Goal: Task Accomplishment & Management: Manage account settings

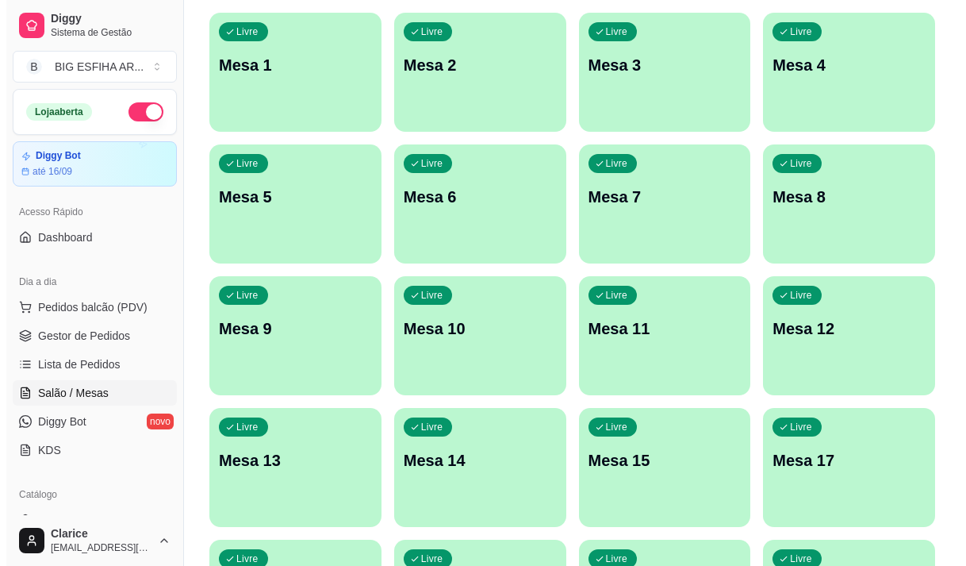
scroll to position [159, 0]
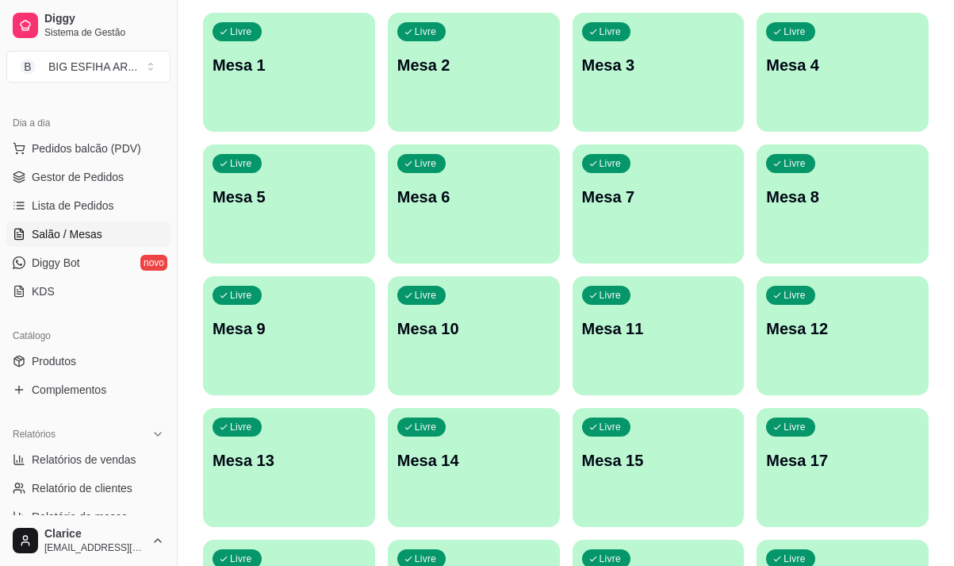
click at [805, 468] on p "Mesa 17" at bounding box center [842, 460] width 153 height 22
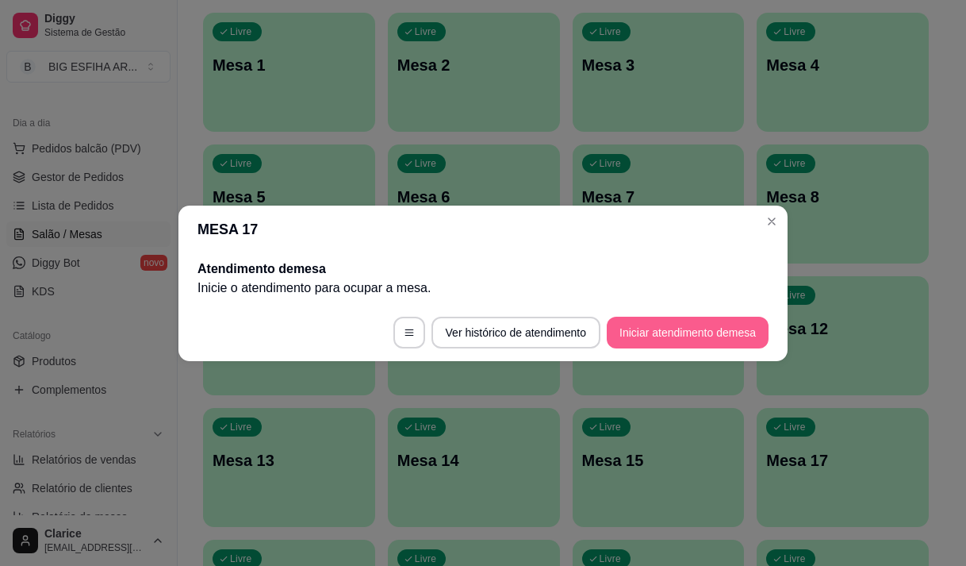
click at [704, 336] on button "Iniciar atendimento de mesa" at bounding box center [688, 333] width 162 height 32
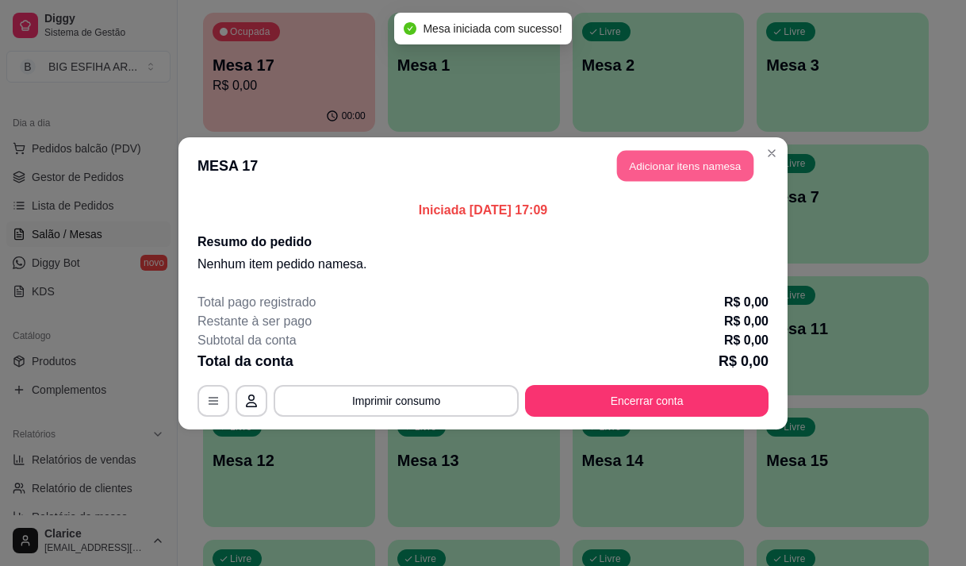
click at [670, 180] on button "Adicionar itens na mesa" at bounding box center [685, 165] width 136 height 31
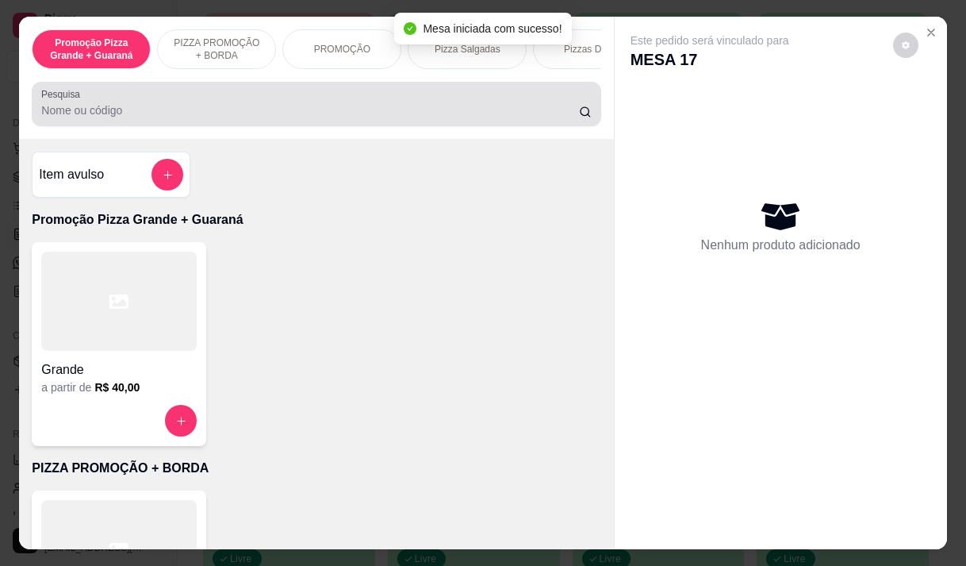
click at [142, 102] on div at bounding box center [316, 104] width 550 height 32
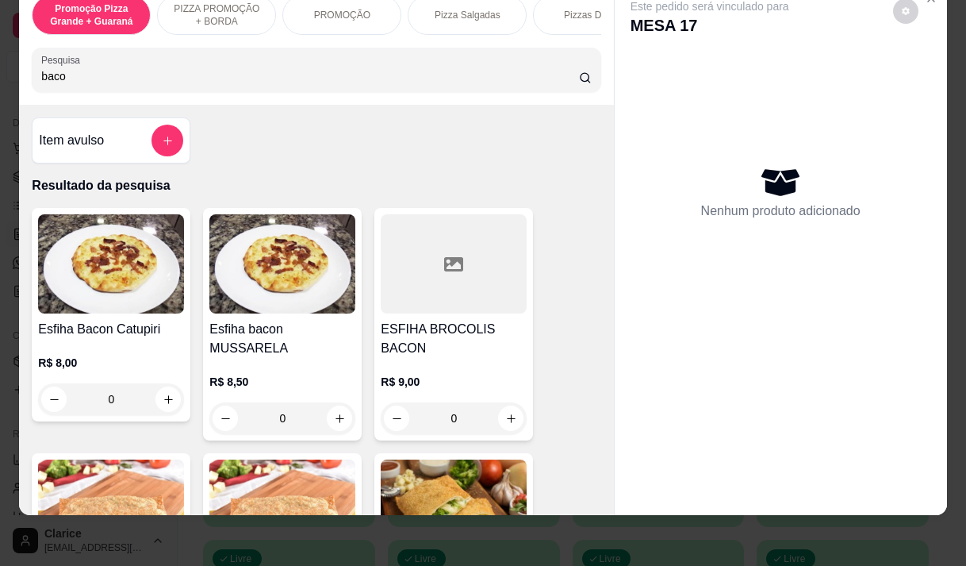
scroll to position [238, 0]
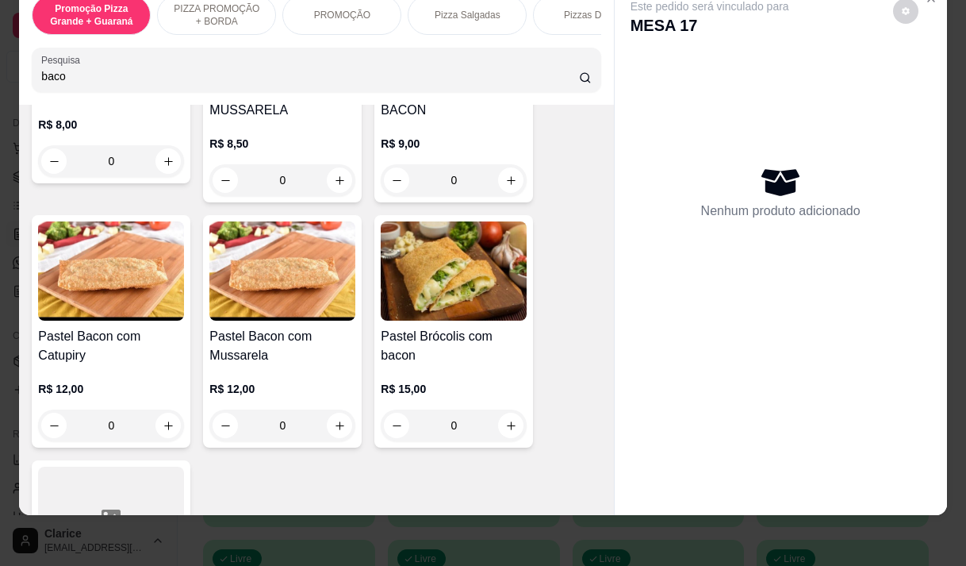
click at [296, 328] on h4 "Pastel Bacon com Mussarela" at bounding box center [282, 346] width 146 height 38
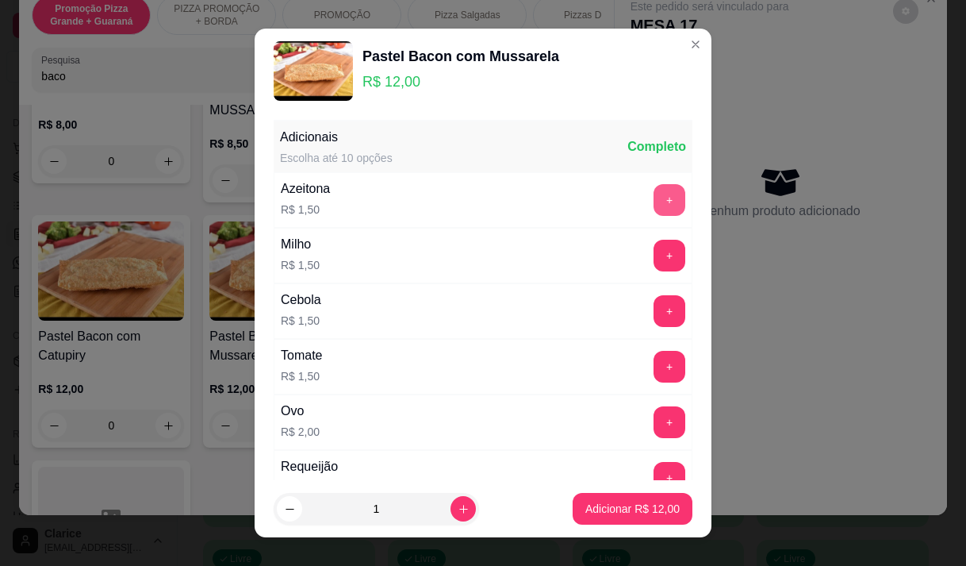
click at [654, 205] on button "+" at bounding box center [670, 200] width 32 height 32
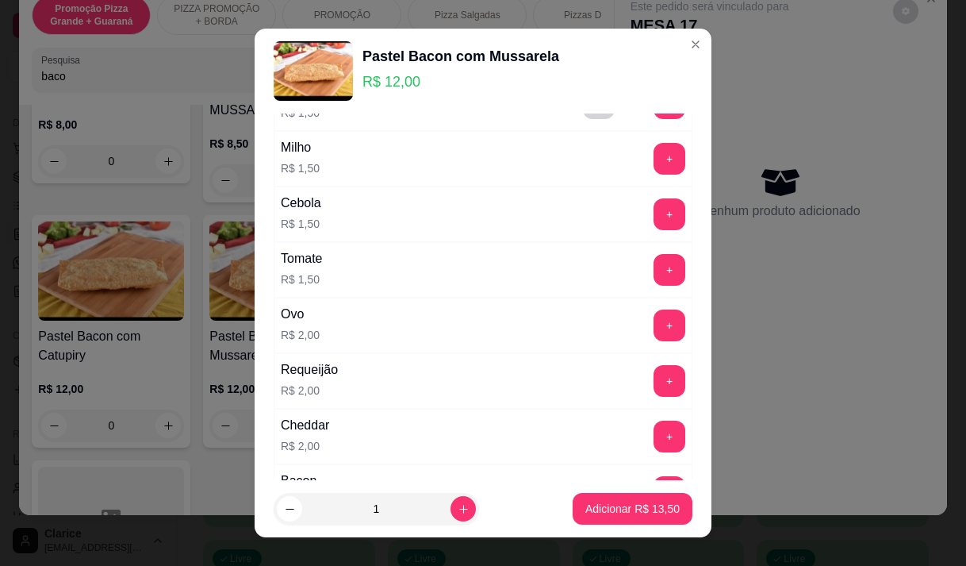
scroll to position [159, 0]
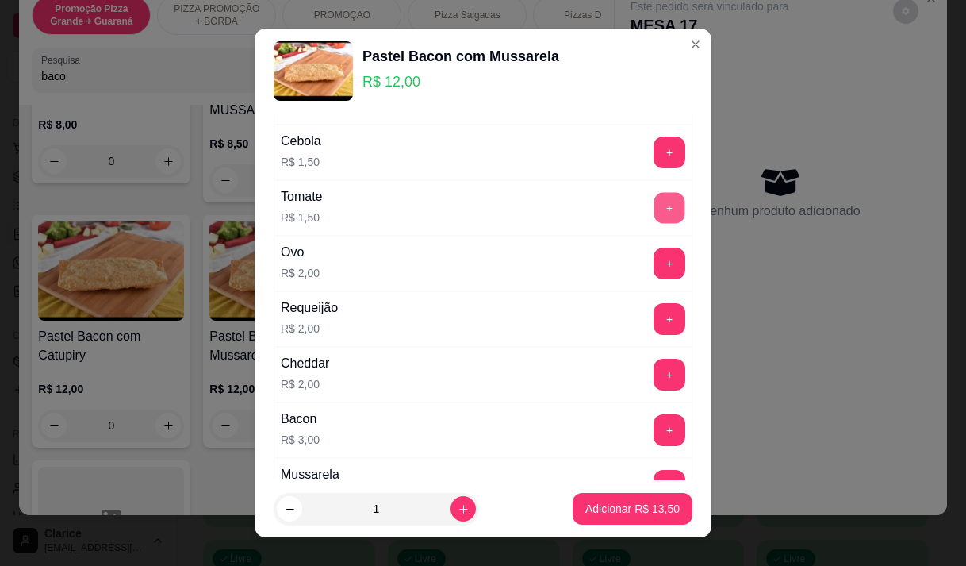
click at [655, 208] on button "+" at bounding box center [670, 207] width 31 height 31
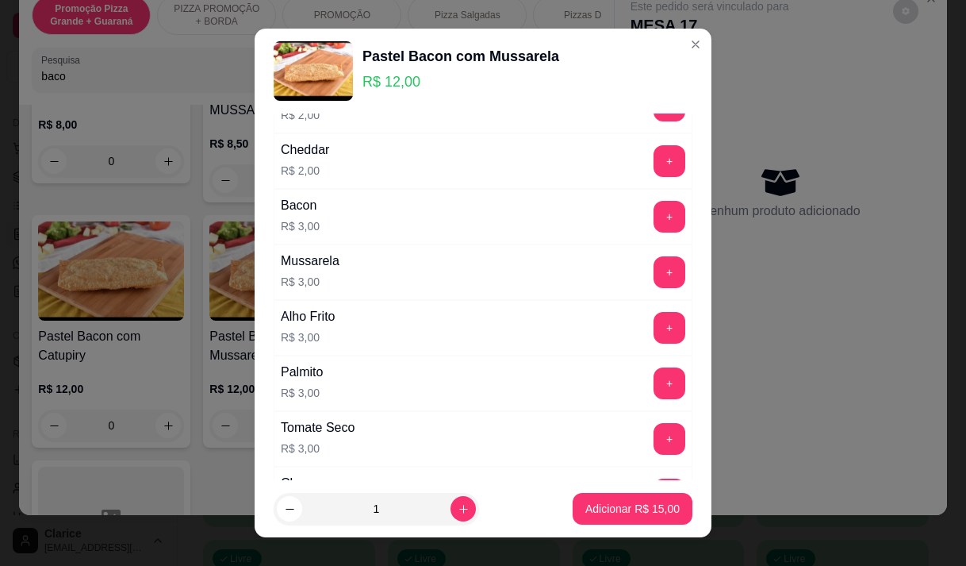
scroll to position [397, 0]
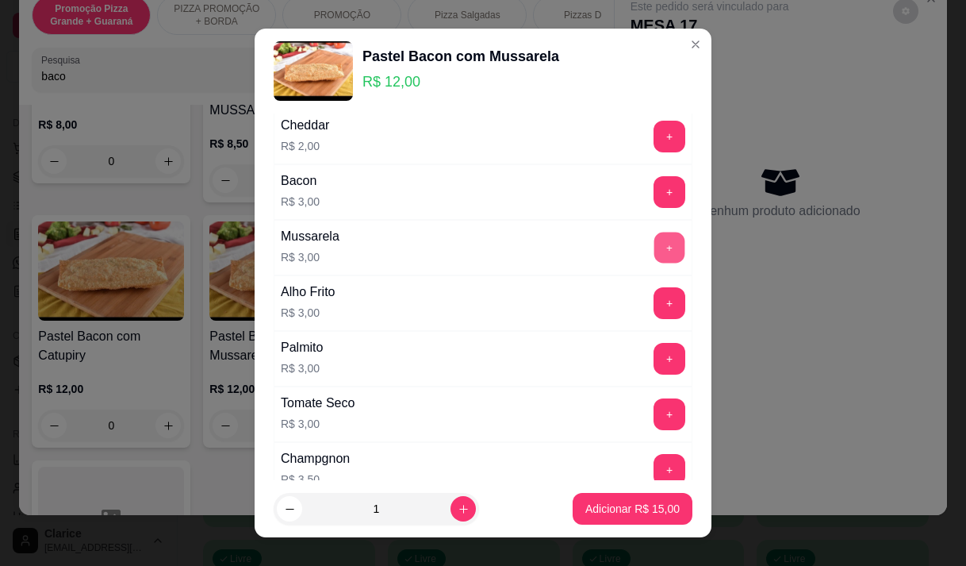
click at [655, 236] on button "+" at bounding box center [670, 247] width 31 height 31
click at [647, 319] on div "Alho Frito R$ 3,00 +" at bounding box center [483, 303] width 419 height 56
click at [654, 309] on button "+" at bounding box center [670, 303] width 32 height 32
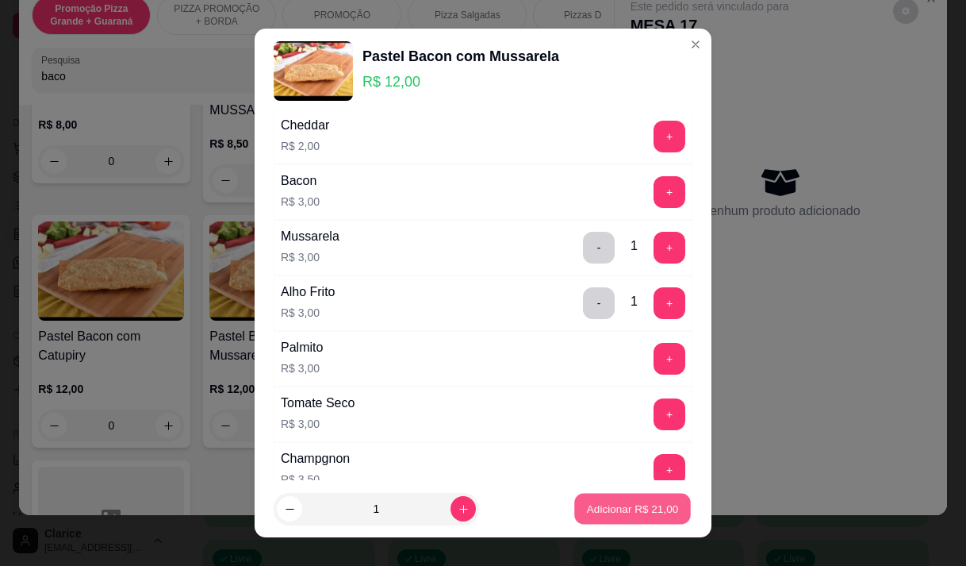
click at [594, 512] on p "Adicionar R$ 21,00" at bounding box center [633, 508] width 92 height 15
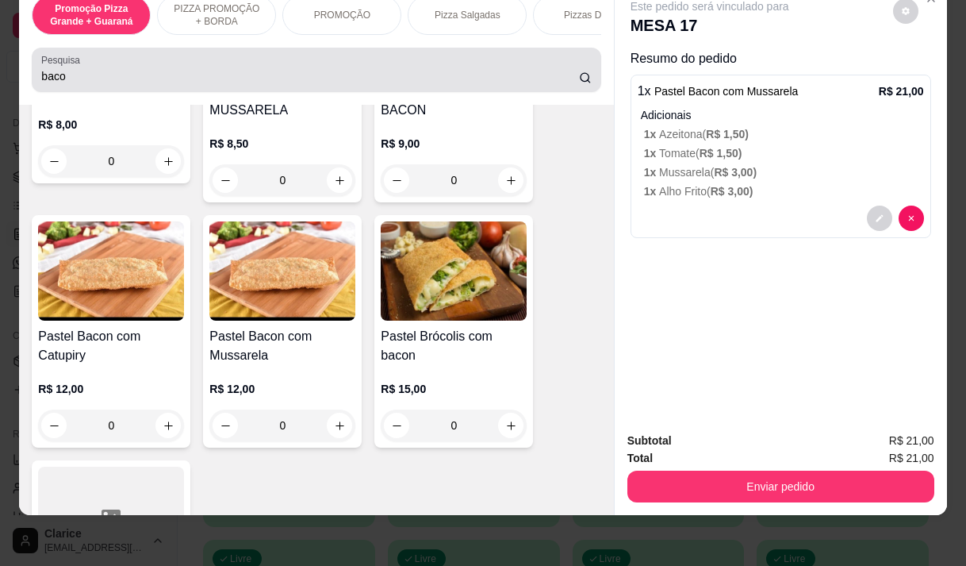
click at [92, 76] on input "baco" at bounding box center [310, 76] width 538 height 16
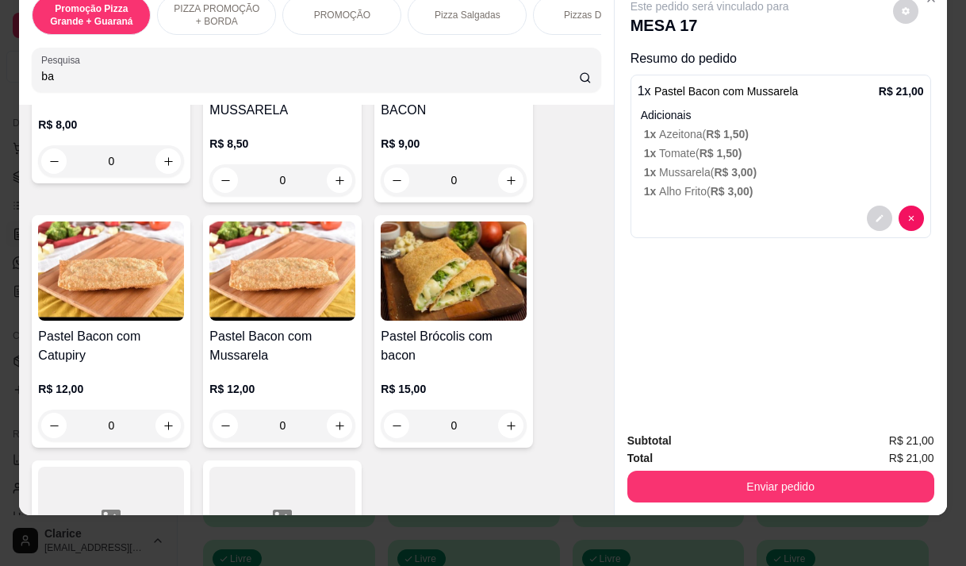
type input "b"
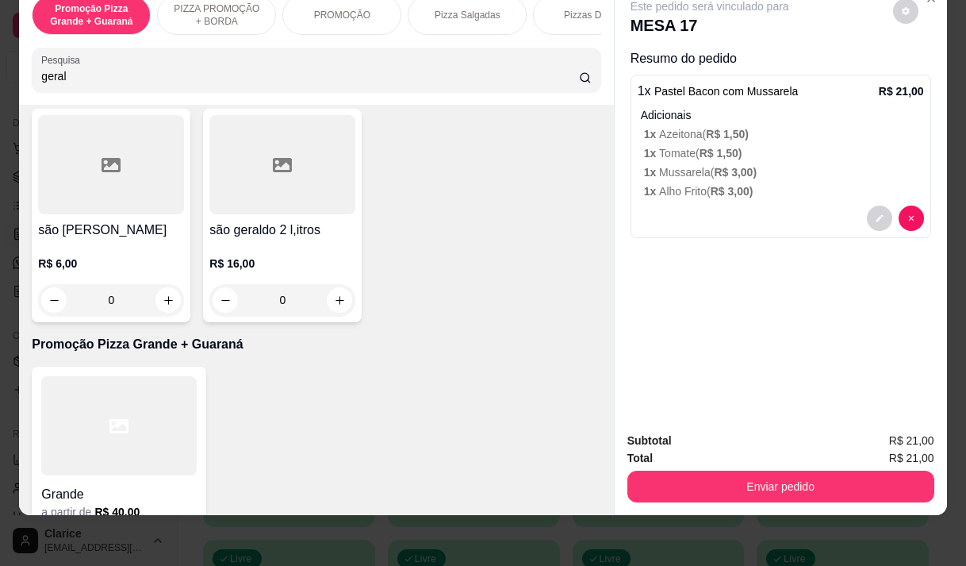
scroll to position [0, 0]
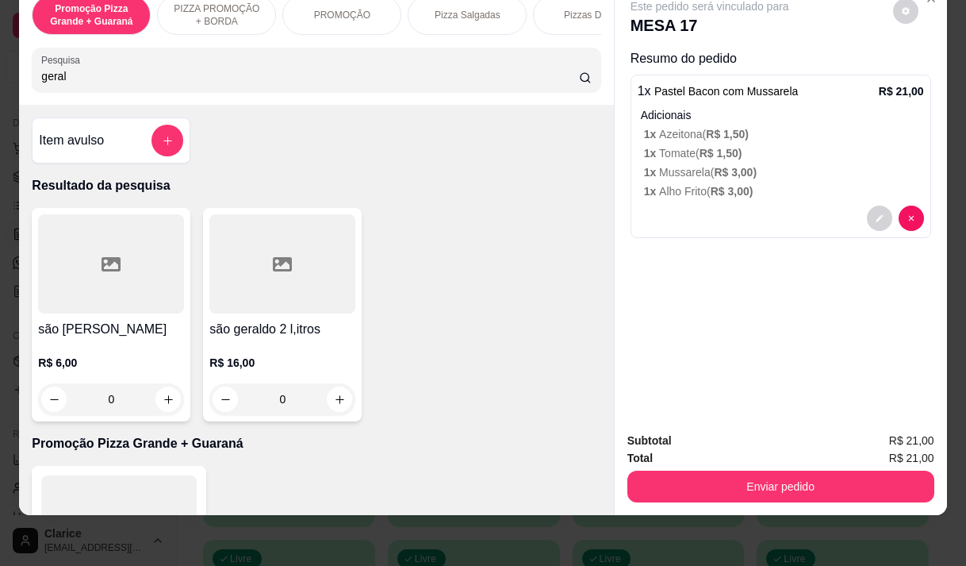
type input "geral"
click at [129, 316] on div "são geraldo lata R$ 6,00 0" at bounding box center [111, 314] width 159 height 213
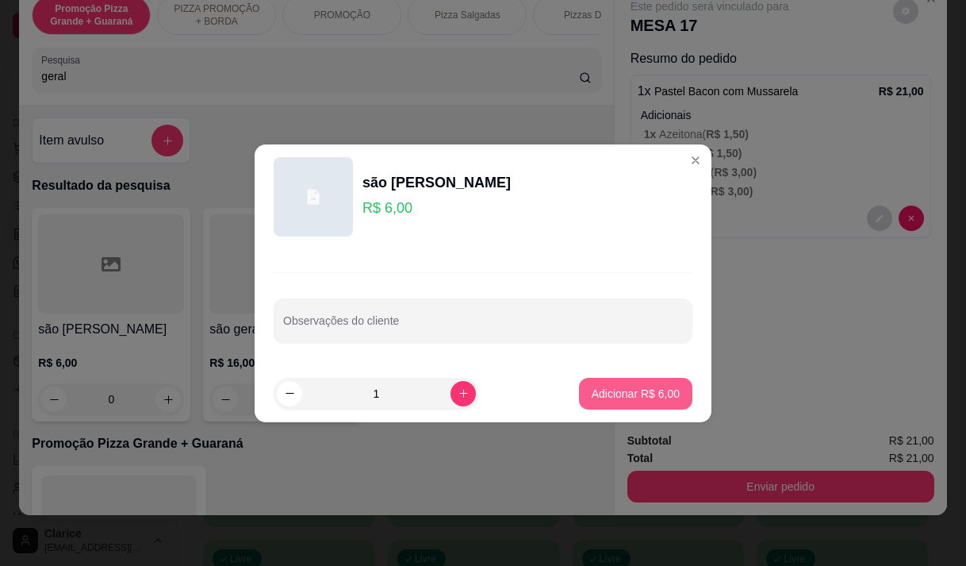
click at [592, 389] on p "Adicionar R$ 6,00" at bounding box center [636, 394] width 88 height 16
click at [586, 389] on div "Item avulso Resultado da pesquisa são geraldo lata R$ 6,00 0 são geraldo 2 l,it…" at bounding box center [316, 309] width 594 height 409
type input "1"
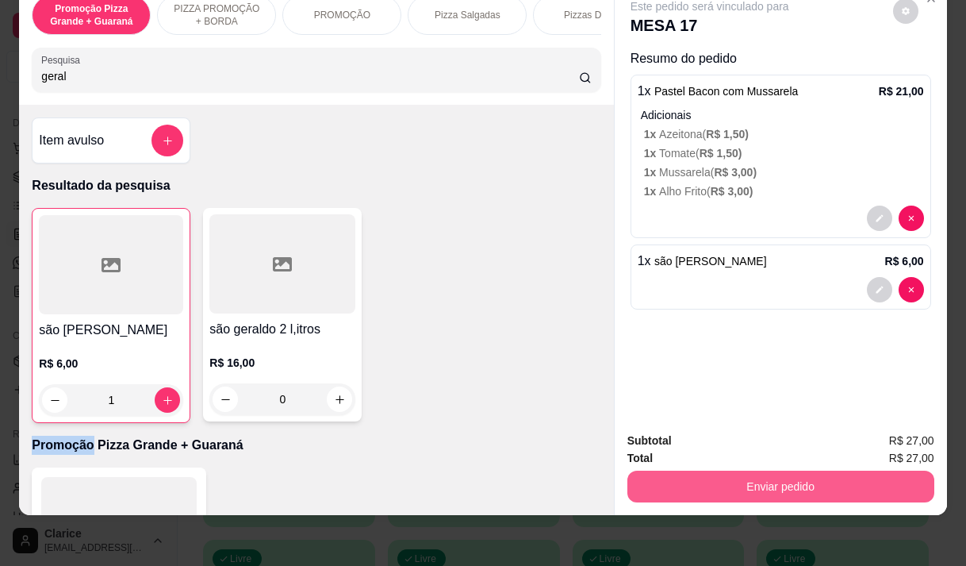
click at [800, 470] on button "Enviar pedido" at bounding box center [781, 486] width 307 height 32
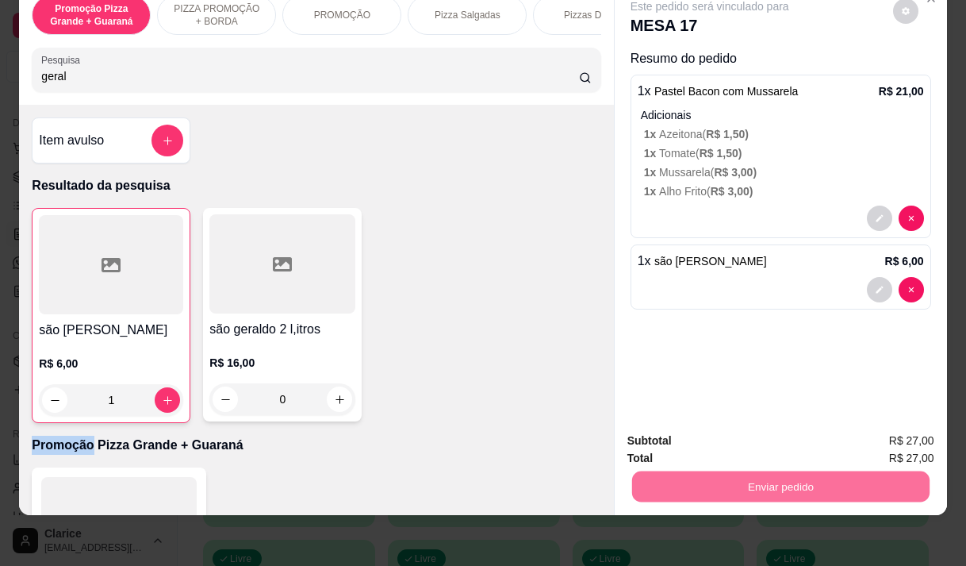
click at [709, 436] on button "Não registrar e enviar pedido" at bounding box center [728, 436] width 165 height 30
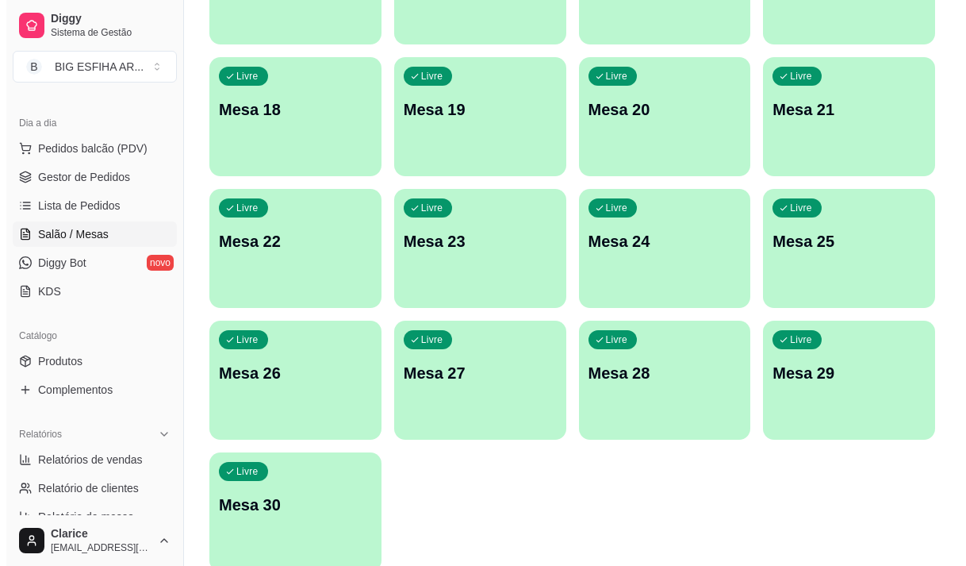
scroll to position [711, 0]
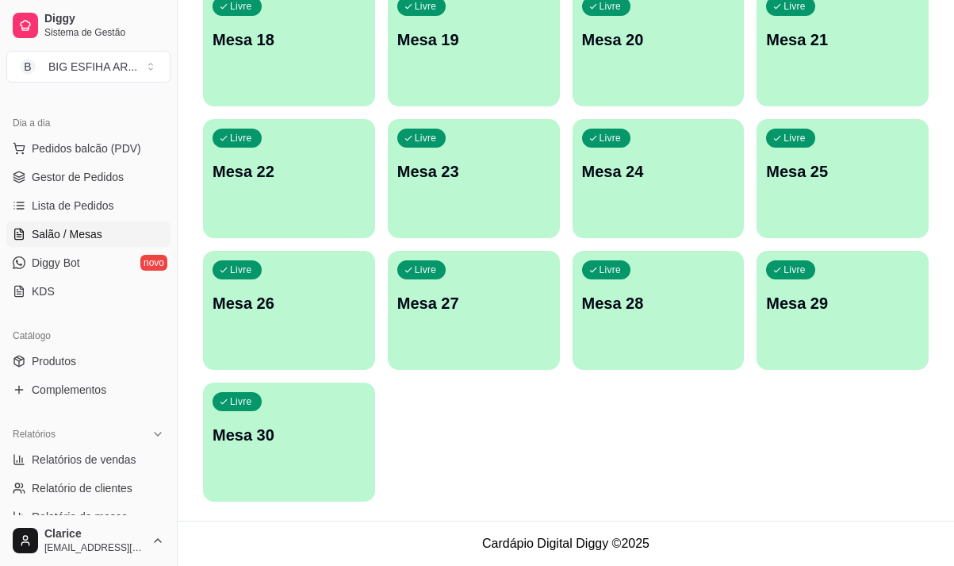
click at [332, 437] on p "Mesa 30" at bounding box center [289, 435] width 153 height 22
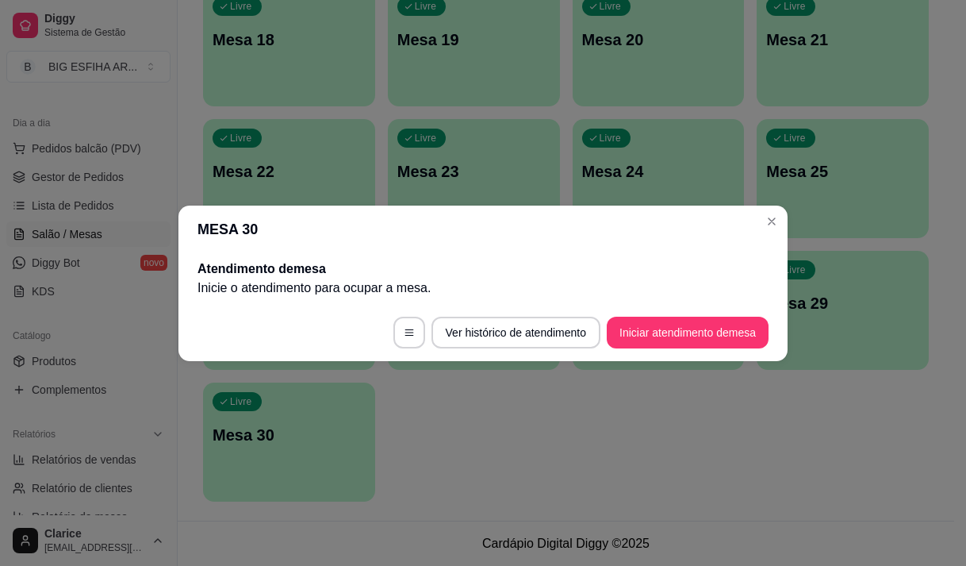
click at [636, 317] on footer "Ver histórico de atendimento Iniciar atendimento de mesa" at bounding box center [483, 332] width 609 height 57
click at [639, 326] on button "Iniciar atendimento de mesa" at bounding box center [688, 333] width 162 height 32
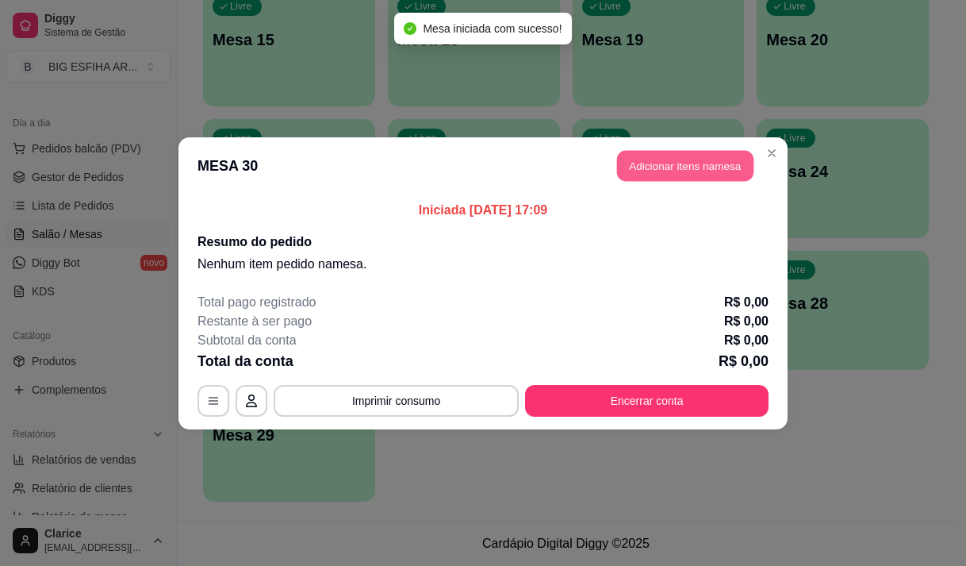
click at [661, 159] on button "Adicionar itens na mesa" at bounding box center [685, 165] width 136 height 31
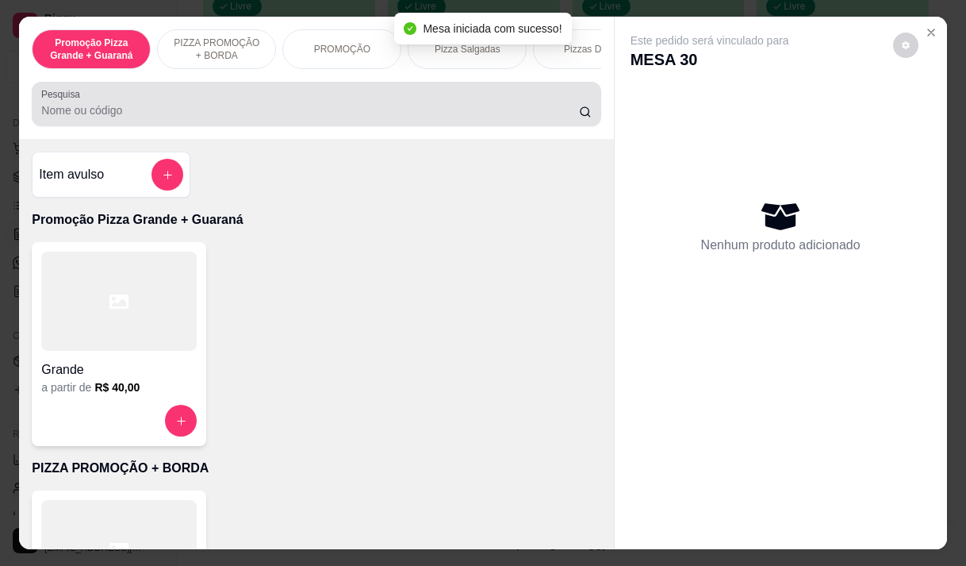
click at [130, 118] on input "Pesquisa" at bounding box center [310, 110] width 538 height 16
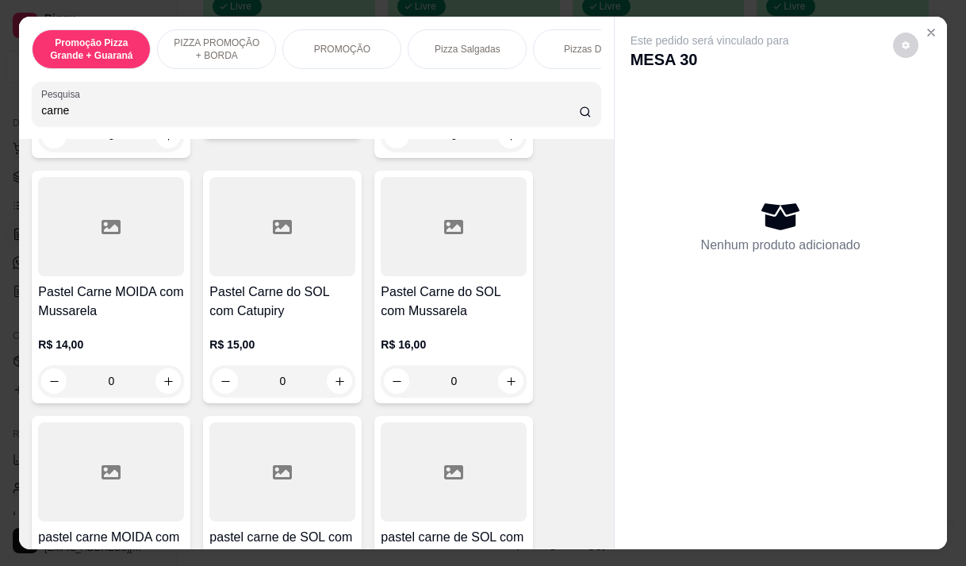
scroll to position [1111, 0]
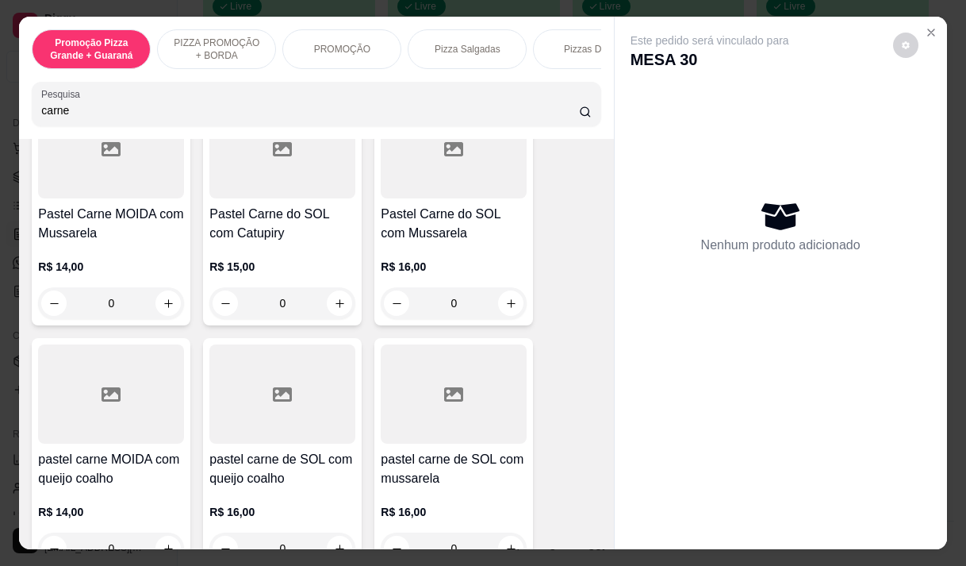
type input "carne"
click at [119, 502] on div "R$ 14,00 0" at bounding box center [111, 526] width 146 height 76
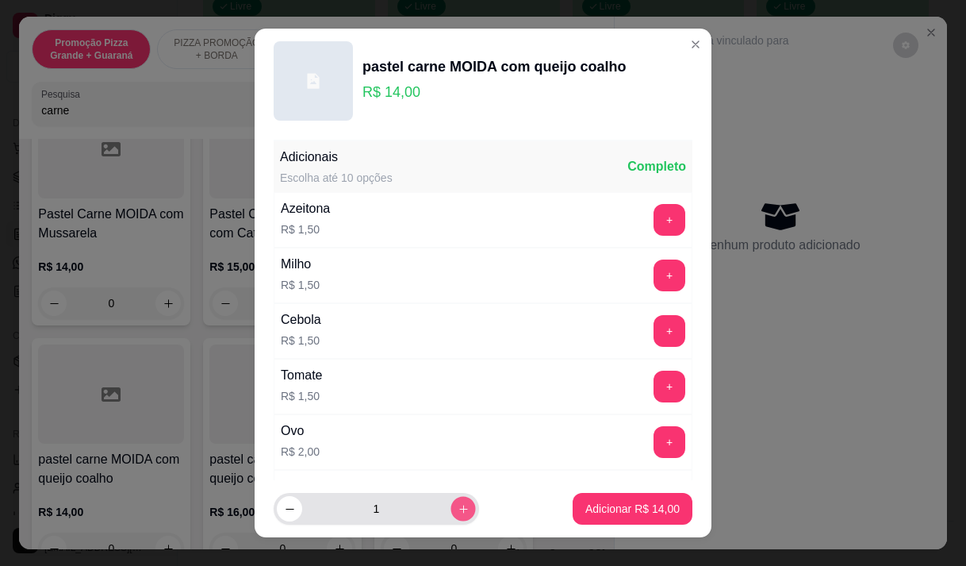
click at [458, 513] on icon "increase-product-quantity" at bounding box center [464, 509] width 12 height 12
type input "2"
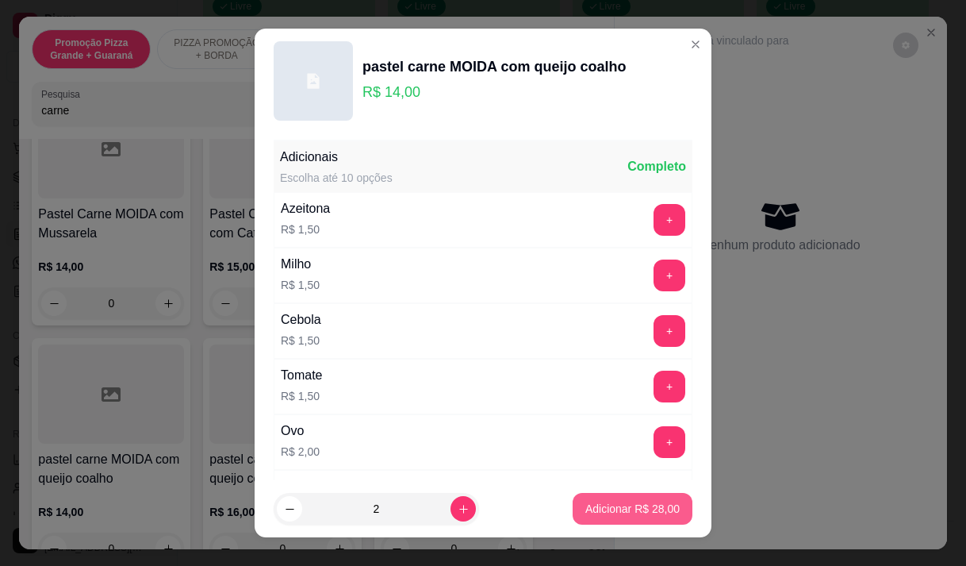
click at [586, 505] on p "Adicionar R$ 28,00" at bounding box center [633, 509] width 94 height 16
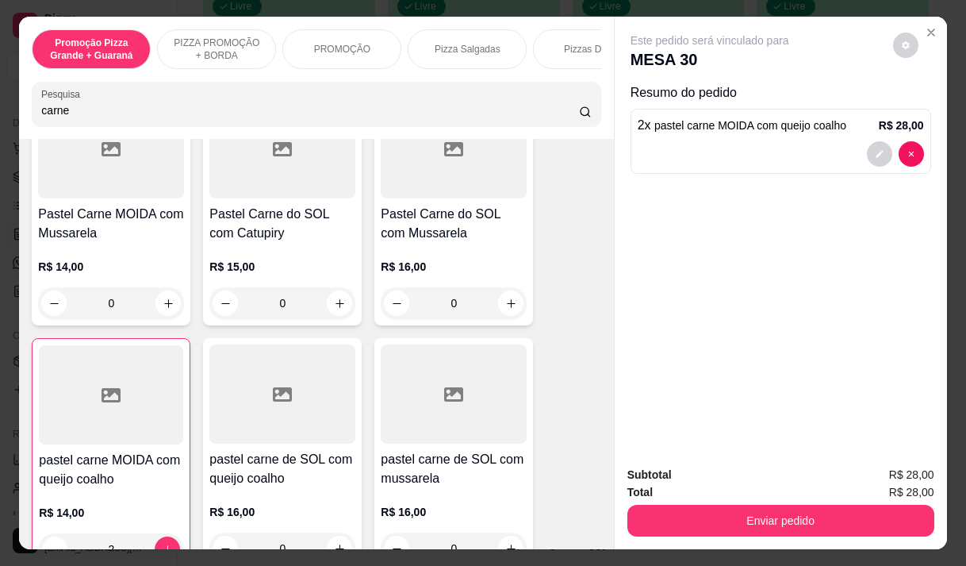
type input "2"
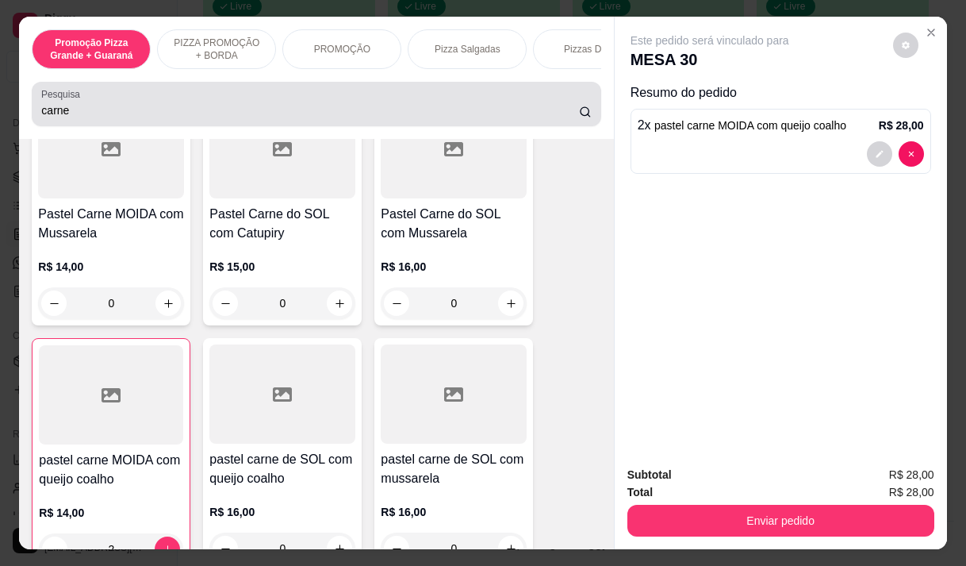
click at [106, 120] on div "carne" at bounding box center [316, 104] width 550 height 32
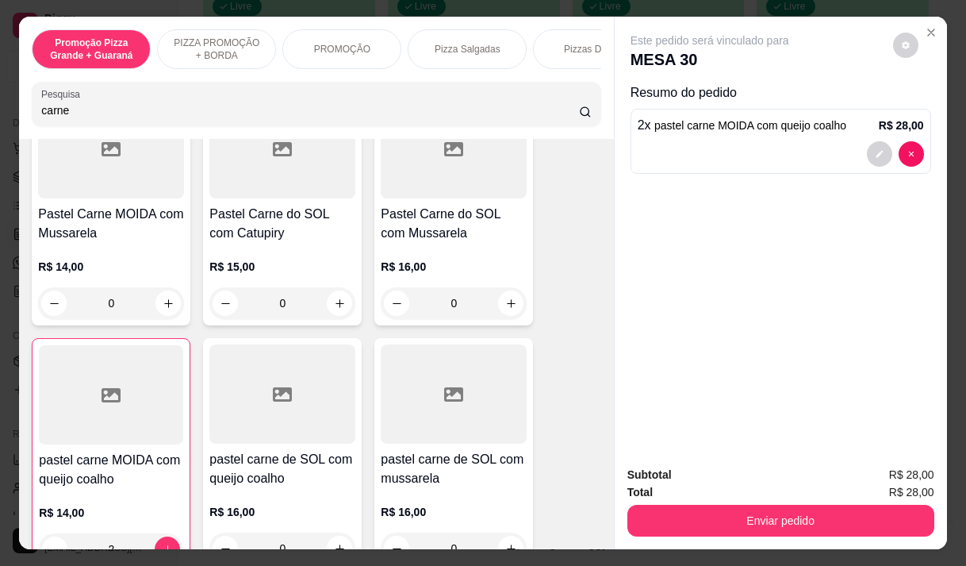
click at [106, 120] on div "carne" at bounding box center [316, 104] width 550 height 32
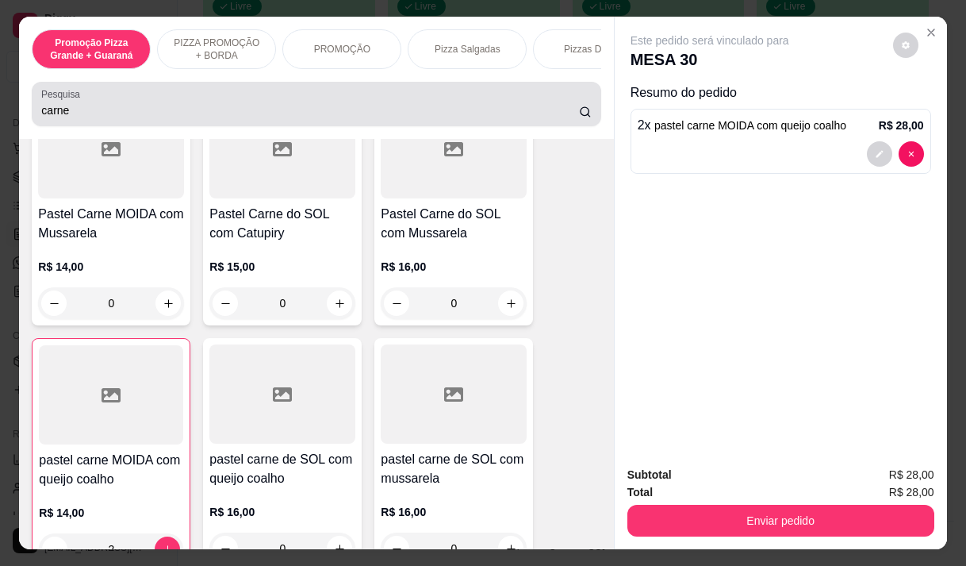
click at [106, 120] on div "carne" at bounding box center [316, 104] width 550 height 32
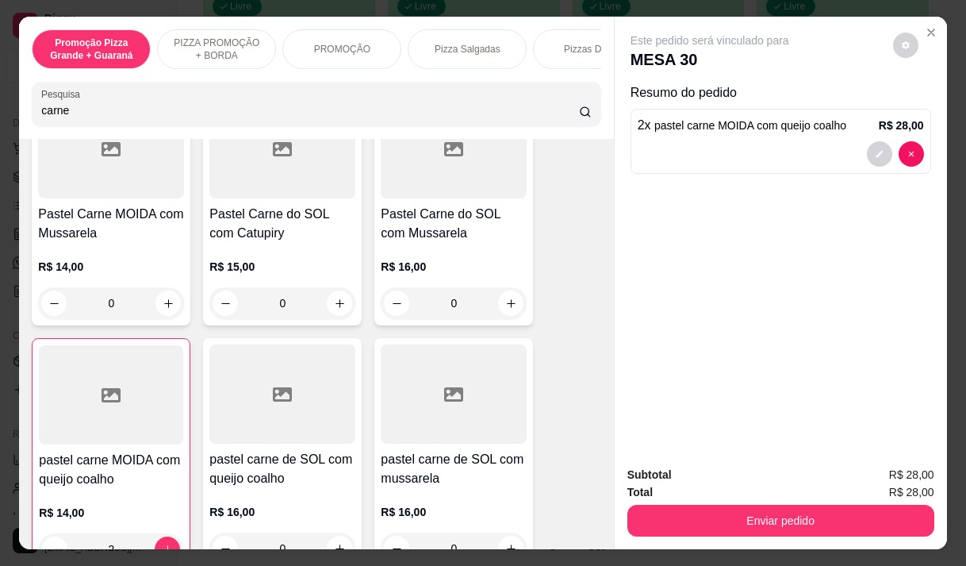
click at [106, 120] on div "carne" at bounding box center [316, 104] width 550 height 32
click at [67, 117] on input "carne" at bounding box center [310, 110] width 538 height 16
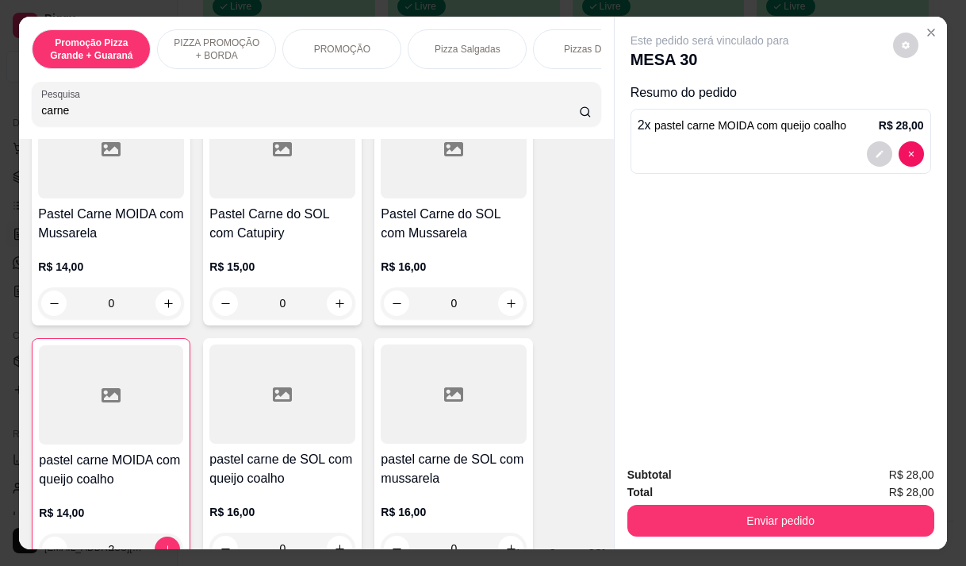
click at [67, 117] on input "carne" at bounding box center [310, 110] width 538 height 16
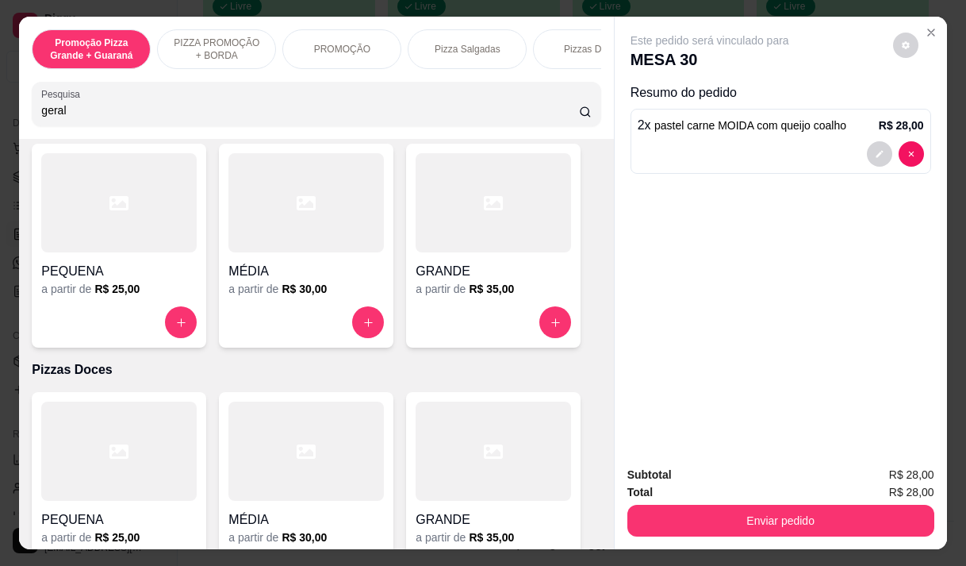
scroll to position [1369, 0]
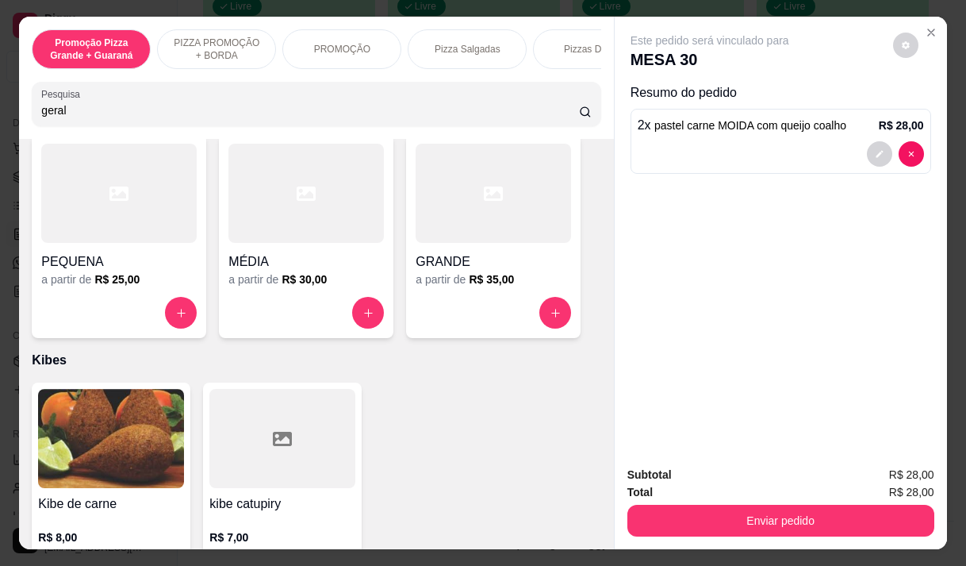
type input "geral"
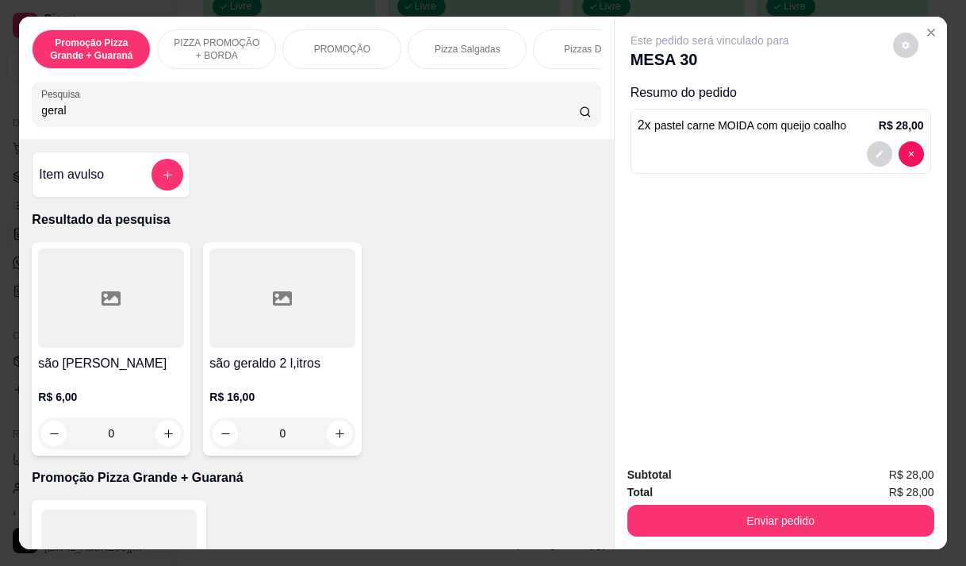
click at [97, 387] on div "R$ 6,00 0" at bounding box center [111, 411] width 146 height 76
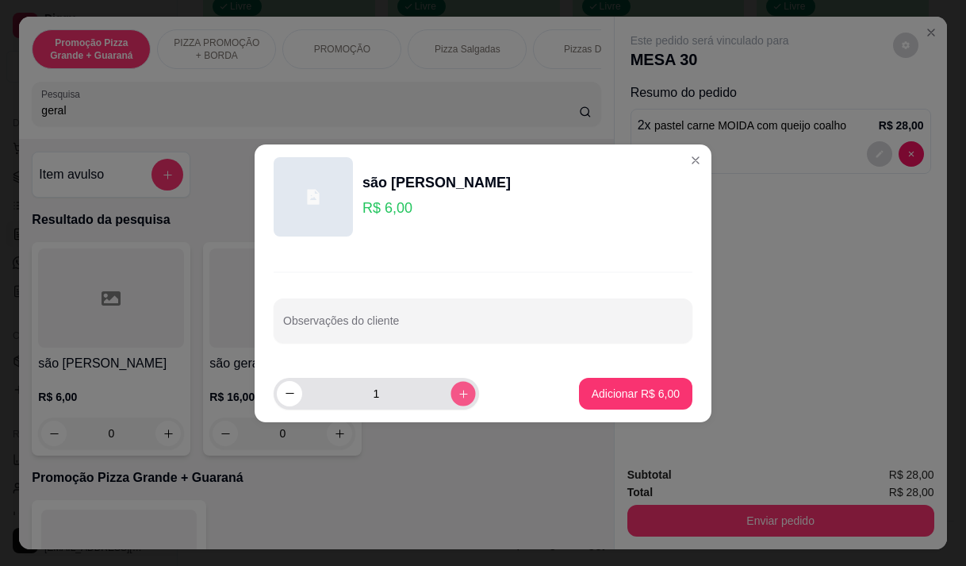
click at [458, 394] on icon "increase-product-quantity" at bounding box center [464, 393] width 12 height 12
type input "2"
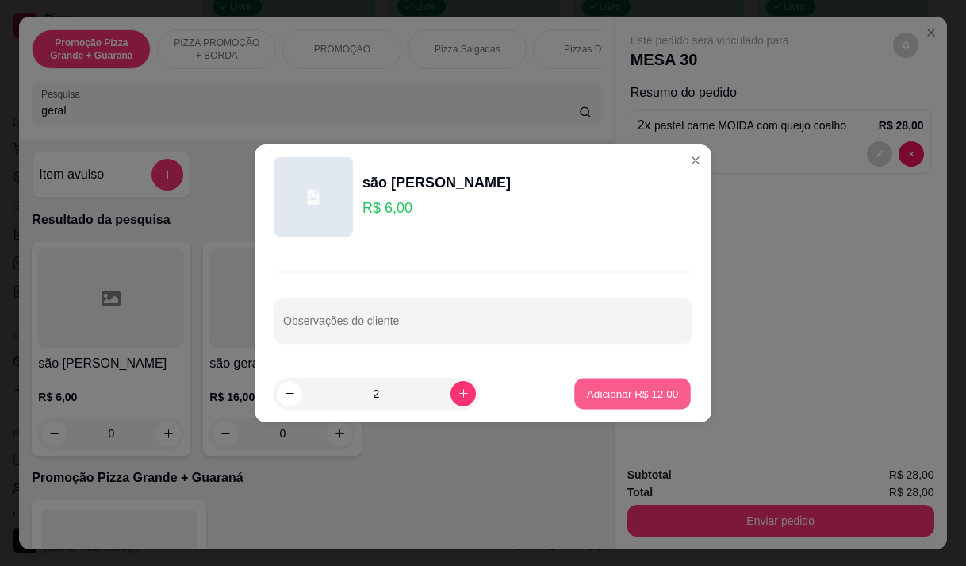
click at [632, 387] on p "Adicionar R$ 12,00" at bounding box center [633, 393] width 92 height 15
type input "2"
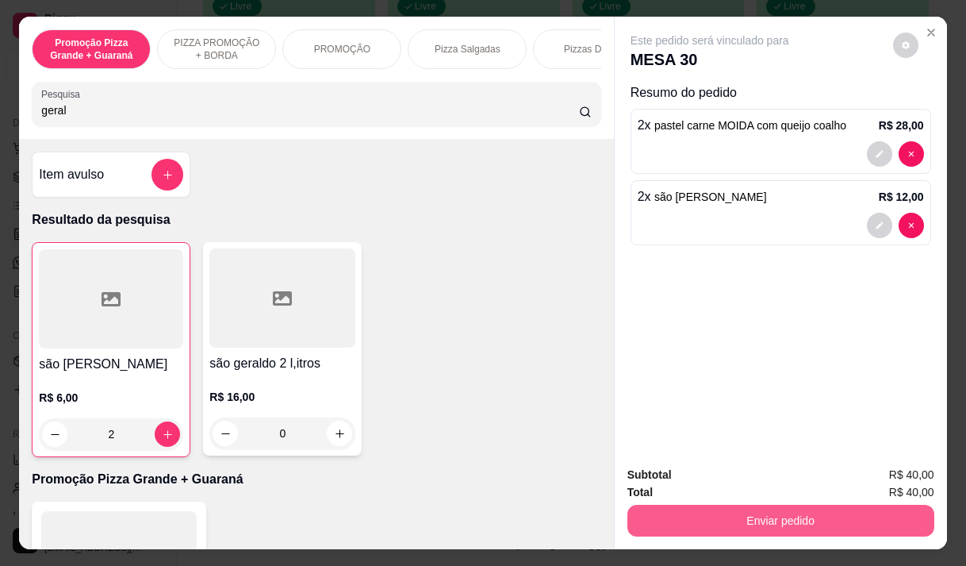
click at [802, 511] on button "Enviar pedido" at bounding box center [781, 521] width 307 height 32
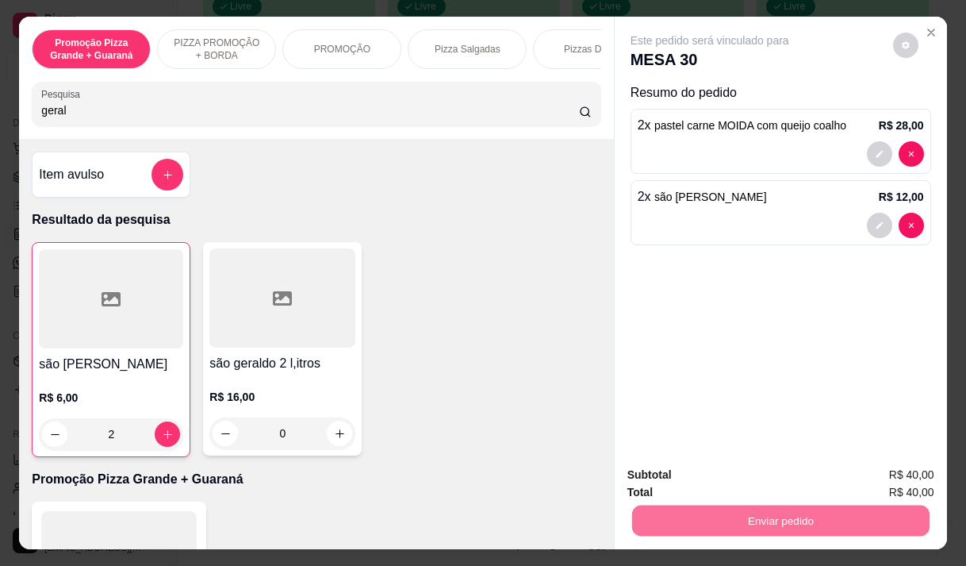
click at [672, 477] on button "Não registrar e enviar pedido" at bounding box center [728, 475] width 165 height 30
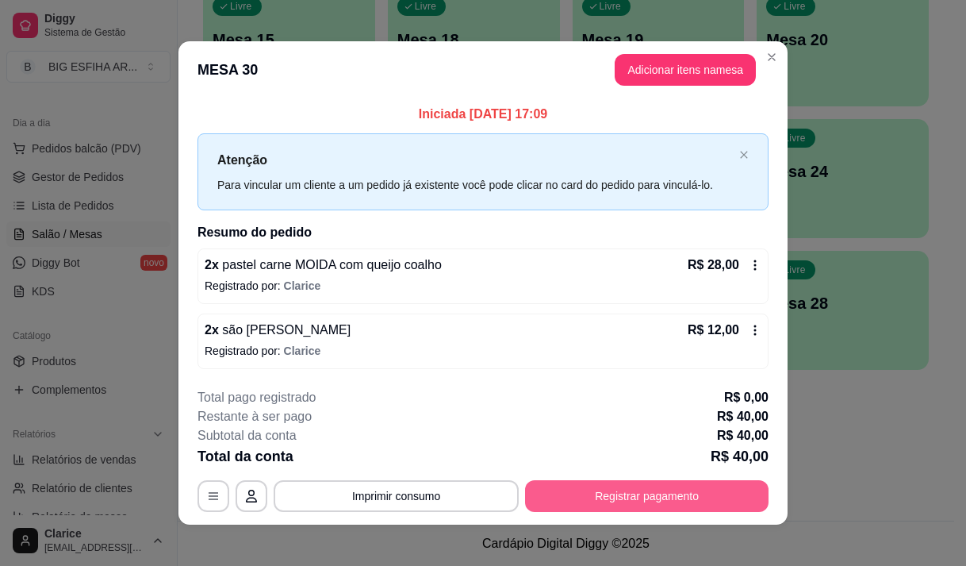
click at [677, 486] on button "Registrar pagamento" at bounding box center [647, 496] width 244 height 32
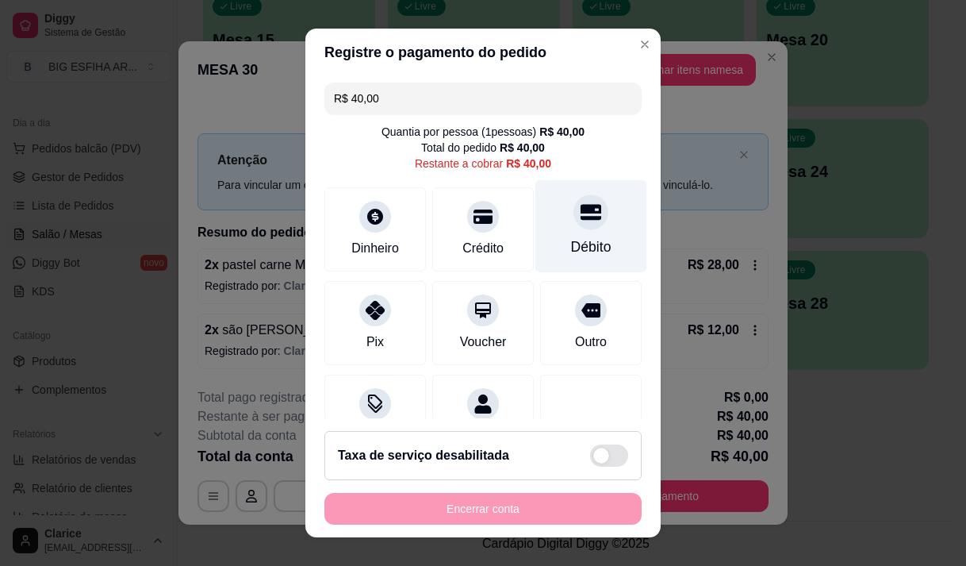
click at [536, 233] on div "Débito" at bounding box center [592, 225] width 112 height 93
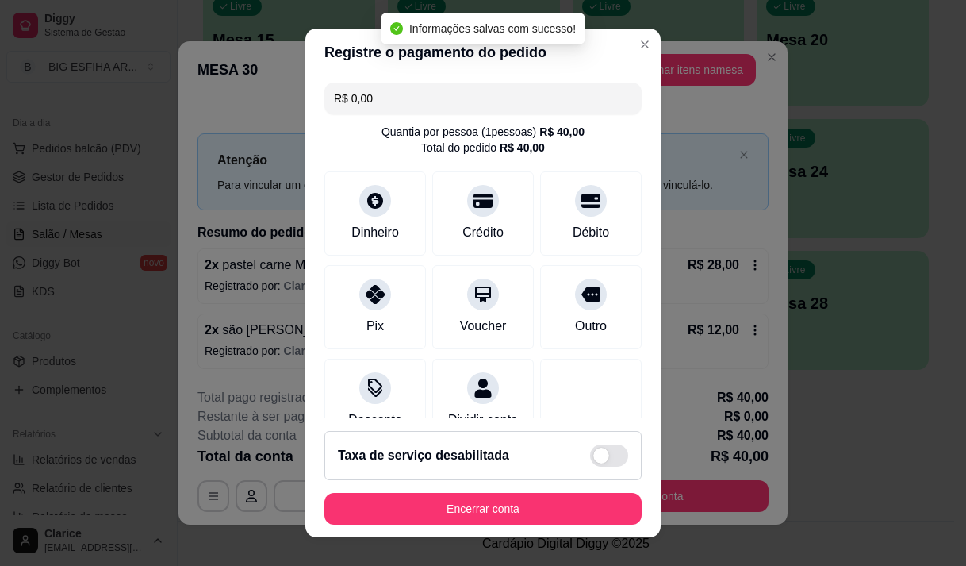
scroll to position [132, 0]
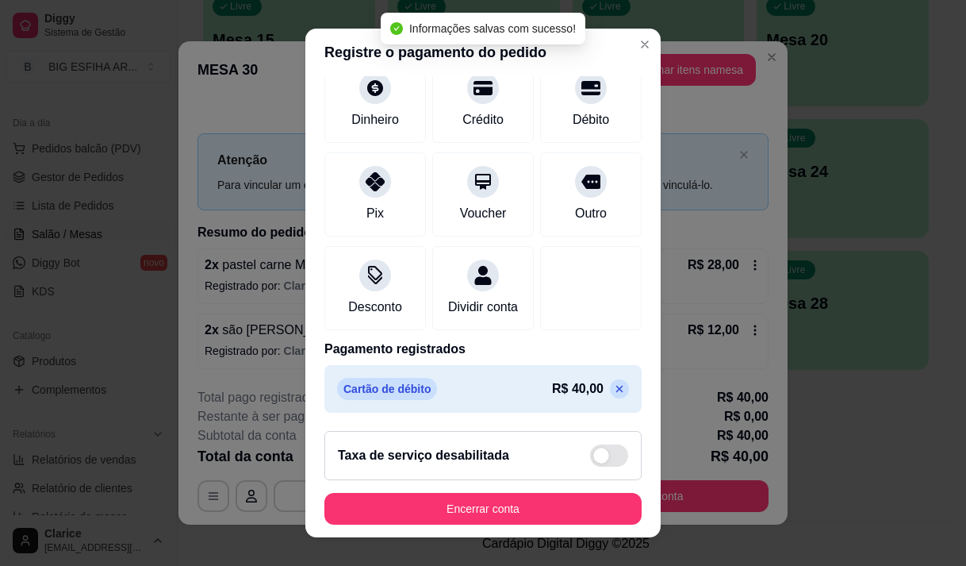
click at [613, 394] on icon at bounding box center [619, 388] width 13 height 13
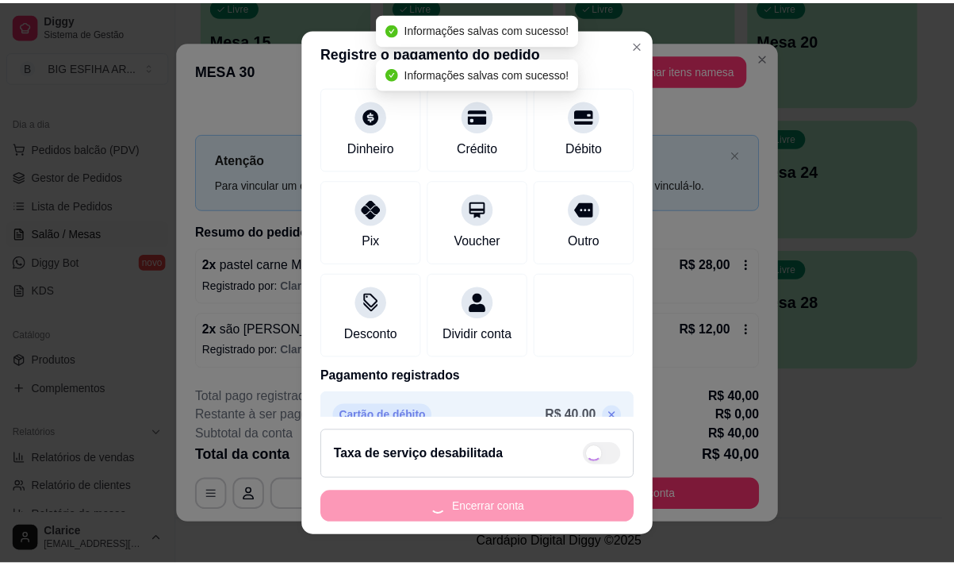
scroll to position [0, 0]
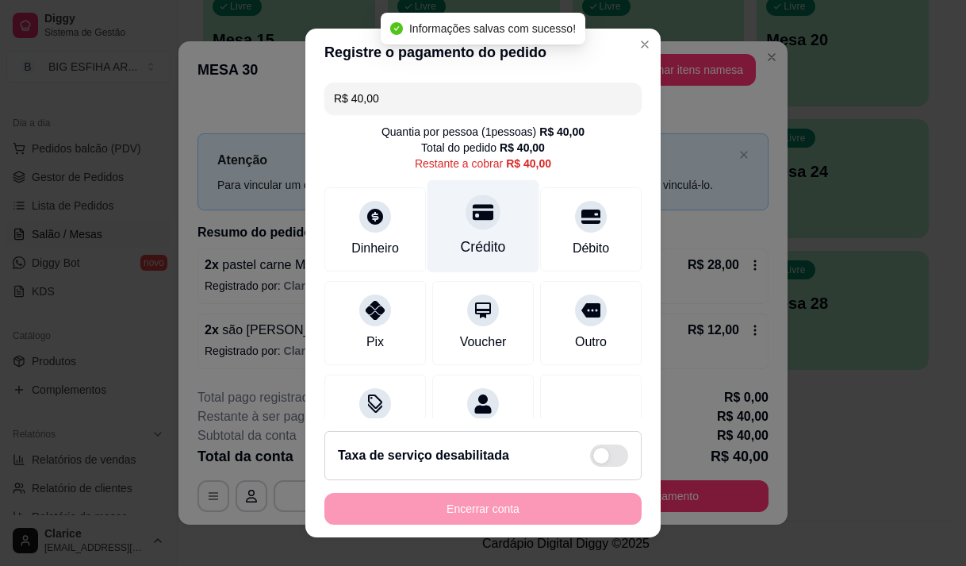
click at [487, 252] on div "Crédito" at bounding box center [483, 246] width 45 height 21
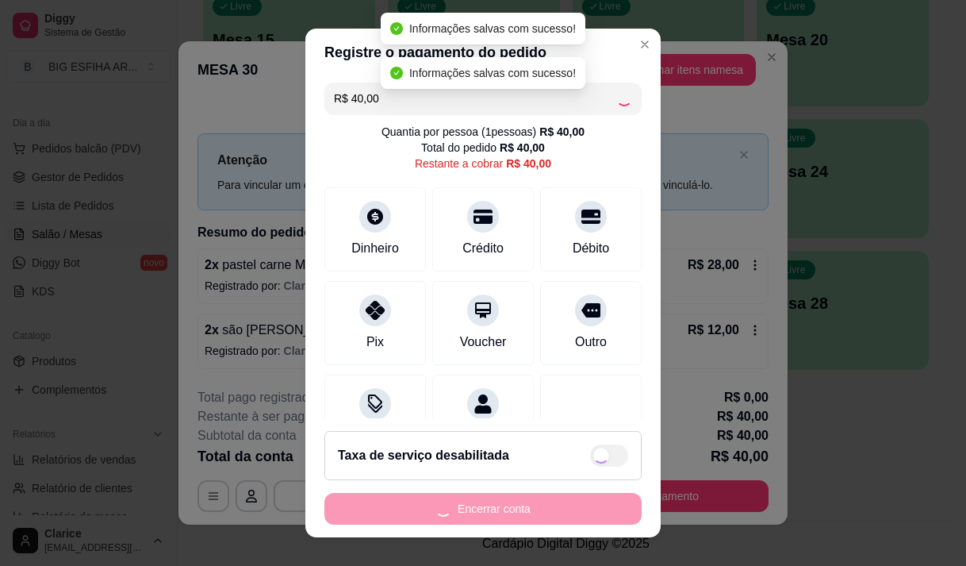
type input "R$ 0,00"
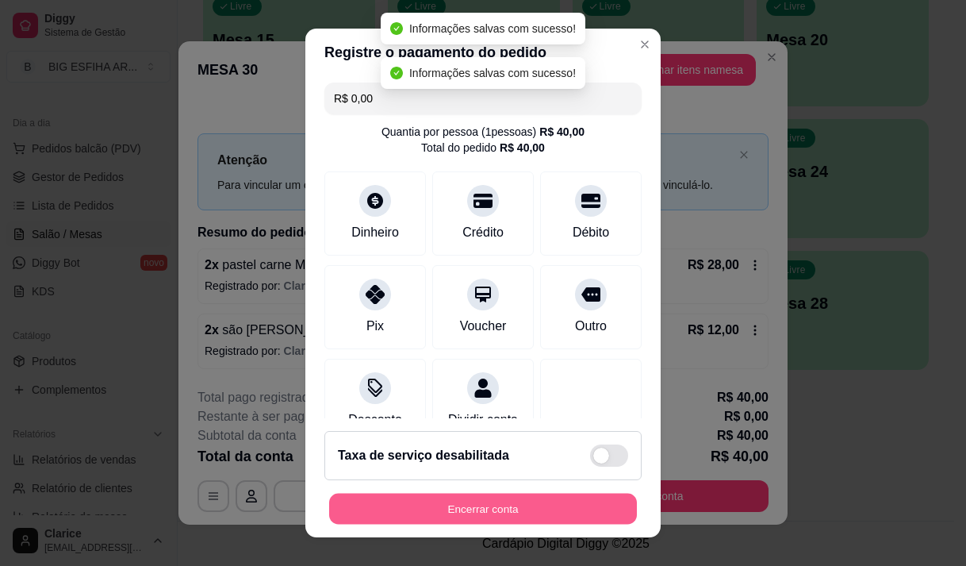
click at [555, 508] on button "Encerrar conta" at bounding box center [483, 508] width 308 height 31
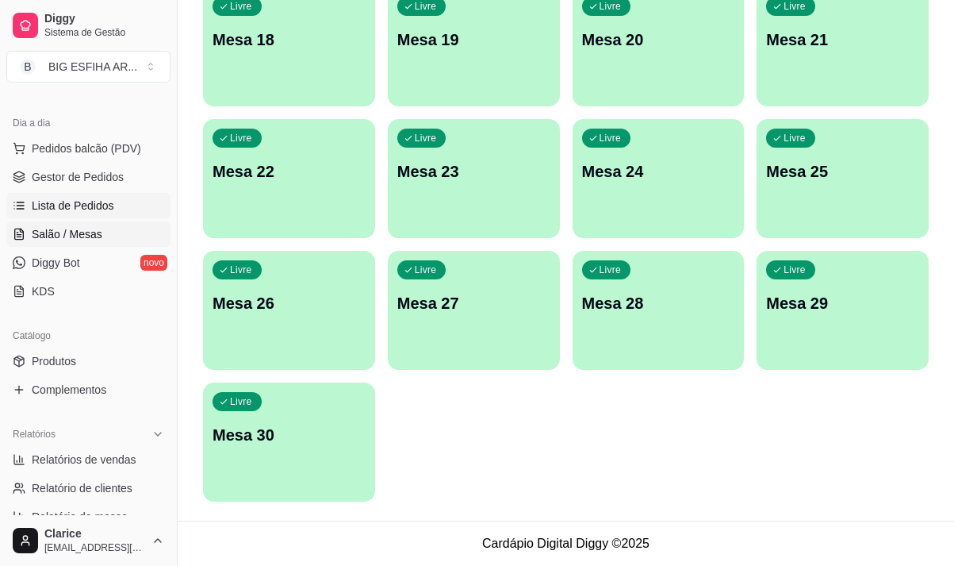
click at [90, 213] on span "Lista de Pedidos" at bounding box center [73, 206] width 83 height 16
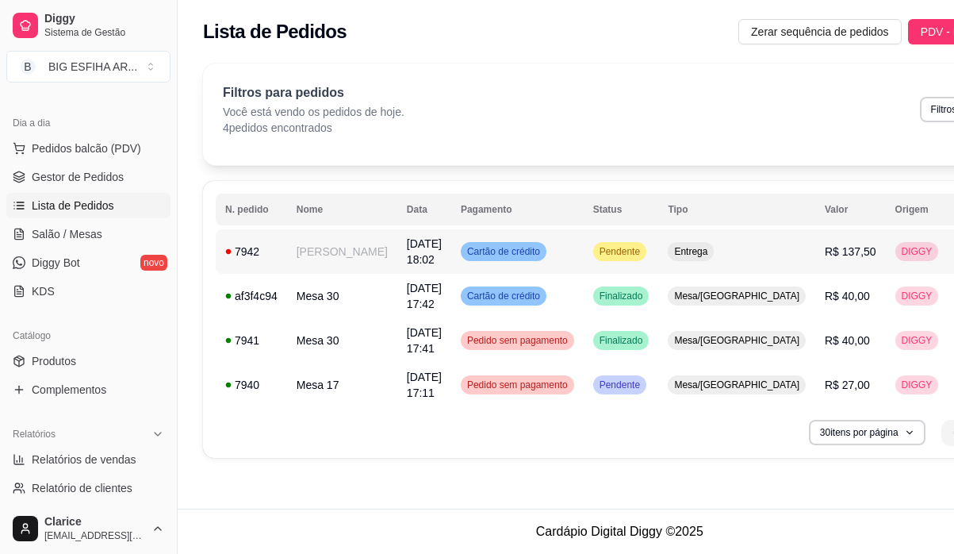
click at [397, 252] on td "[DATE] 18:02" at bounding box center [424, 251] width 54 height 44
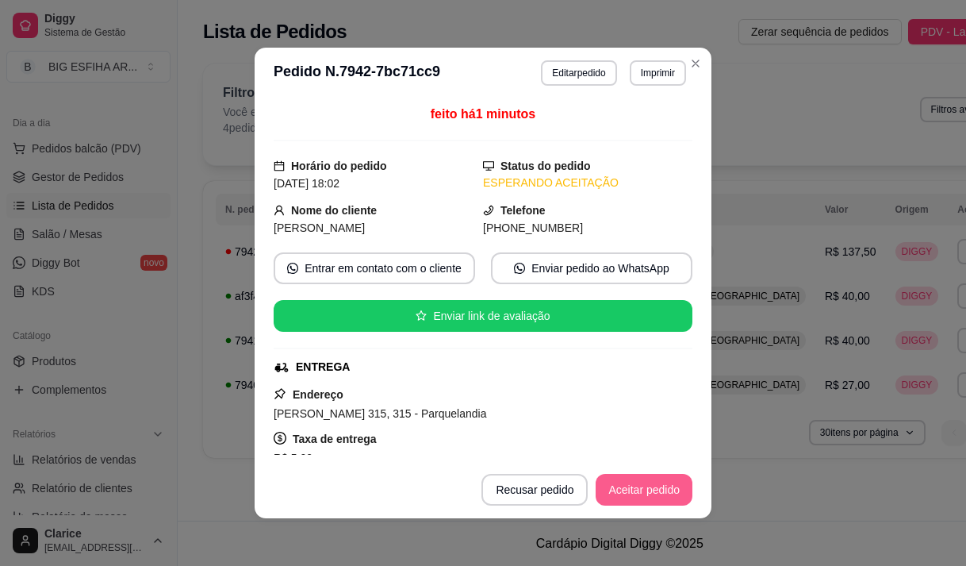
click at [643, 484] on button "Aceitar pedido" at bounding box center [644, 490] width 97 height 32
click at [636, 490] on button "Mover para preparo" at bounding box center [631, 490] width 123 height 32
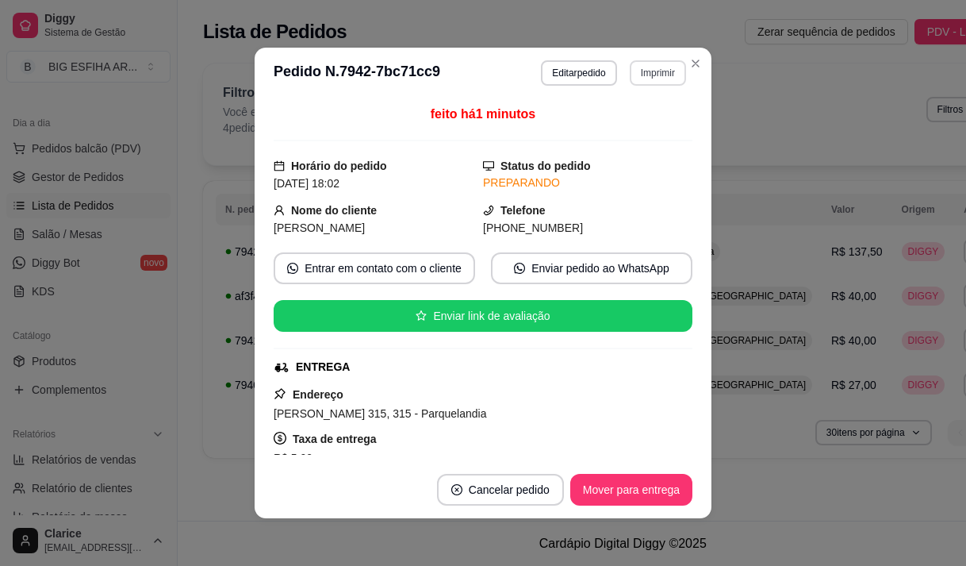
click at [639, 72] on button "Imprimir" at bounding box center [658, 72] width 56 height 25
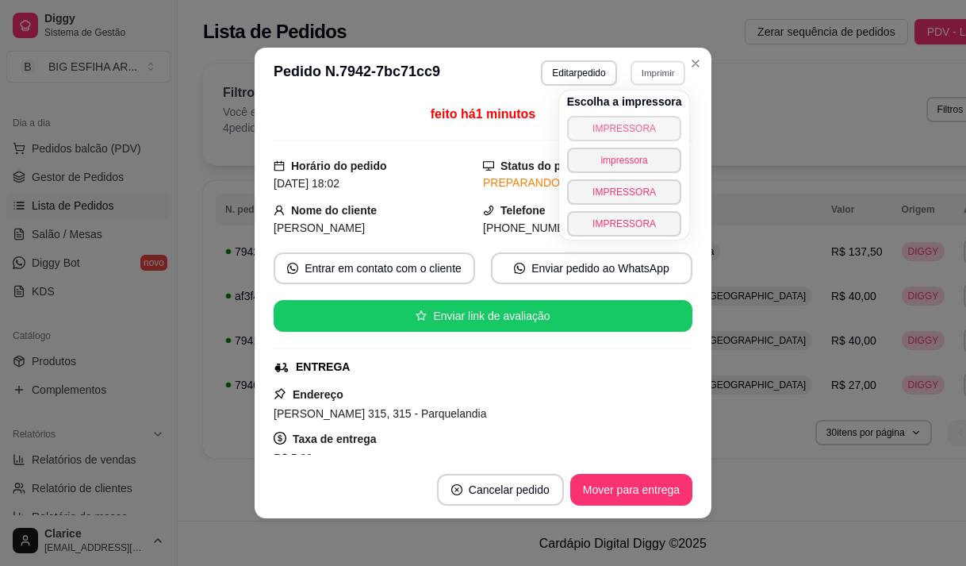
click at [633, 127] on button "IMPRESSORA" at bounding box center [624, 128] width 115 height 25
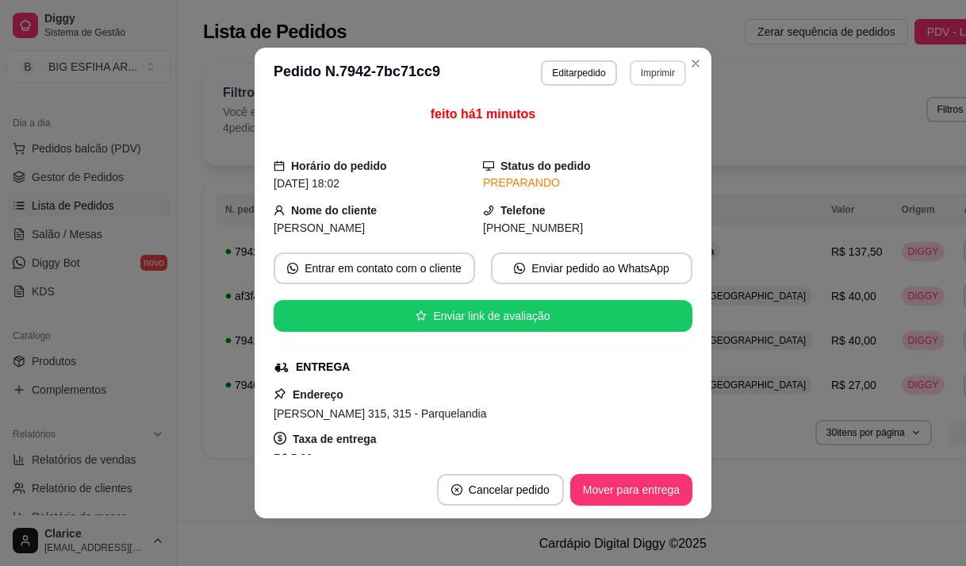
click at [655, 78] on button "Imprimir" at bounding box center [658, 72] width 56 height 25
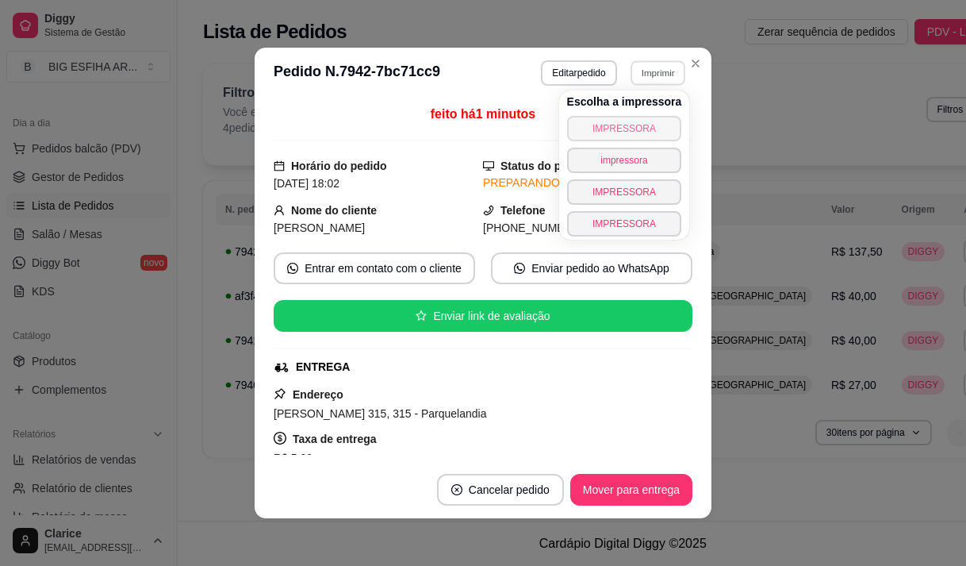
click at [639, 132] on button "IMPRESSORA" at bounding box center [624, 128] width 115 height 25
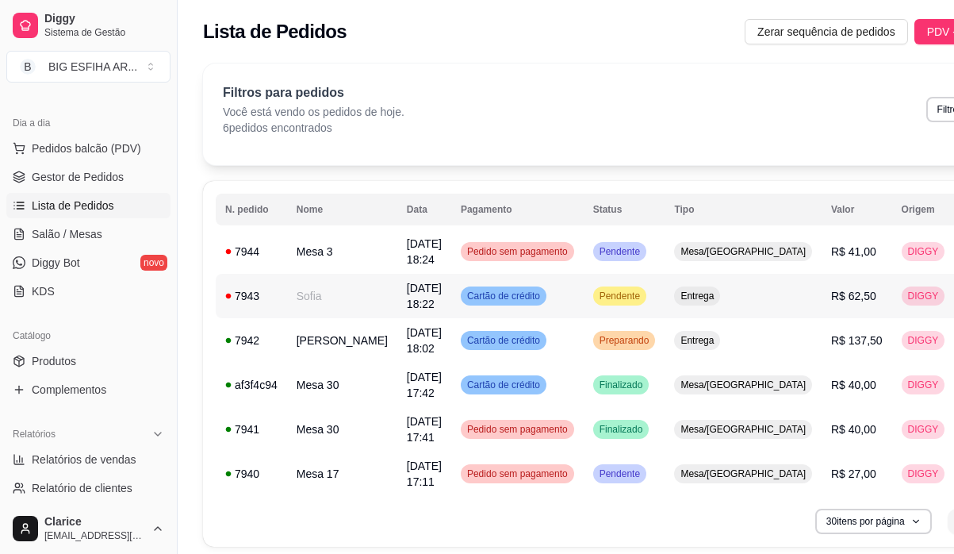
click at [333, 294] on td "Sofia" at bounding box center [342, 296] width 110 height 44
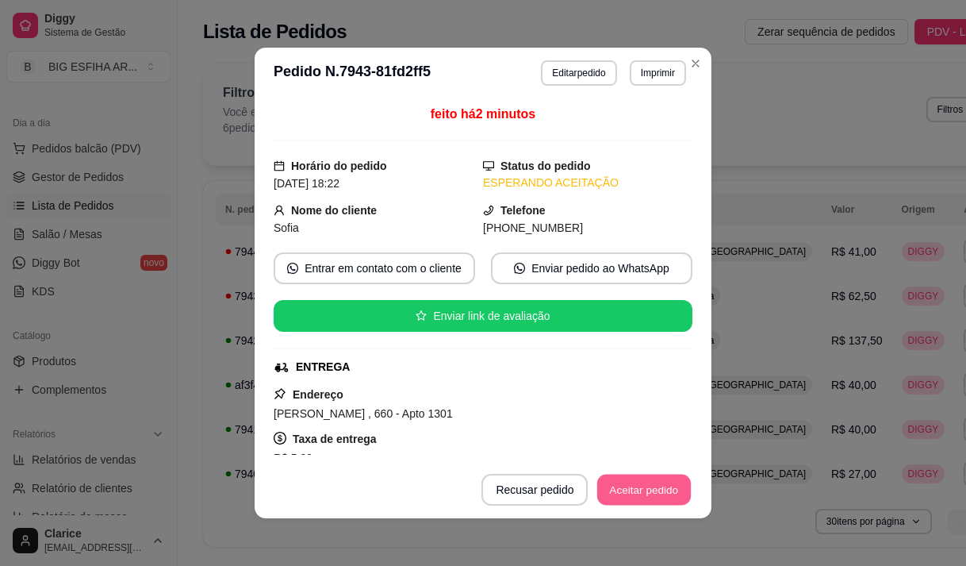
click at [628, 497] on button "Aceitar pedido" at bounding box center [644, 489] width 94 height 31
click at [628, 497] on button "Mover para preparo" at bounding box center [631, 490] width 123 height 32
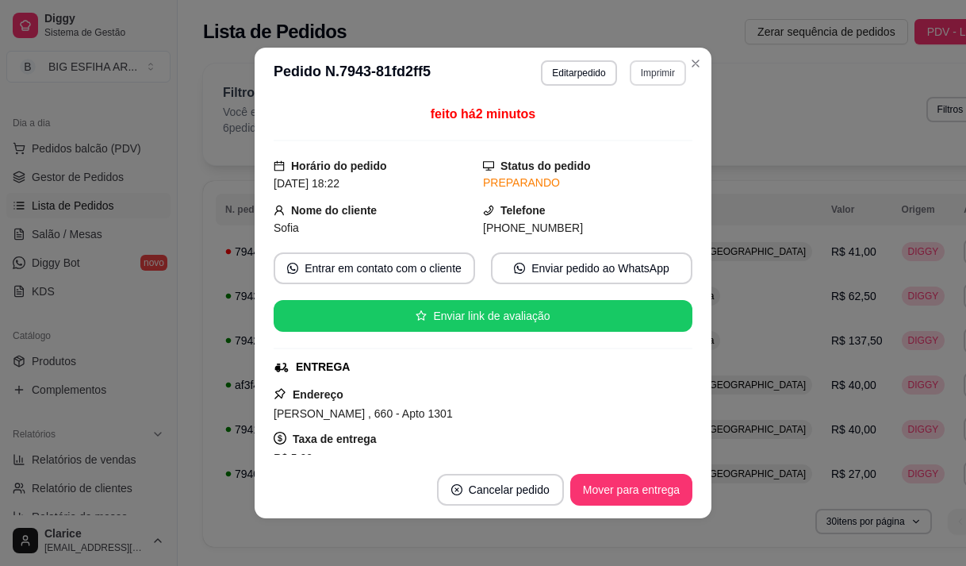
click at [644, 74] on button "Imprimir" at bounding box center [658, 72] width 56 height 25
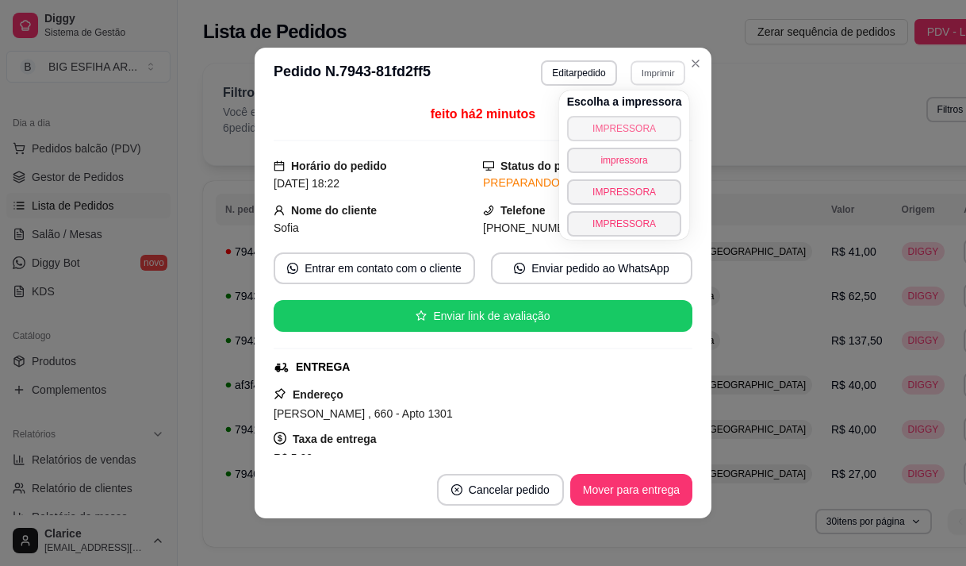
click at [631, 119] on button "IMPRESSORA" at bounding box center [624, 128] width 115 height 25
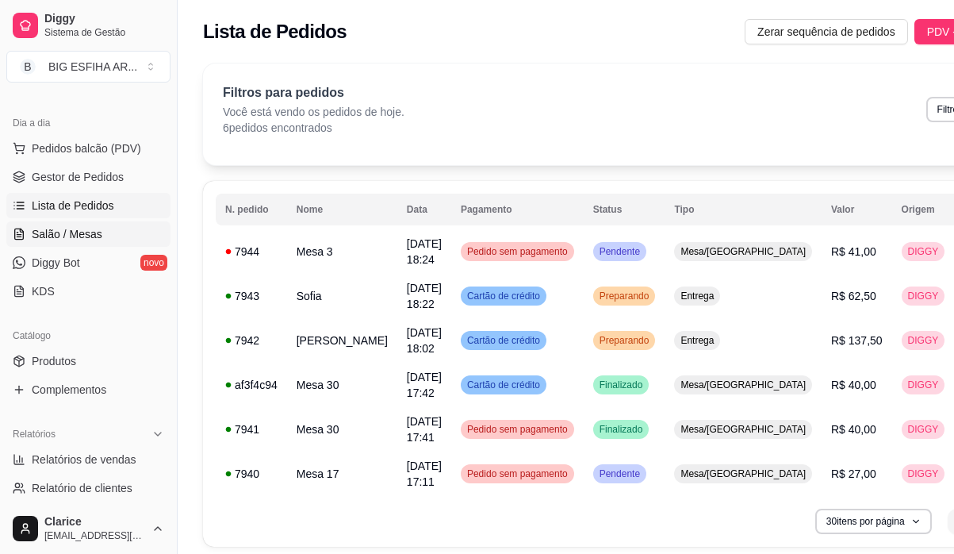
click at [42, 243] on link "Salão / Mesas" at bounding box center [88, 233] width 164 height 25
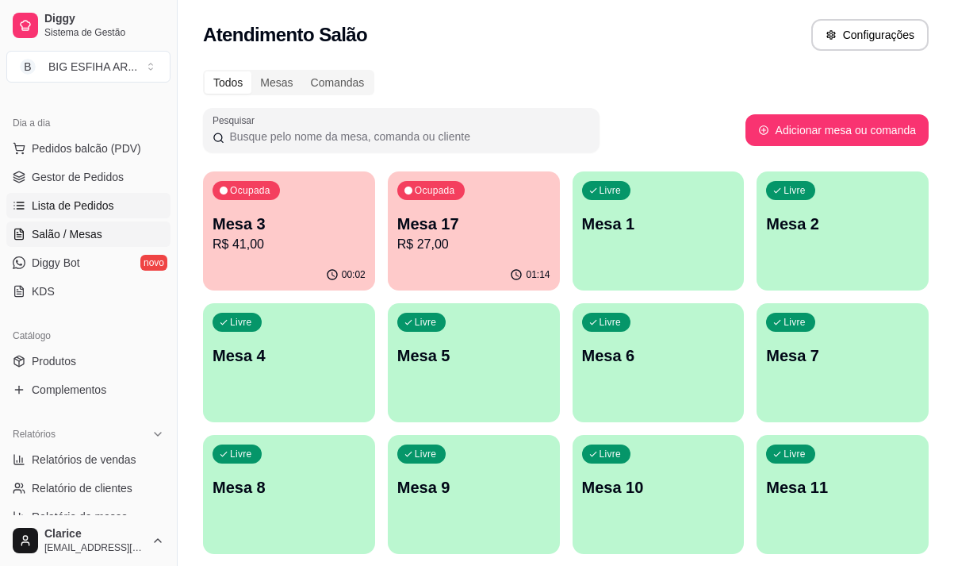
click at [51, 212] on span "Lista de Pedidos" at bounding box center [73, 206] width 83 height 16
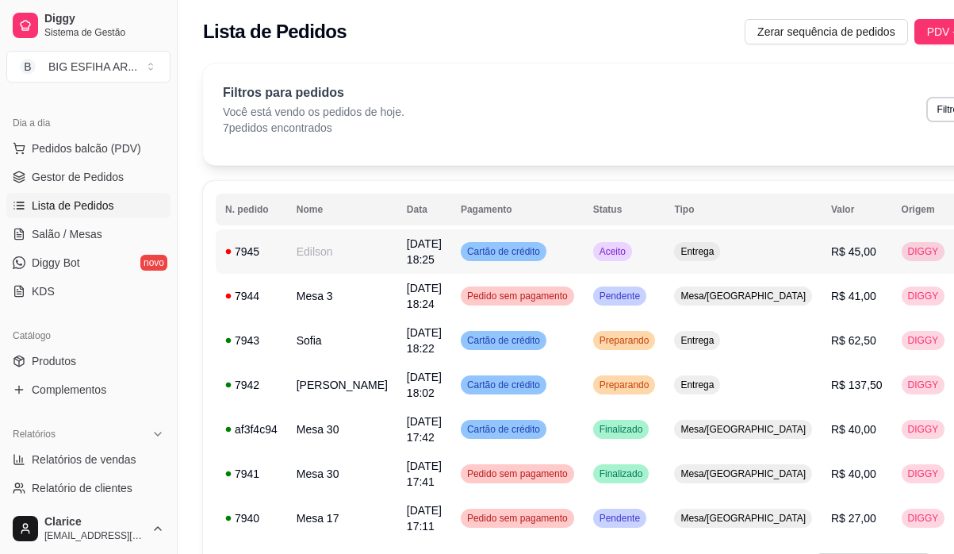
click at [397, 254] on td "[DATE] 18:25" at bounding box center [424, 251] width 54 height 44
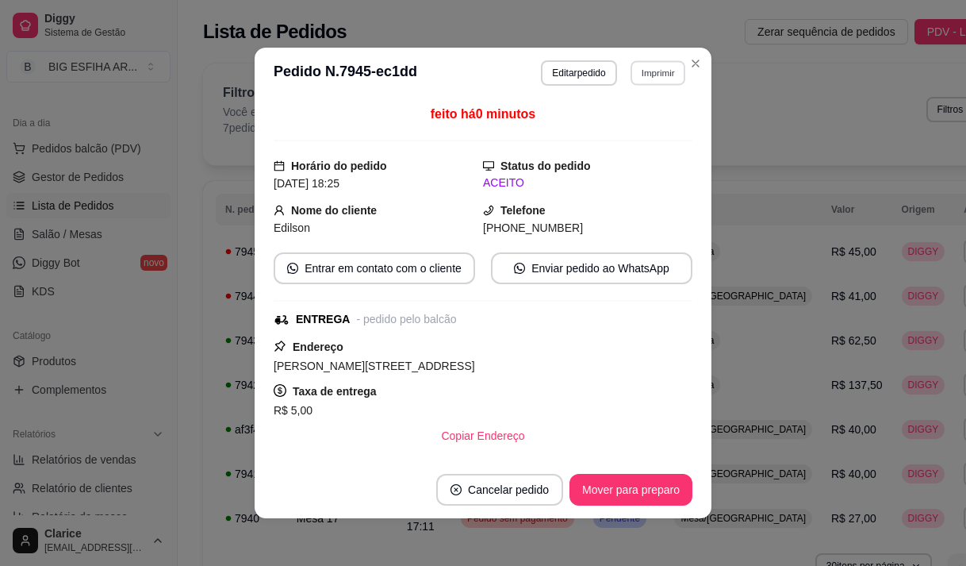
click at [648, 71] on button "Imprimir" at bounding box center [658, 72] width 55 height 25
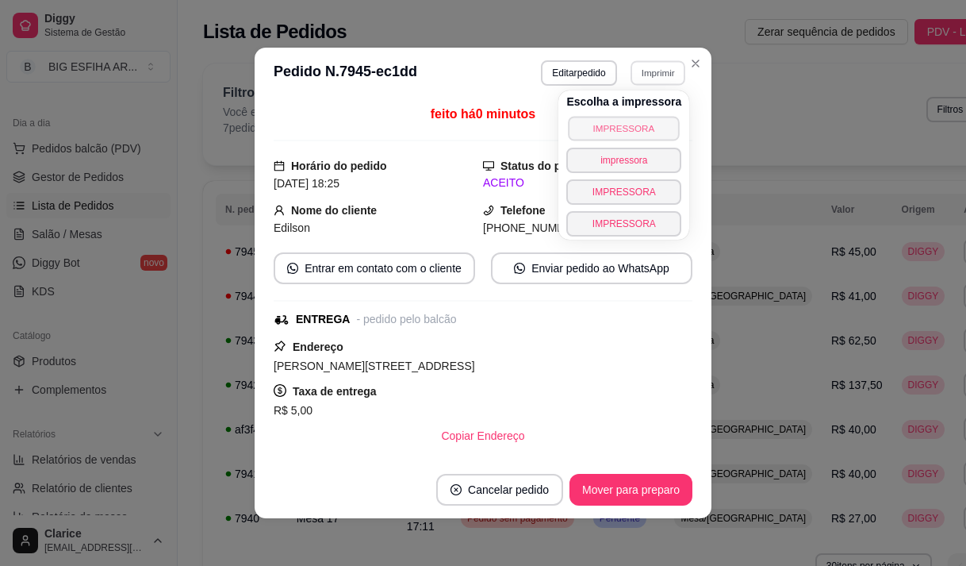
click at [649, 117] on button "IMPRESSORA" at bounding box center [624, 128] width 111 height 25
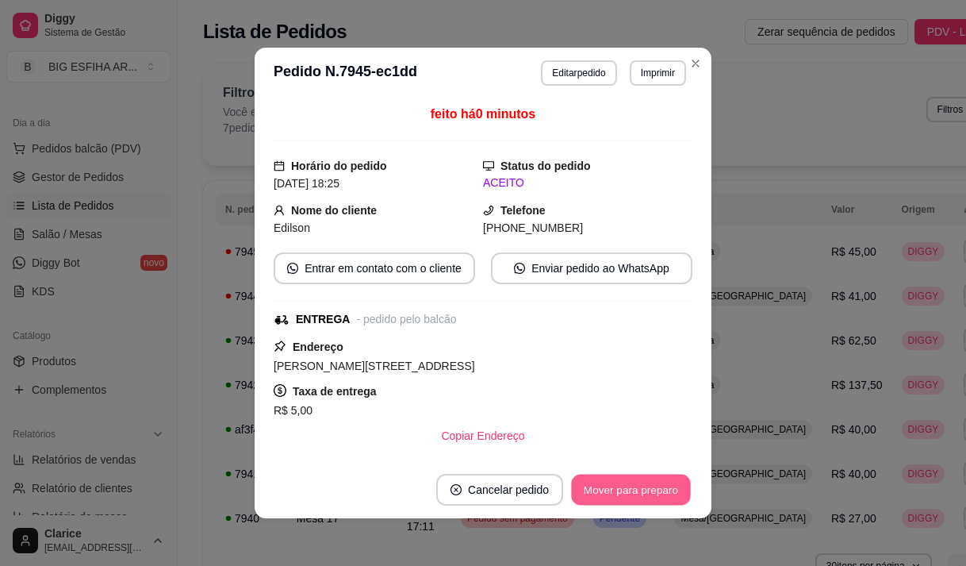
click at [618, 481] on button "Mover para preparo" at bounding box center [630, 489] width 119 height 31
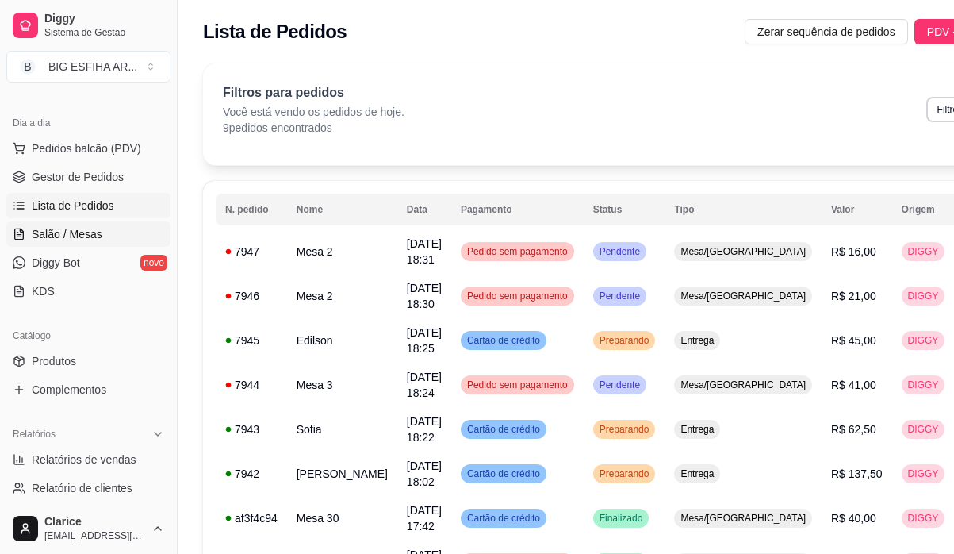
click at [113, 235] on link "Salão / Mesas" at bounding box center [88, 233] width 164 height 25
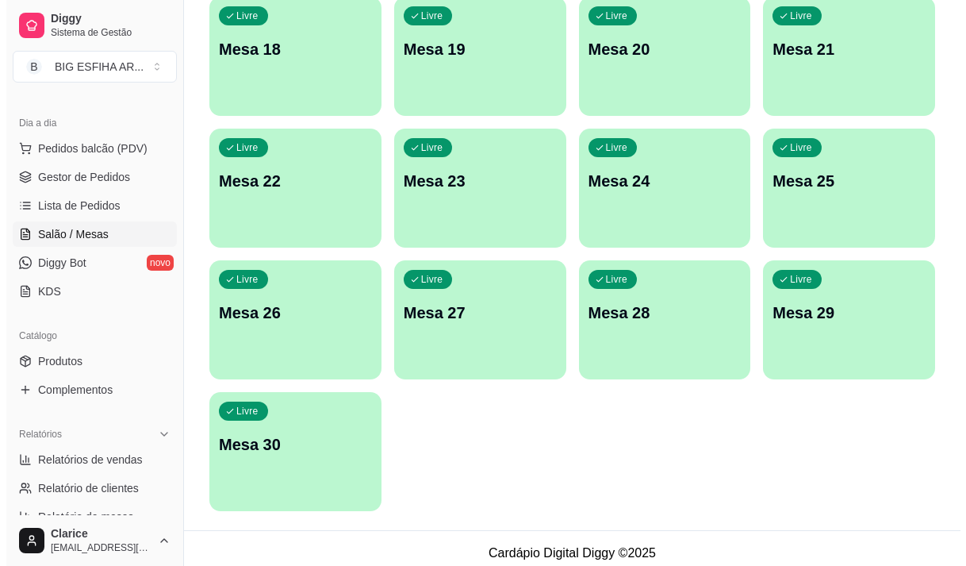
scroll to position [711, 0]
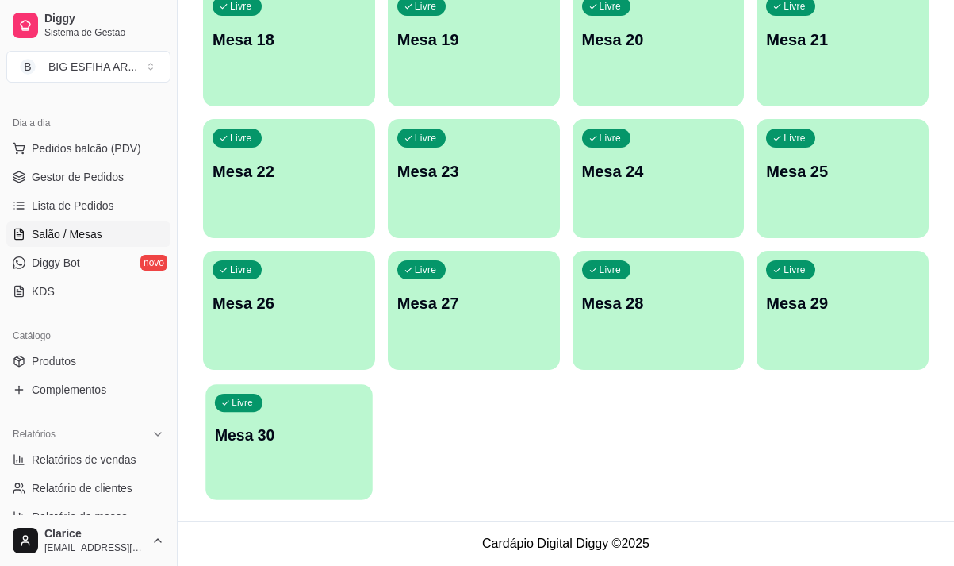
click at [280, 429] on p "Mesa 30" at bounding box center [289, 434] width 148 height 21
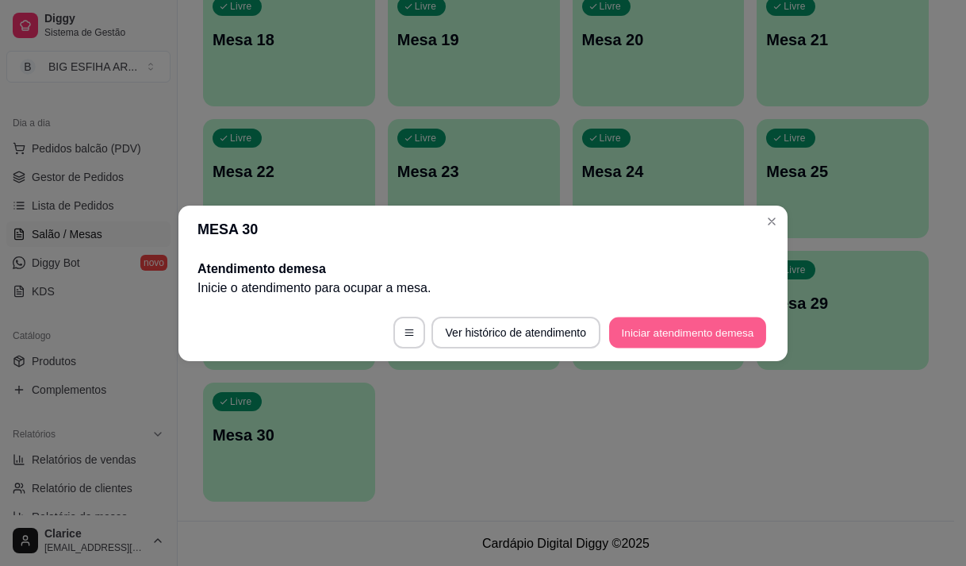
click at [733, 327] on button "Iniciar atendimento de mesa" at bounding box center [687, 332] width 157 height 31
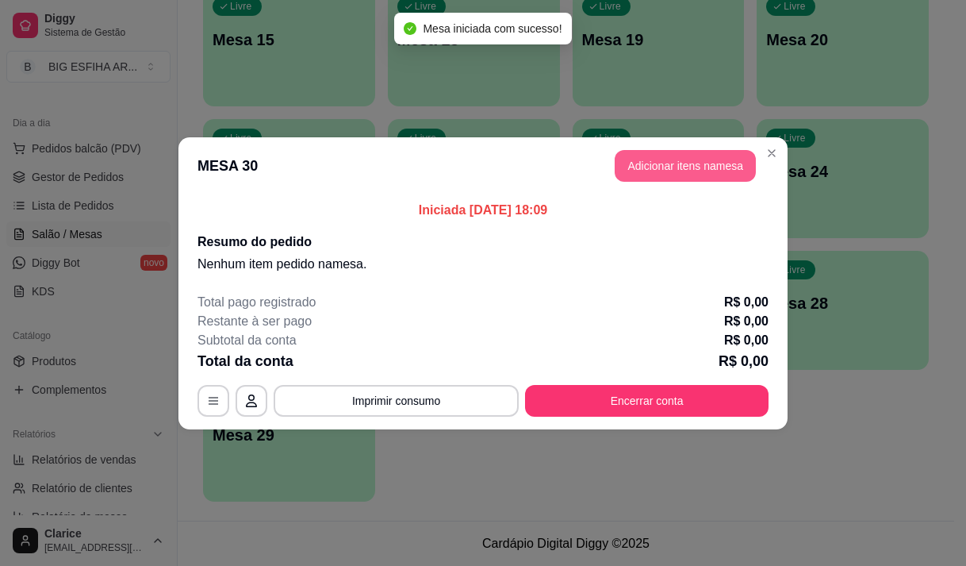
click at [657, 163] on button "Adicionar itens na mesa" at bounding box center [685, 166] width 141 height 32
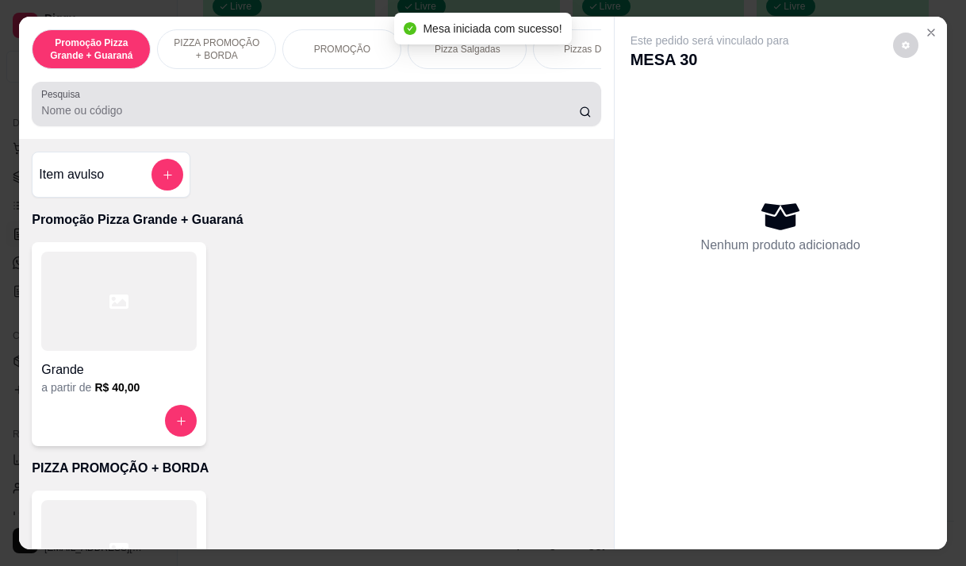
click at [148, 115] on input "Pesquisa" at bounding box center [310, 110] width 538 height 16
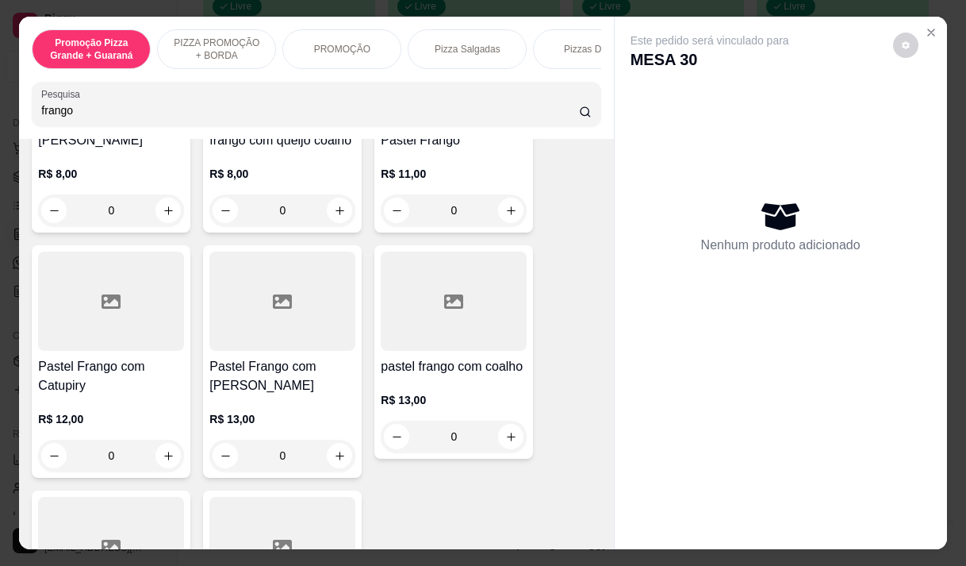
scroll to position [476, 0]
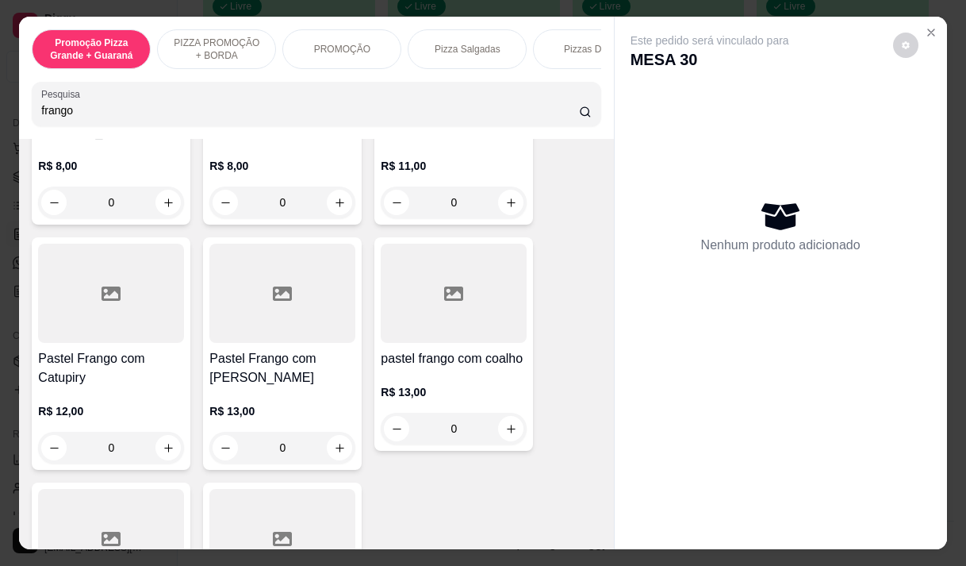
type input "frango"
click at [422, 136] on div "Promoção Pizza Grande + Guaraná PIZZA PROMOÇÃO + BORDA PROMOÇÃO Pizza Salgadas …" at bounding box center [316, 78] width 594 height 122
click at [429, 163] on div "R$ 11,00 0" at bounding box center [454, 188] width 146 height 60
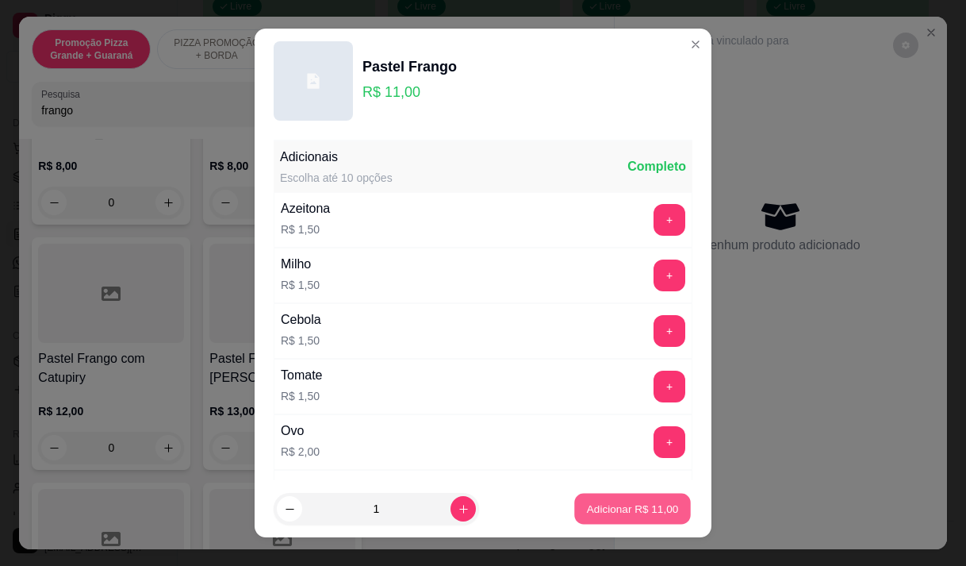
click at [616, 510] on p "Adicionar R$ 11,00" at bounding box center [633, 508] width 92 height 15
type input "1"
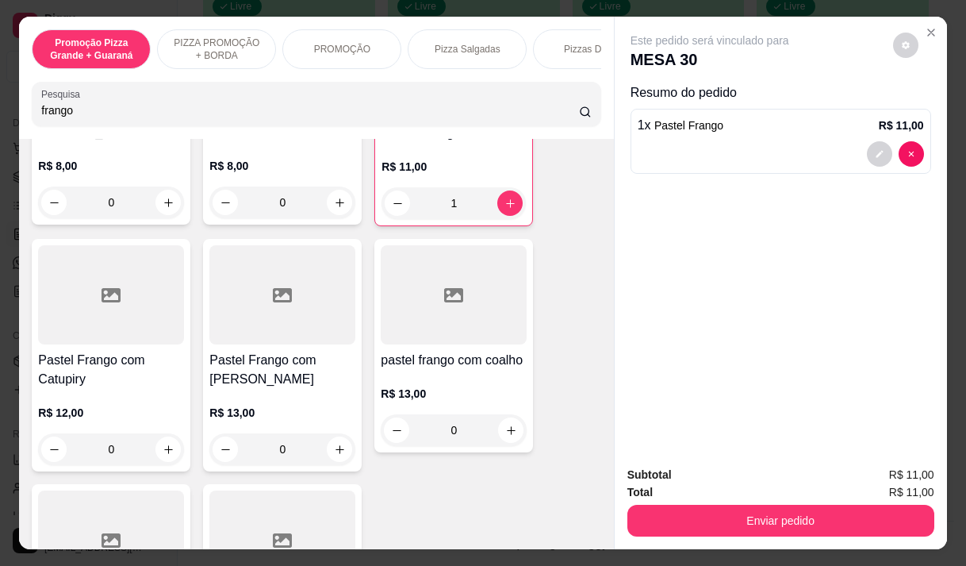
click at [245, 371] on h4 "Pastel Frango com [PERSON_NAME]" at bounding box center [282, 370] width 146 height 38
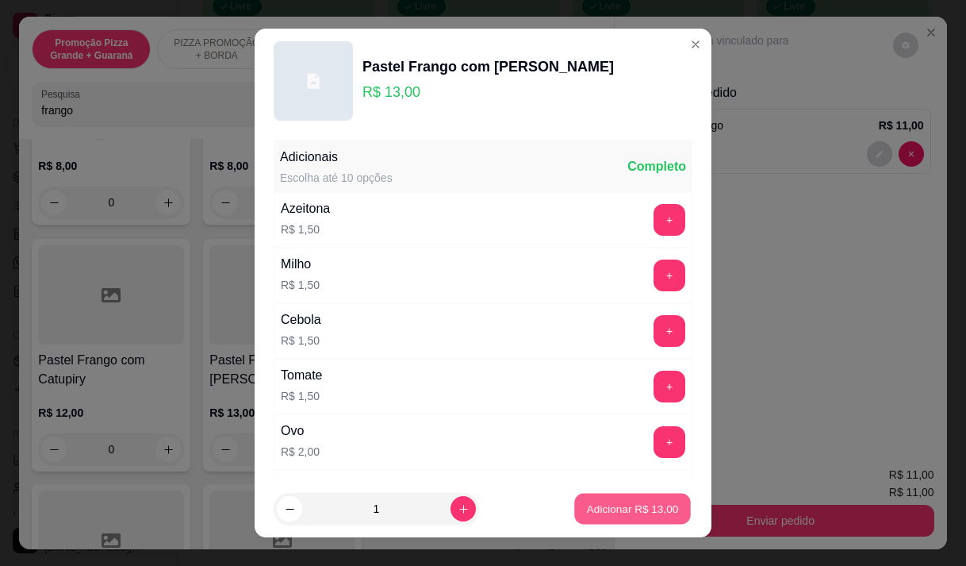
click at [587, 501] on p "Adicionar R$ 13,00" at bounding box center [633, 508] width 92 height 15
type input "1"
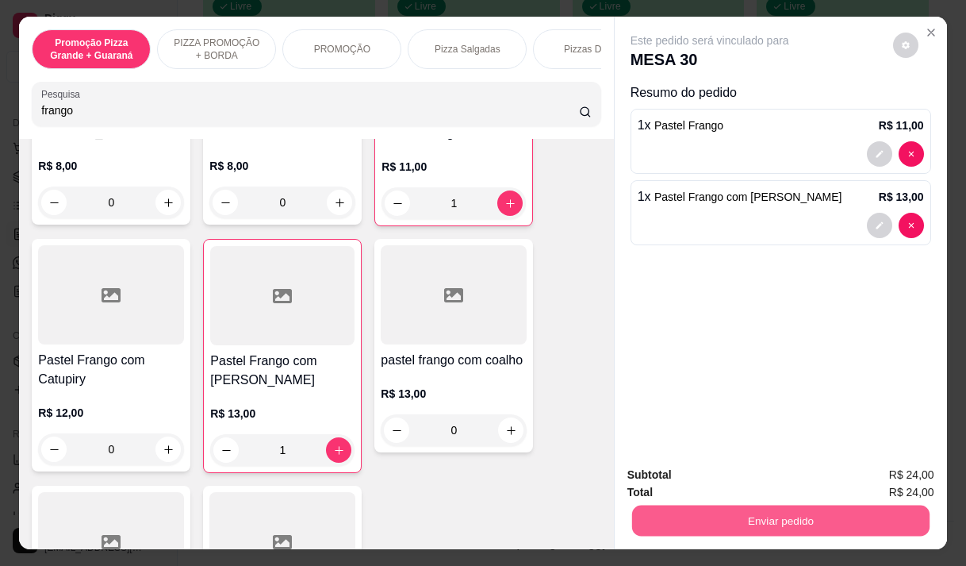
click at [786, 511] on button "Enviar pedido" at bounding box center [781, 520] width 298 height 31
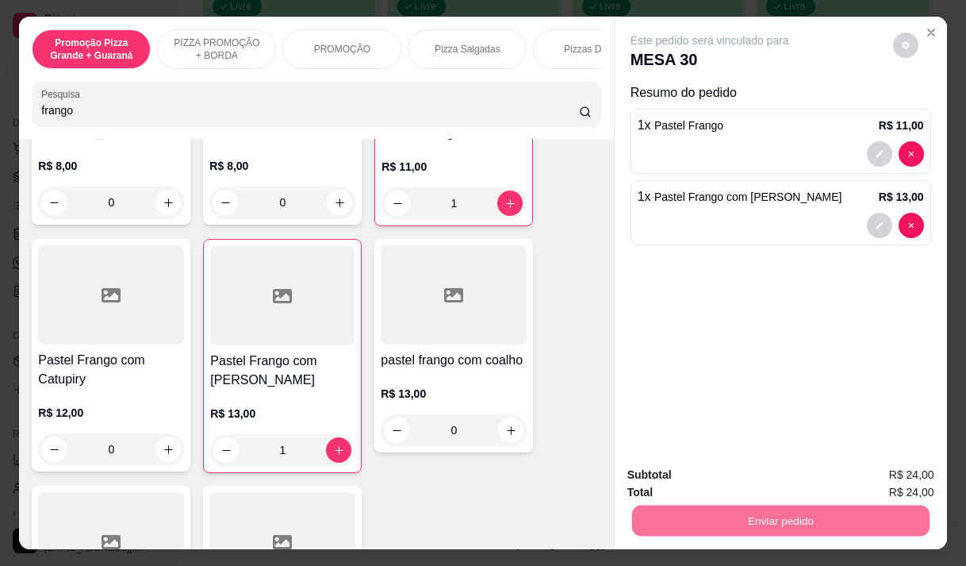
click at [757, 479] on button "Não registrar e enviar pedido" at bounding box center [728, 474] width 160 height 29
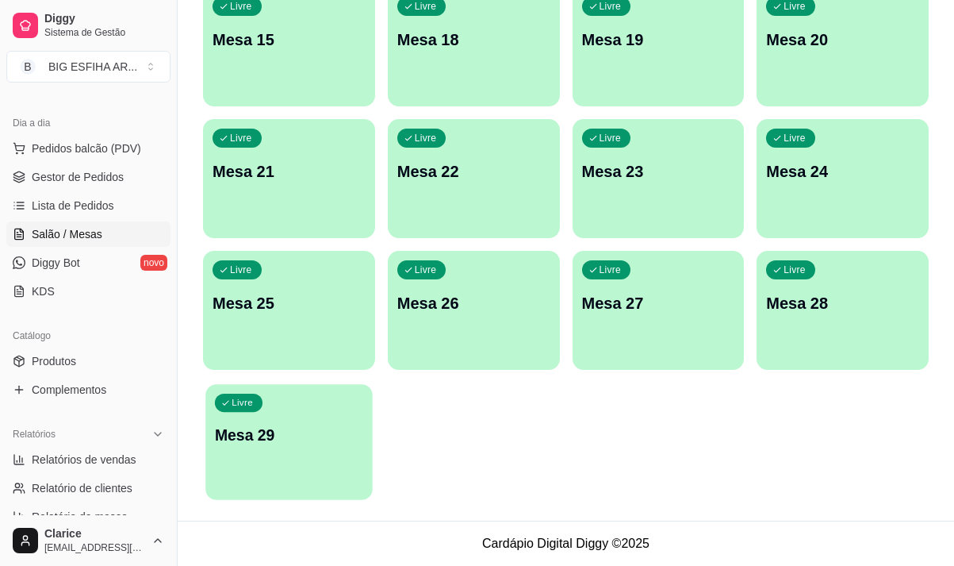
click at [254, 436] on p "Mesa 29" at bounding box center [289, 434] width 148 height 21
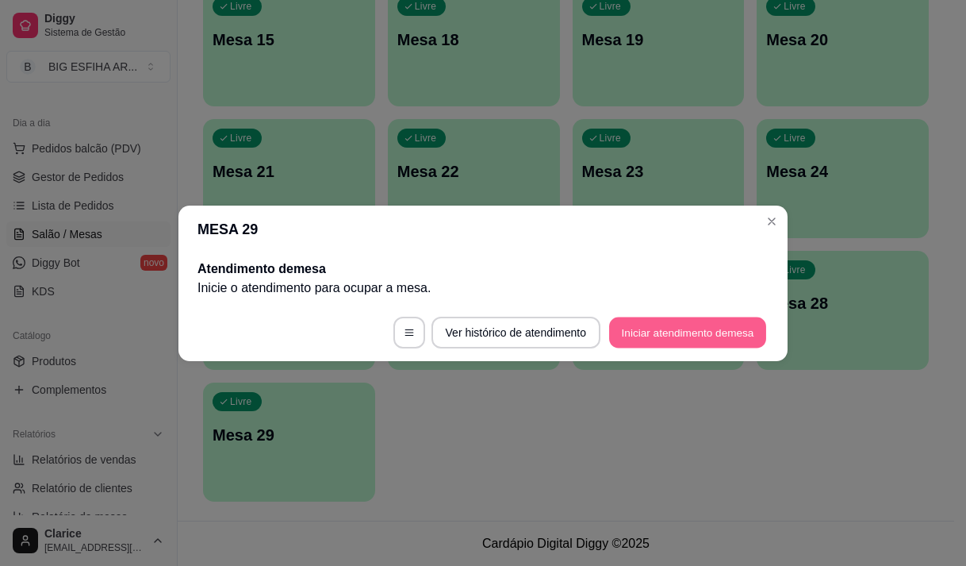
click at [672, 333] on button "Iniciar atendimento de mesa" at bounding box center [687, 332] width 157 height 31
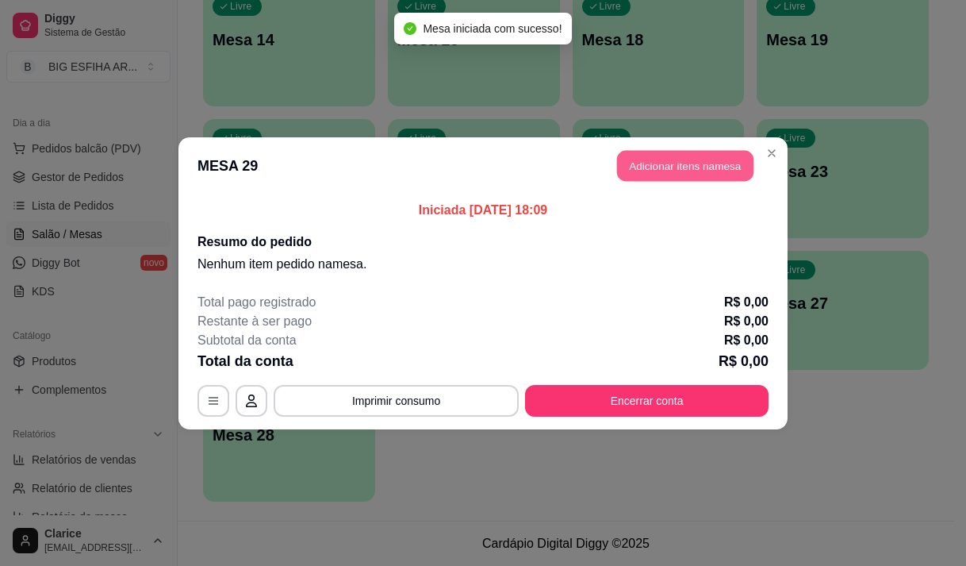
click at [697, 161] on button "Adicionar itens na mesa" at bounding box center [685, 165] width 136 height 31
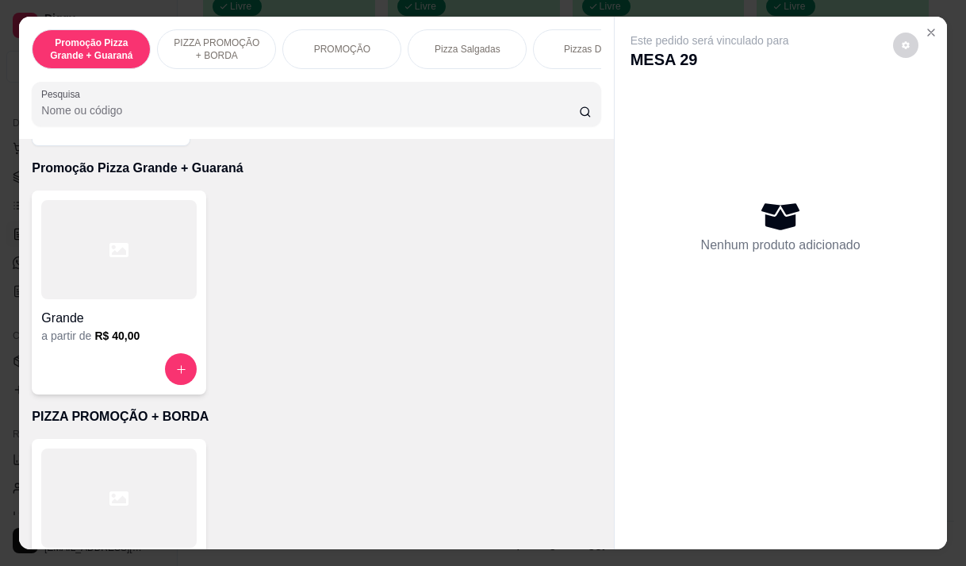
scroll to position [0, 0]
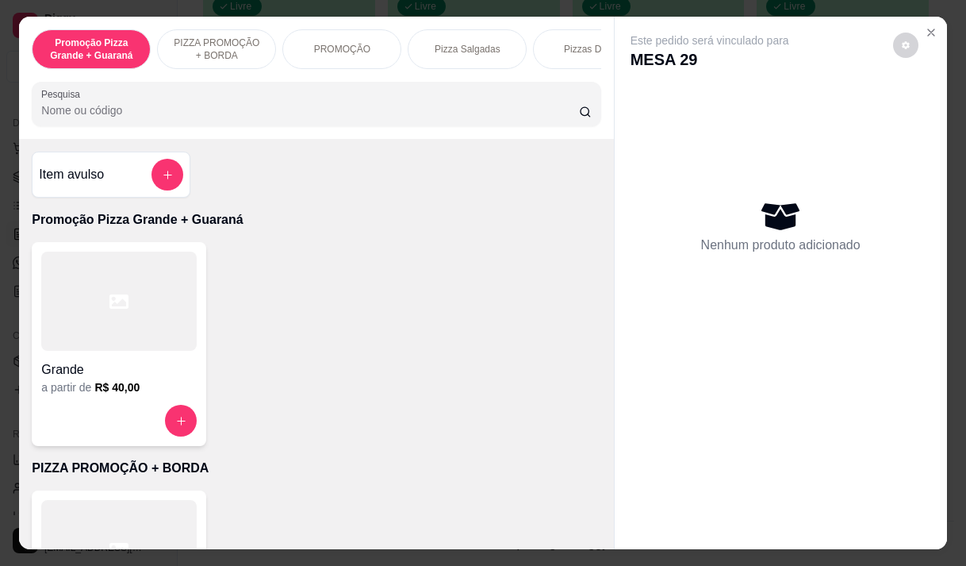
click at [482, 52] on div "Pizza Salgadas" at bounding box center [467, 49] width 119 height 40
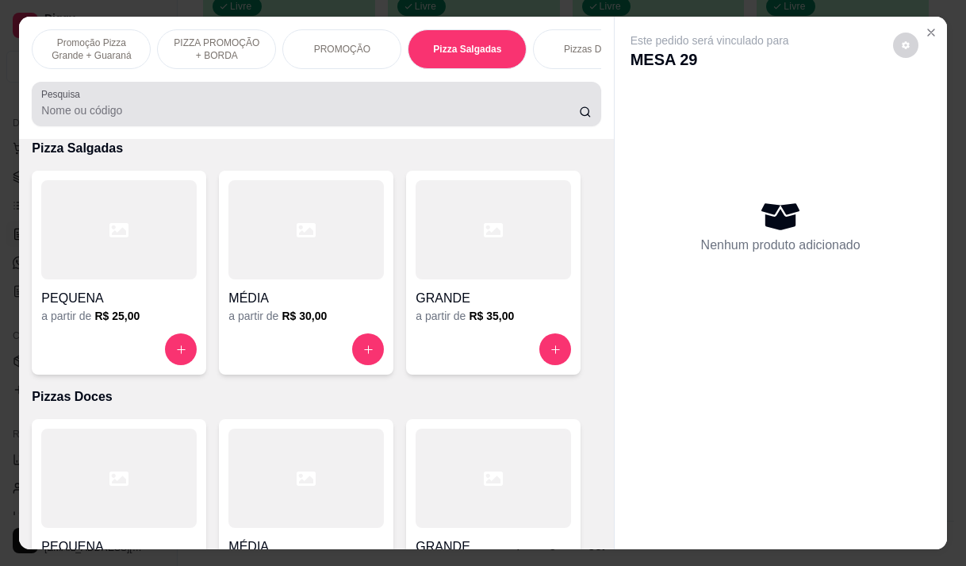
scroll to position [40, 0]
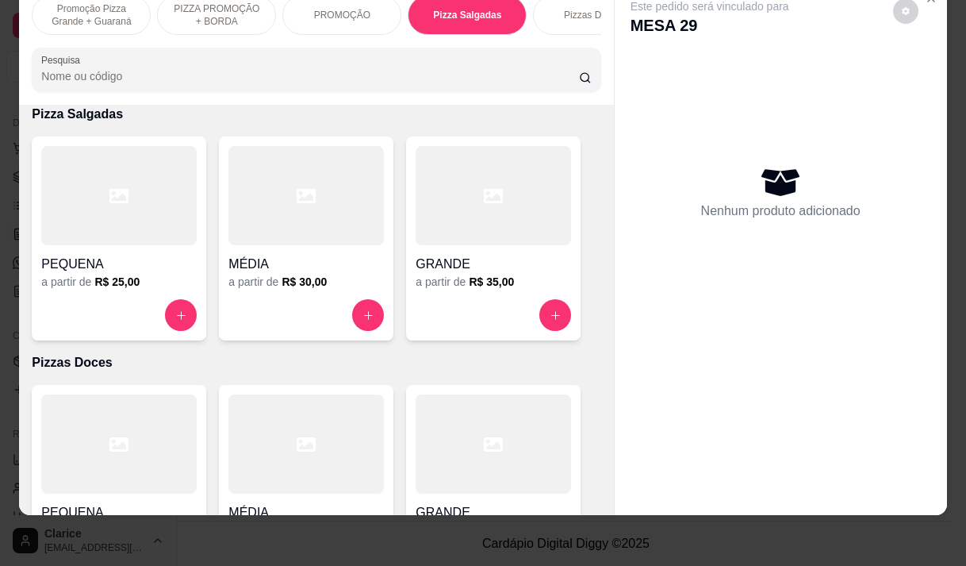
click at [463, 268] on h4 "GRANDE" at bounding box center [494, 264] width 156 height 19
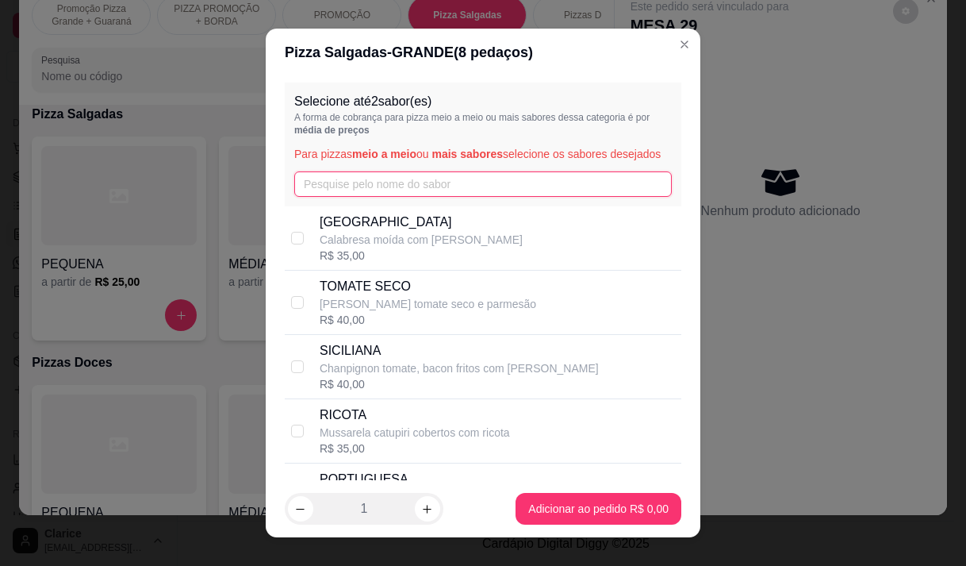
click at [345, 192] on input "text" at bounding box center [483, 183] width 378 height 25
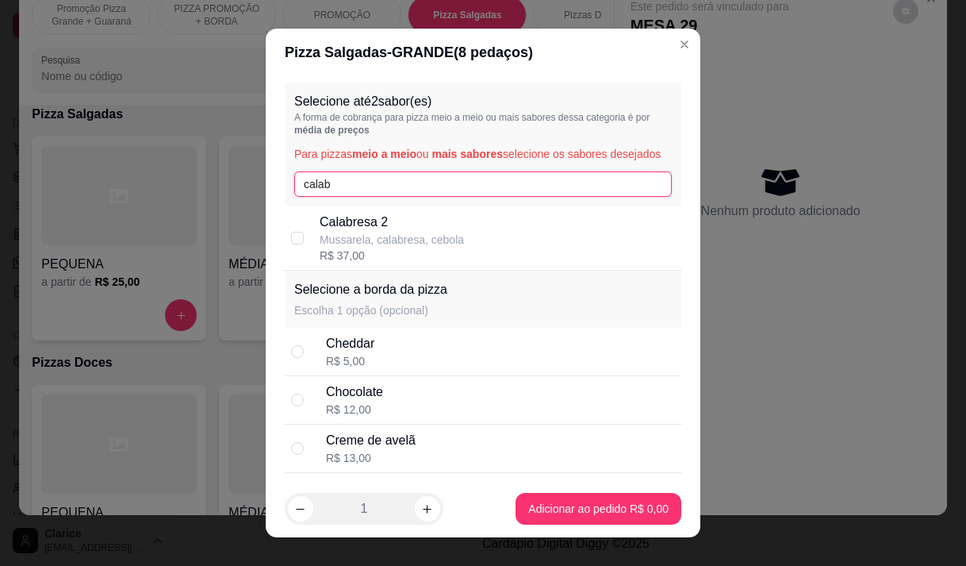
type input "calab"
click at [342, 247] on p "Mussarela, calabresa, cebola" at bounding box center [392, 240] width 144 height 16
checkbox input "true"
click at [340, 197] on input "calab" at bounding box center [483, 183] width 378 height 25
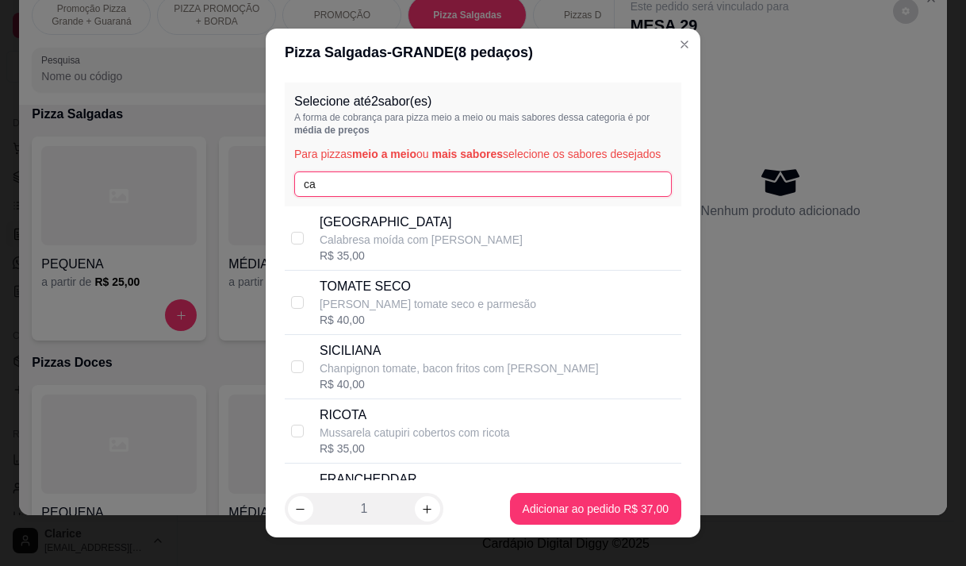
type input "c"
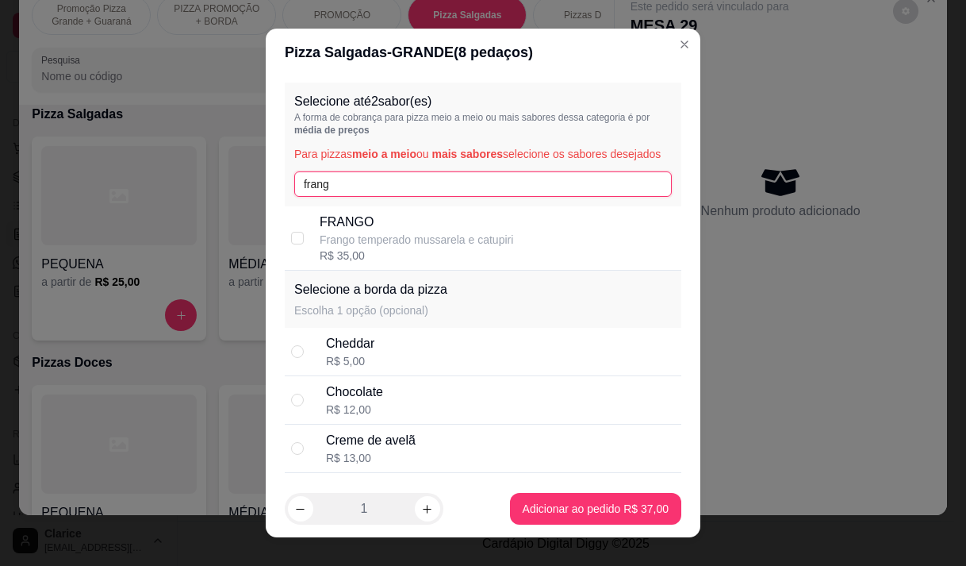
type input "frang"
click at [363, 288] on div "Selecione a borda da pizza Escolha 1 opção (opcional)" at bounding box center [483, 299] width 397 height 57
click at [373, 248] on p "Frango temperado mussarela e catupiri" at bounding box center [417, 240] width 194 height 16
checkbox input "true"
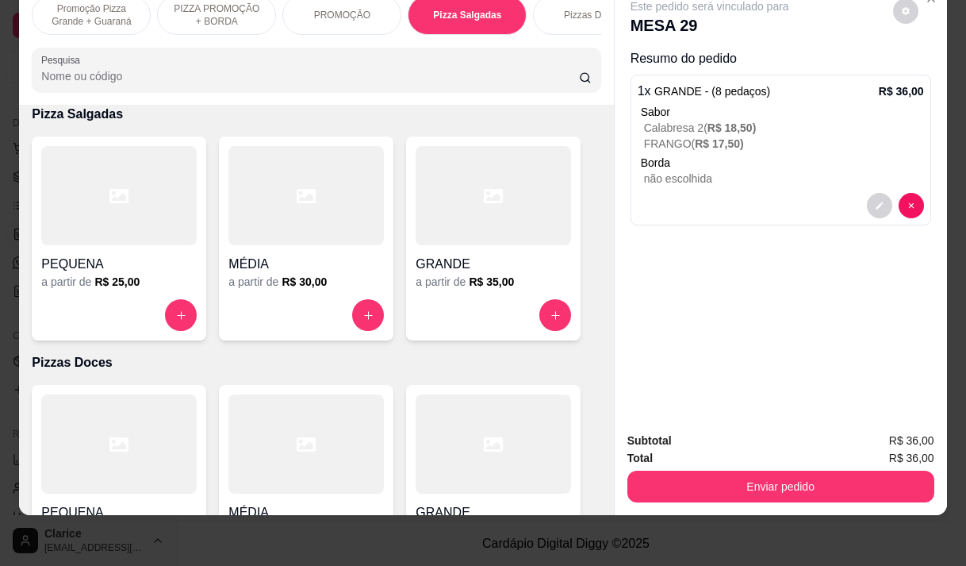
click at [713, 155] on p "Borda" at bounding box center [782, 163] width 283 height 16
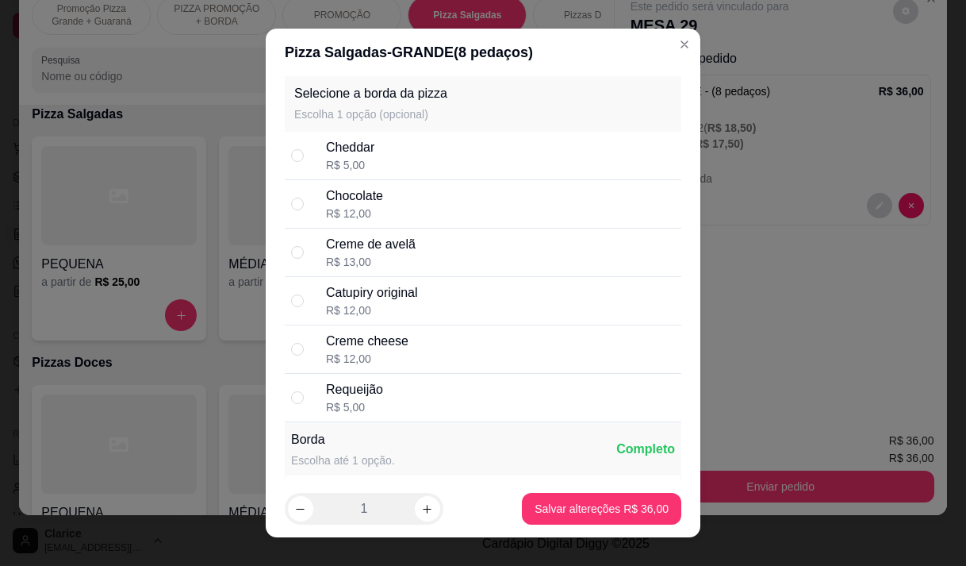
scroll to position [2380, 0]
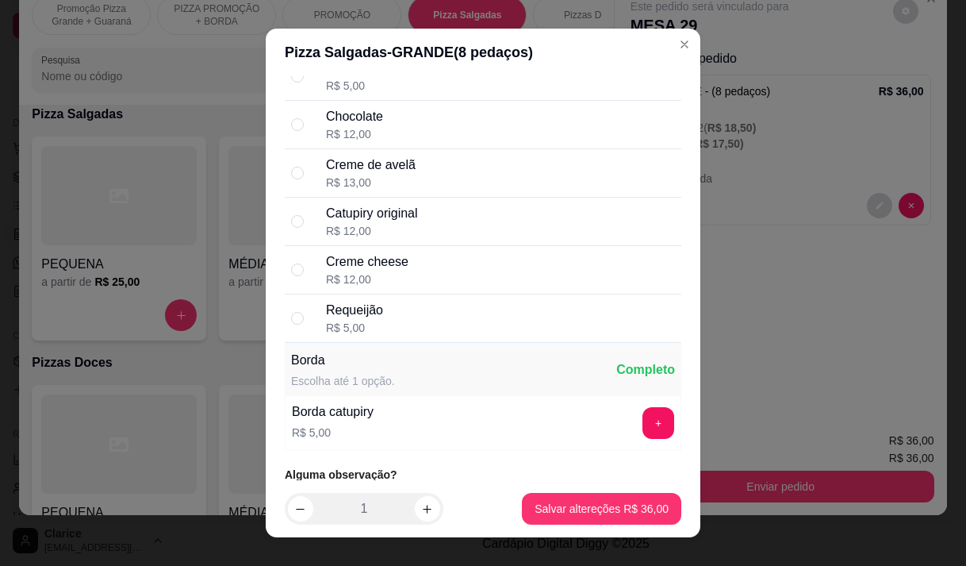
click at [388, 336] on div "Requeijão R$ 5,00" at bounding box center [500, 318] width 349 height 35
radio input "true"
click at [564, 509] on div "Promoção Pizza Grande + Guaraná PIZZA PROMOÇÃO + BORDA PROMOÇÃO Pizza Salgadas …" at bounding box center [483, 283] width 966 height 566
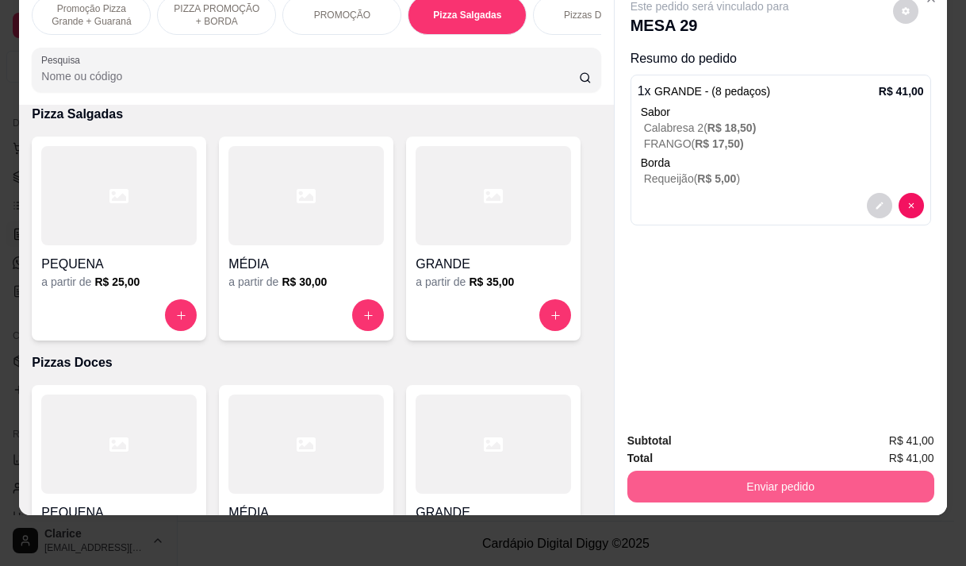
click at [878, 470] on button "Enviar pedido" at bounding box center [781, 486] width 307 height 32
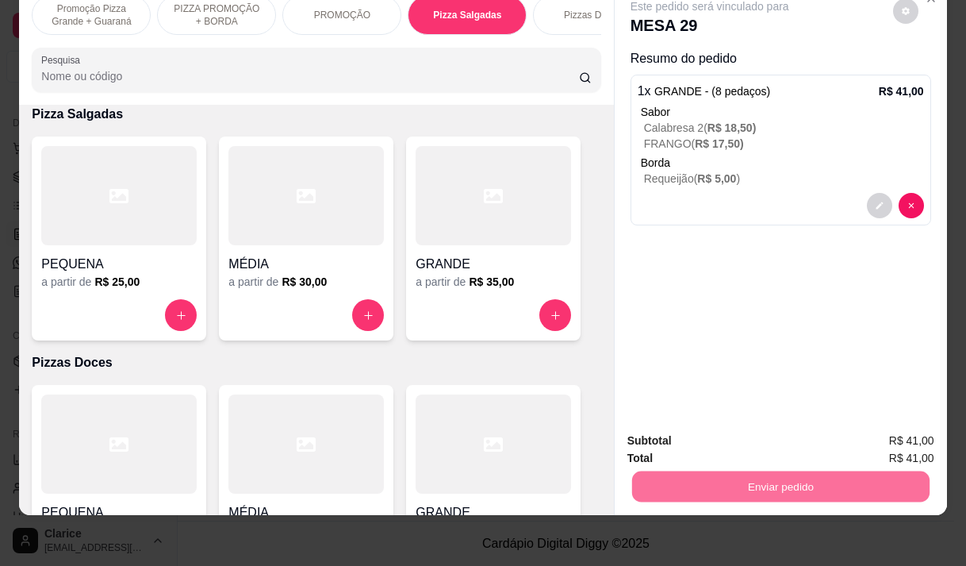
click at [734, 435] on button "Não registrar e enviar pedido" at bounding box center [728, 435] width 160 height 29
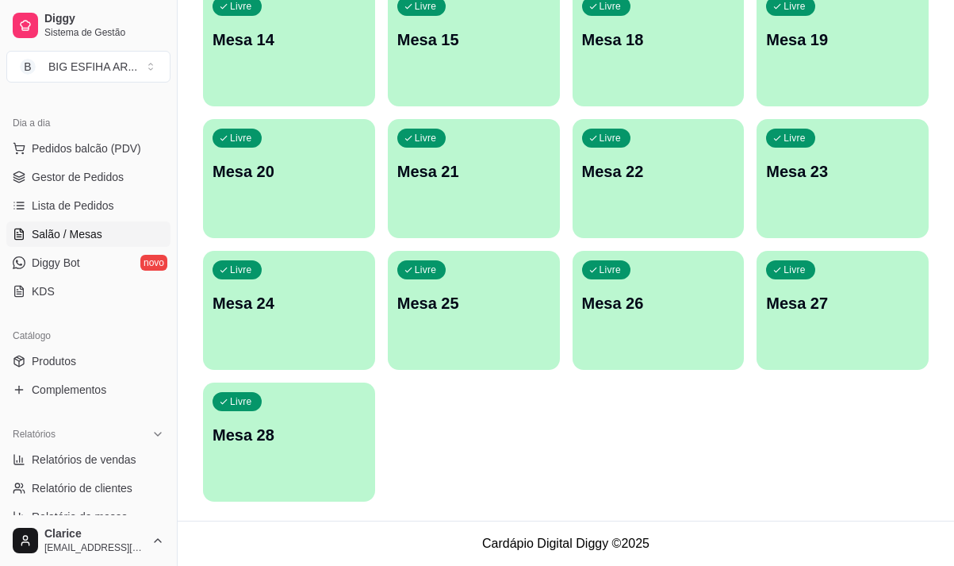
click at [294, 448] on div "Livre Mesa 28" at bounding box center [289, 432] width 172 height 100
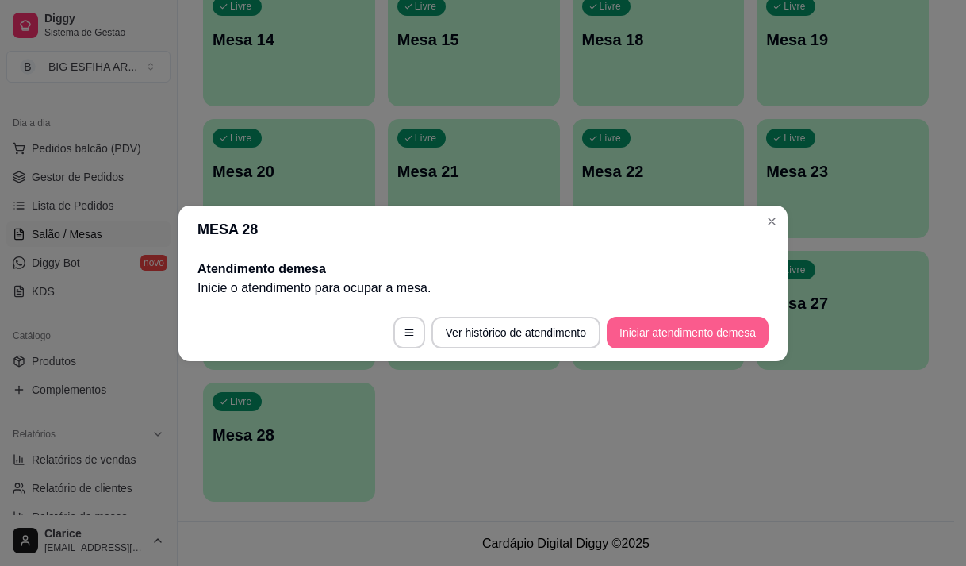
click at [718, 332] on button "Iniciar atendimento de mesa" at bounding box center [688, 333] width 162 height 32
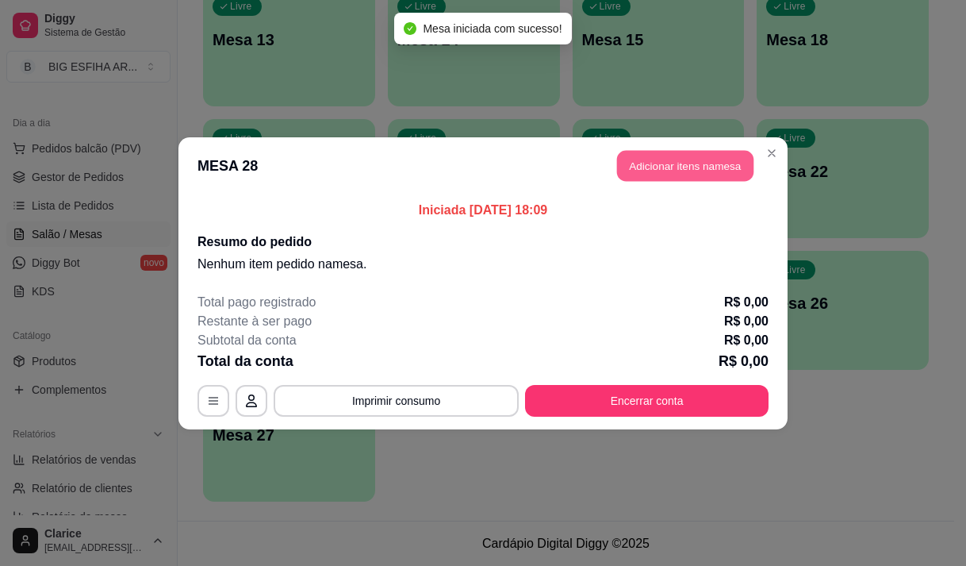
click at [713, 159] on button "Adicionar itens na mesa" at bounding box center [685, 165] width 136 height 31
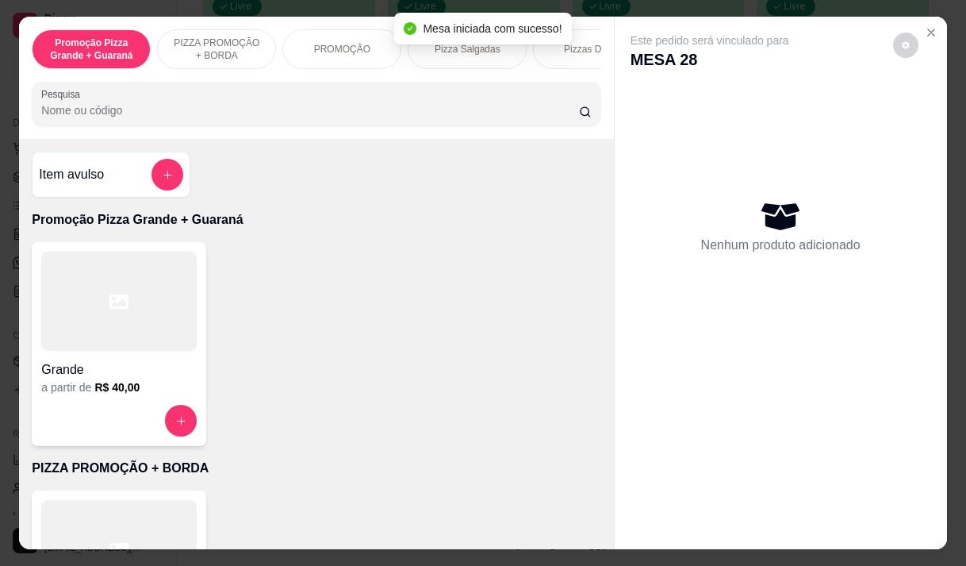
click at [260, 103] on div at bounding box center [316, 104] width 550 height 32
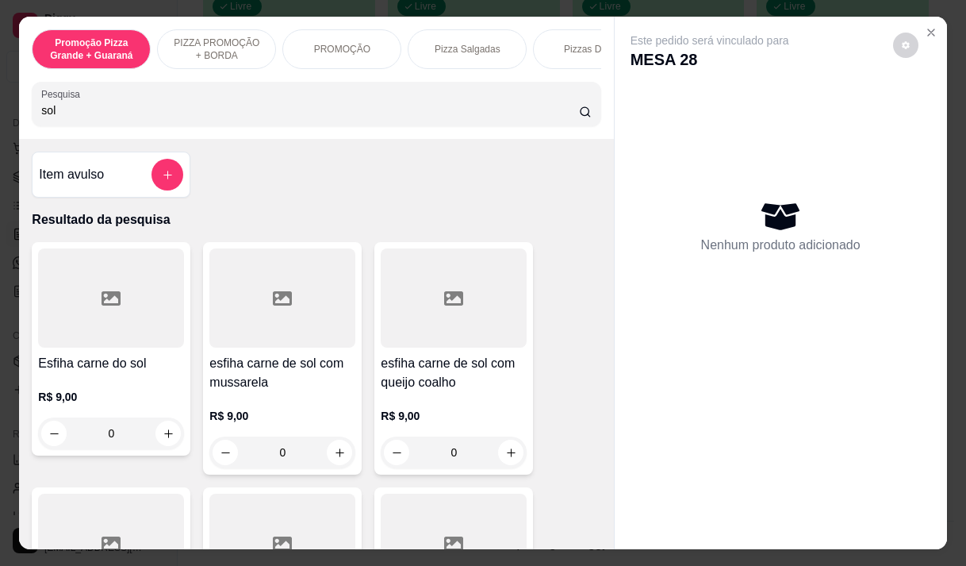
type input "sol"
click at [294, 397] on div "R$ 9,00 0" at bounding box center [282, 430] width 146 height 76
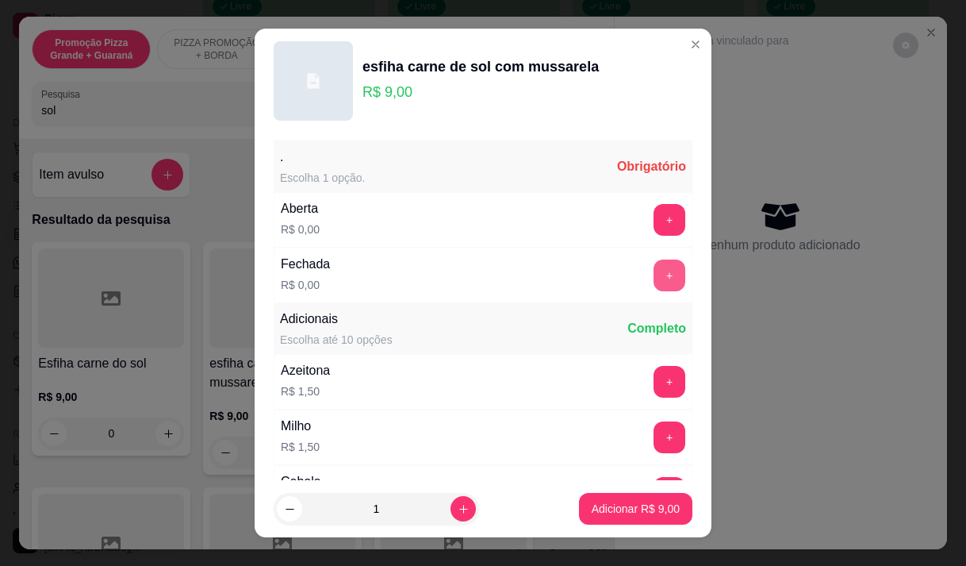
click at [654, 280] on button "+" at bounding box center [670, 275] width 32 height 32
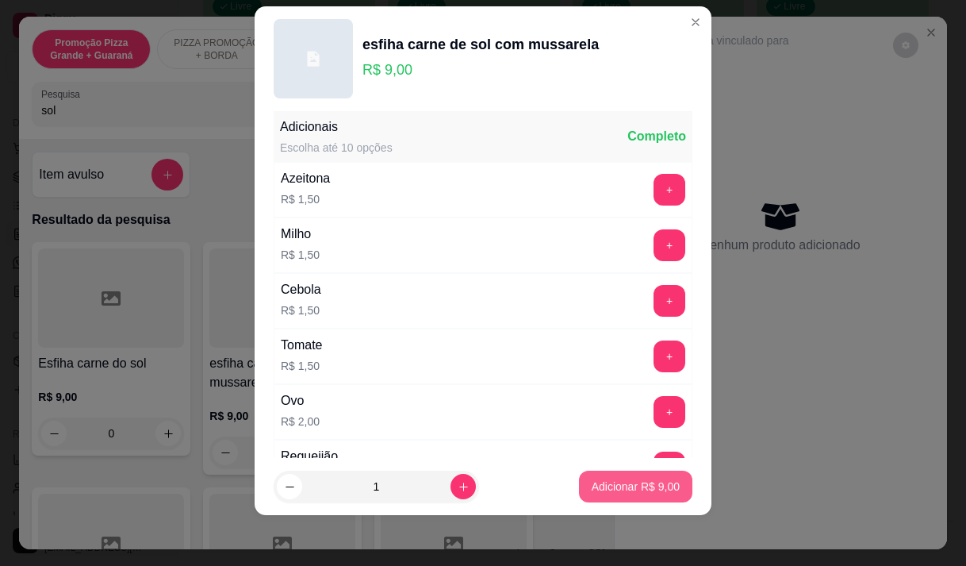
click at [618, 489] on p "Adicionar R$ 9,00" at bounding box center [636, 486] width 88 height 16
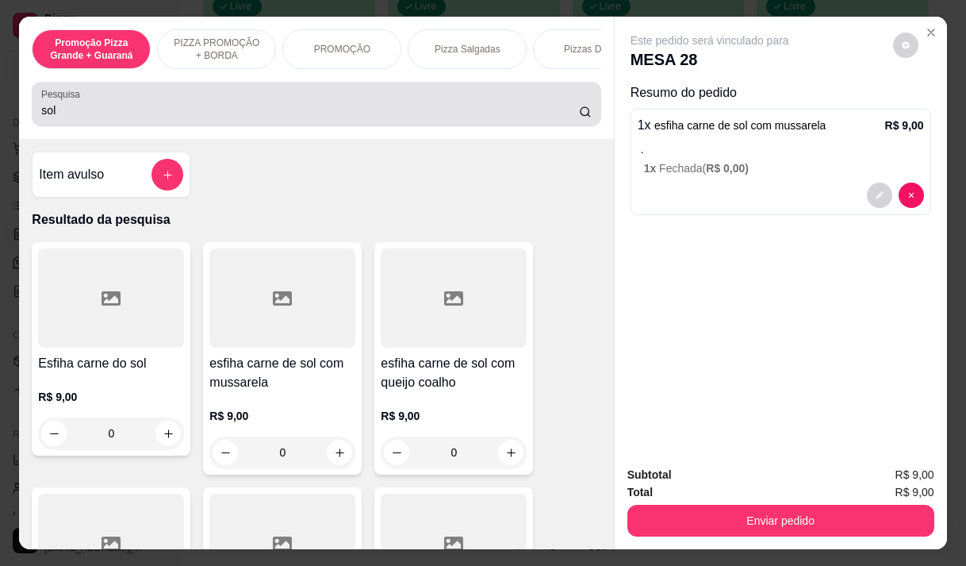
click at [120, 114] on input "sol" at bounding box center [310, 110] width 538 height 16
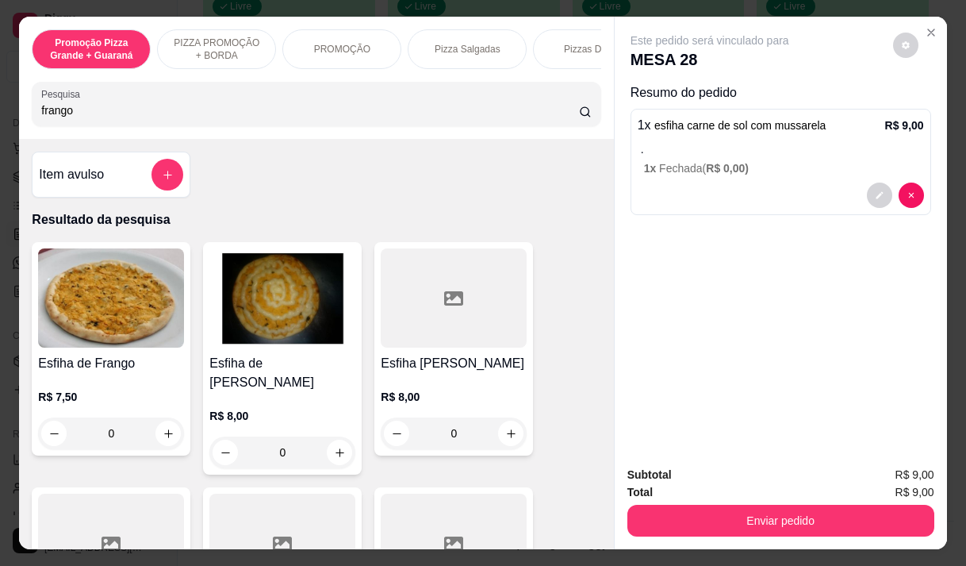
type input "frango"
click at [57, 361] on h4 "Esfiha de Frango" at bounding box center [111, 363] width 146 height 19
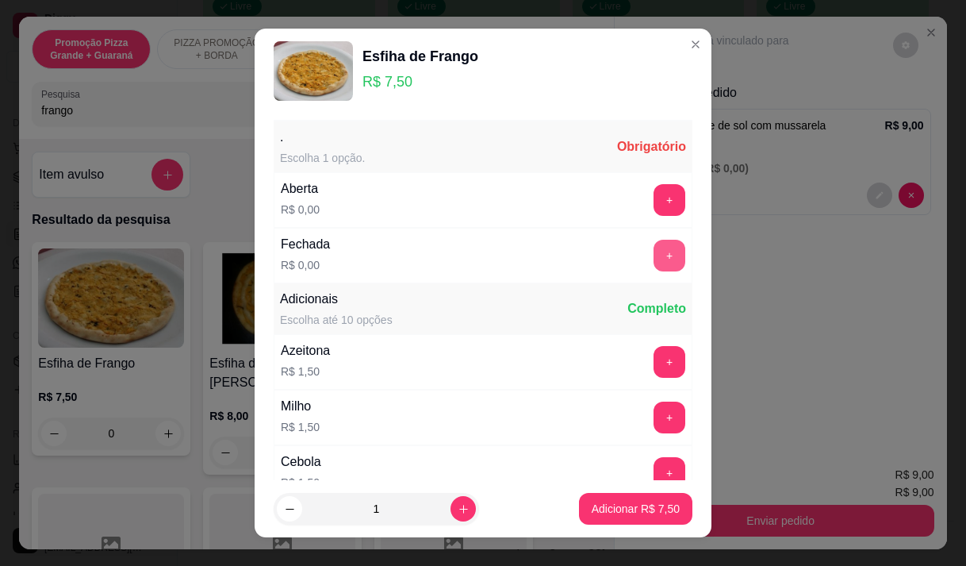
click at [654, 254] on button "+" at bounding box center [670, 256] width 32 height 32
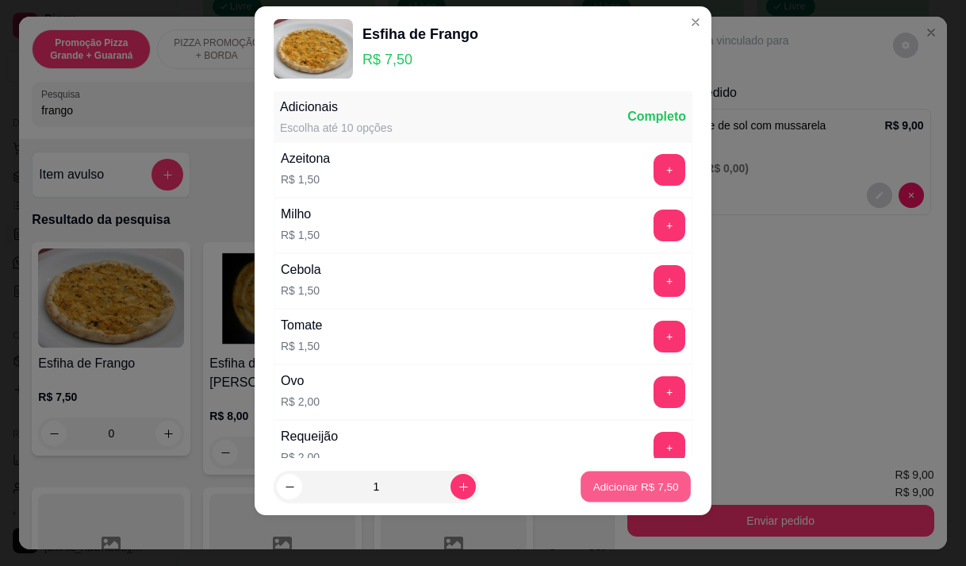
click at [620, 479] on p "Adicionar R$ 7,50" at bounding box center [636, 486] width 86 height 15
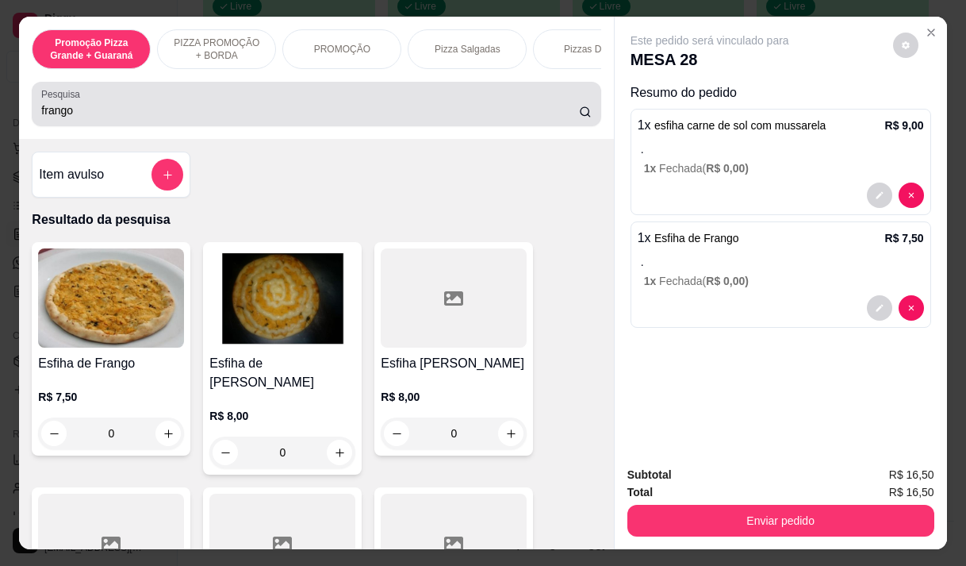
click at [87, 106] on div "frango" at bounding box center [316, 104] width 550 height 32
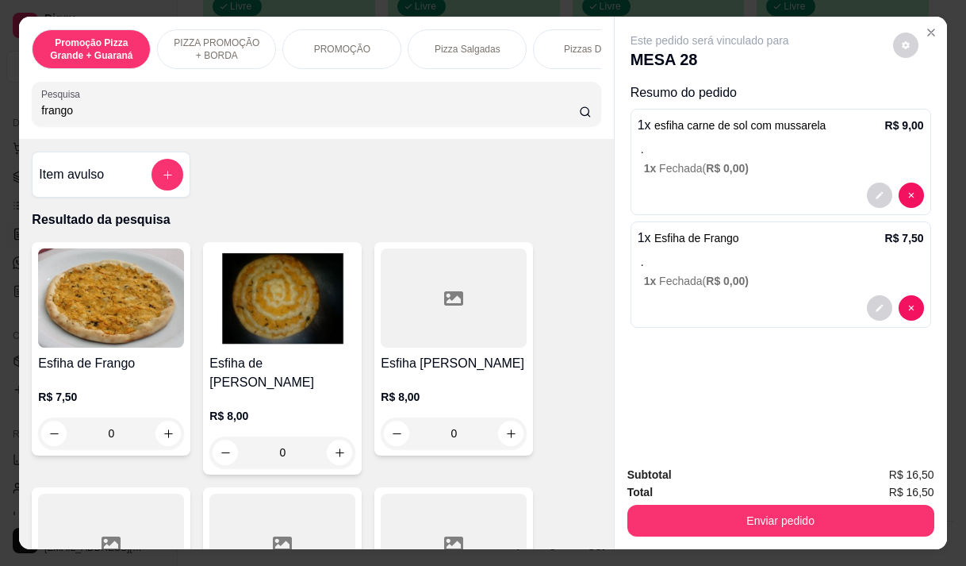
click at [87, 106] on div "frango" at bounding box center [316, 104] width 550 height 32
click at [63, 118] on input "frango" at bounding box center [310, 110] width 538 height 16
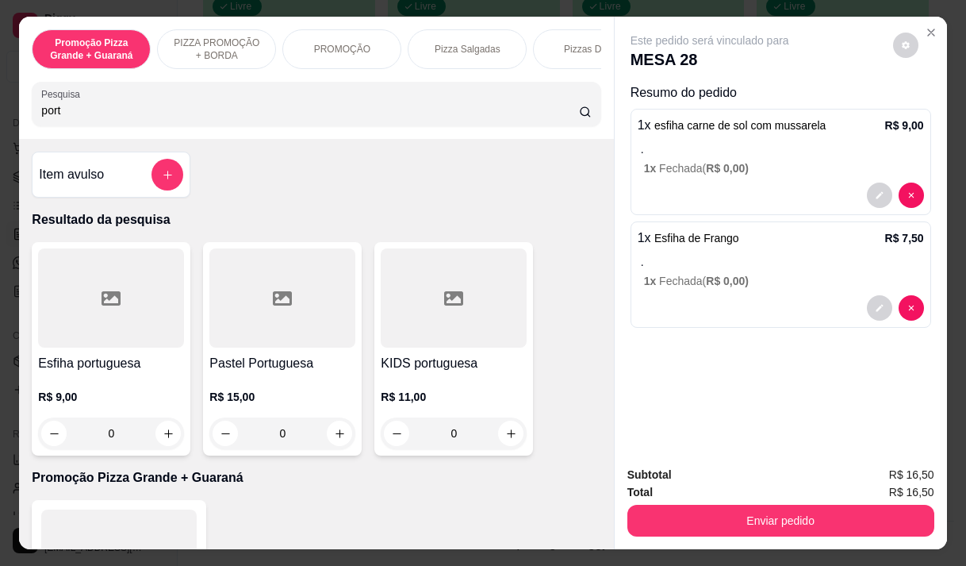
type input "port"
click at [124, 404] on p "R$ 9,00" at bounding box center [111, 397] width 146 height 16
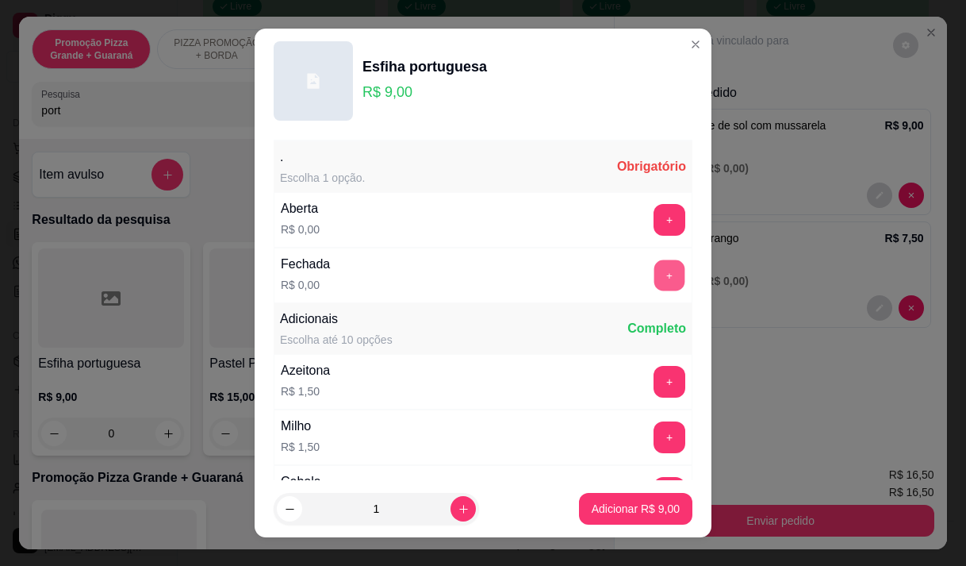
click at [655, 273] on button "+" at bounding box center [670, 274] width 31 height 31
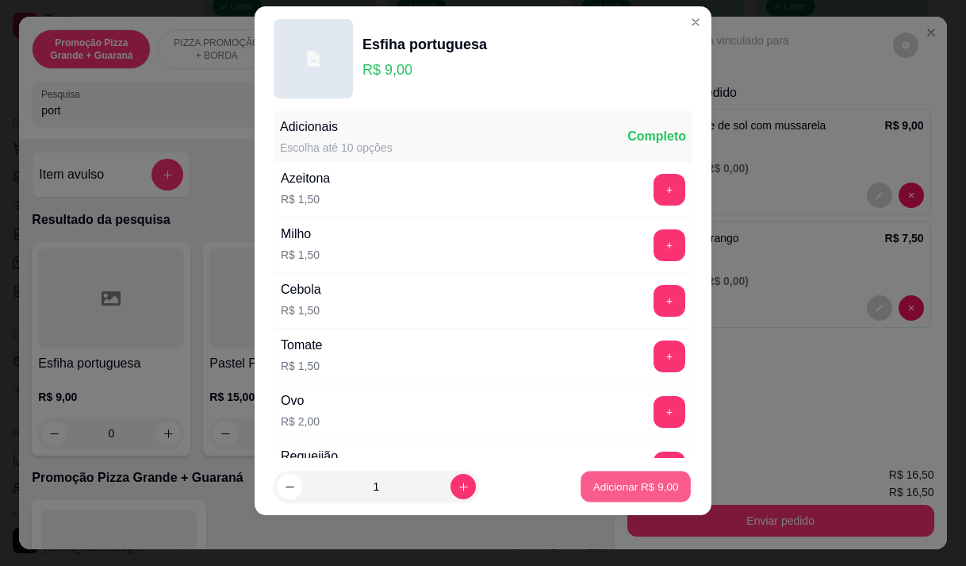
click at [593, 481] on p "Adicionar R$ 9,00" at bounding box center [636, 486] width 86 height 15
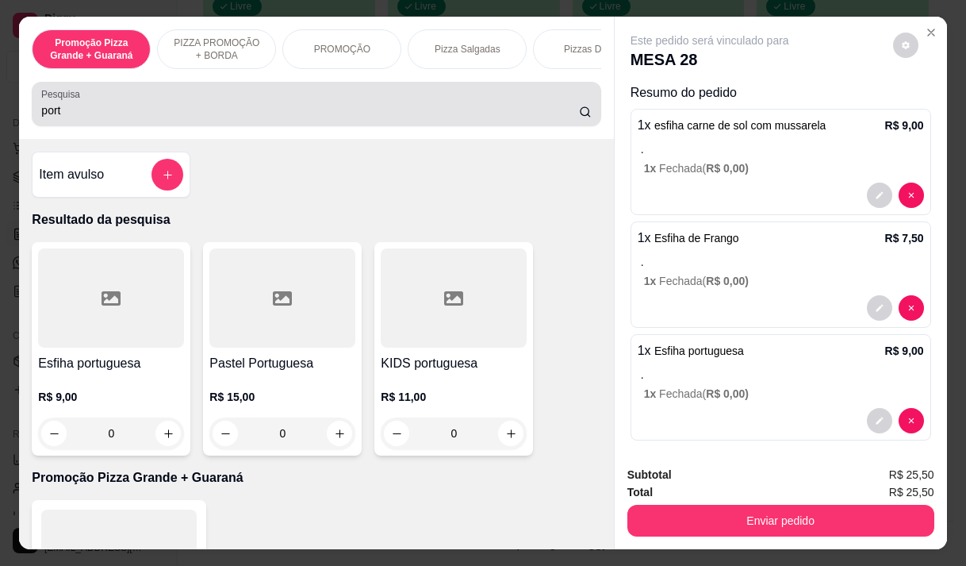
click at [63, 118] on input "port" at bounding box center [310, 110] width 538 height 16
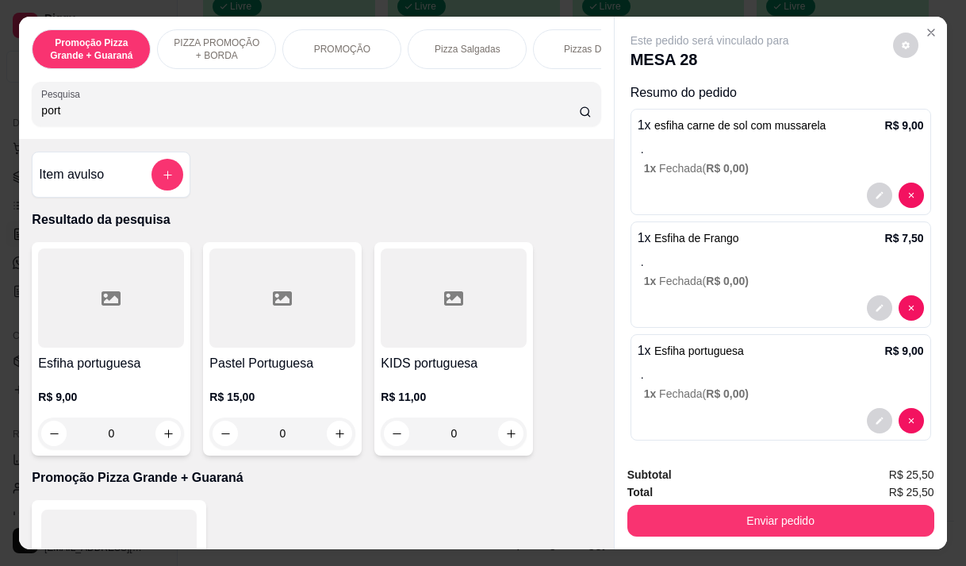
click at [63, 118] on input "port" at bounding box center [310, 110] width 538 height 16
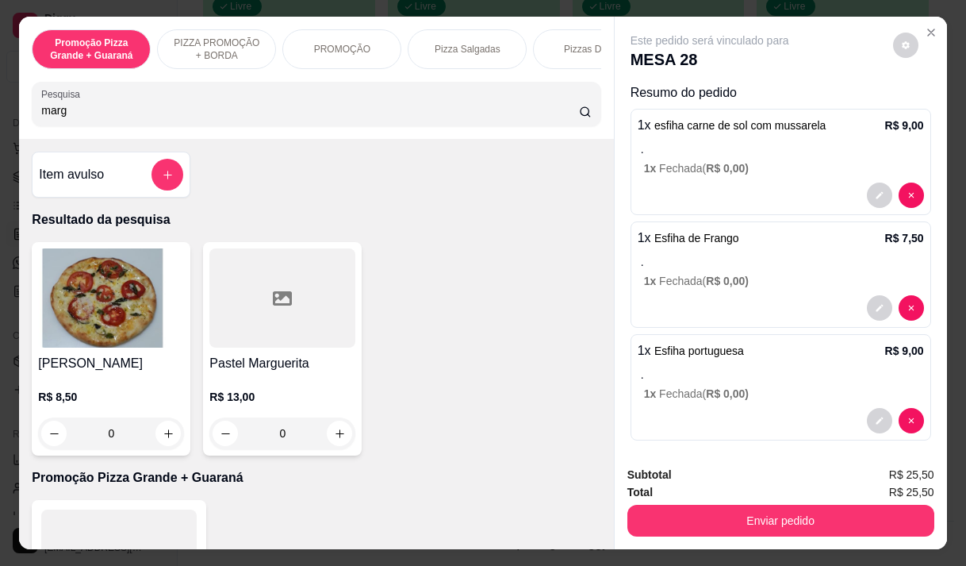
type input "marg"
click at [71, 386] on div "R$ 8,50 0" at bounding box center [111, 411] width 146 height 76
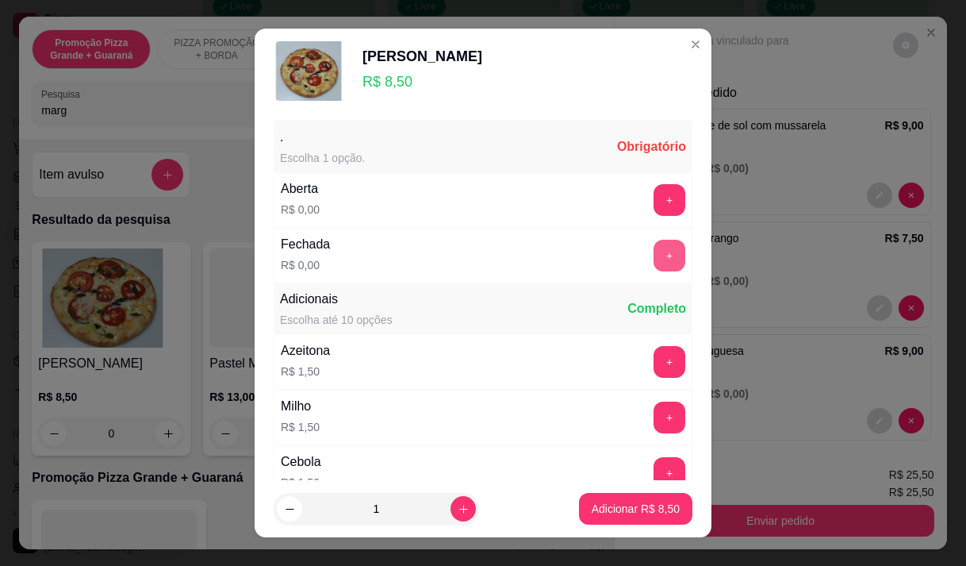
click at [654, 253] on button "+" at bounding box center [670, 256] width 32 height 32
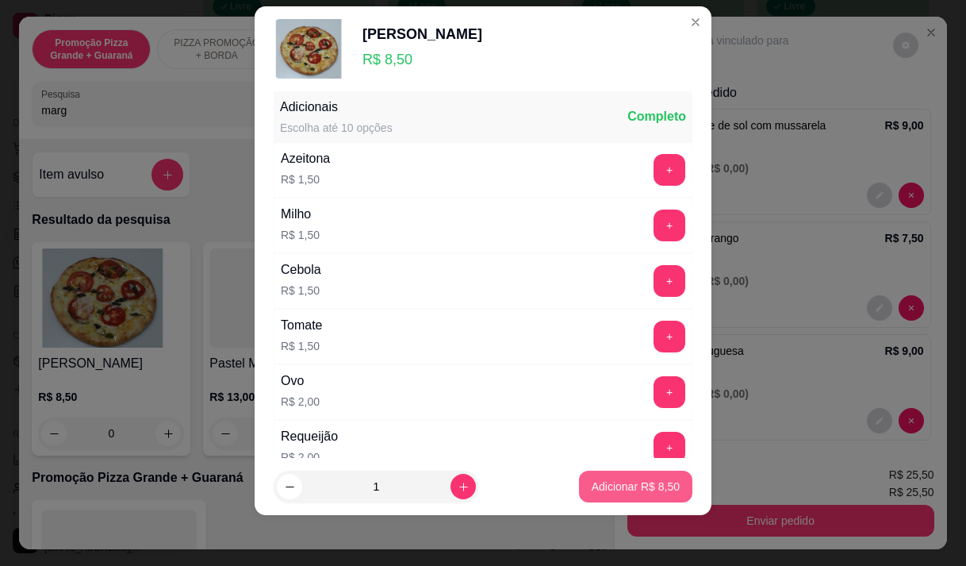
click at [619, 489] on p "Adicionar R$ 8,50" at bounding box center [636, 486] width 88 height 16
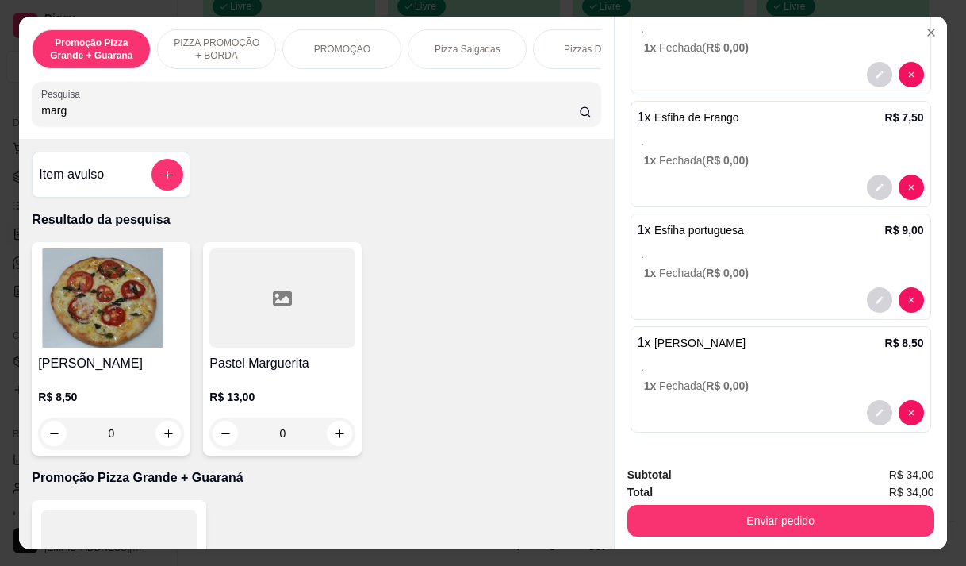
scroll to position [123, 0]
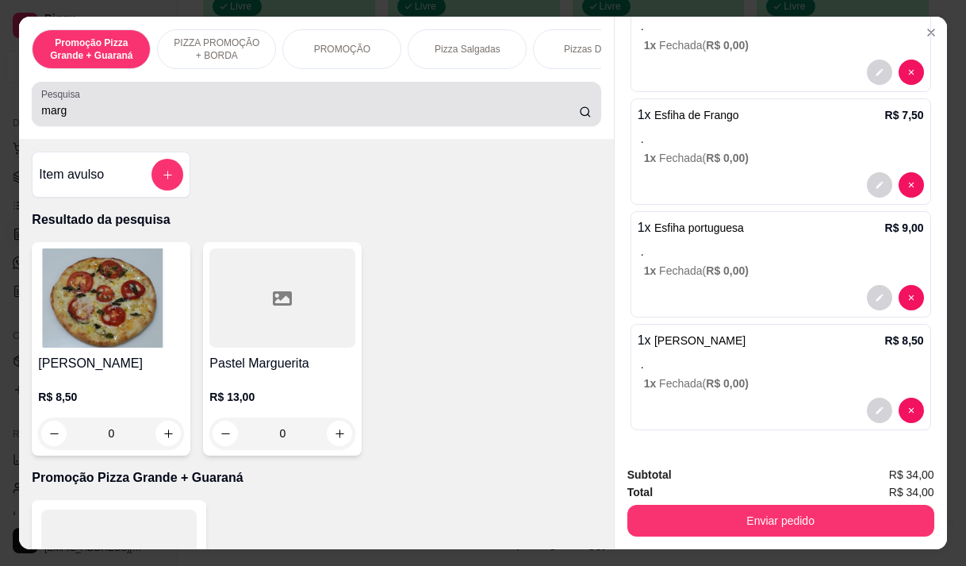
click at [76, 117] on input "marg" at bounding box center [310, 110] width 538 height 16
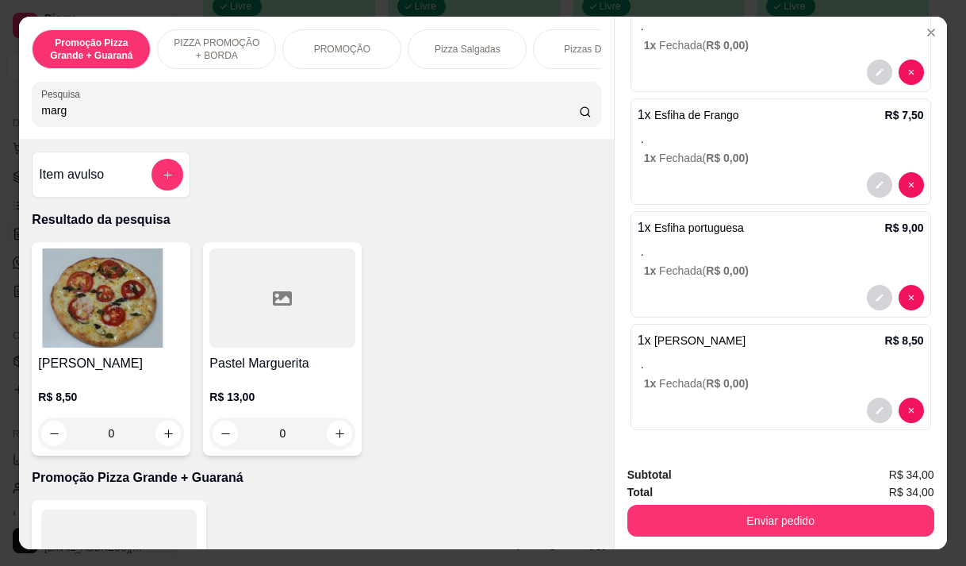
click at [76, 117] on input "marg" at bounding box center [310, 110] width 538 height 16
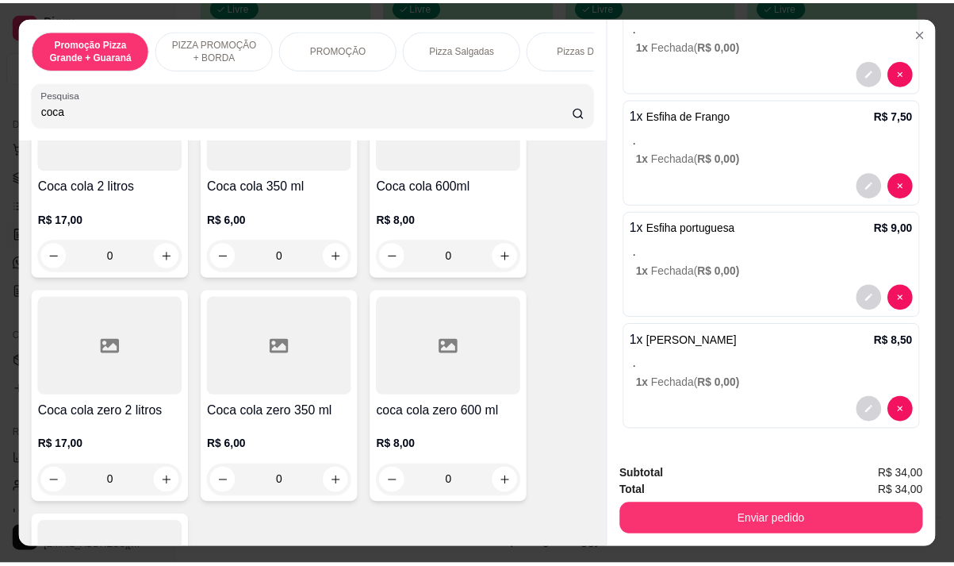
scroll to position [238, 0]
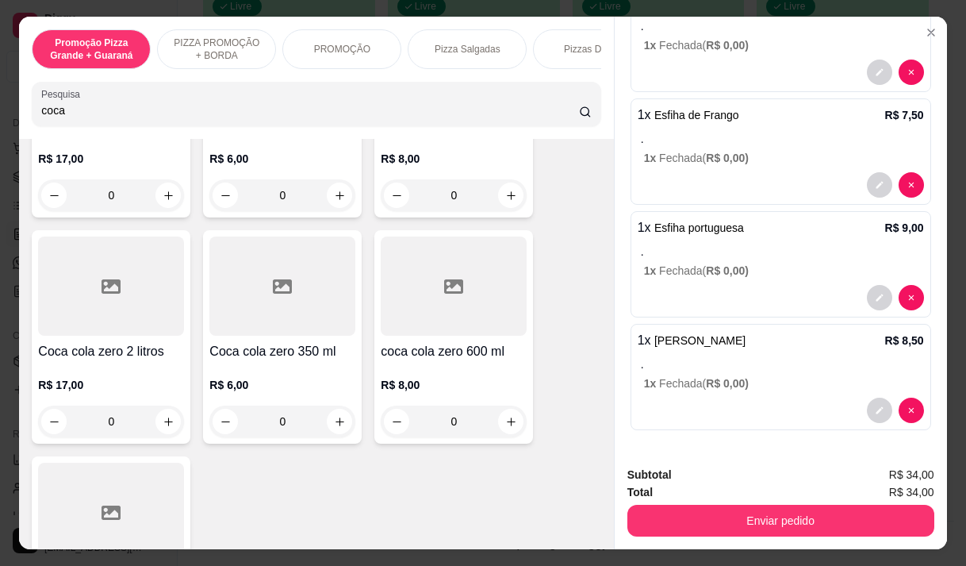
type input "coca"
click at [281, 370] on div "R$ 6,00 0" at bounding box center [282, 399] width 146 height 76
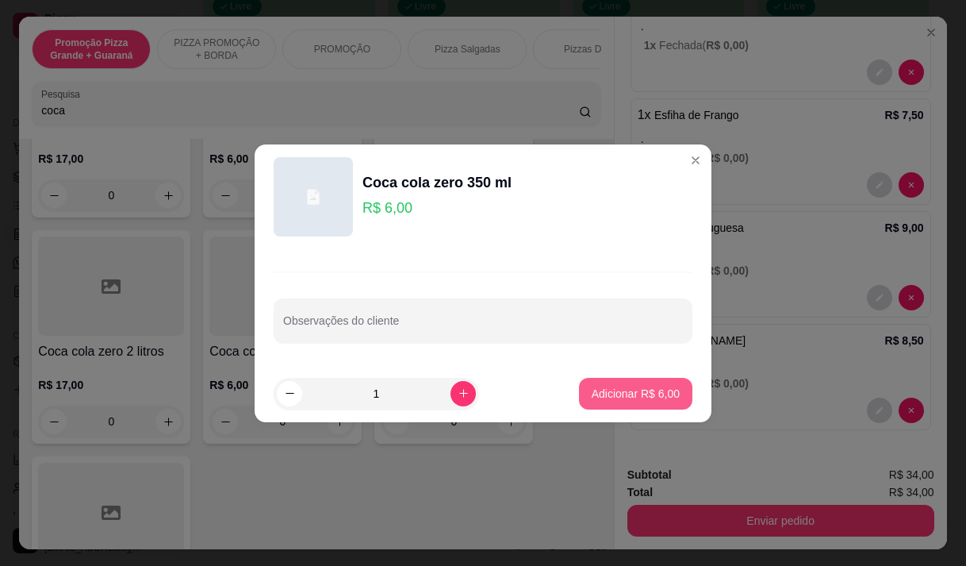
click at [645, 389] on p "Adicionar R$ 6,00" at bounding box center [636, 394] width 88 height 16
type input "1"
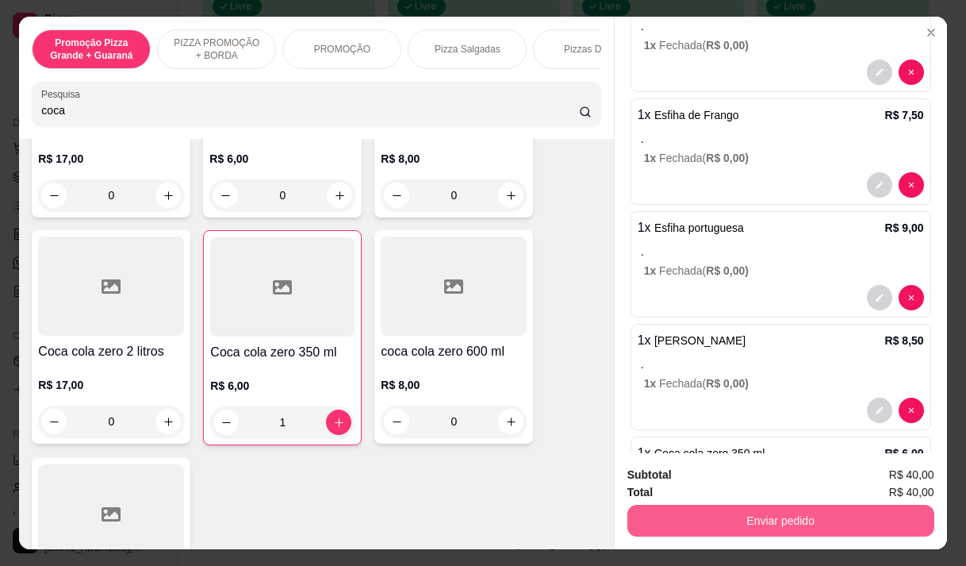
click at [875, 513] on button "Enviar pedido" at bounding box center [781, 521] width 307 height 32
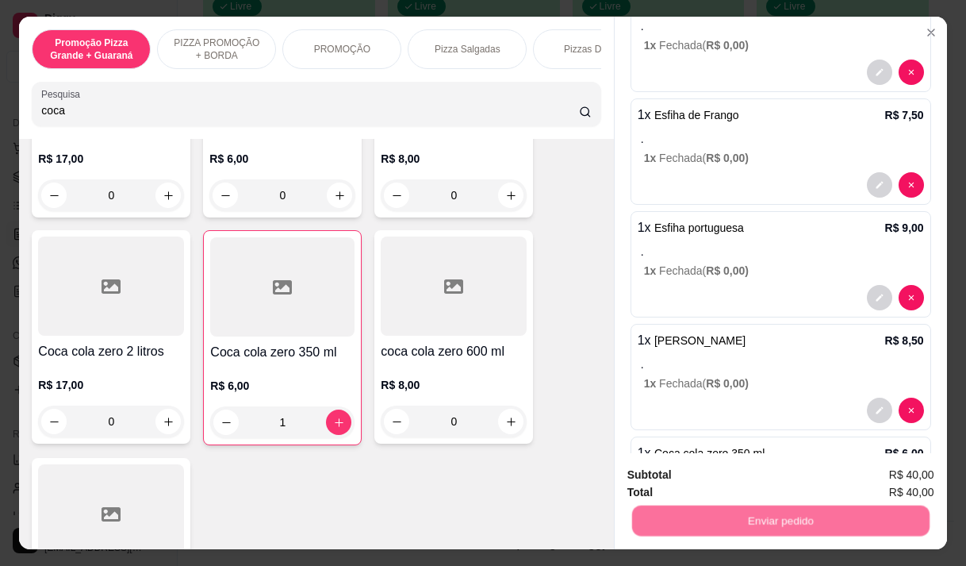
click at [735, 467] on button "Não registrar e enviar pedido" at bounding box center [728, 474] width 160 height 29
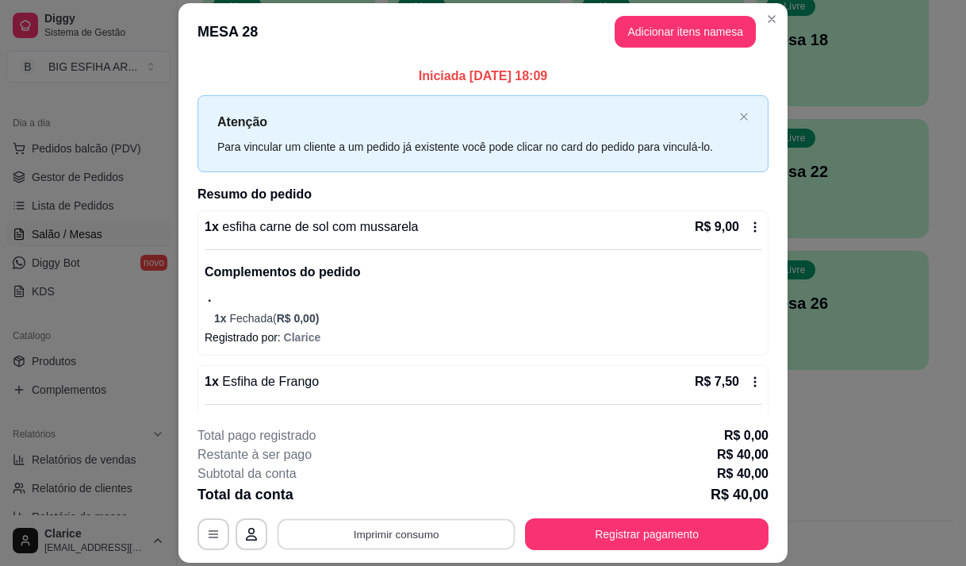
click at [478, 538] on button "Imprimir consumo" at bounding box center [397, 534] width 238 height 31
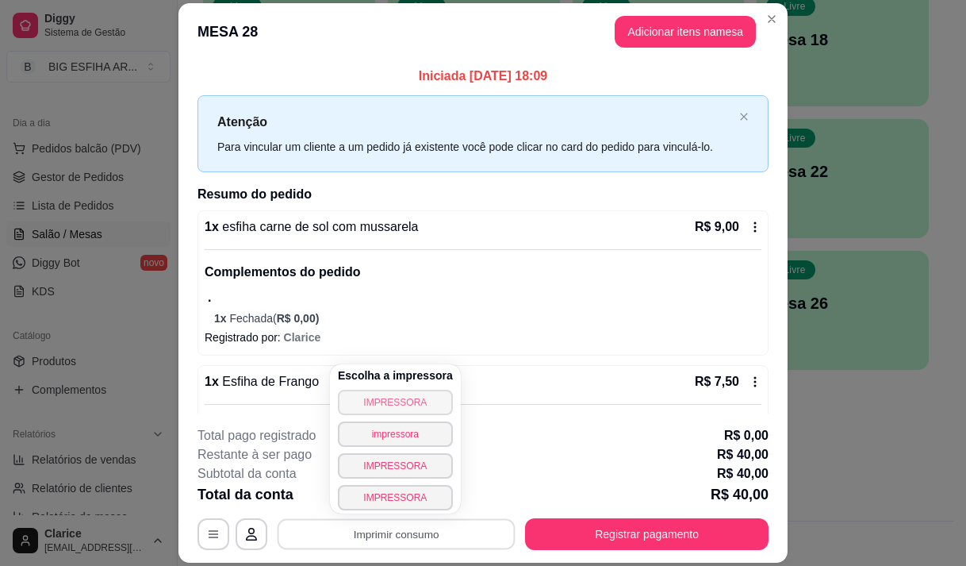
click at [422, 401] on button "IMPRESSORA" at bounding box center [395, 402] width 115 height 25
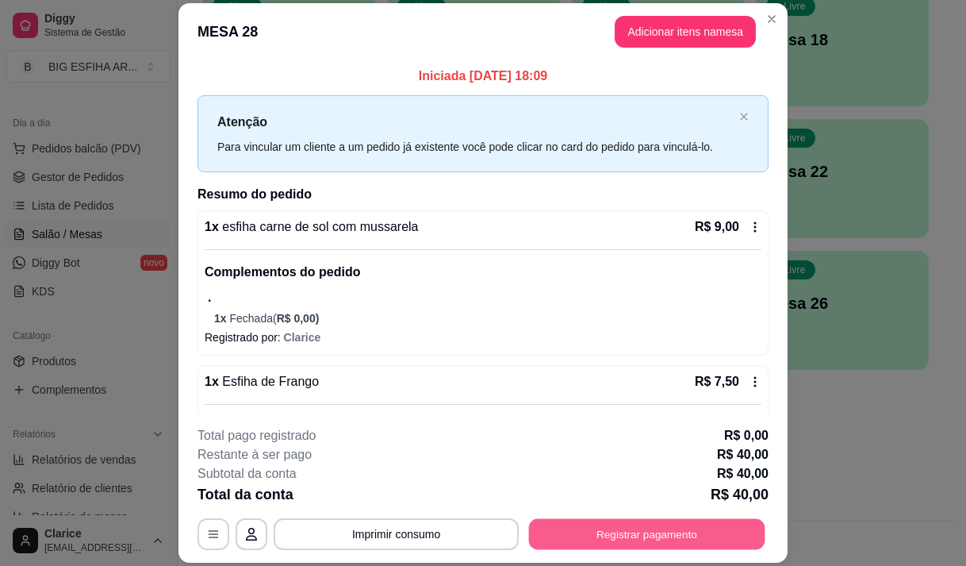
click at [584, 533] on button "Registrar pagamento" at bounding box center [647, 534] width 236 height 31
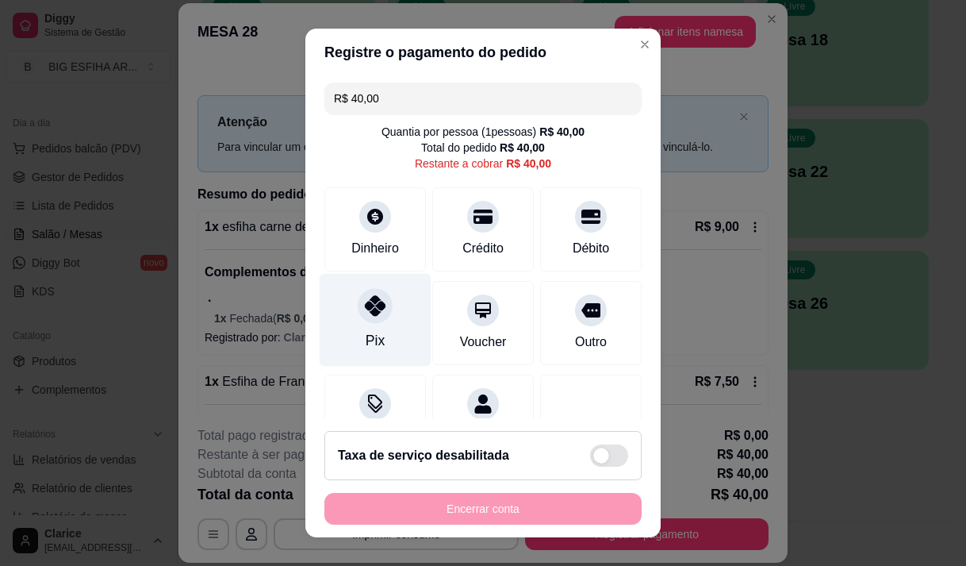
click at [365, 316] on icon at bounding box center [375, 305] width 21 height 21
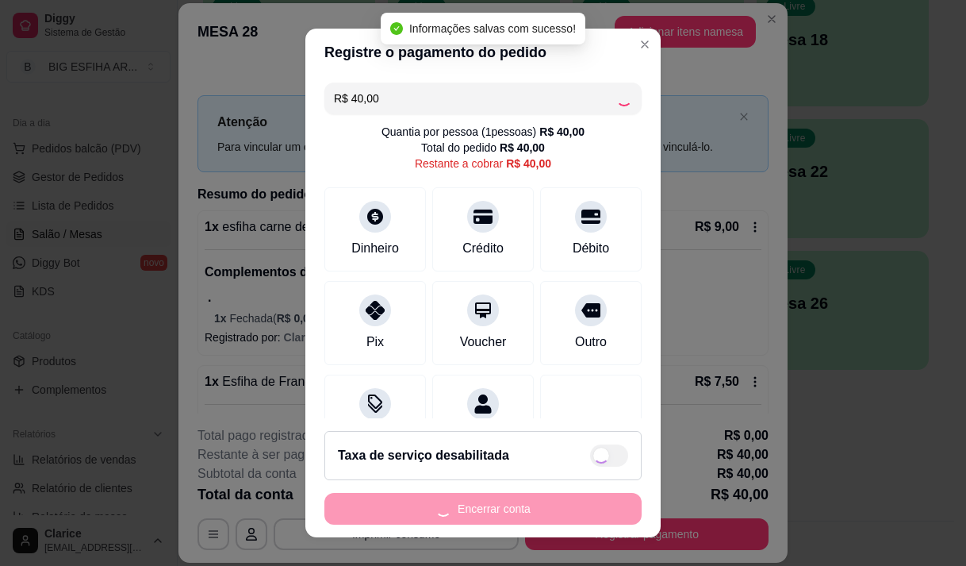
type input "R$ 0,00"
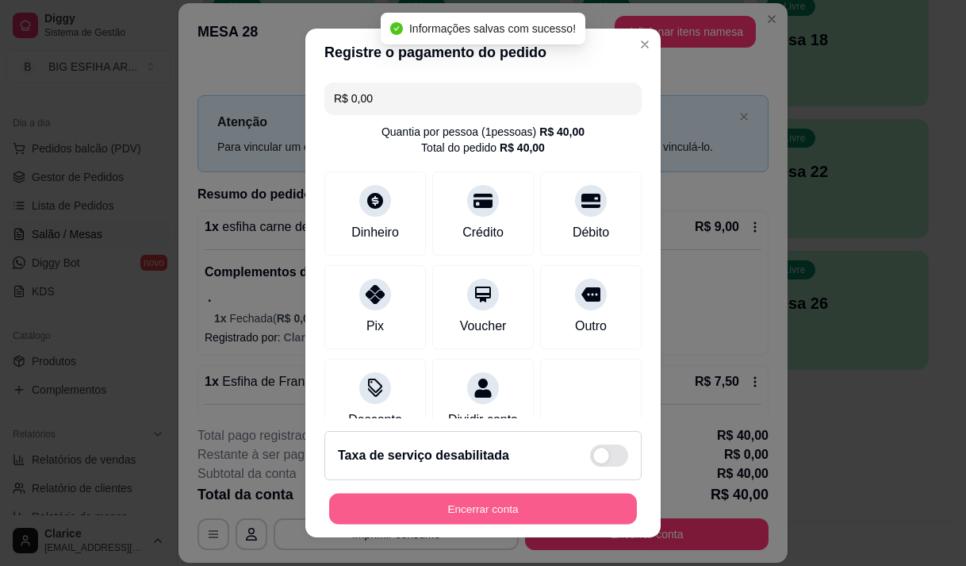
click at [413, 501] on button "Encerrar conta" at bounding box center [483, 508] width 308 height 31
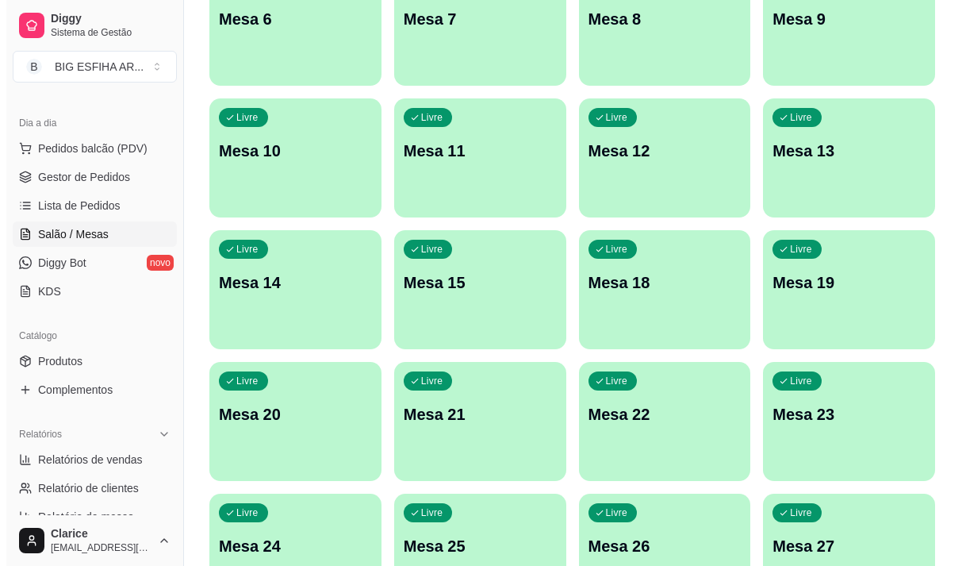
scroll to position [711, 0]
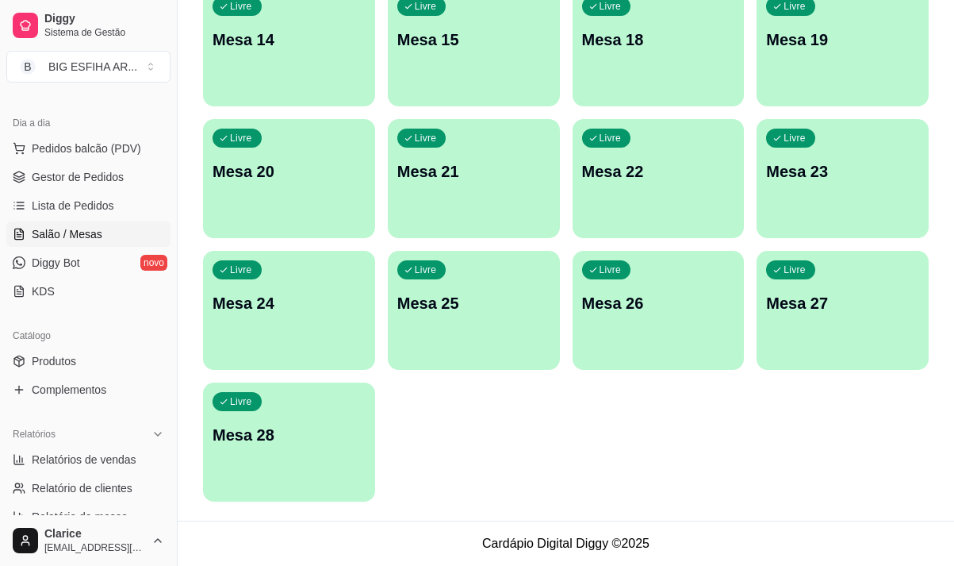
click at [811, 305] on p "Mesa 27" at bounding box center [842, 303] width 153 height 22
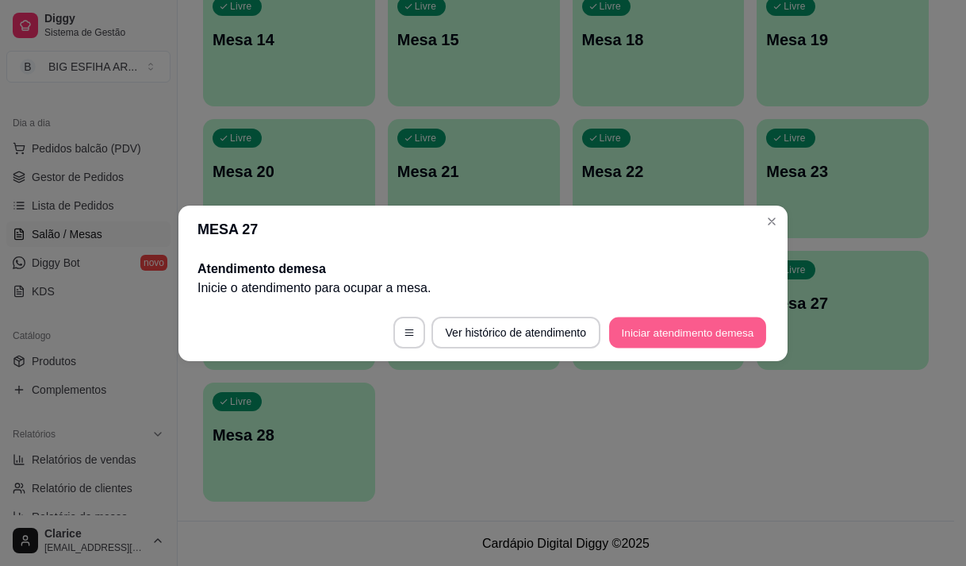
click at [678, 330] on button "Iniciar atendimento de mesa" at bounding box center [687, 332] width 157 height 31
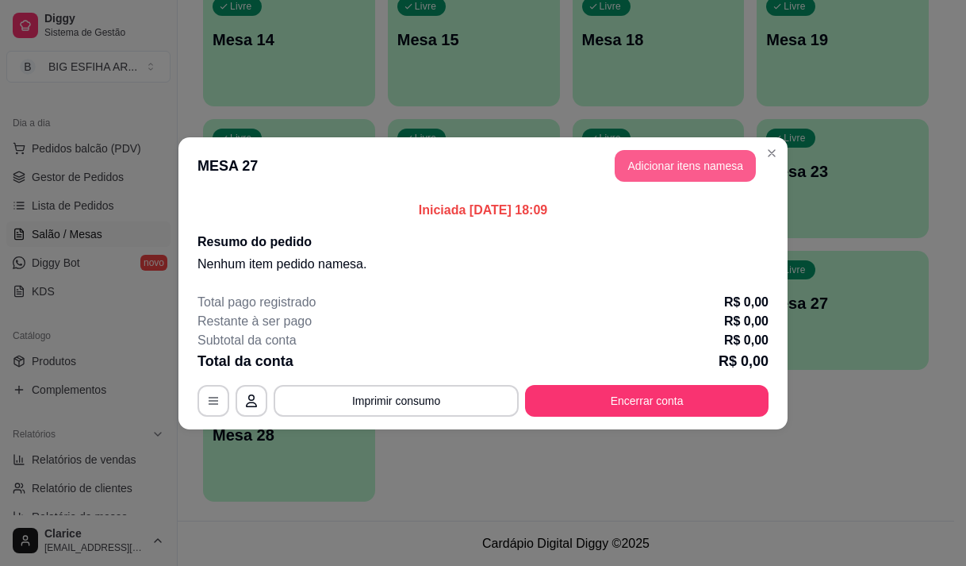
click at [660, 160] on button "Adicionar itens na mesa" at bounding box center [685, 166] width 141 height 32
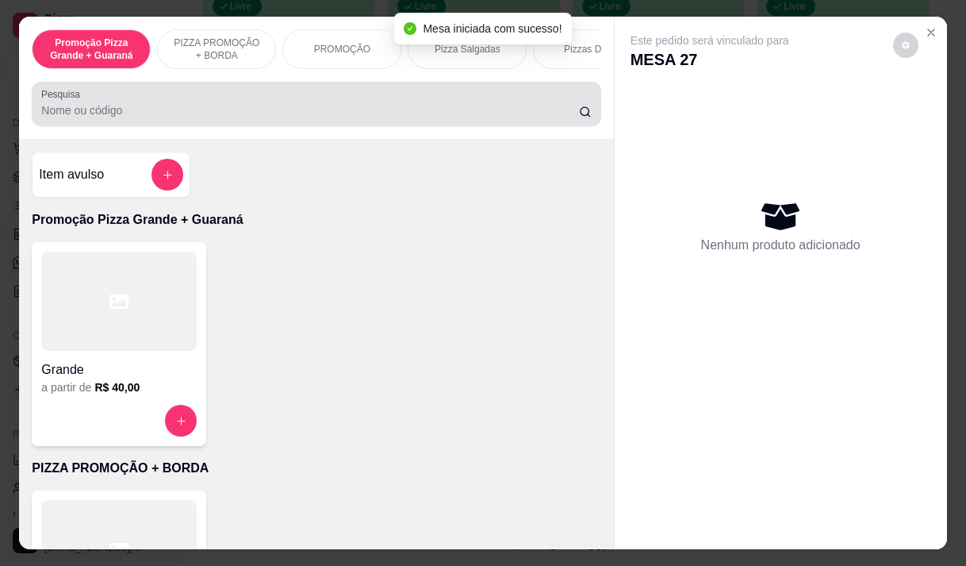
click at [188, 117] on input "Pesquisa" at bounding box center [310, 110] width 538 height 16
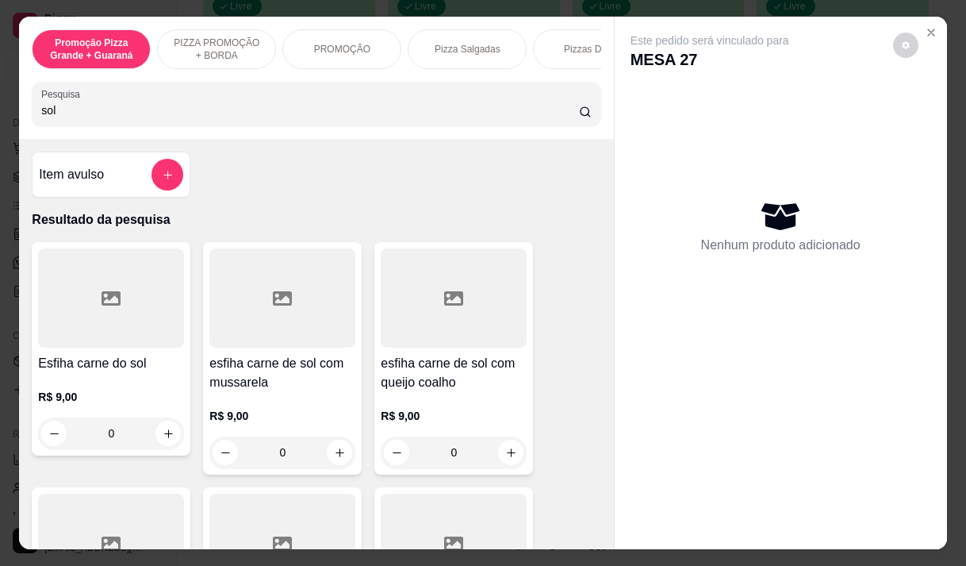
type input "sol"
click at [98, 394] on p "R$ 9,00" at bounding box center [111, 397] width 146 height 16
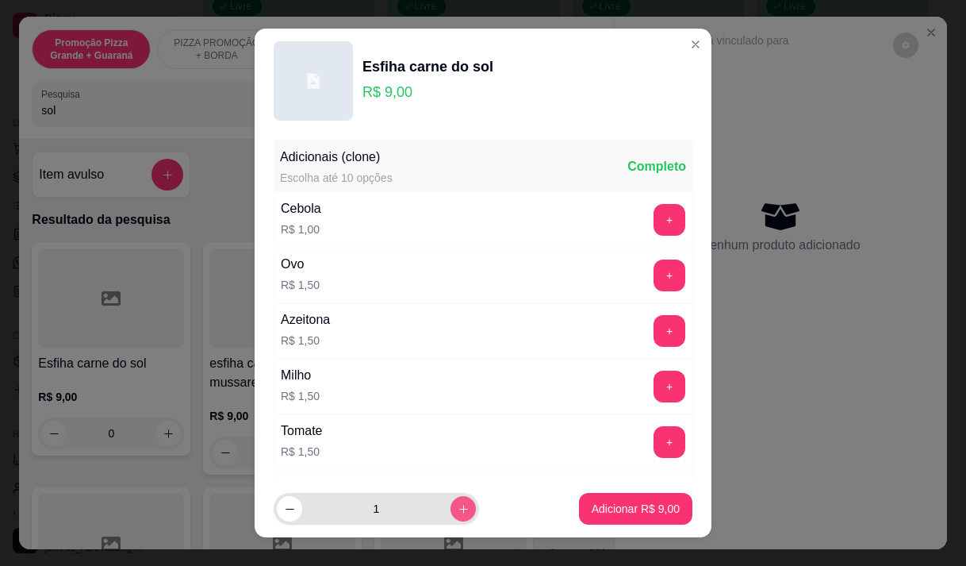
click at [458, 509] on icon "increase-product-quantity" at bounding box center [464, 509] width 12 height 12
type input "2"
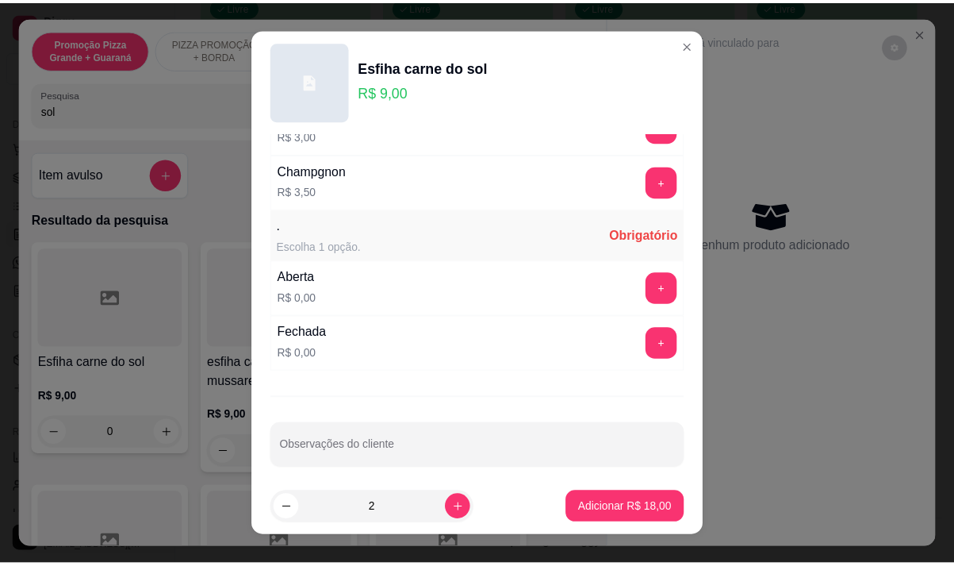
scroll to position [825, 0]
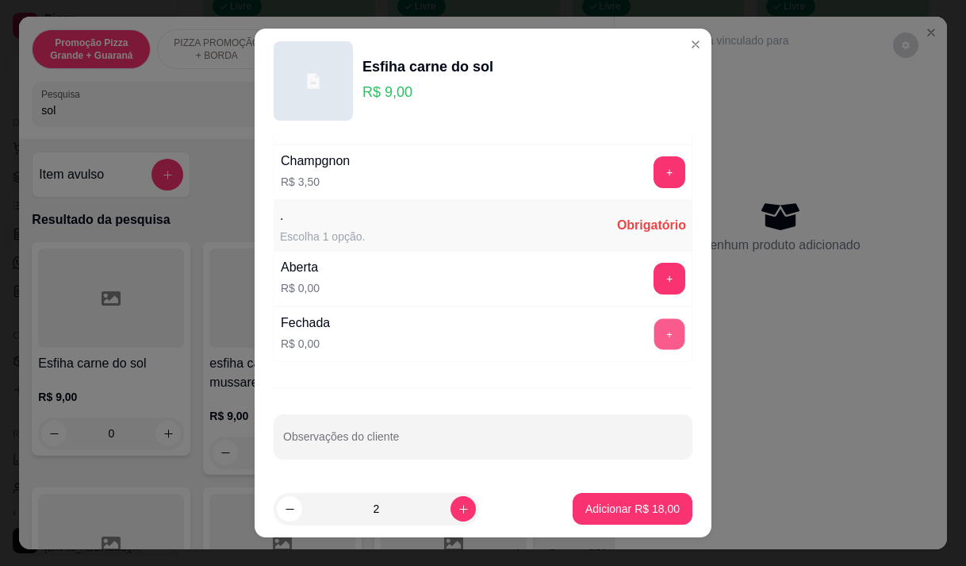
click at [655, 331] on button "+" at bounding box center [670, 333] width 31 height 31
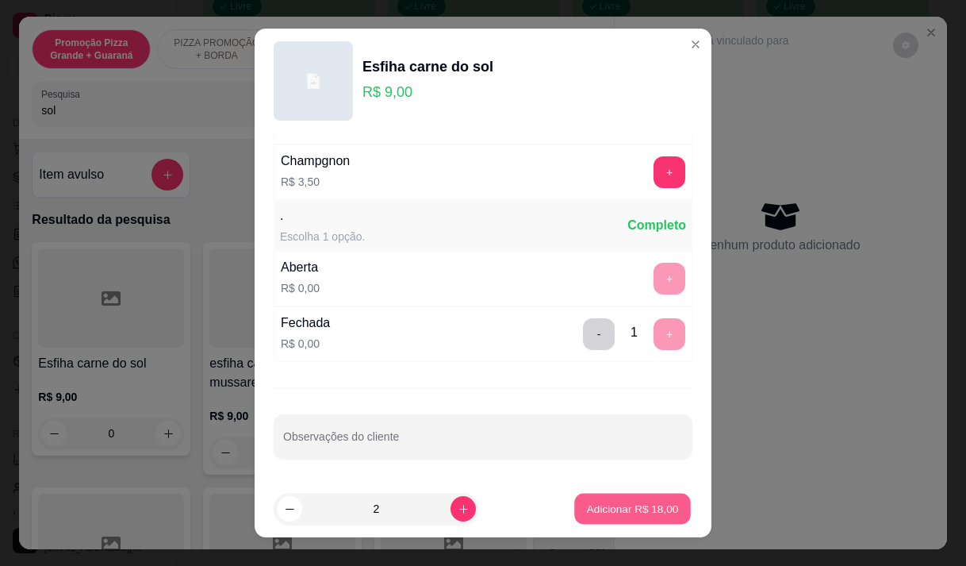
click at [607, 502] on p "Adicionar R$ 18,00" at bounding box center [633, 508] width 92 height 15
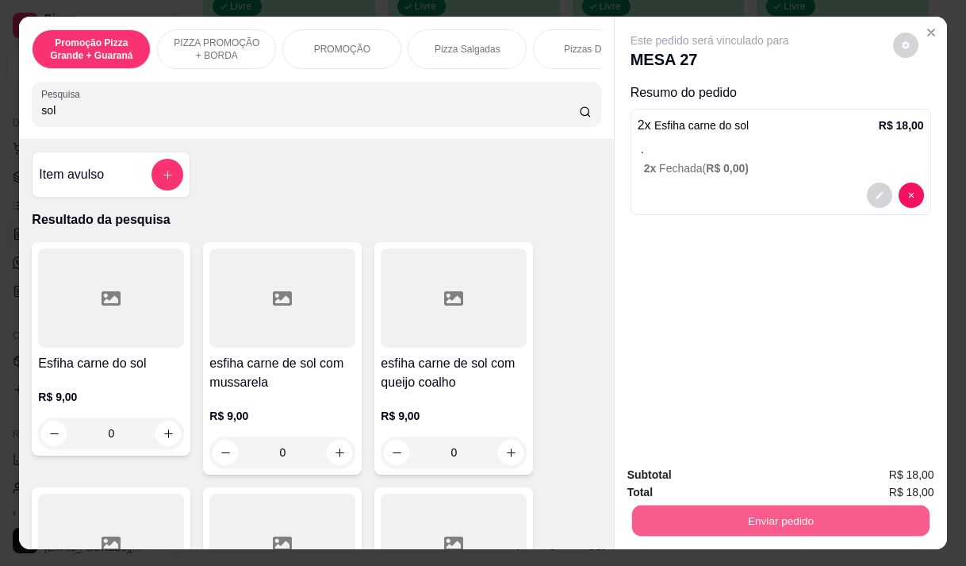
click at [778, 517] on button "Enviar pedido" at bounding box center [781, 520] width 298 height 31
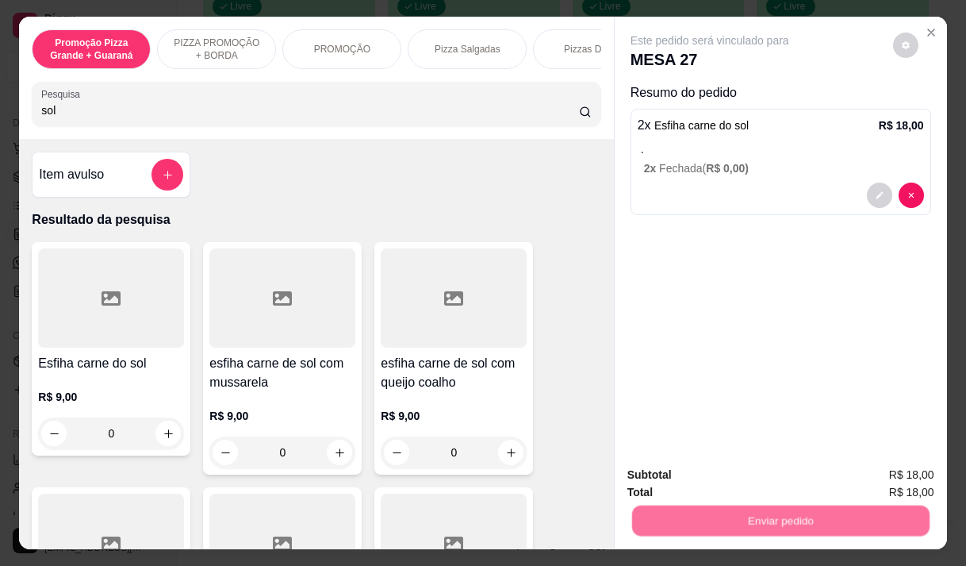
click at [702, 484] on button "Não registrar e enviar pedido" at bounding box center [728, 474] width 160 height 29
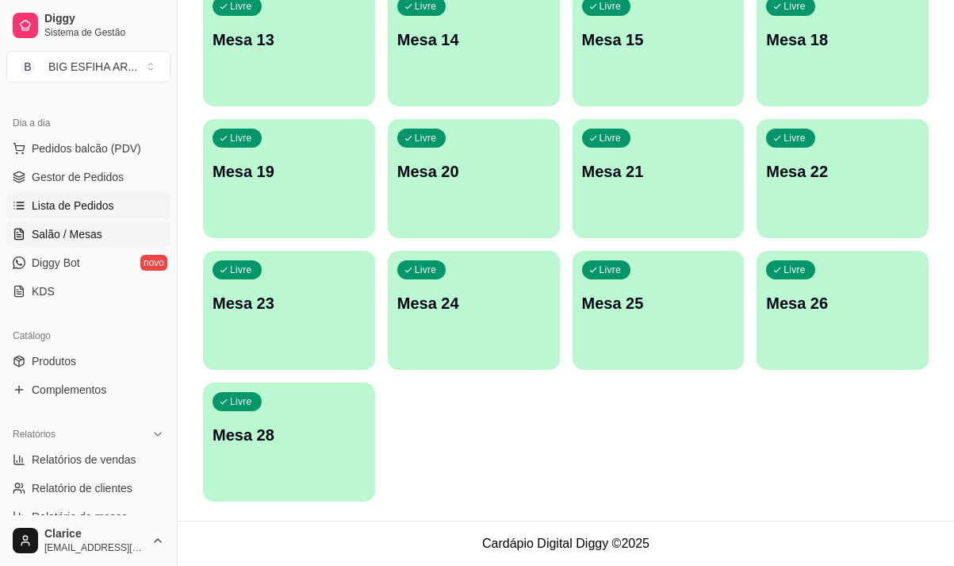
click at [67, 207] on span "Lista de Pedidos" at bounding box center [73, 206] width 83 height 16
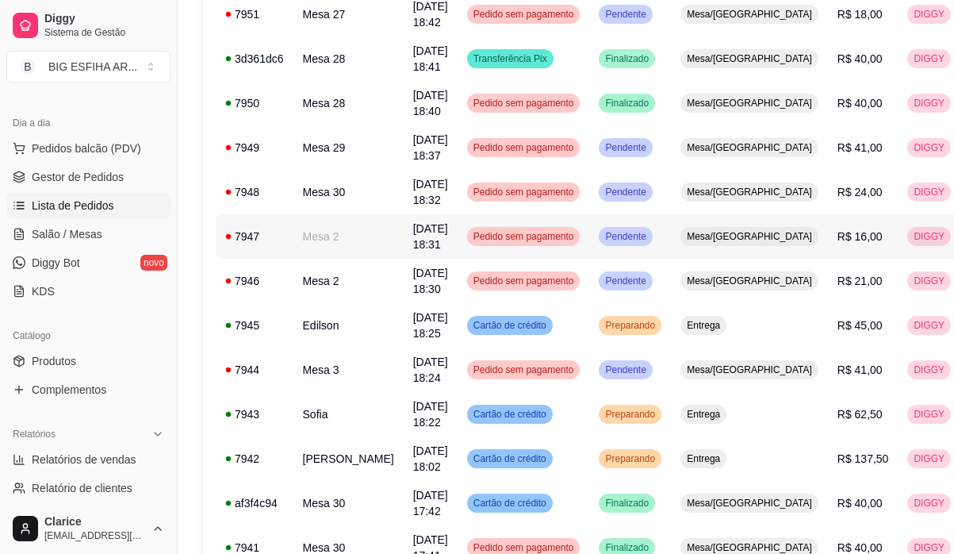
scroll to position [238, 0]
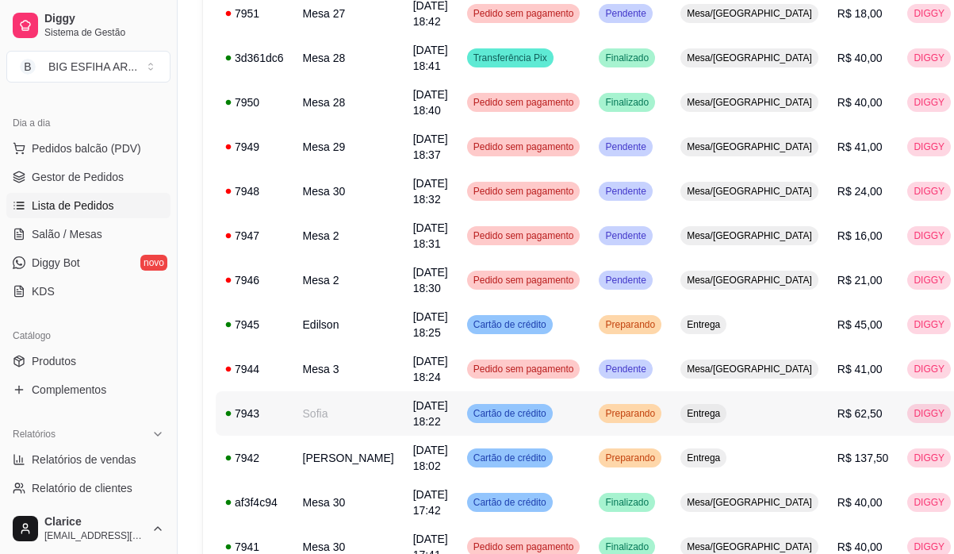
click at [324, 413] on td "Sofia" at bounding box center [349, 413] width 110 height 44
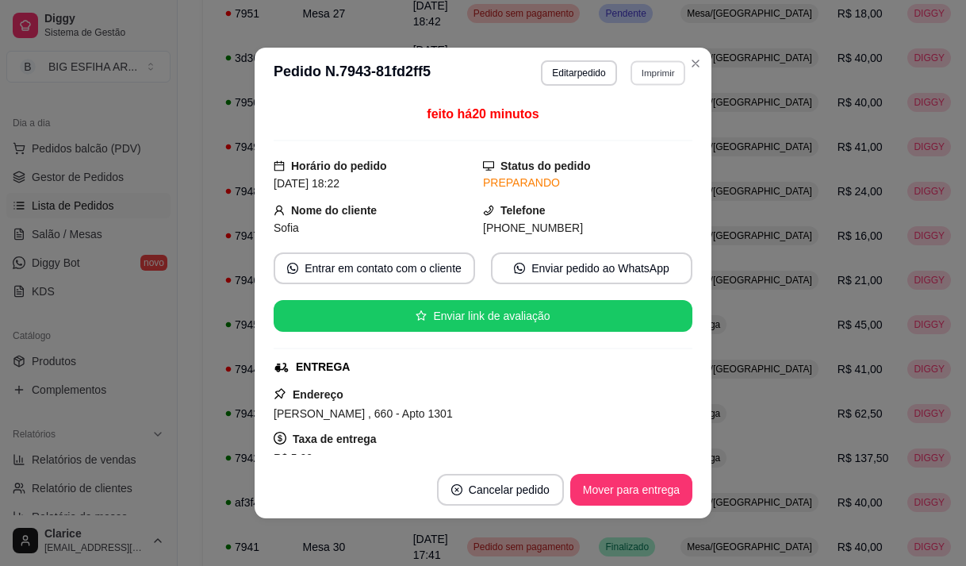
click at [656, 75] on button "Imprimir" at bounding box center [658, 72] width 55 height 25
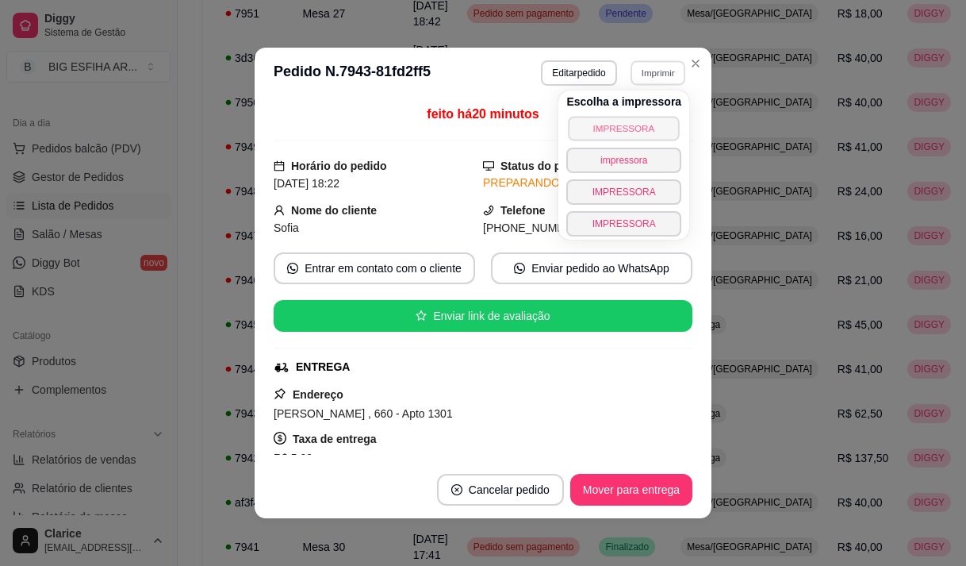
click at [646, 127] on button "IMPRESSORA" at bounding box center [624, 128] width 111 height 25
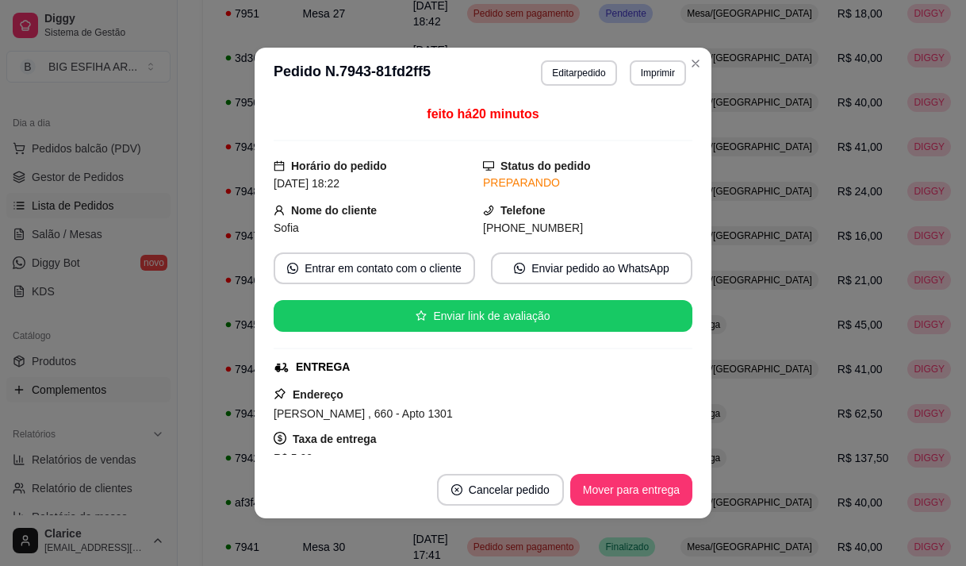
click at [148, 397] on link "Complementos" at bounding box center [88, 389] width 164 height 25
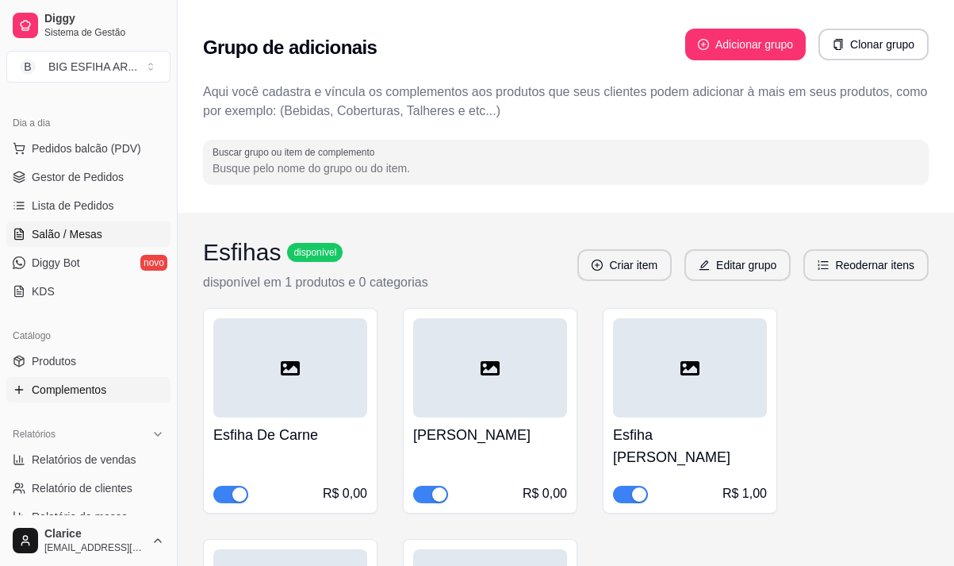
click at [60, 226] on span "Salão / Mesas" at bounding box center [67, 234] width 71 height 16
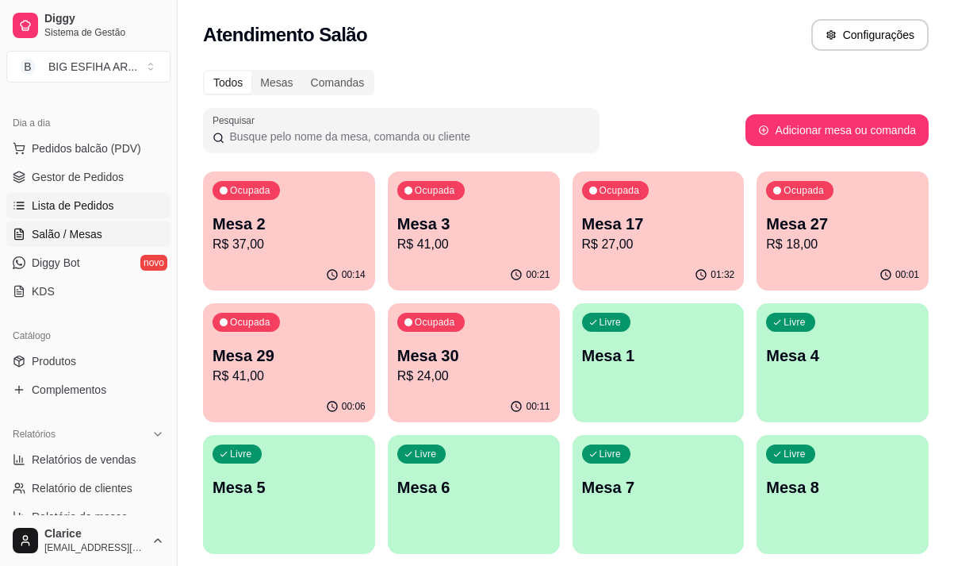
click at [79, 209] on span "Lista de Pedidos" at bounding box center [73, 206] width 83 height 16
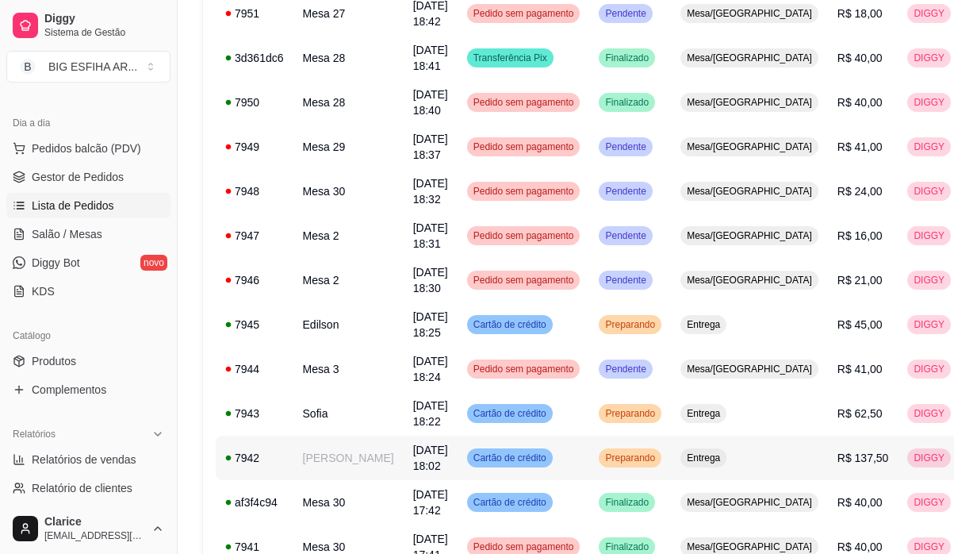
scroll to position [317, 0]
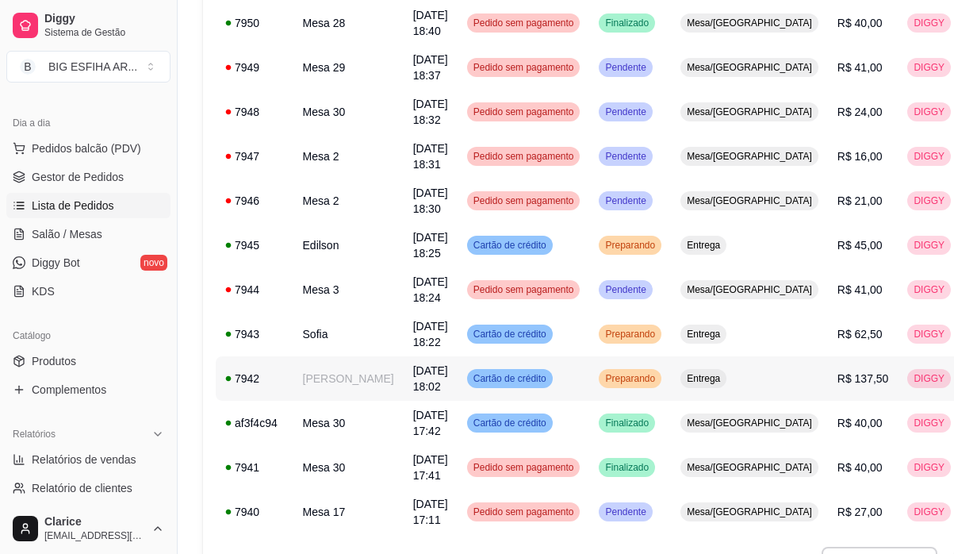
click at [324, 379] on td "[PERSON_NAME]" at bounding box center [349, 378] width 110 height 44
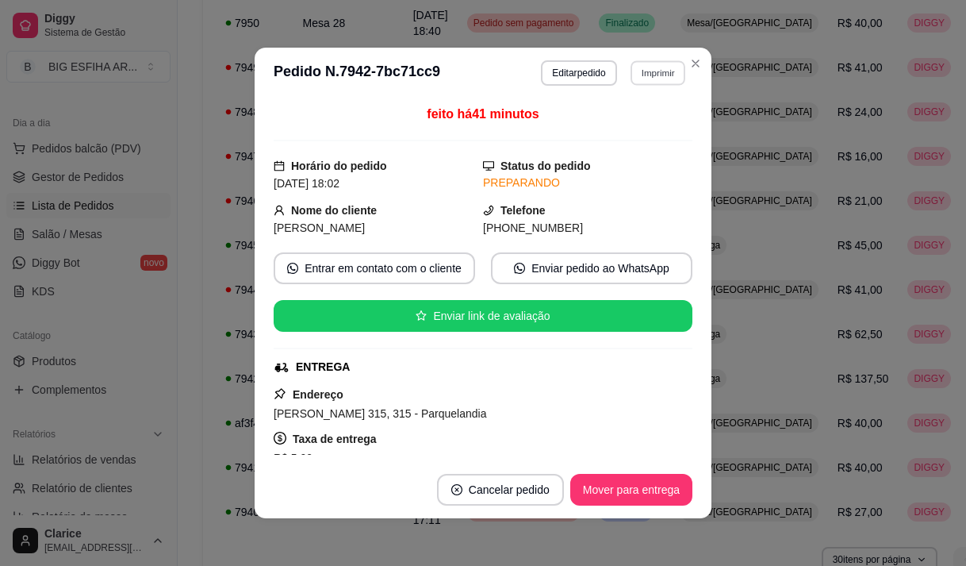
click at [645, 71] on button "Imprimir" at bounding box center [658, 72] width 55 height 25
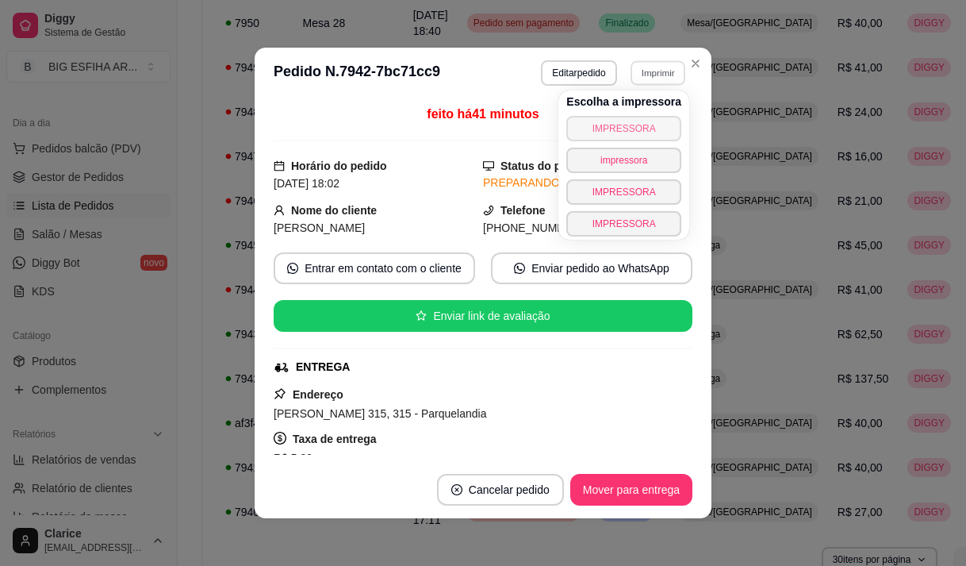
click at [639, 121] on button "IMPRESSORA" at bounding box center [623, 128] width 115 height 25
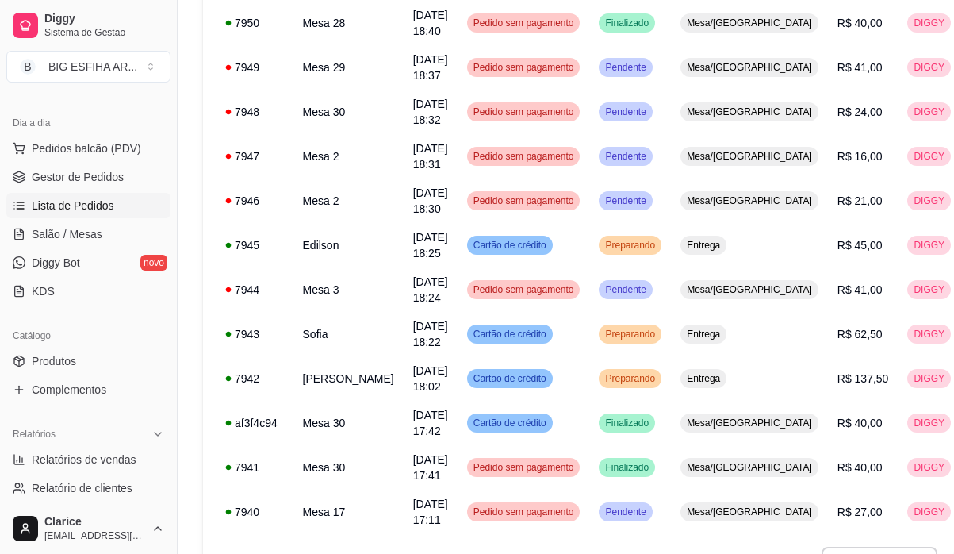
click at [173, 190] on button "Toggle Sidebar" at bounding box center [177, 277] width 13 height 554
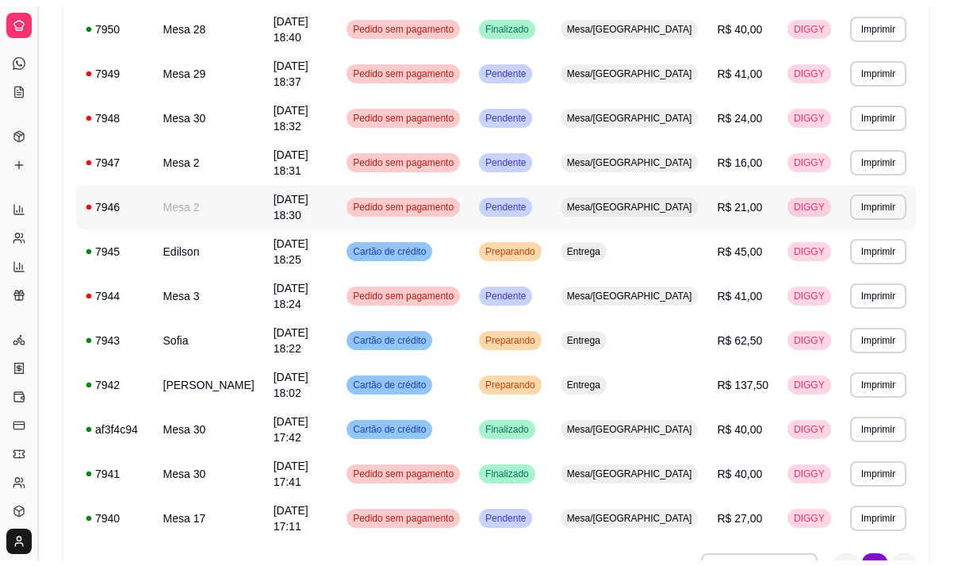
scroll to position [312, 0]
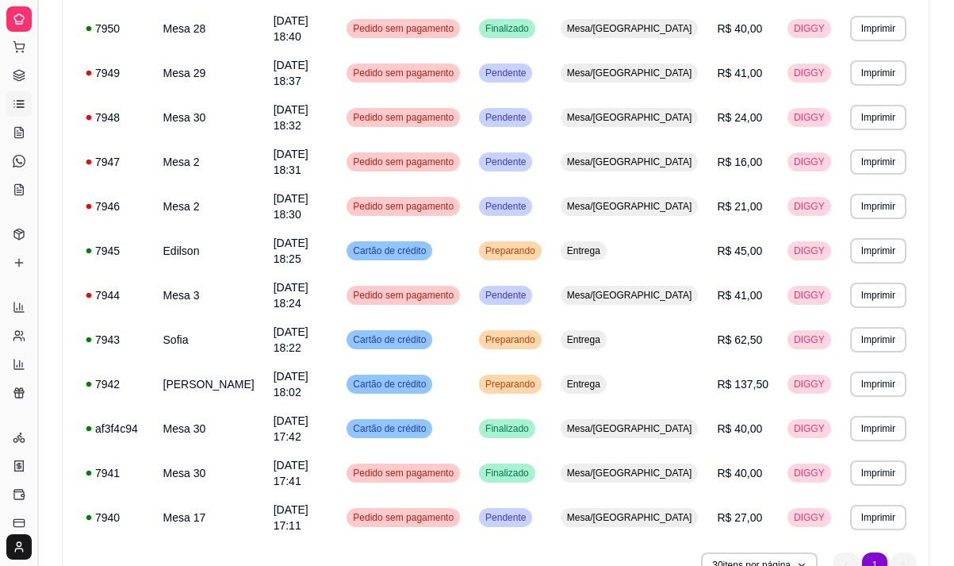
click at [40, 315] on button "Toggle Sidebar" at bounding box center [37, 283] width 13 height 566
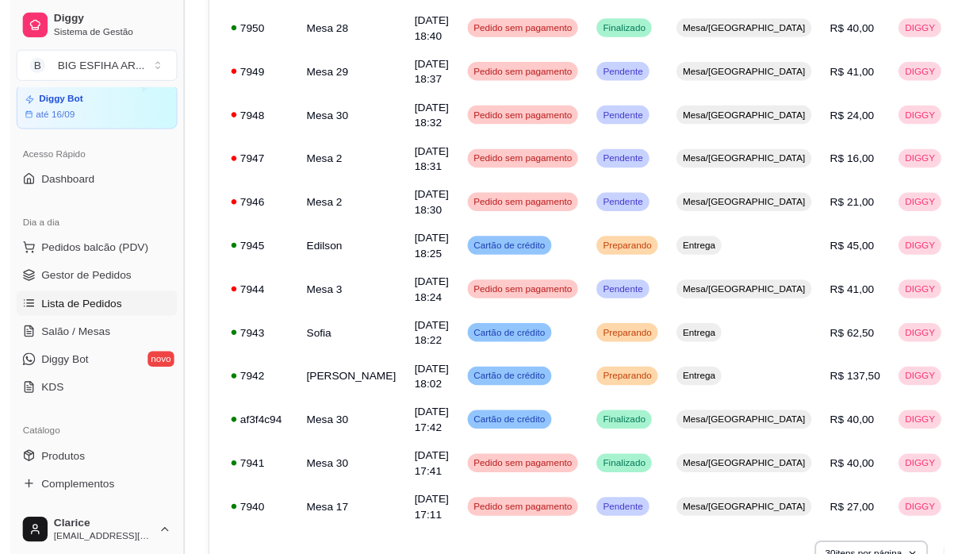
scroll to position [317, 0]
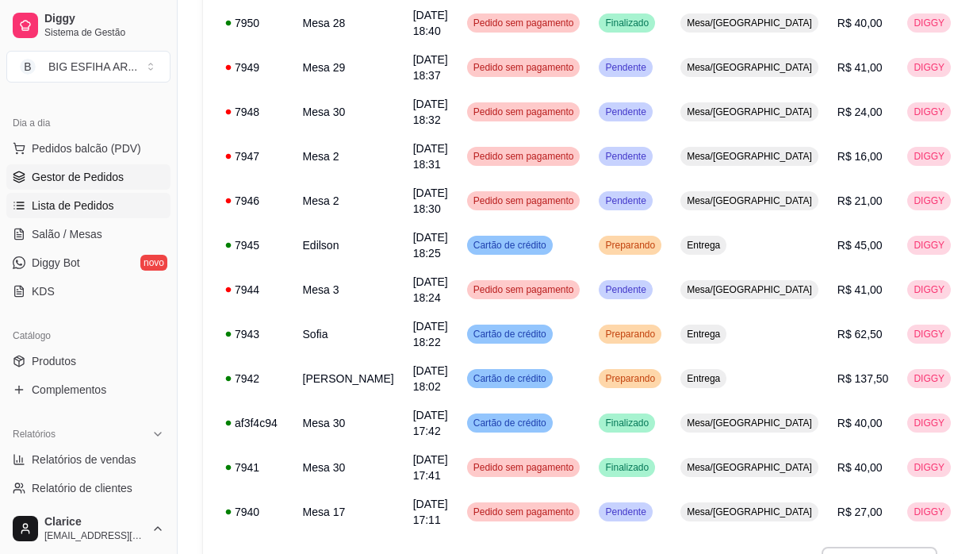
click at [51, 175] on span "Gestor de Pedidos" at bounding box center [78, 177] width 92 height 16
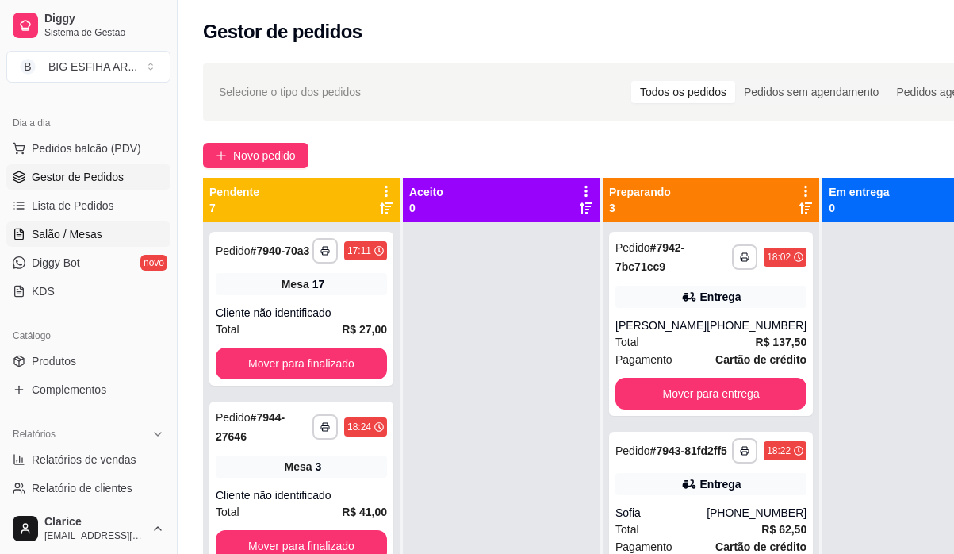
click at [75, 222] on link "Salão / Mesas" at bounding box center [88, 233] width 164 height 25
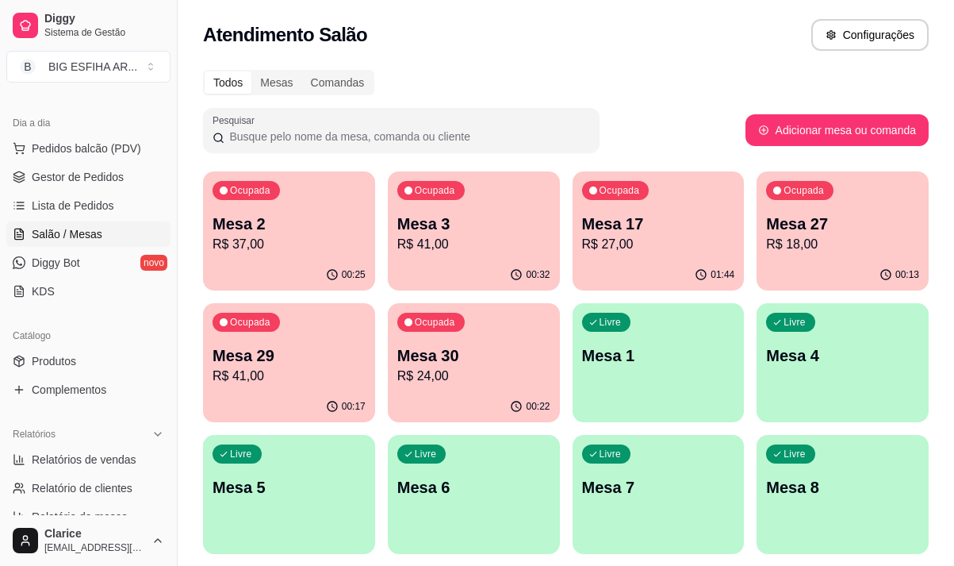
click at [267, 240] on p "R$ 37,00" at bounding box center [289, 244] width 153 height 19
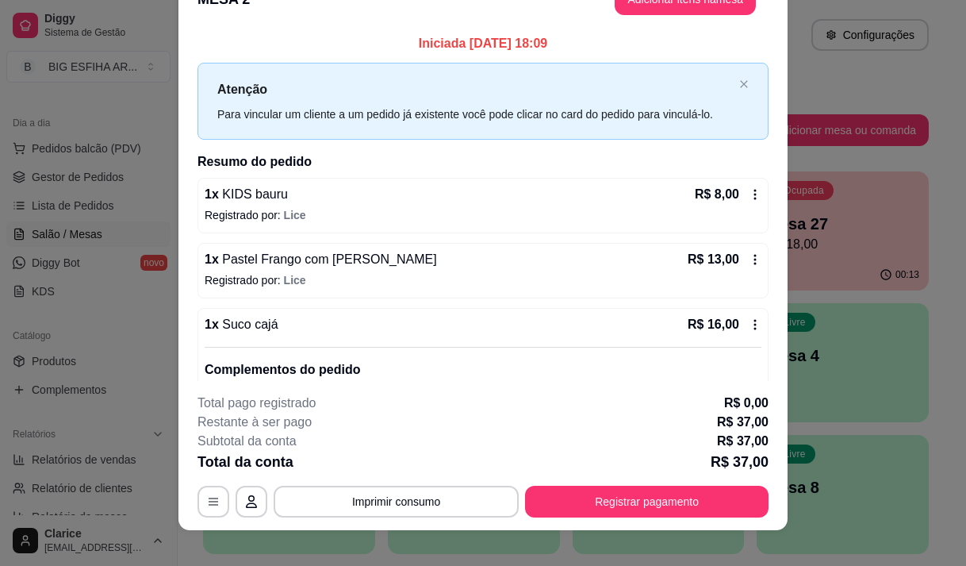
scroll to position [48, 0]
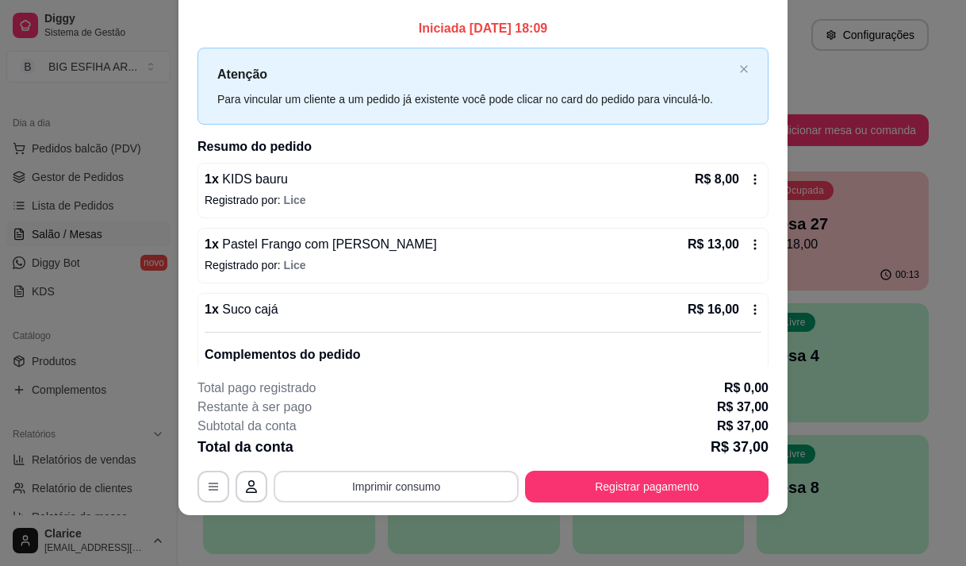
click at [371, 476] on button "Imprimir consumo" at bounding box center [396, 486] width 245 height 32
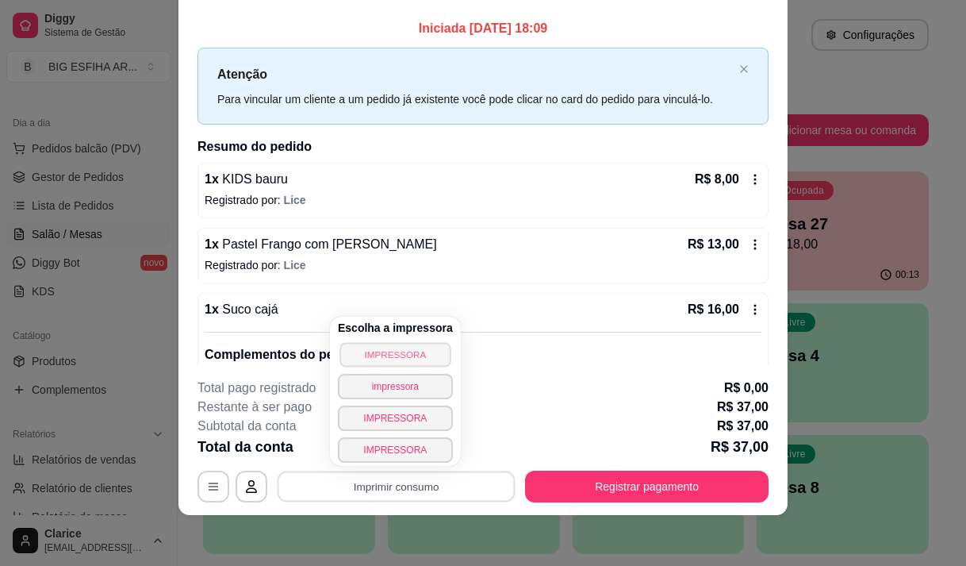
click at [370, 348] on button "IMPRESSORA" at bounding box center [395, 354] width 111 height 25
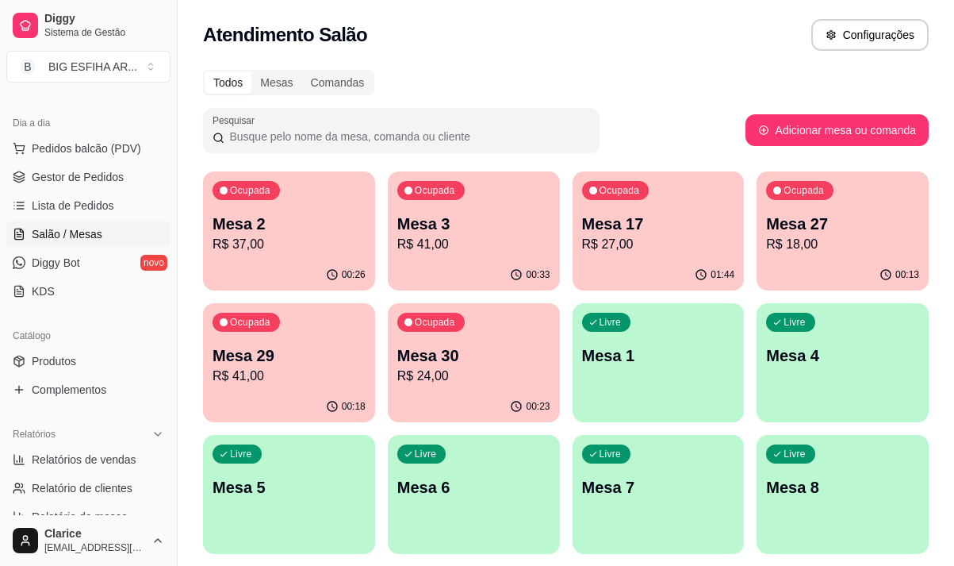
click at [827, 243] on p "R$ 18,00" at bounding box center [842, 244] width 153 height 19
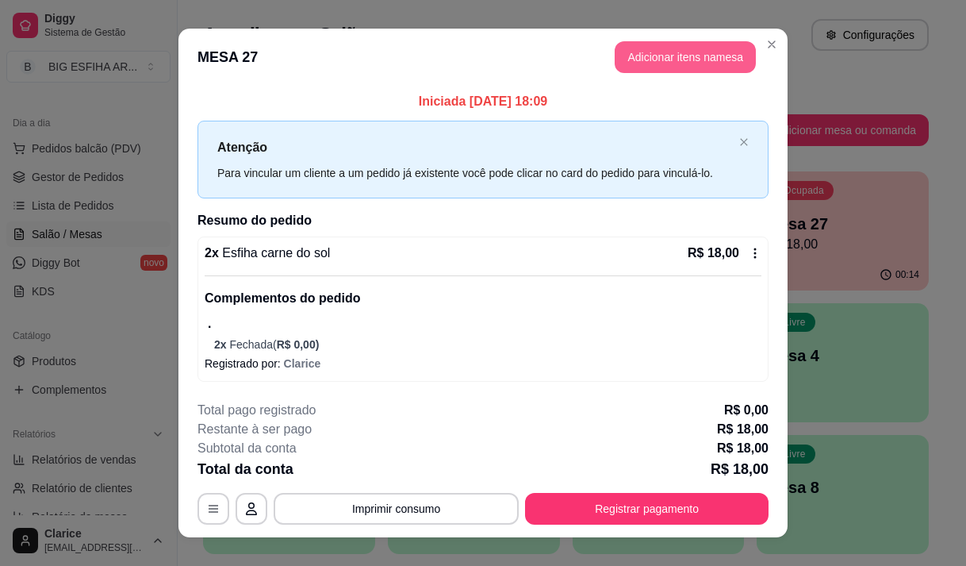
click at [664, 61] on button "Adicionar itens na mesa" at bounding box center [685, 57] width 141 height 32
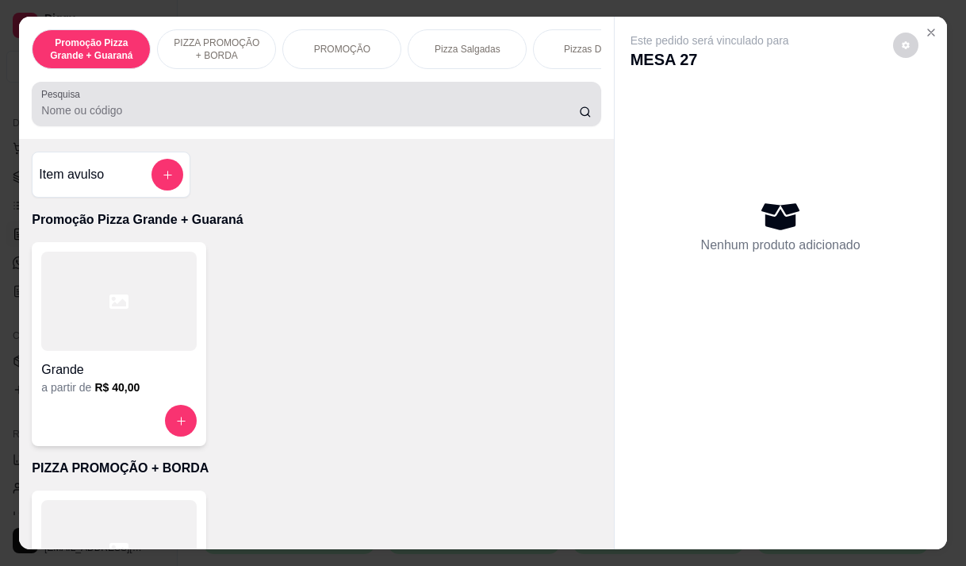
click at [348, 114] on input "Pesquisa" at bounding box center [310, 110] width 538 height 16
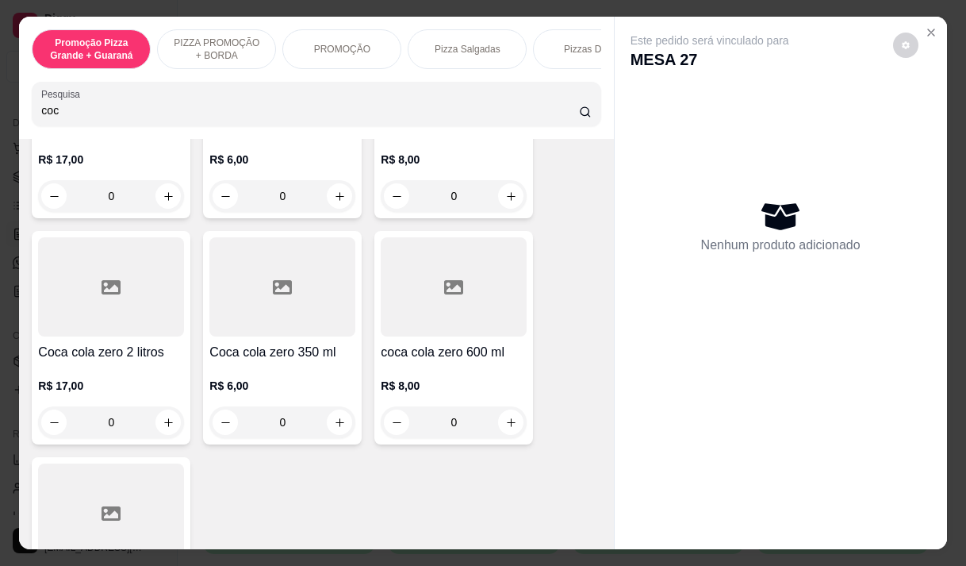
scroll to position [238, 0]
type input "coc"
click at [334, 422] on icon "increase-product-quantity" at bounding box center [340, 422] width 12 height 12
type input "1"
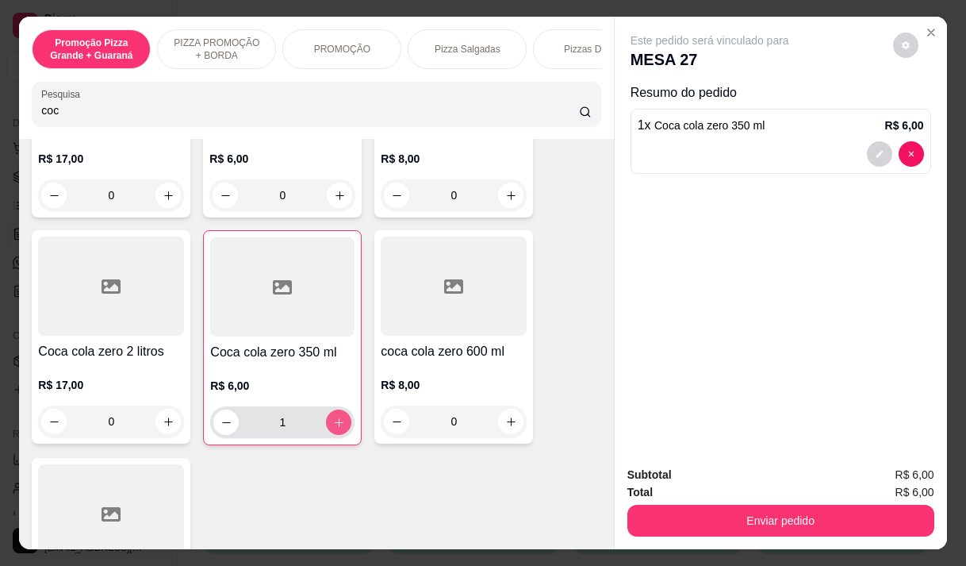
click at [333, 422] on icon "increase-product-quantity" at bounding box center [339, 423] width 12 height 12
type input "2"
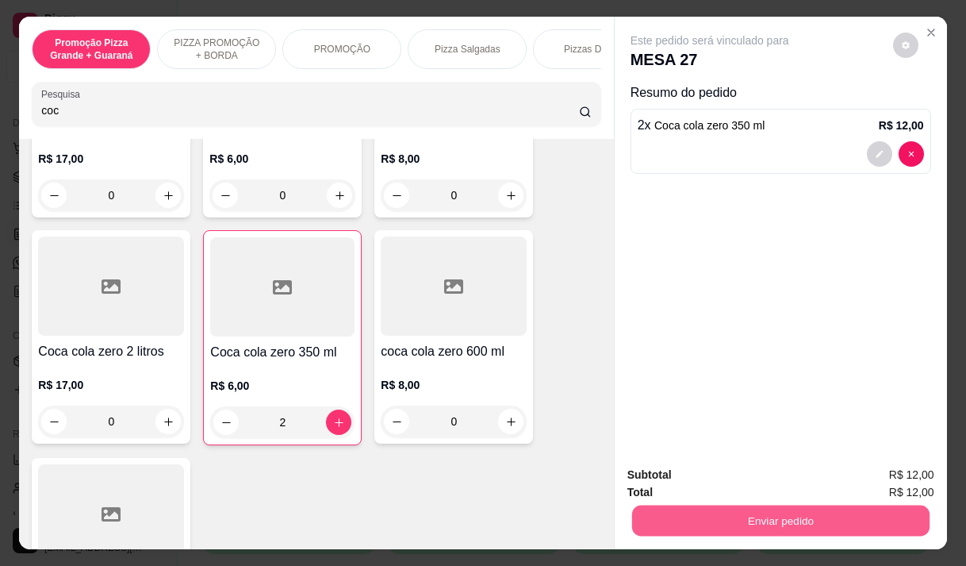
click at [725, 520] on button "Enviar pedido" at bounding box center [781, 520] width 298 height 31
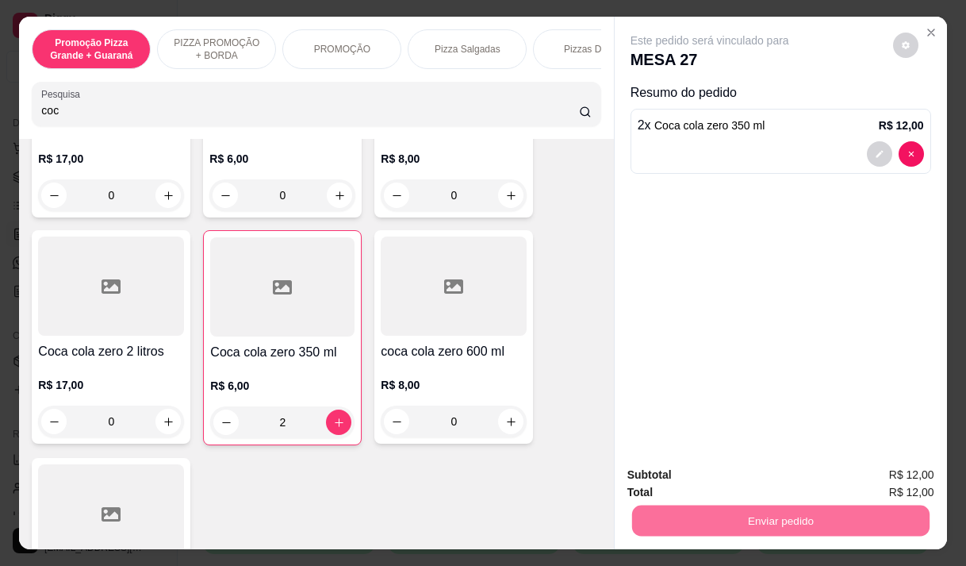
click at [730, 463] on button "Não registrar e enviar pedido" at bounding box center [728, 475] width 165 height 30
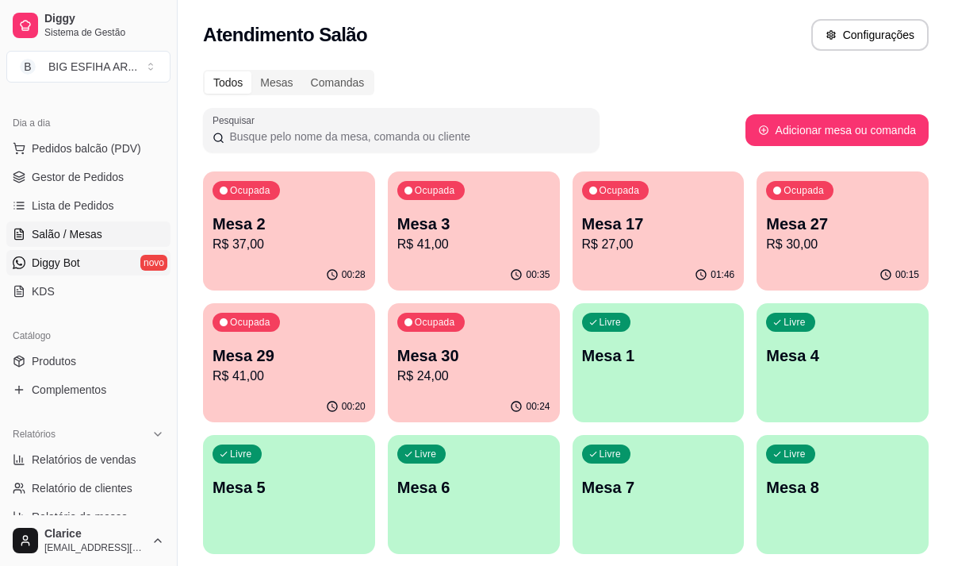
click at [143, 262] on link "Diggy Bot novo" at bounding box center [88, 262] width 164 height 25
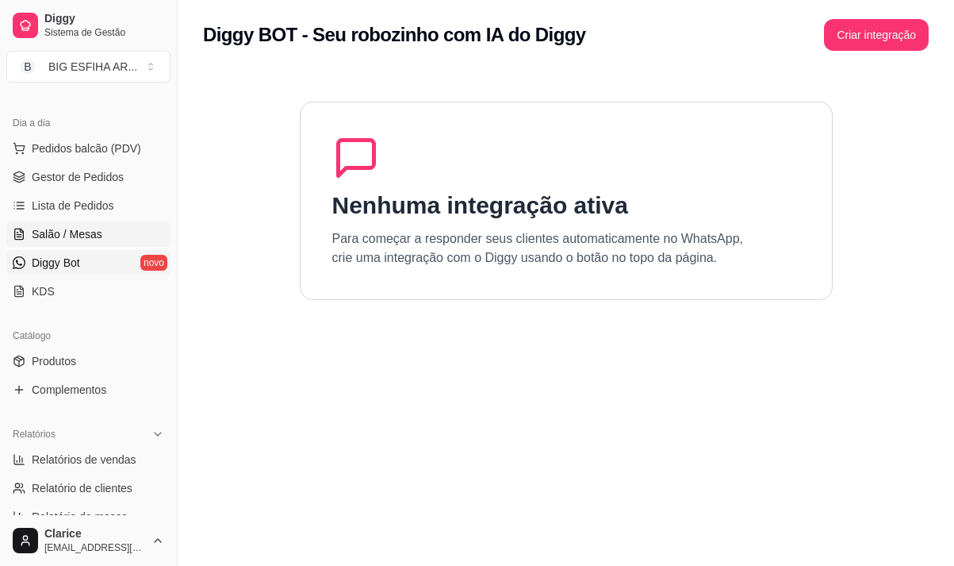
click at [60, 236] on span "Salão / Mesas" at bounding box center [67, 234] width 71 height 16
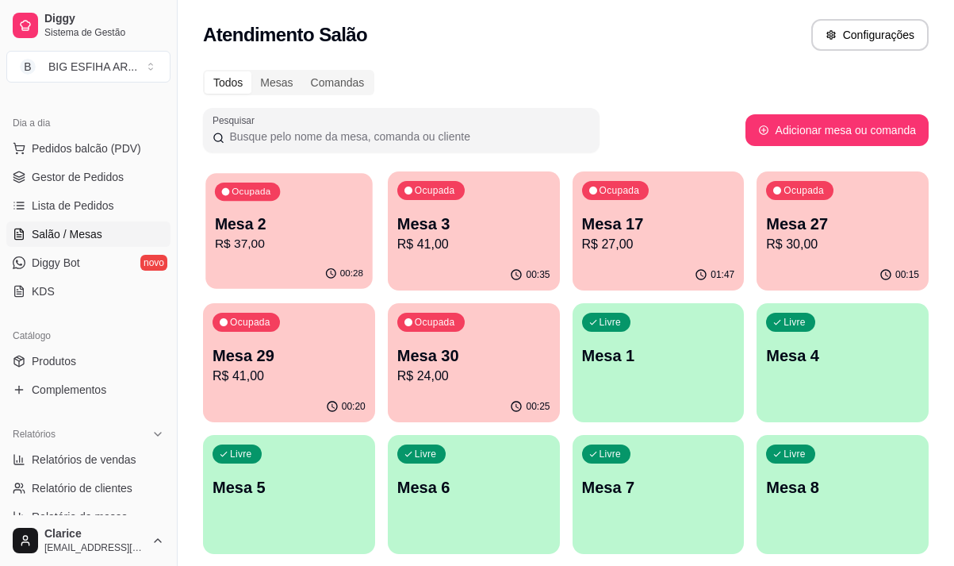
click at [286, 240] on p "R$ 37,00" at bounding box center [289, 244] width 148 height 18
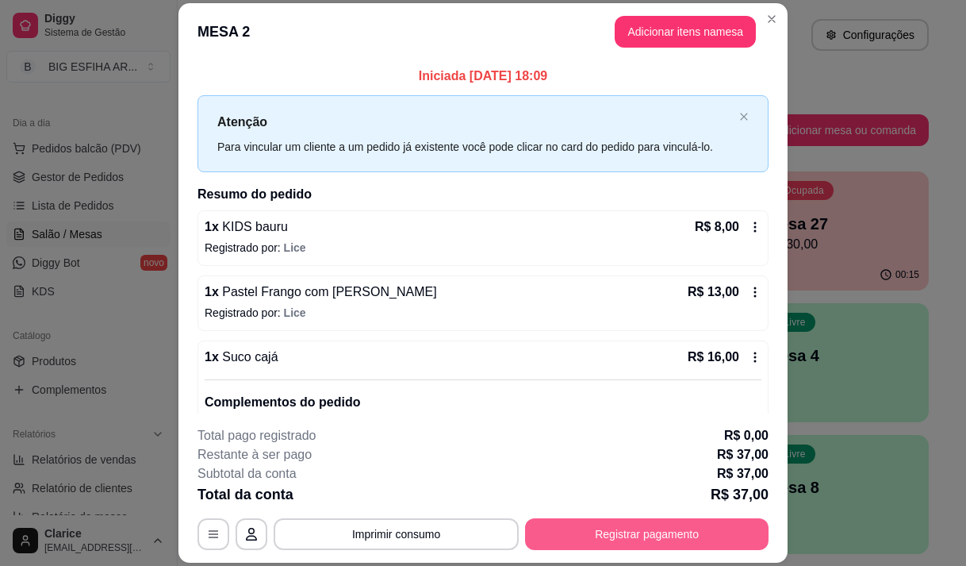
click at [613, 540] on button "Registrar pagamento" at bounding box center [647, 534] width 244 height 32
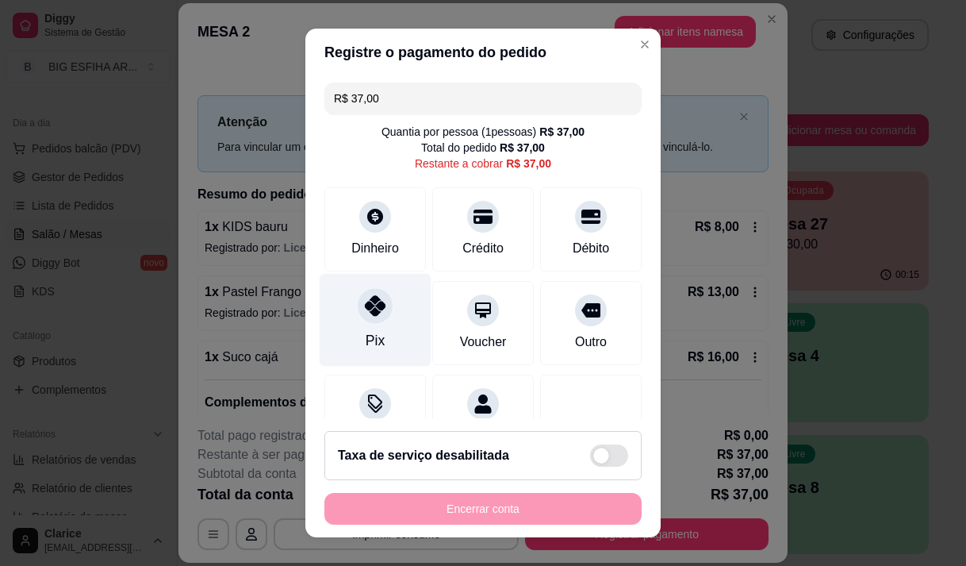
click at [377, 316] on div at bounding box center [375, 305] width 35 height 35
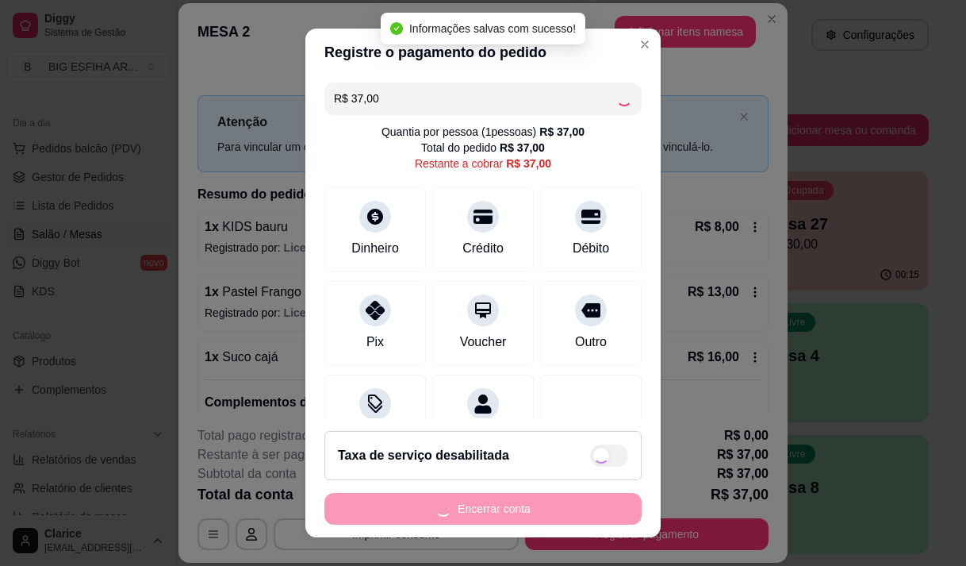
type input "R$ 0,00"
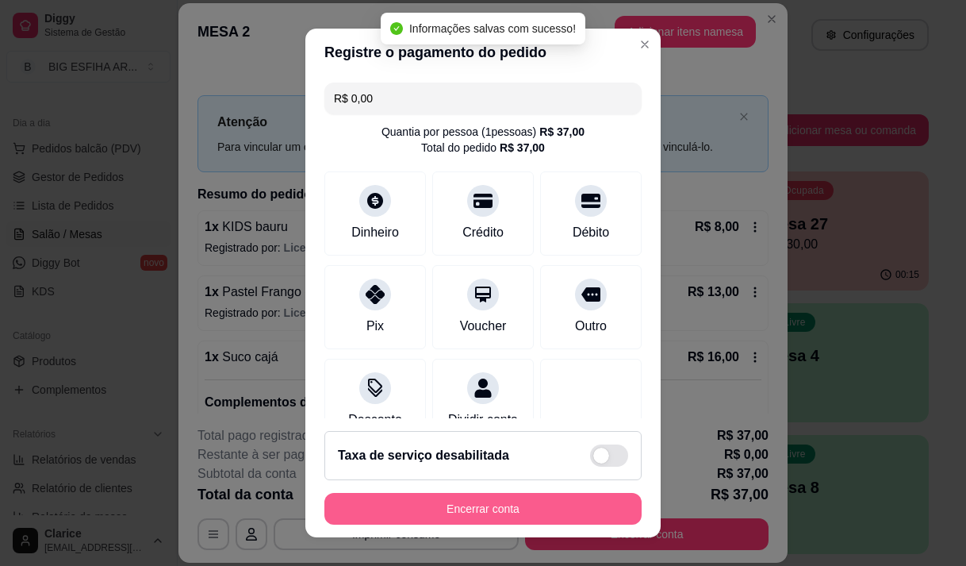
click at [455, 506] on button "Encerrar conta" at bounding box center [483, 509] width 317 height 32
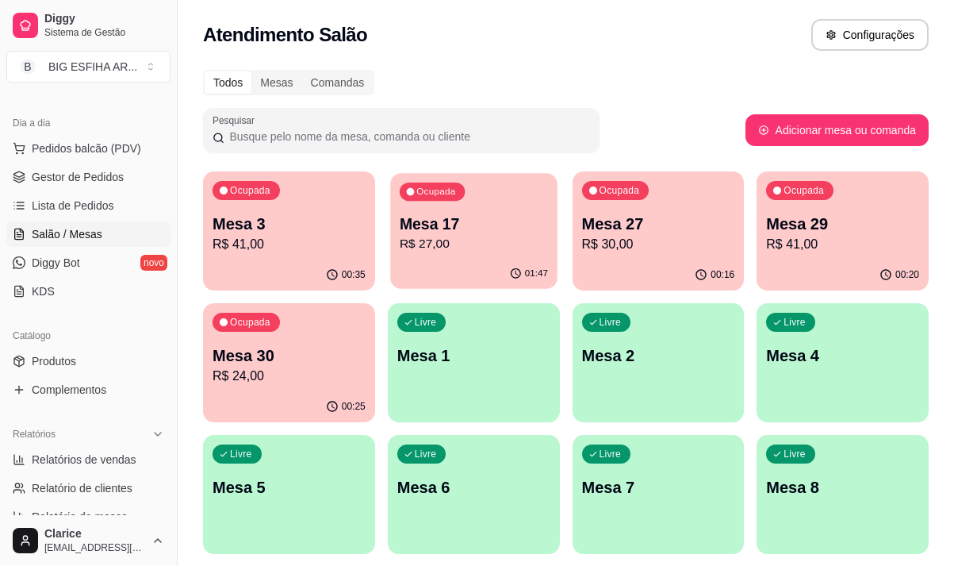
click at [486, 228] on p "Mesa 17" at bounding box center [474, 223] width 148 height 21
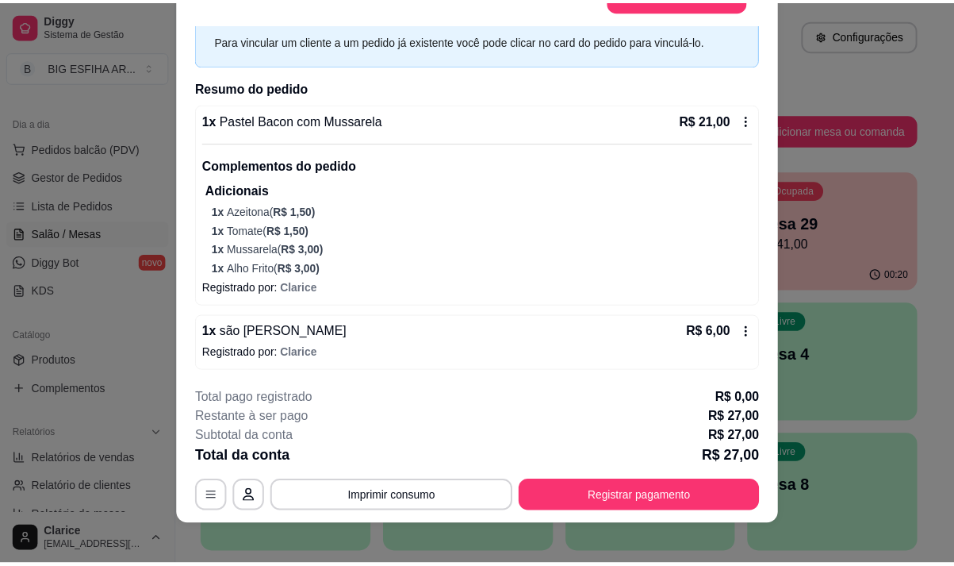
scroll to position [48, 0]
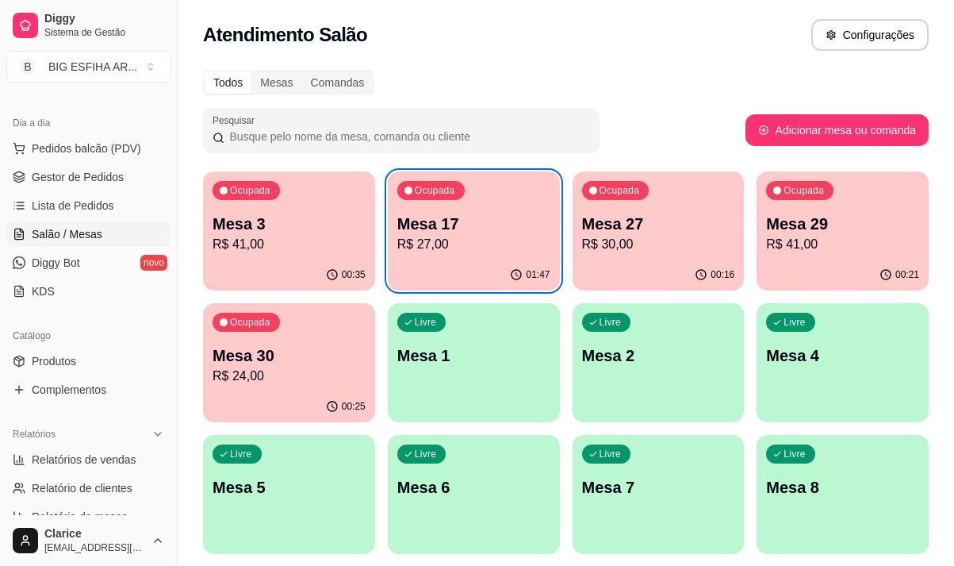
click at [666, 238] on p "R$ 30,00" at bounding box center [658, 244] width 153 height 19
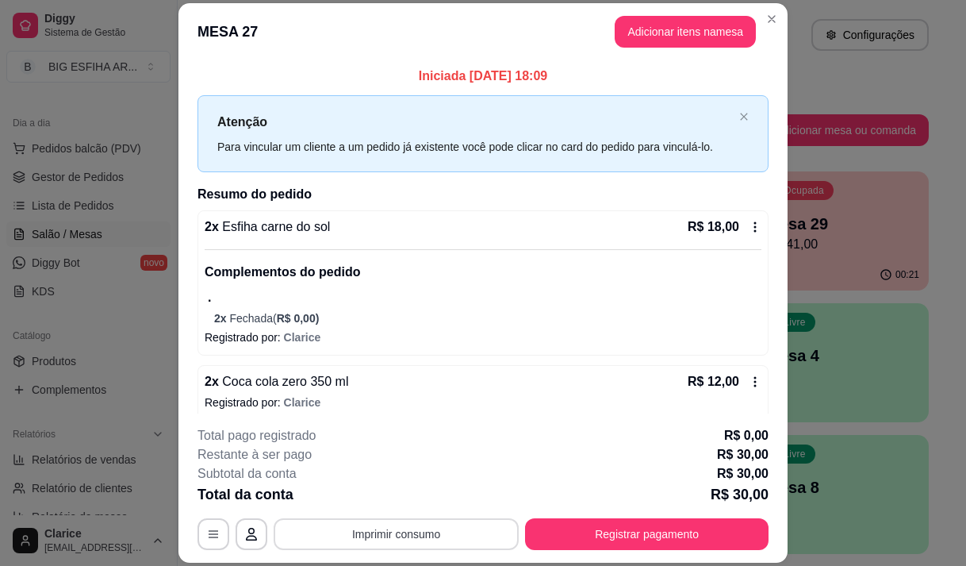
click at [491, 528] on button "Imprimir consumo" at bounding box center [396, 534] width 245 height 32
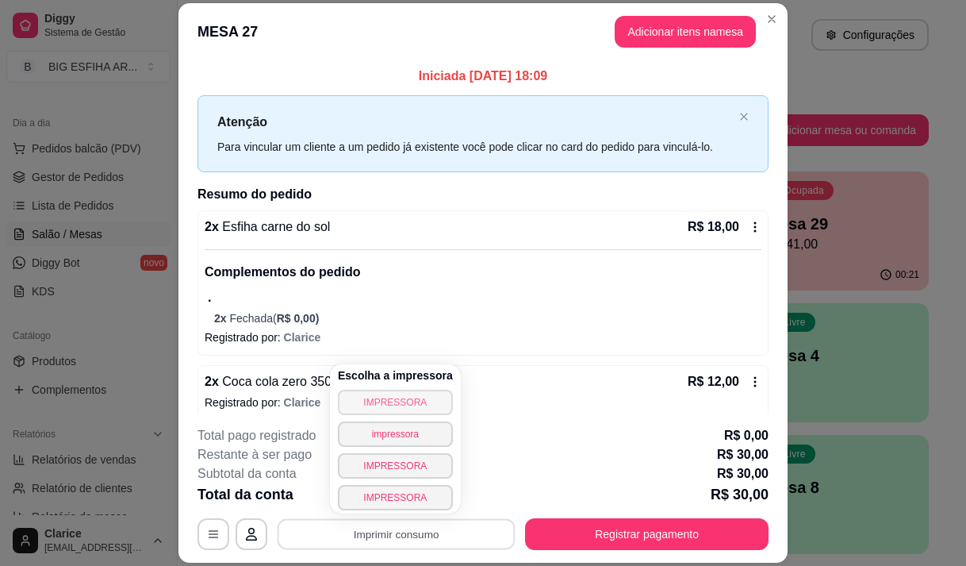
click at [409, 403] on button "IMPRESSORA" at bounding box center [395, 402] width 115 height 25
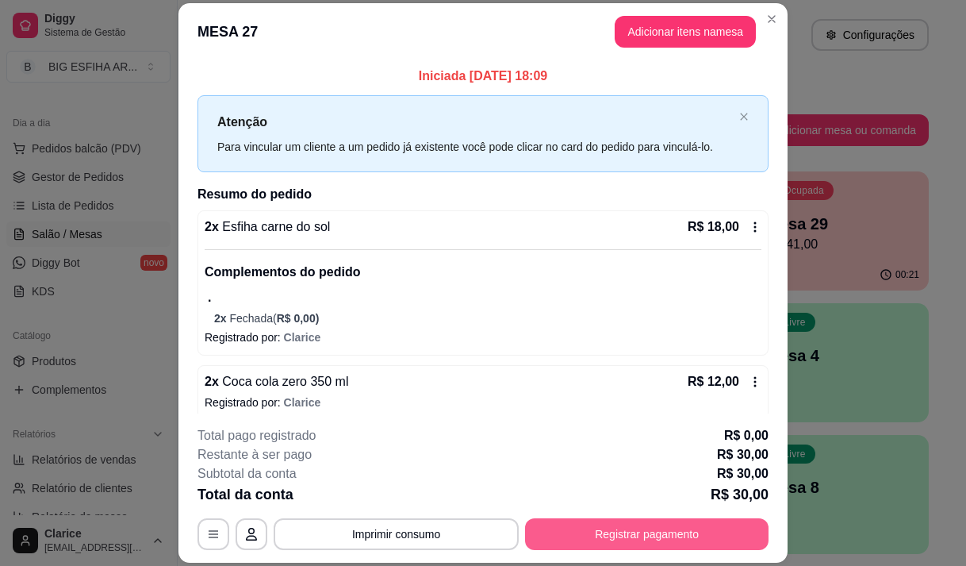
click at [598, 534] on button "Registrar pagamento" at bounding box center [647, 534] width 244 height 32
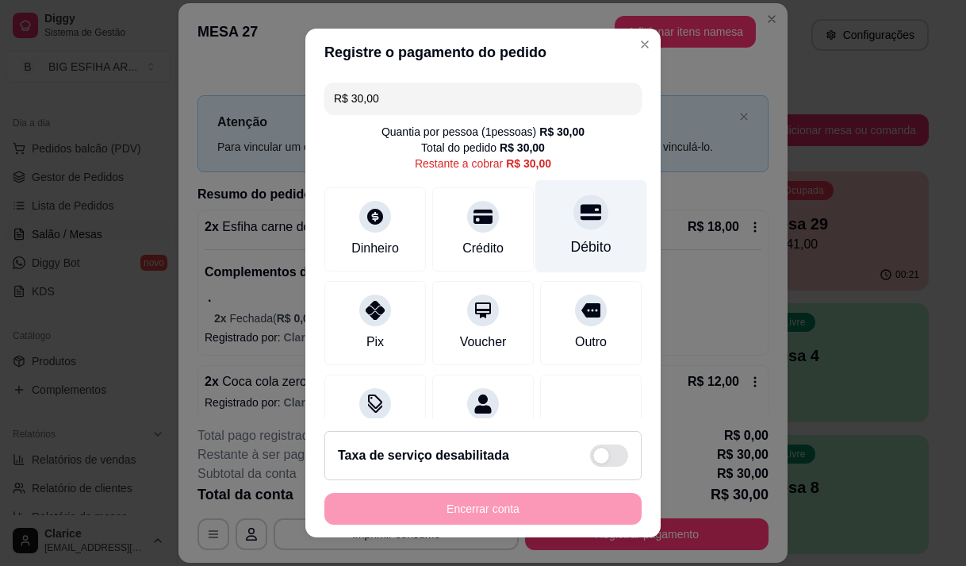
click at [563, 232] on div "Débito" at bounding box center [592, 225] width 112 height 93
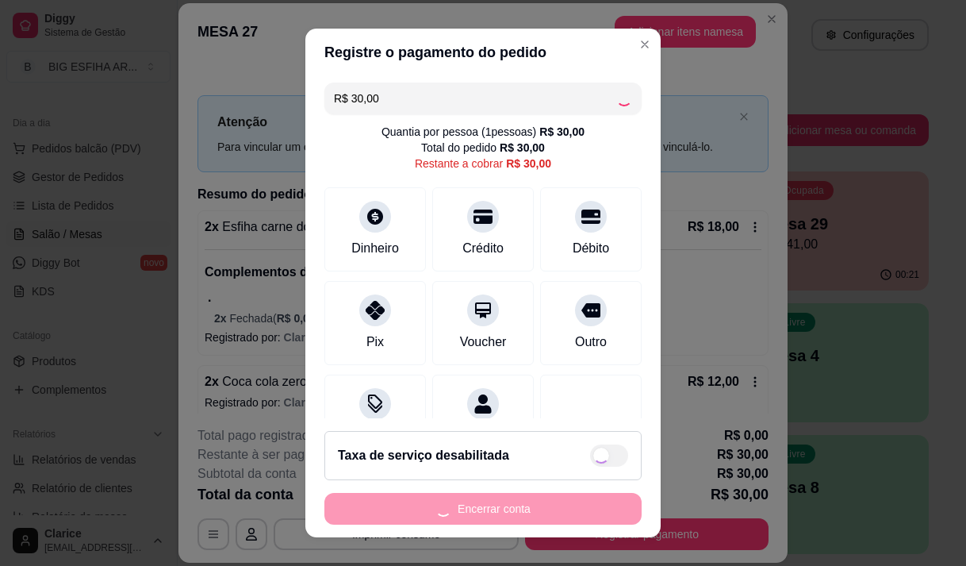
type input "R$ 0,00"
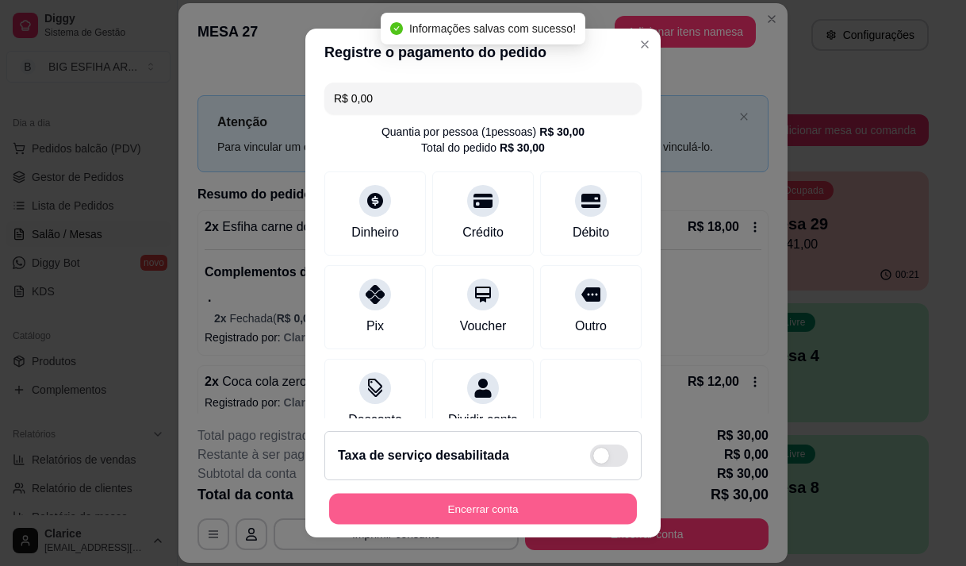
click at [459, 505] on button "Encerrar conta" at bounding box center [483, 508] width 308 height 31
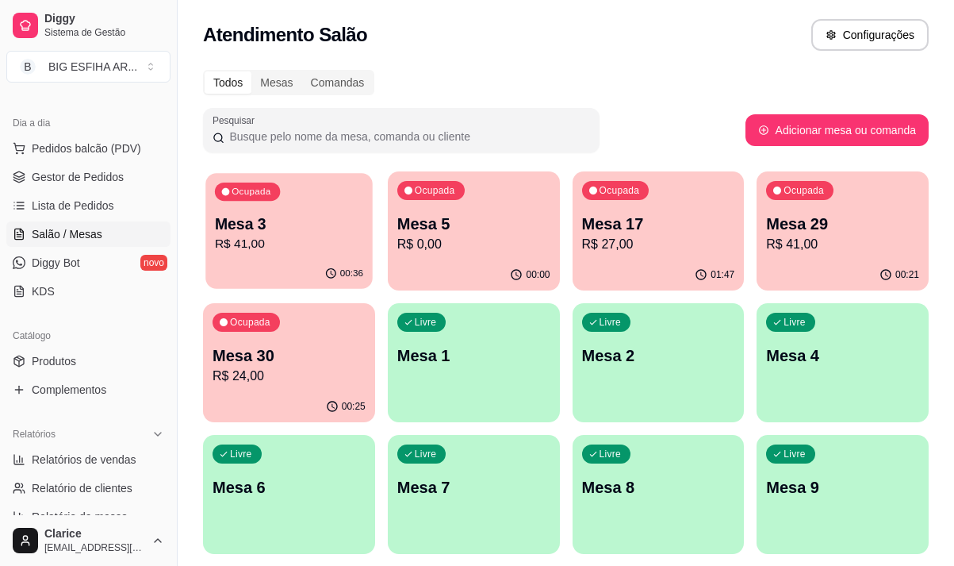
click at [221, 232] on p "Mesa 3" at bounding box center [289, 223] width 148 height 21
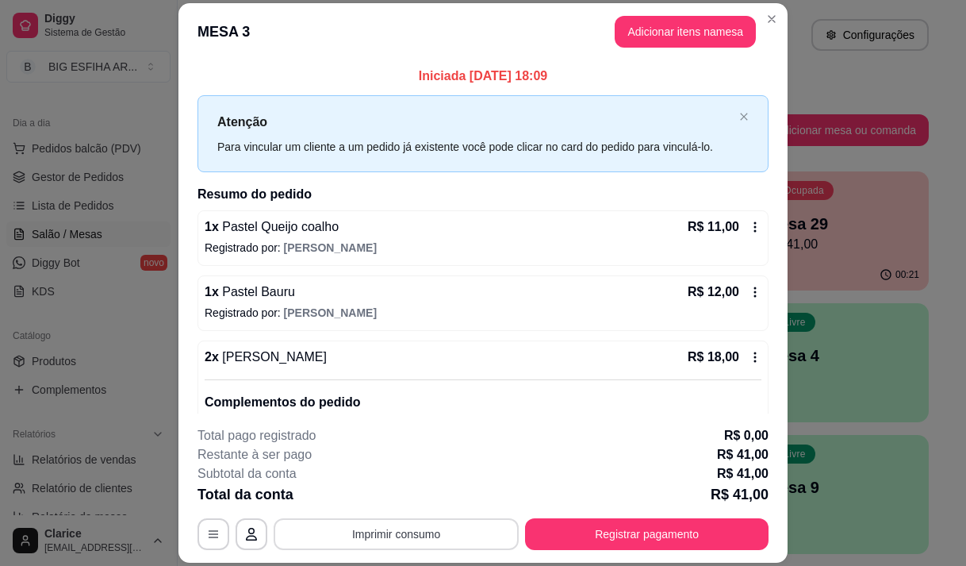
click at [305, 536] on button "Imprimir consumo" at bounding box center [396, 534] width 245 height 32
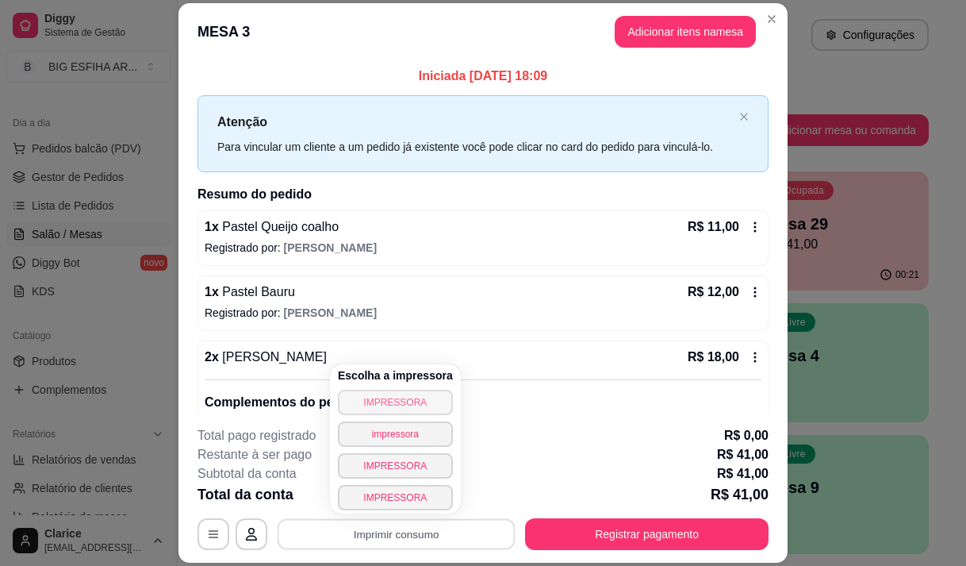
click at [351, 411] on button "IMPRESSORA" at bounding box center [395, 402] width 115 height 25
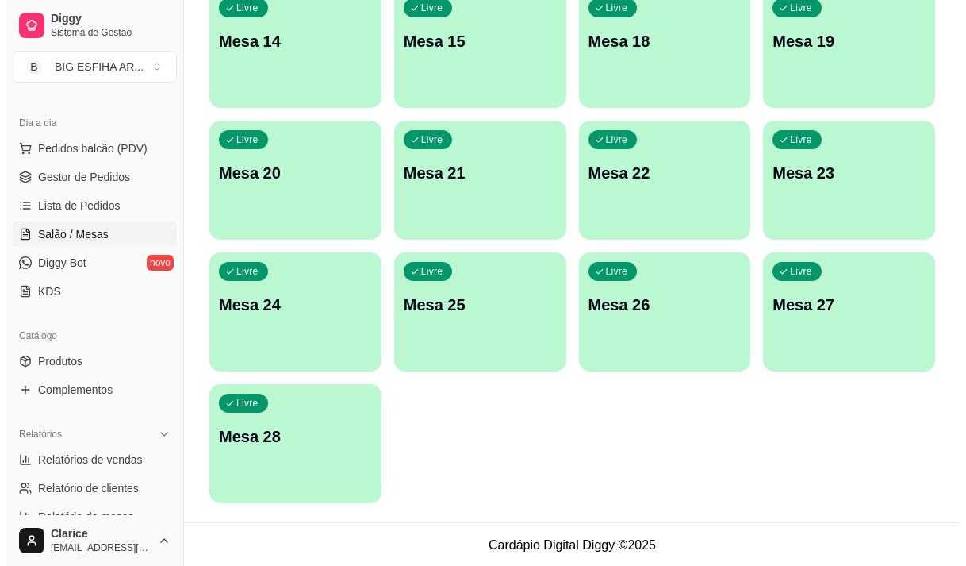
scroll to position [711, 0]
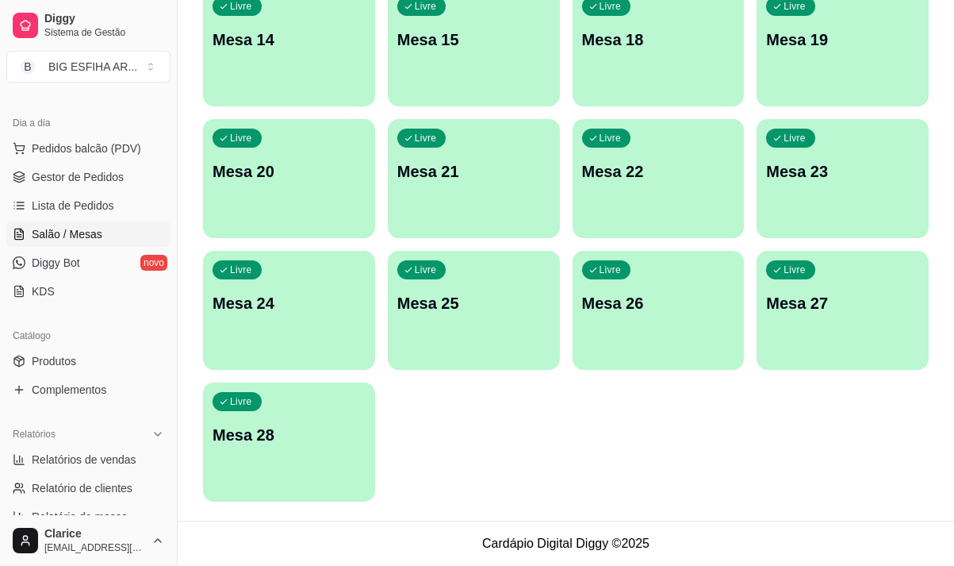
click at [299, 451] on div "Livre Mesa 28" at bounding box center [289, 432] width 172 height 100
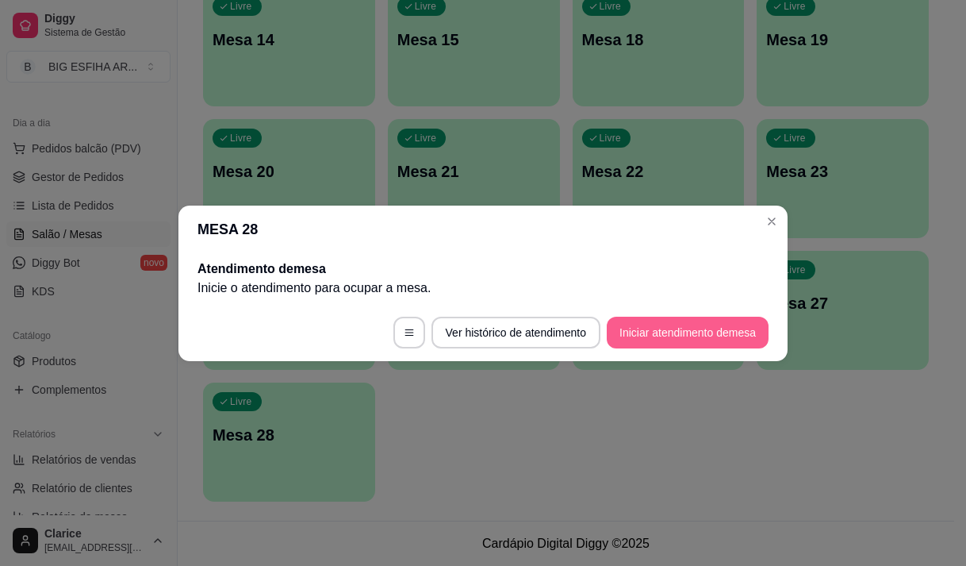
click at [722, 324] on button "Iniciar atendimento de mesa" at bounding box center [688, 333] width 162 height 32
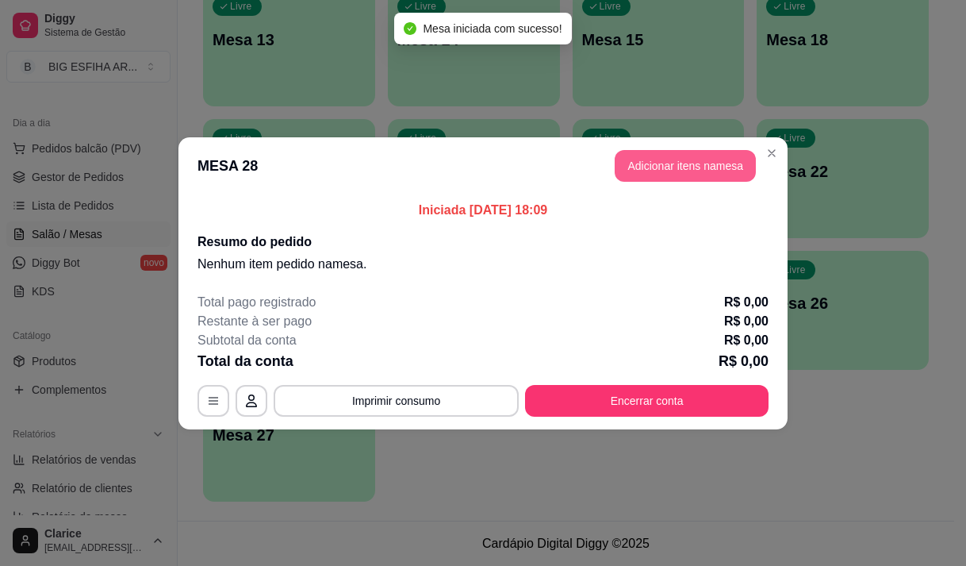
click at [647, 159] on button "Adicionar itens na mesa" at bounding box center [685, 166] width 141 height 32
click at [127, 118] on input "Pesquisa" at bounding box center [310, 110] width 538 height 16
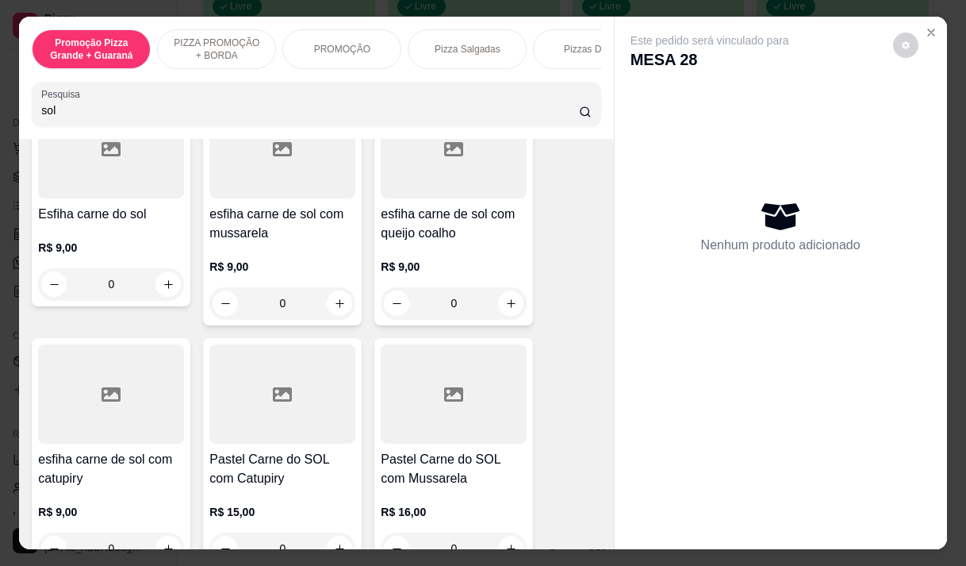
scroll to position [238, 0]
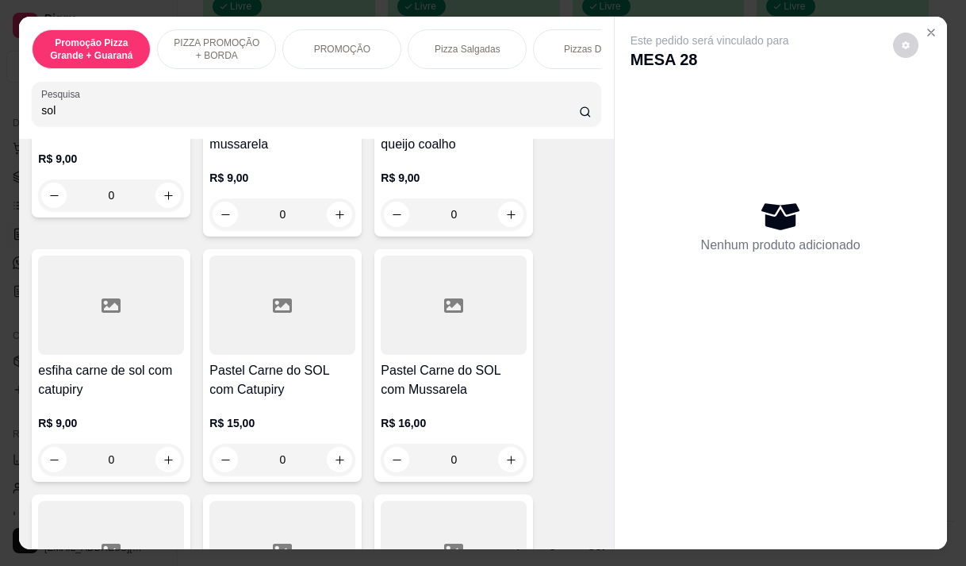
type input "sol"
click at [116, 397] on h4 "esfiha carne de sol com catupiry" at bounding box center [111, 380] width 146 height 38
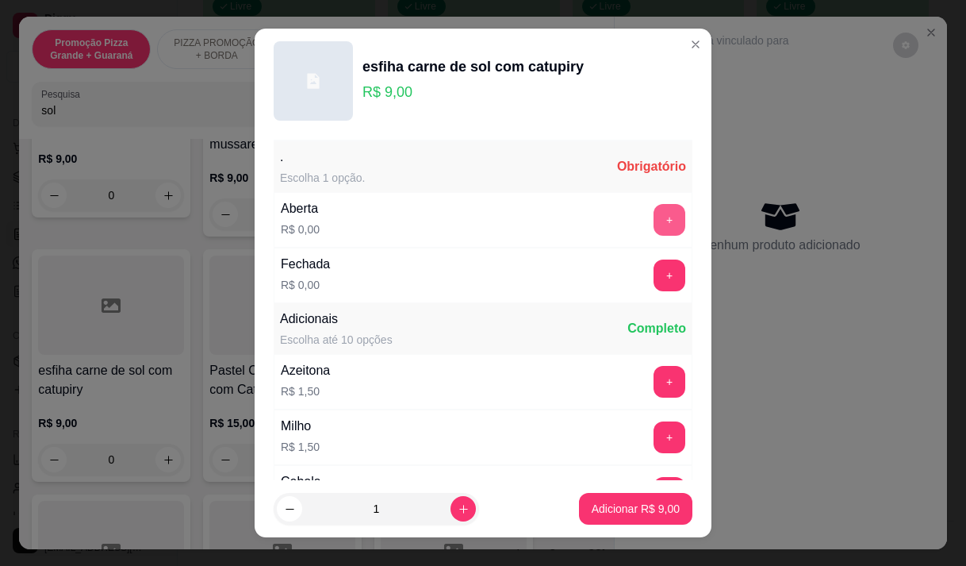
click at [654, 217] on button "+" at bounding box center [670, 220] width 32 height 32
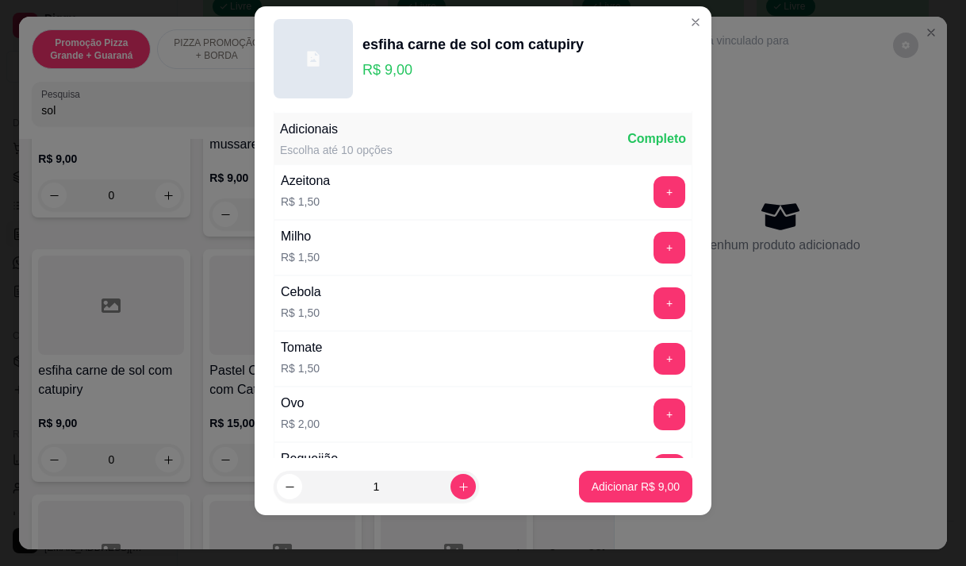
scroll to position [170, 0]
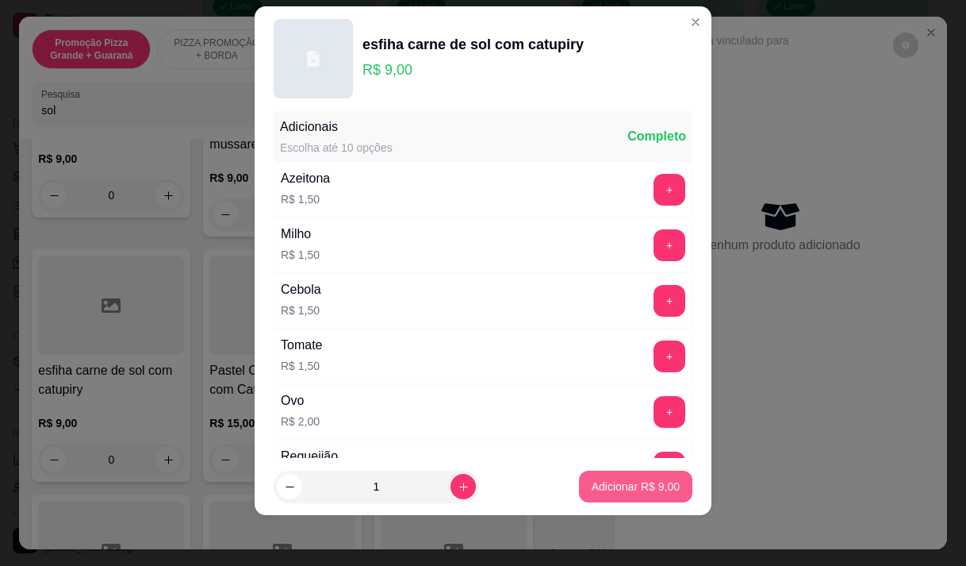
click at [607, 485] on p "Adicionar R$ 9,00" at bounding box center [636, 486] width 88 height 16
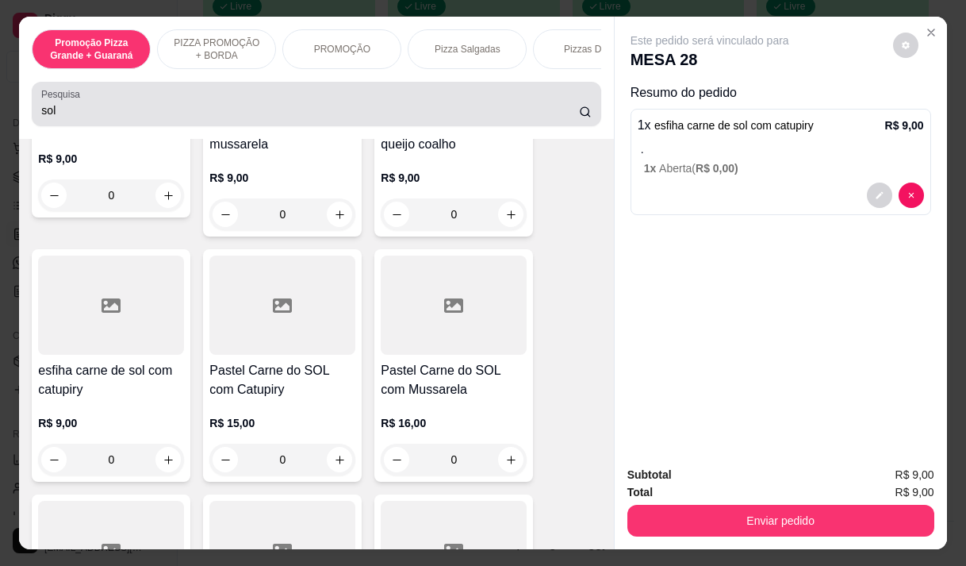
click at [62, 116] on input "sol" at bounding box center [310, 110] width 538 height 16
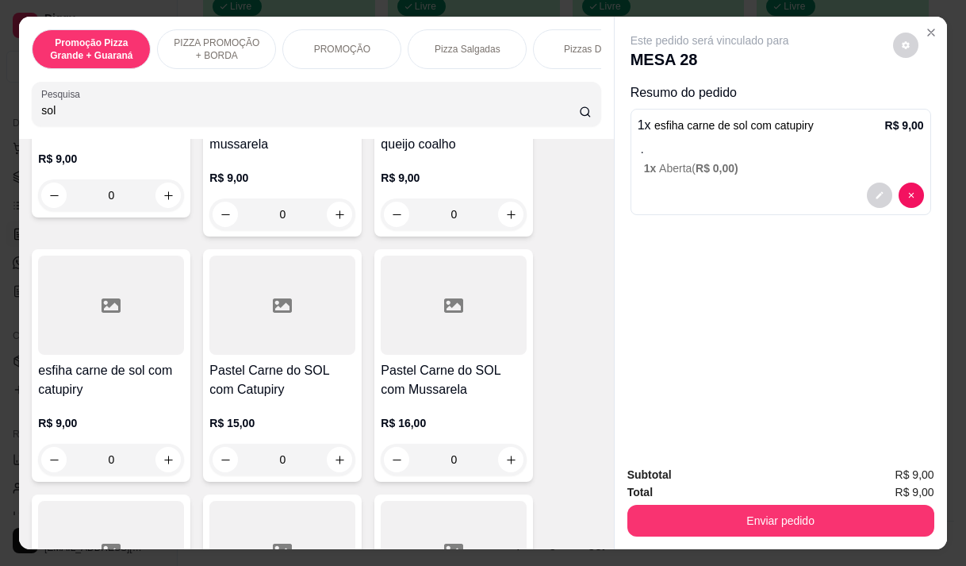
click at [62, 116] on input "sol" at bounding box center [310, 110] width 538 height 16
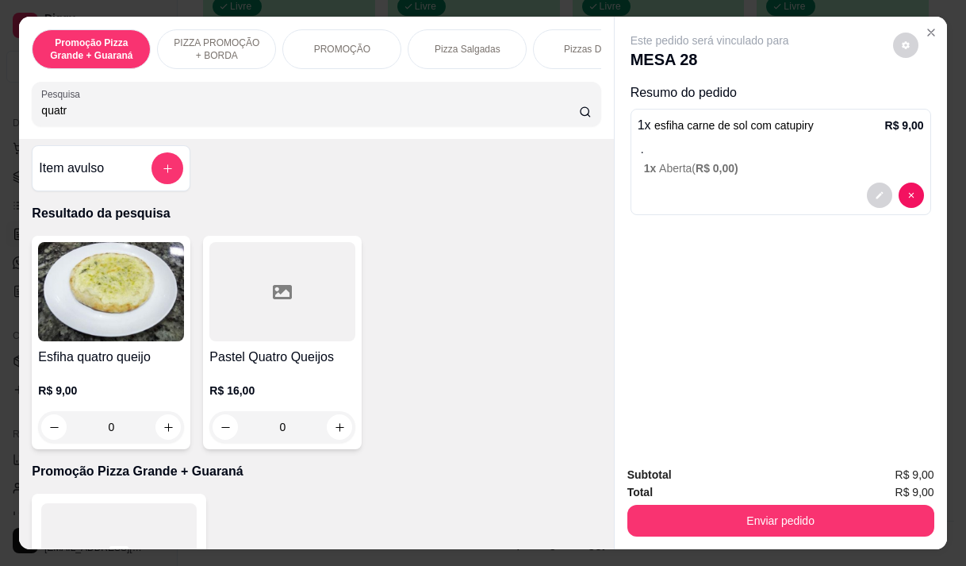
scroll to position [0, 0]
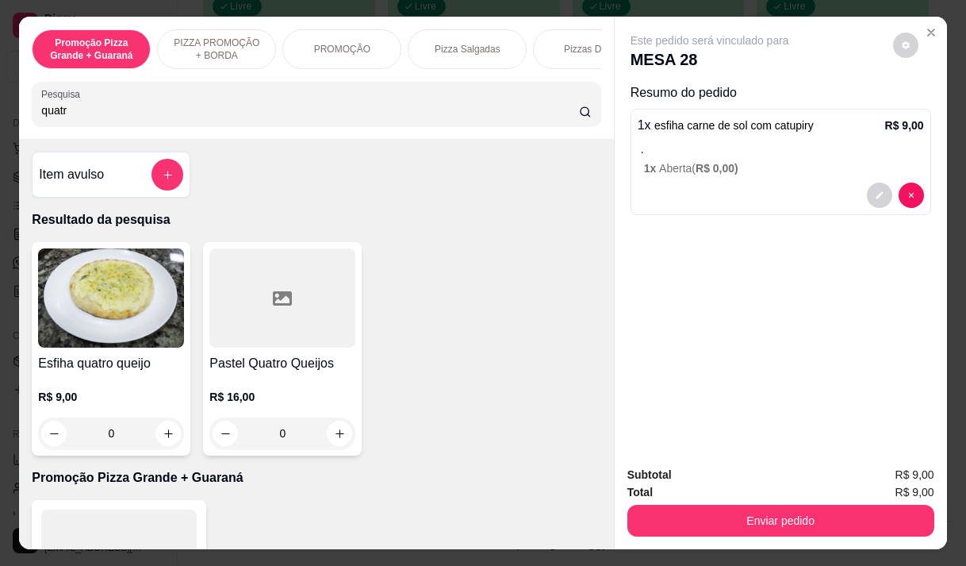
type input "quatr"
click at [101, 370] on h4 "Esfiha quatro queijo" at bounding box center [111, 363] width 146 height 19
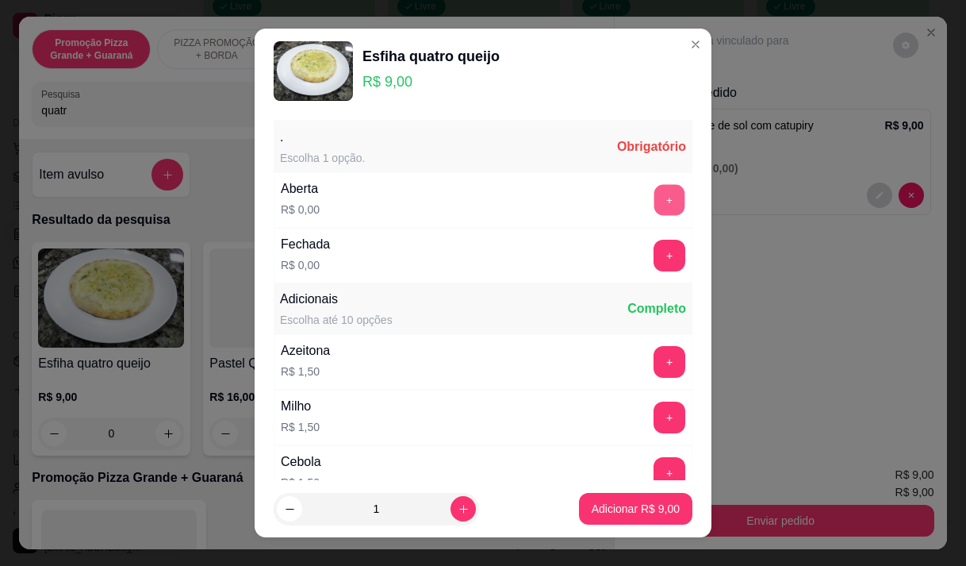
click at [655, 198] on button "+" at bounding box center [670, 199] width 31 height 31
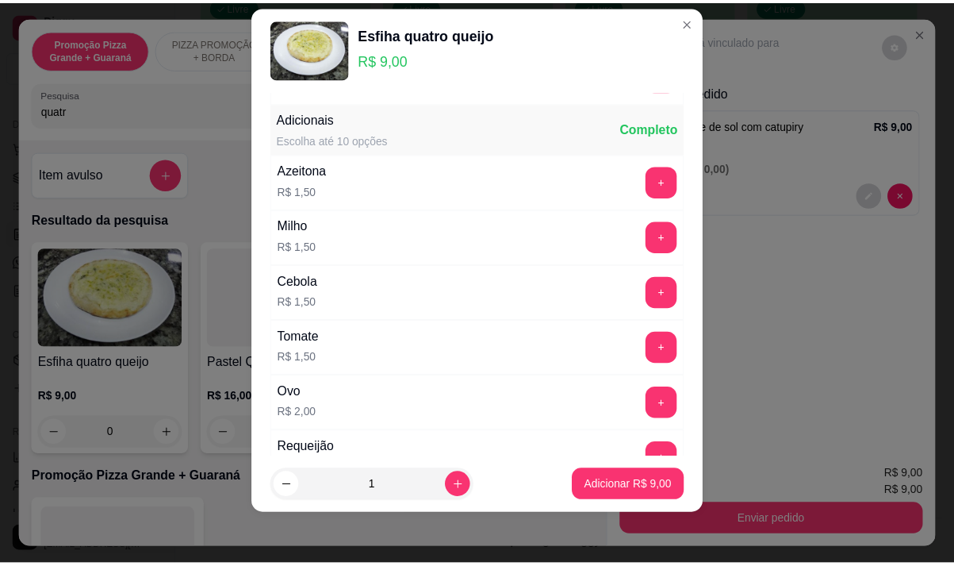
scroll to position [170, 0]
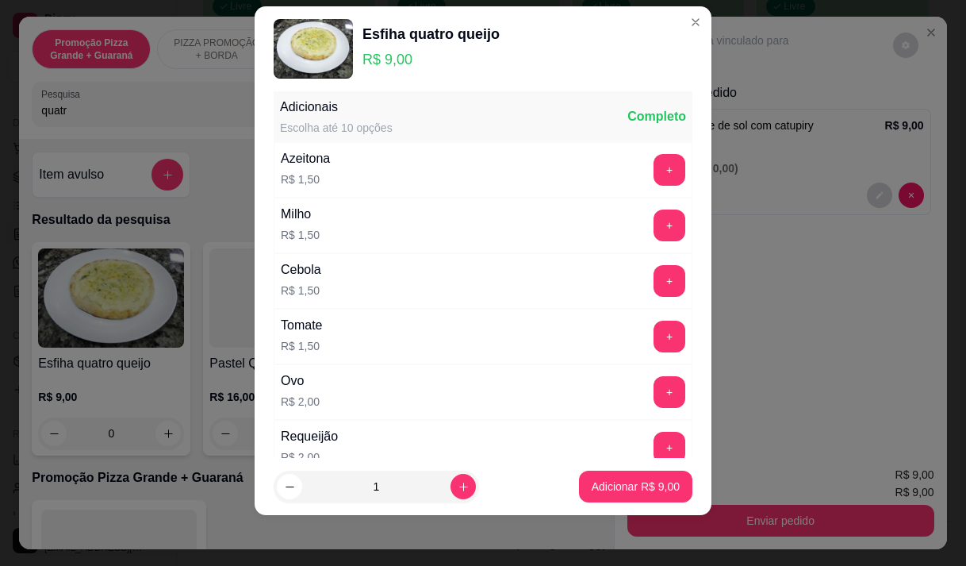
click at [589, 479] on button "Adicionar R$ 9,00" at bounding box center [635, 486] width 113 height 32
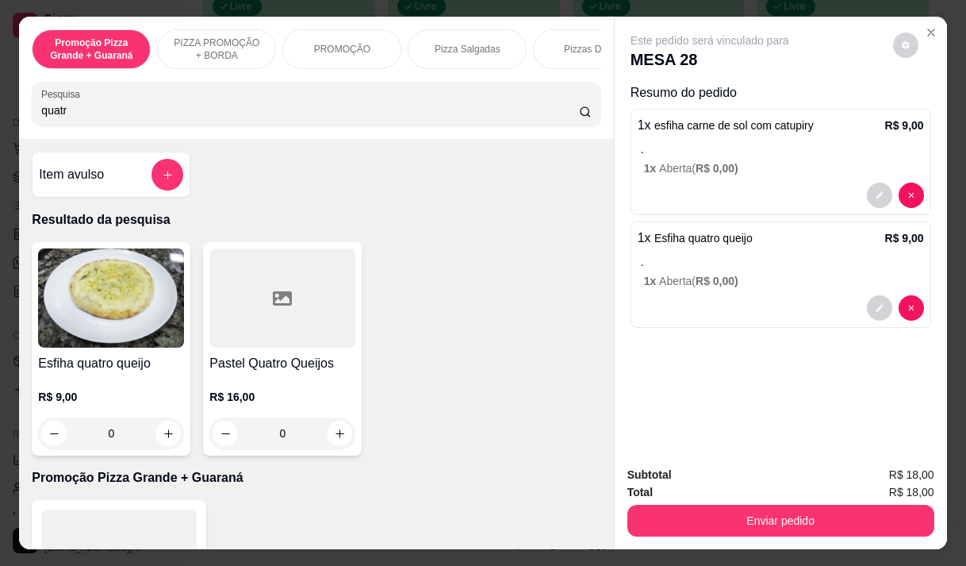
click at [67, 116] on input "quatr" at bounding box center [310, 110] width 538 height 16
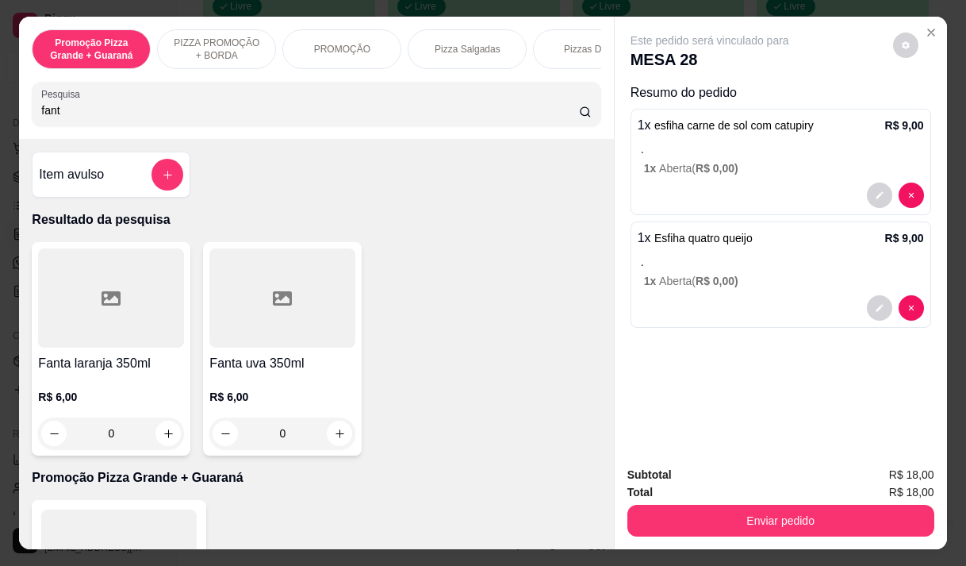
type input "fant"
click at [221, 361] on h4 "Fanta uva 350ml" at bounding box center [282, 363] width 146 height 19
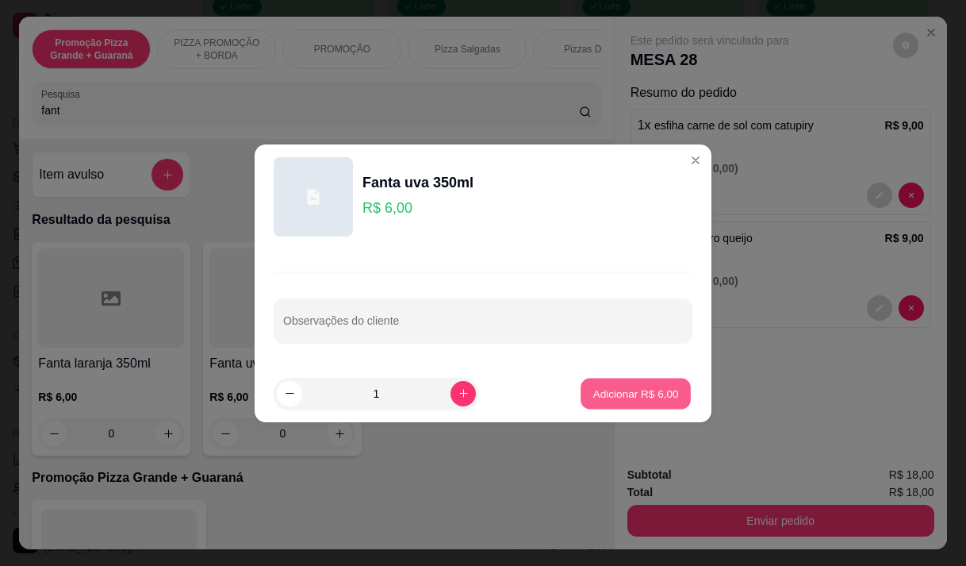
click at [608, 382] on button "Adicionar R$ 6,00" at bounding box center [636, 393] width 110 height 31
type input "1"
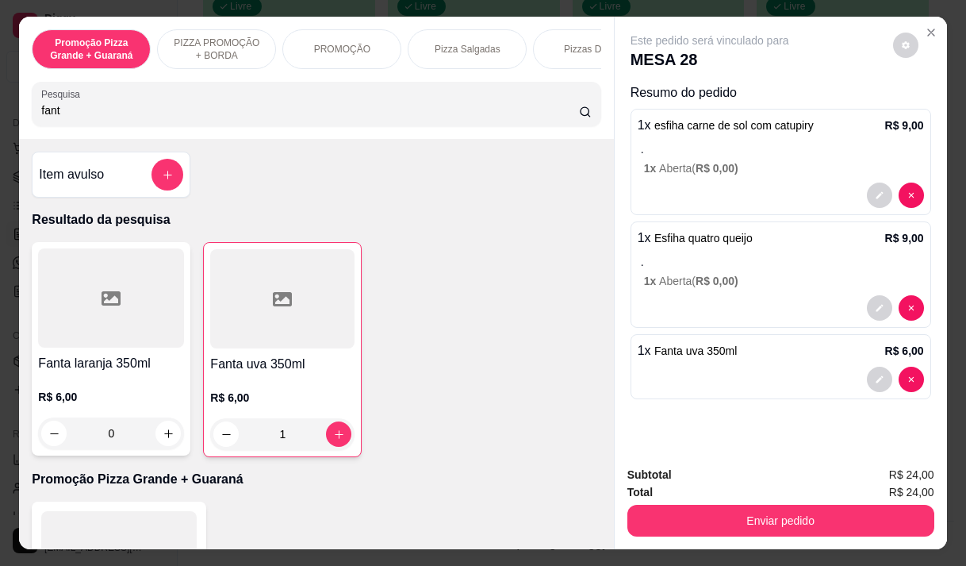
click at [742, 520] on button "Enviar pedido" at bounding box center [781, 521] width 307 height 32
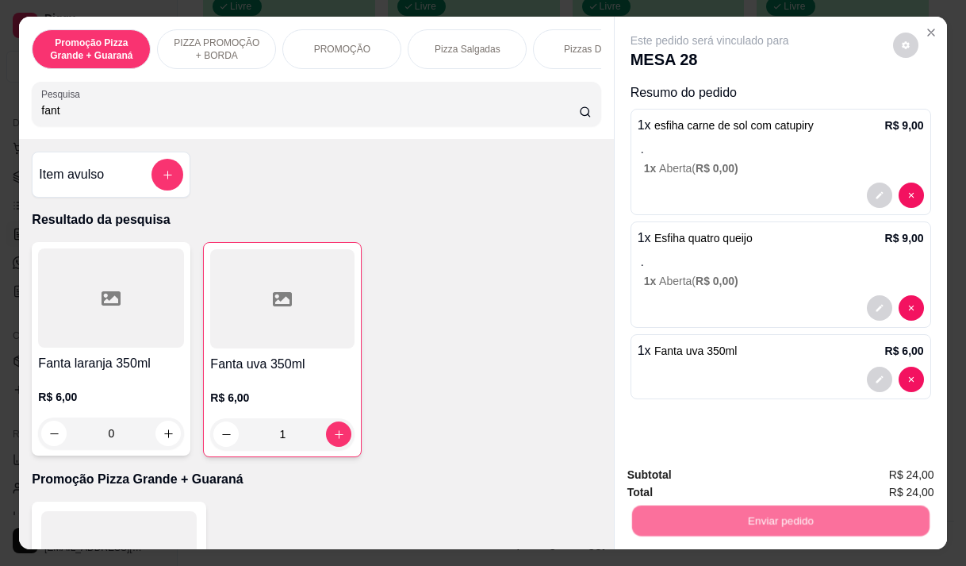
click at [736, 477] on button "Não registrar e enviar pedido" at bounding box center [728, 474] width 160 height 29
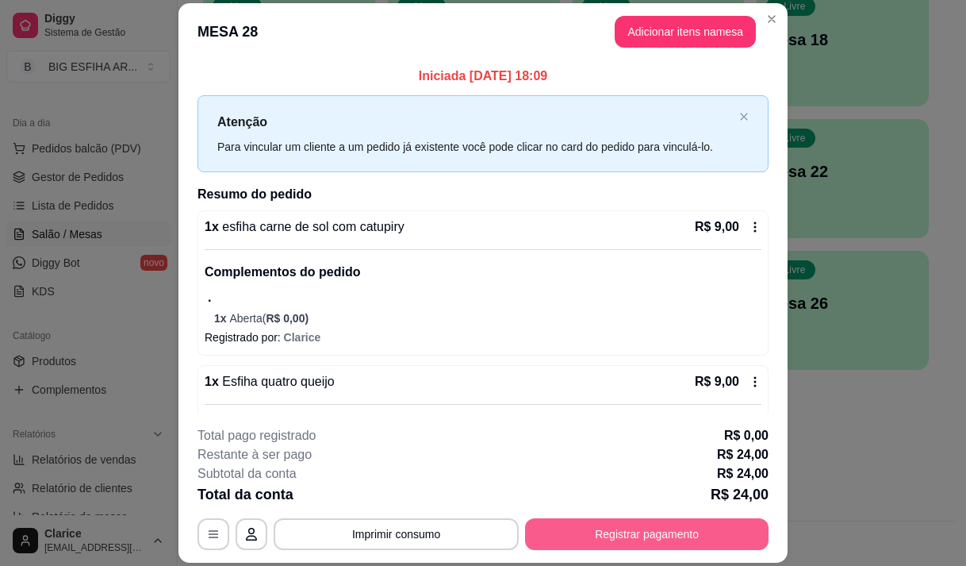
click at [689, 535] on button "Registrar pagamento" at bounding box center [647, 534] width 244 height 32
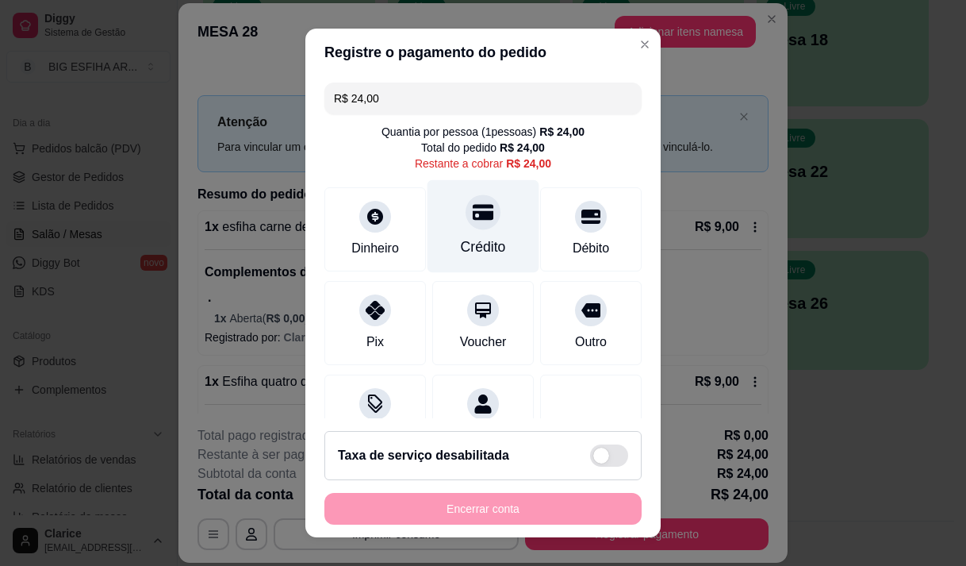
click at [464, 252] on div "Crédito" at bounding box center [483, 246] width 45 height 21
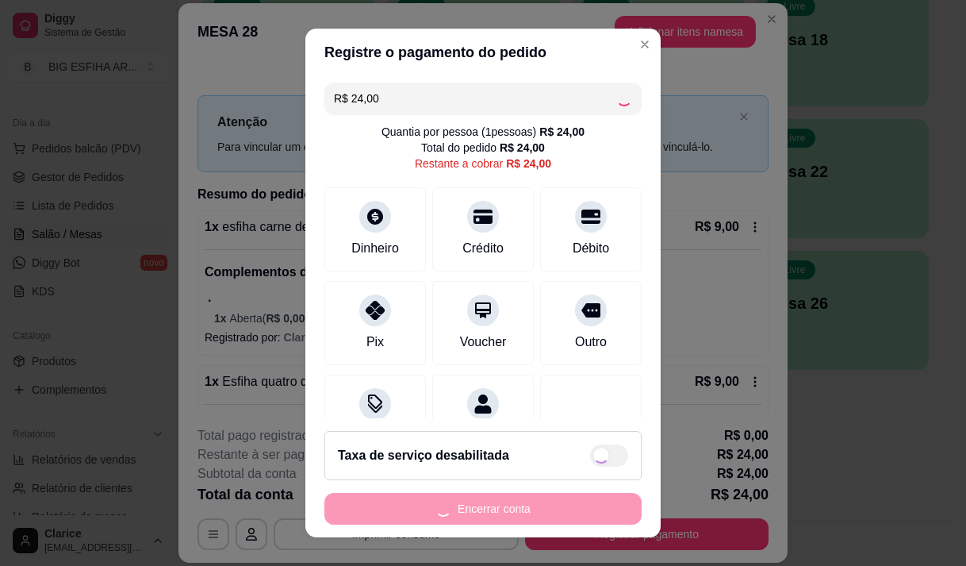
type input "R$ 0,00"
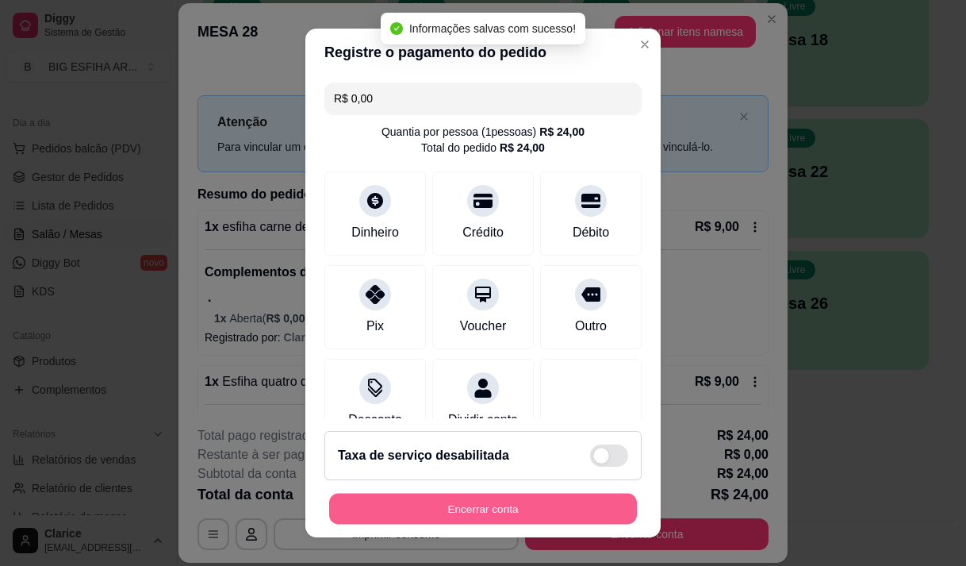
click at [444, 510] on button "Encerrar conta" at bounding box center [483, 508] width 308 height 31
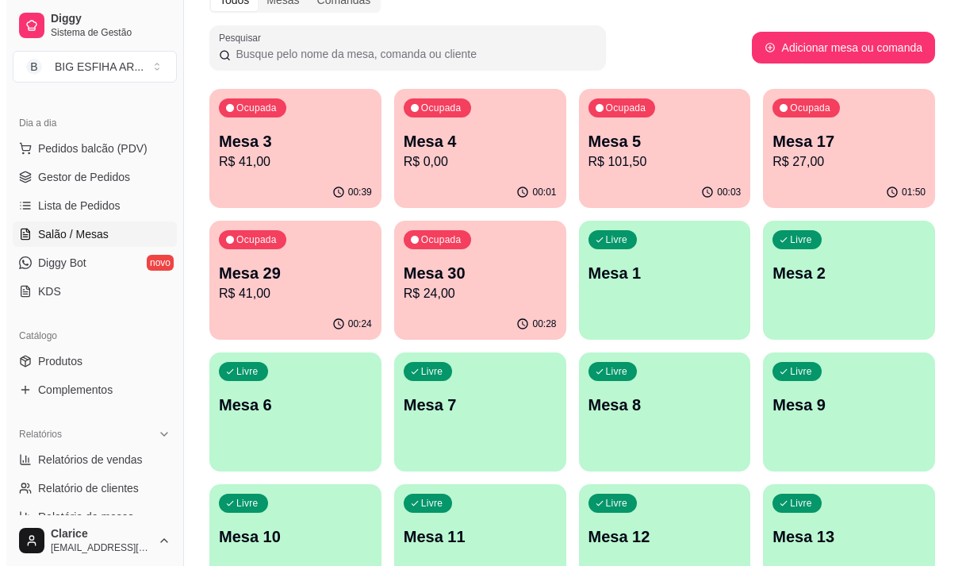
scroll to position [0, 0]
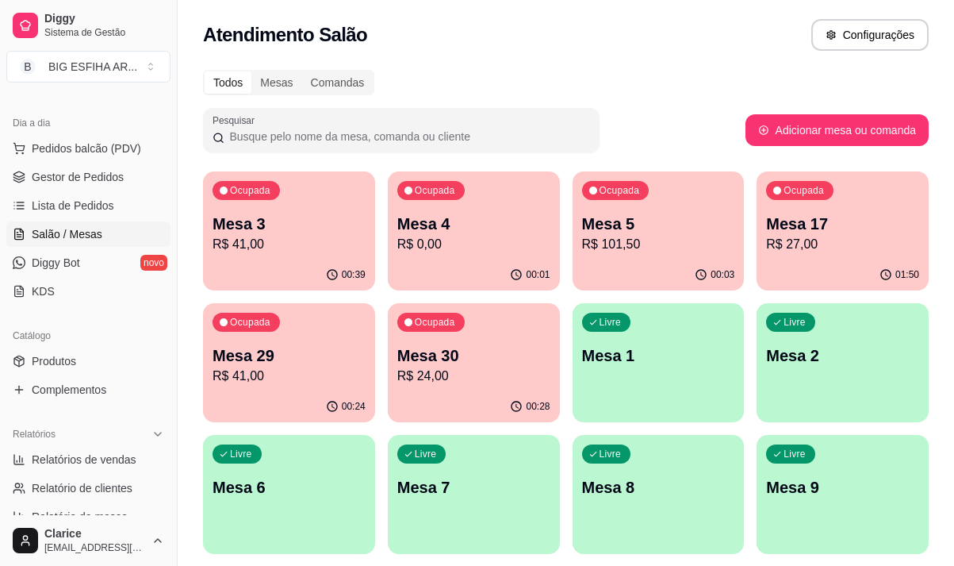
click at [256, 232] on p "Mesa 3" at bounding box center [289, 224] width 153 height 22
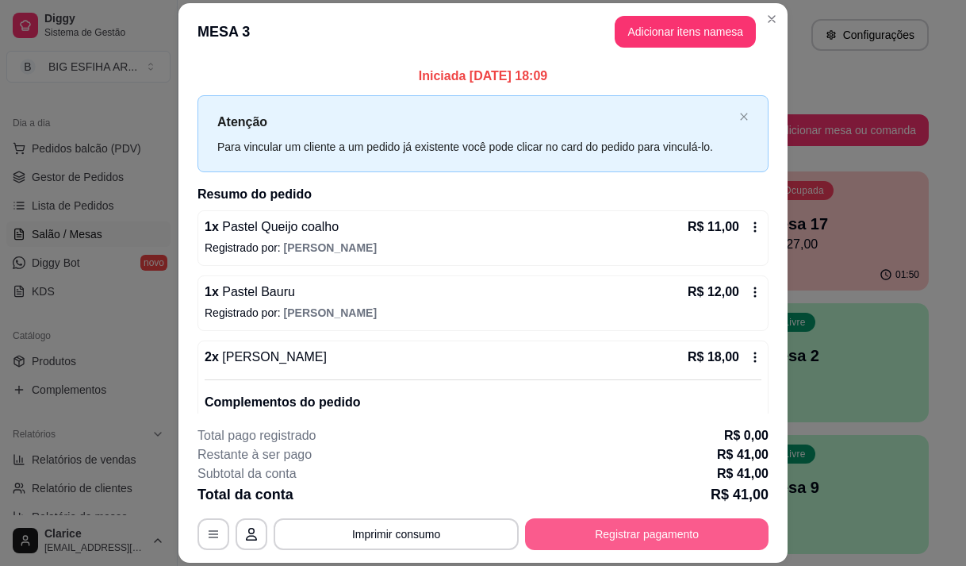
click at [585, 534] on button "Registrar pagamento" at bounding box center [647, 534] width 244 height 32
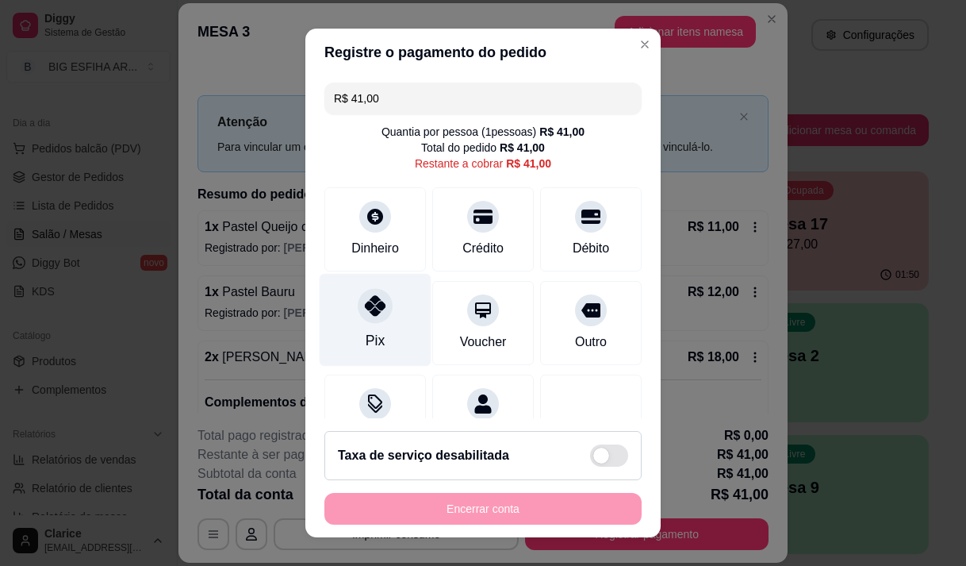
click at [365, 314] on icon at bounding box center [375, 305] width 21 height 21
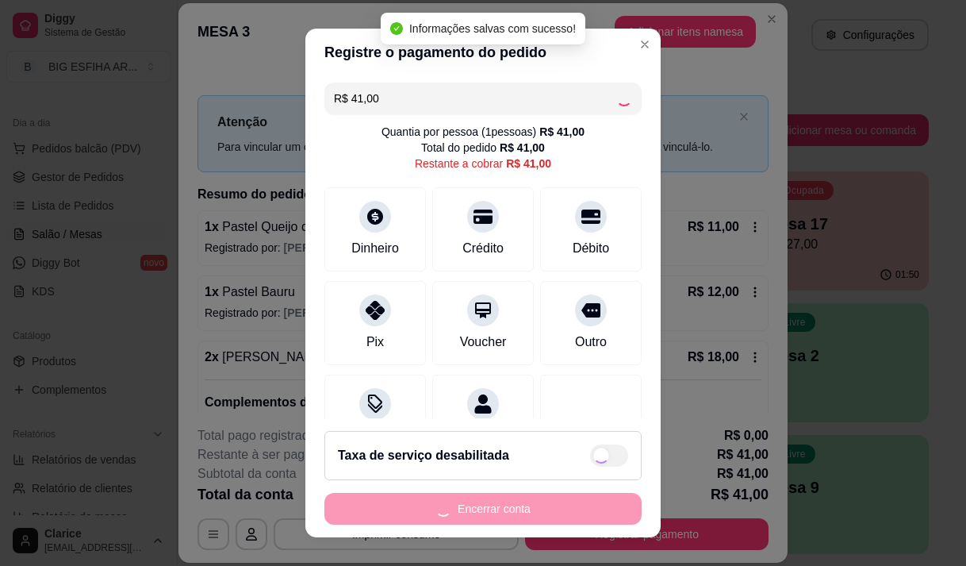
type input "R$ 0,00"
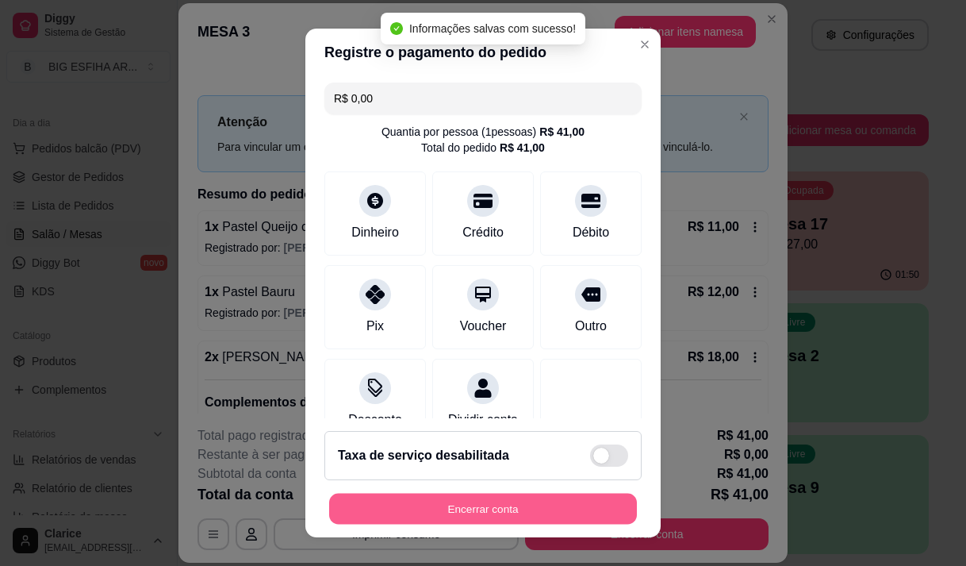
click at [434, 501] on button "Encerrar conta" at bounding box center [483, 508] width 308 height 31
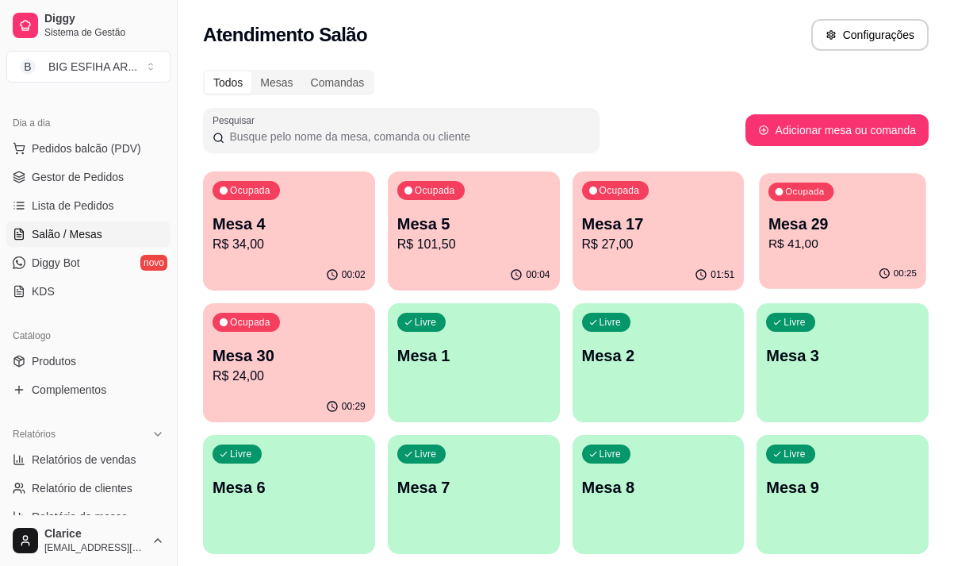
click at [813, 236] on p "R$ 41,00" at bounding box center [843, 244] width 148 height 18
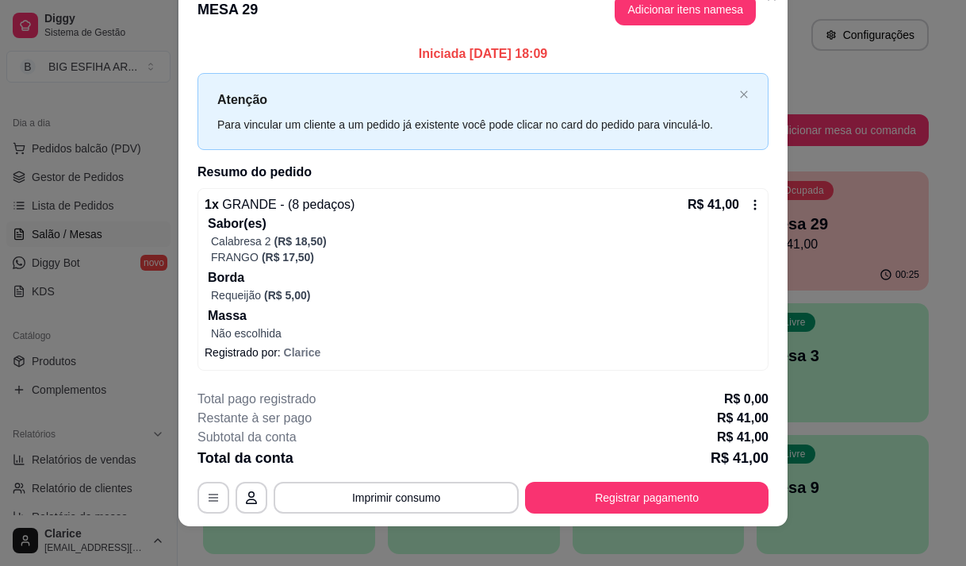
scroll to position [40, 0]
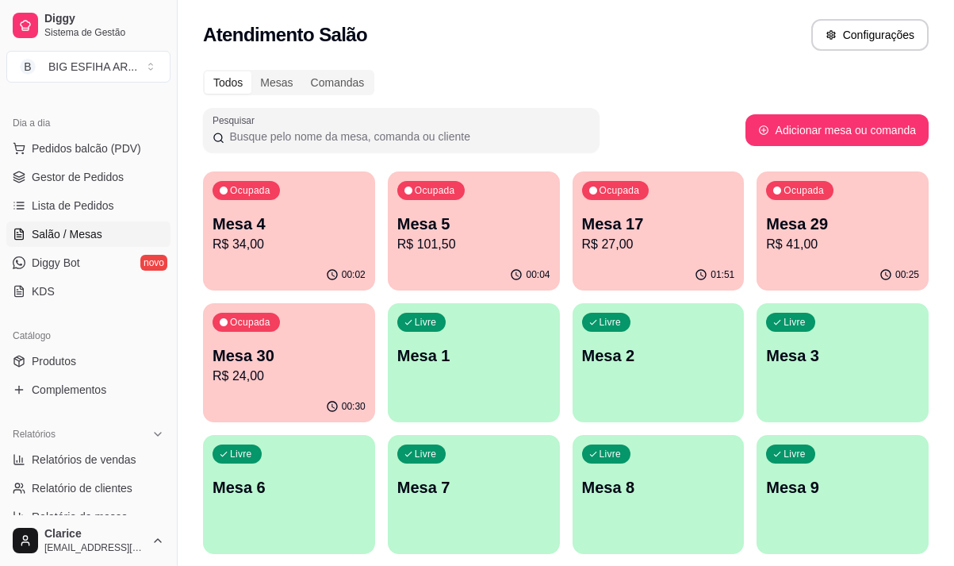
click at [290, 369] on p "R$ 24,00" at bounding box center [289, 376] width 153 height 19
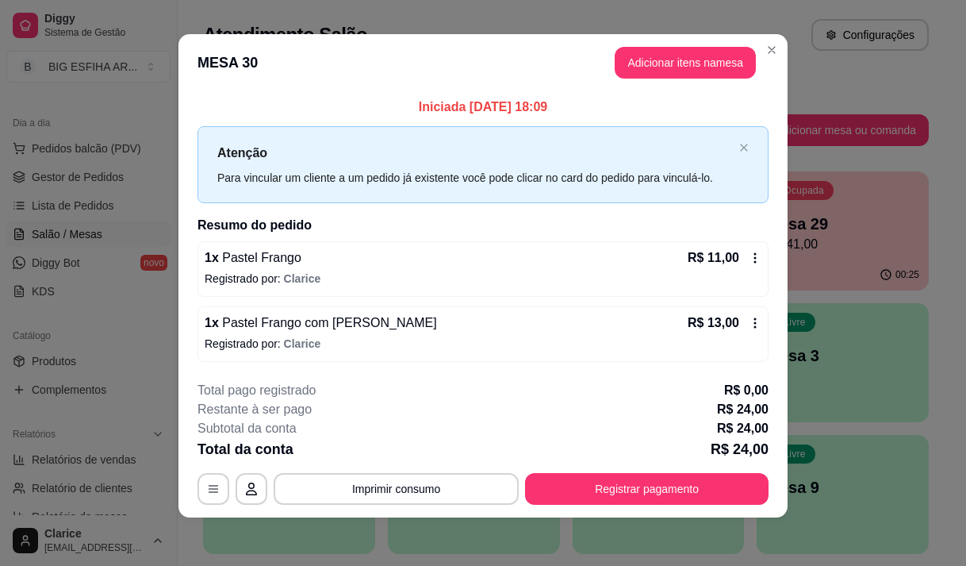
scroll to position [10, 0]
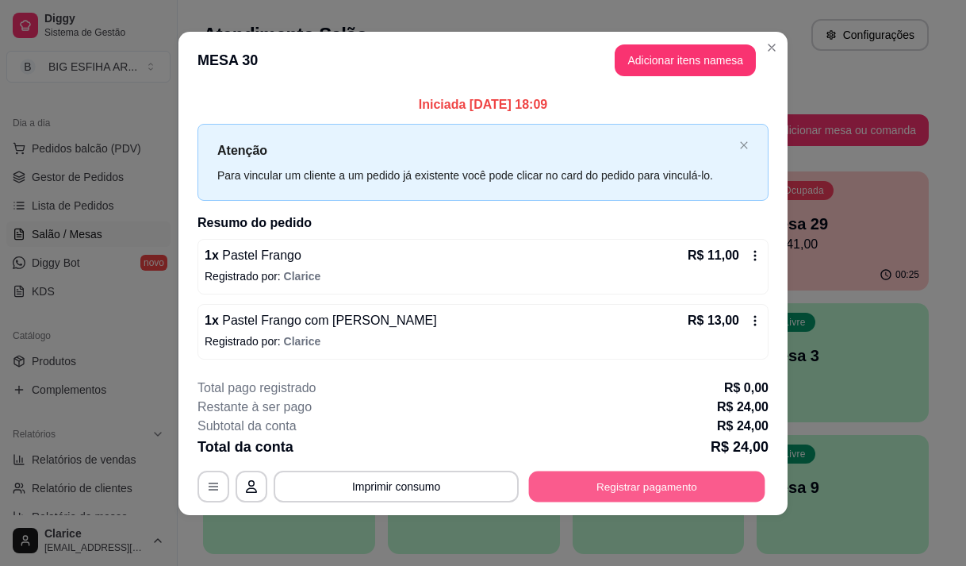
click at [648, 490] on button "Registrar pagamento" at bounding box center [647, 486] width 236 height 31
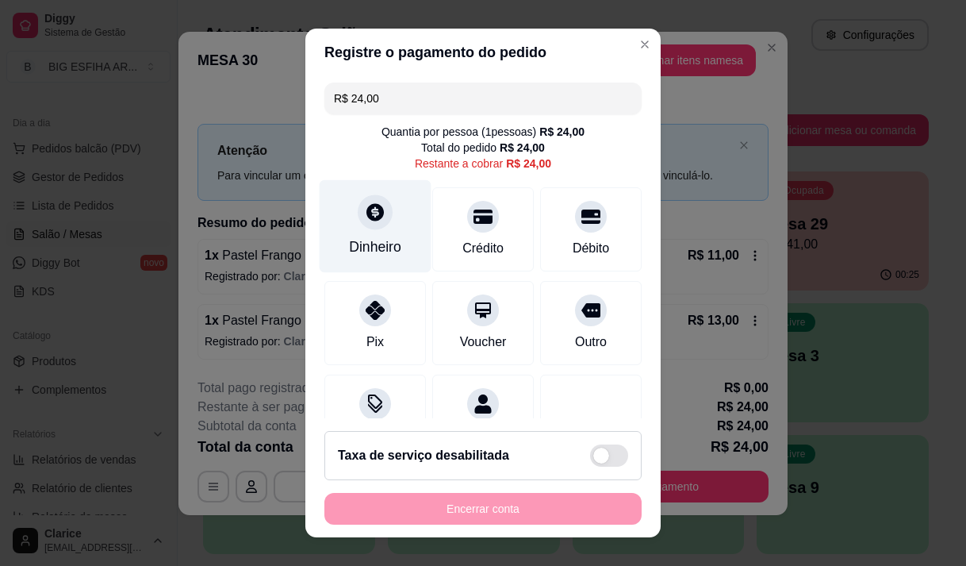
click at [372, 231] on div "Dinheiro" at bounding box center [376, 225] width 112 height 93
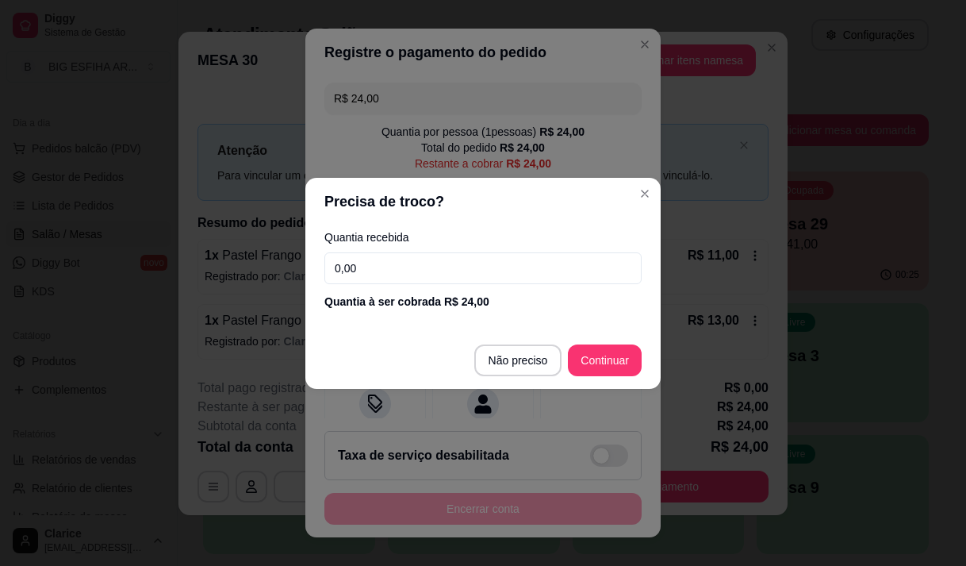
click at [408, 276] on input "0,00" at bounding box center [483, 268] width 317 height 32
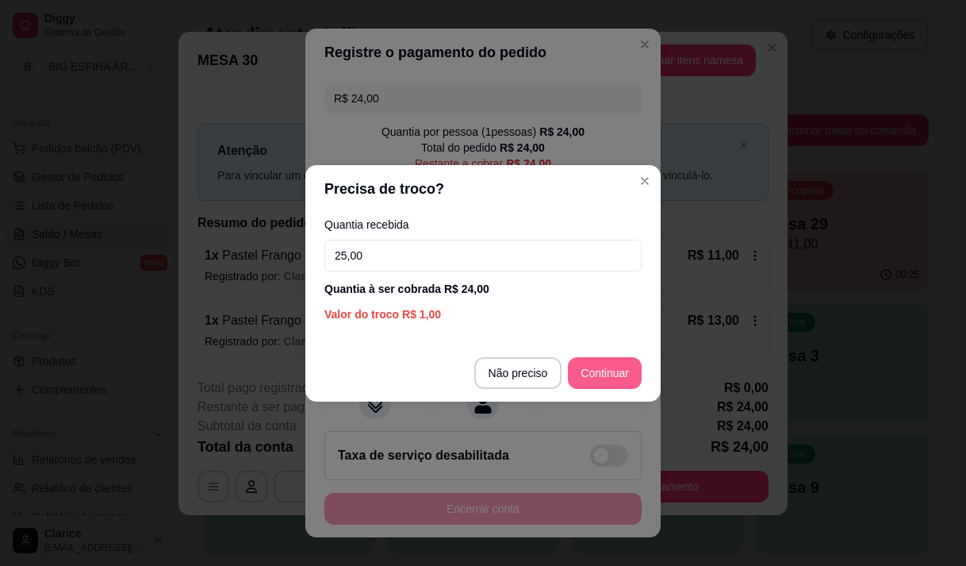
type input "25,00"
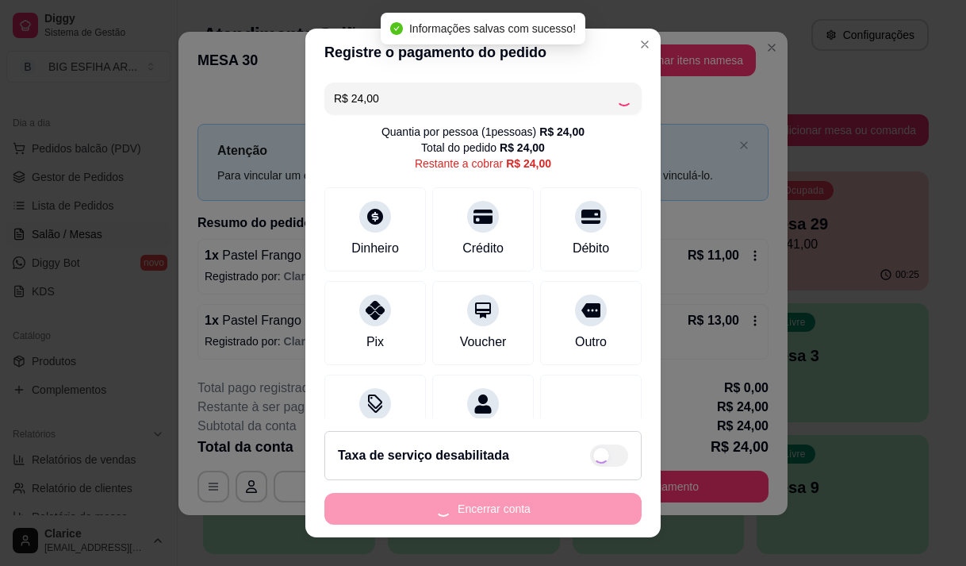
type input "R$ 0,00"
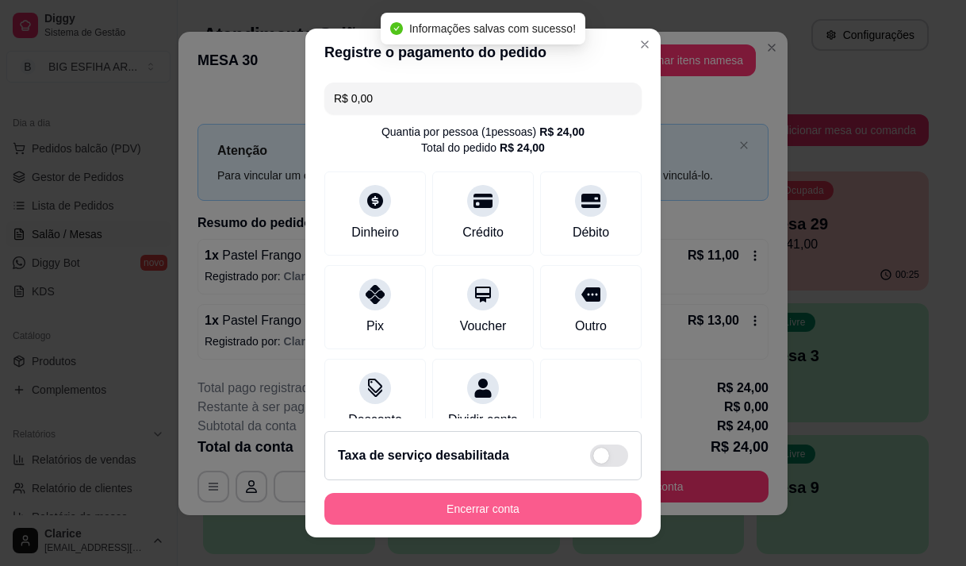
click at [496, 519] on button "Encerrar conta" at bounding box center [483, 509] width 317 height 32
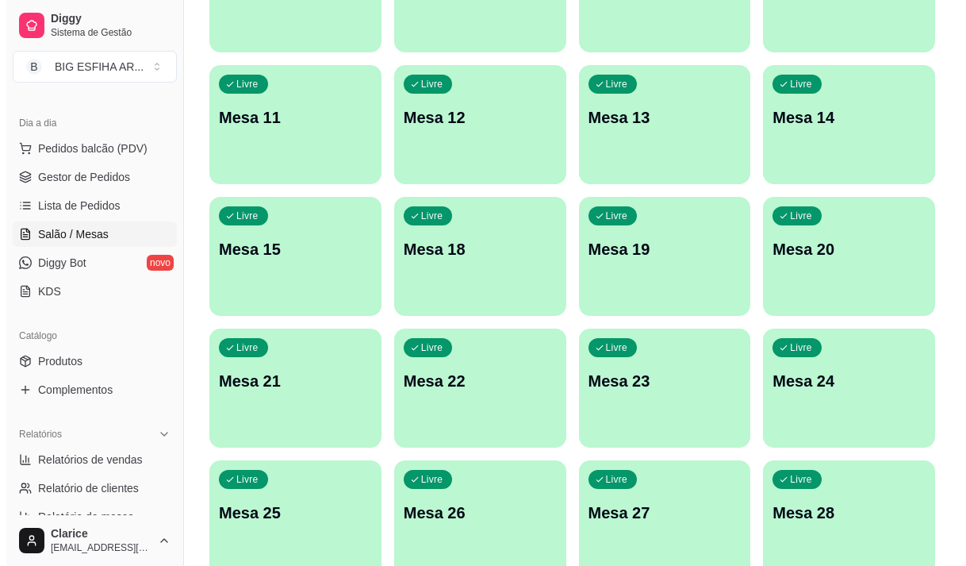
scroll to position [711, 0]
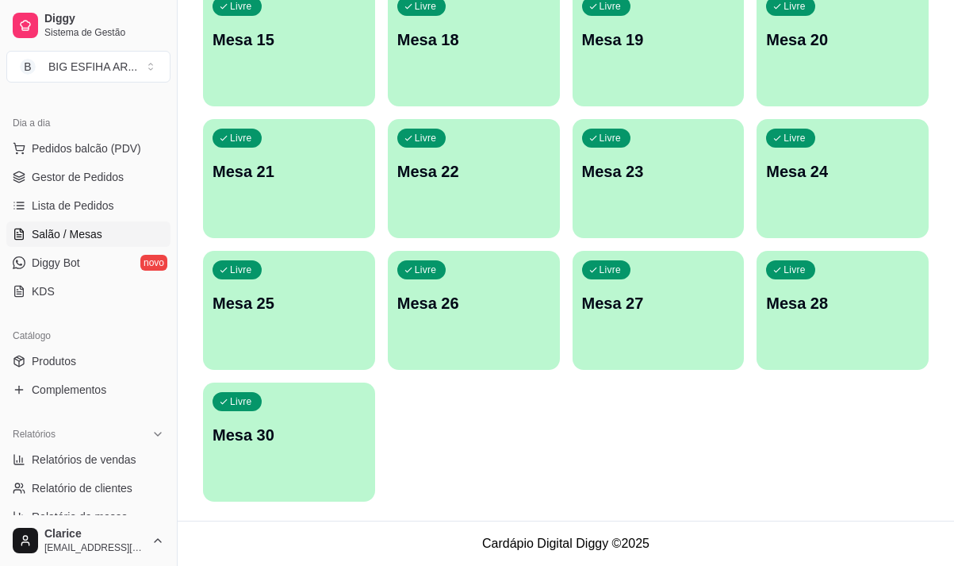
click at [256, 440] on p "Mesa 30" at bounding box center [289, 435] width 153 height 22
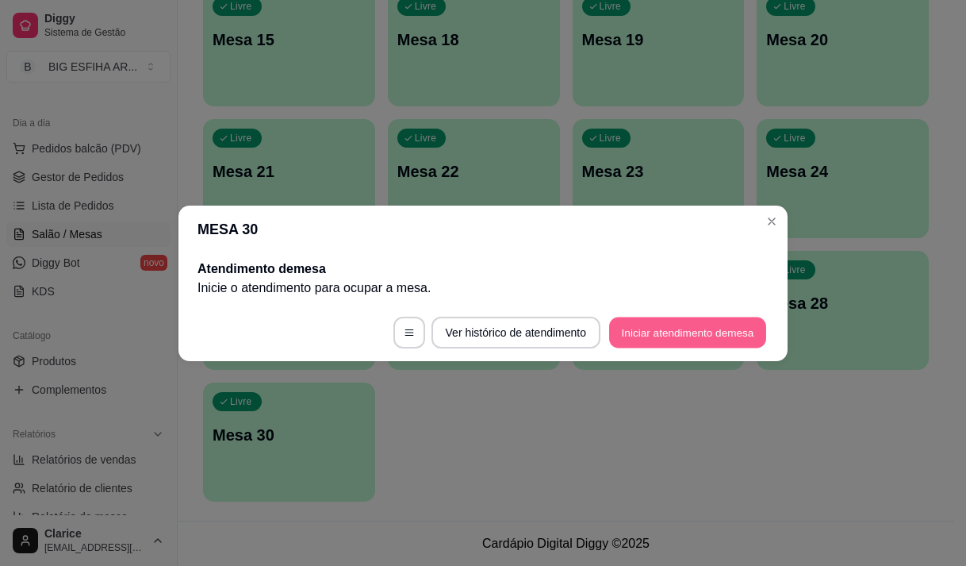
click at [736, 325] on button "Iniciar atendimento de mesa" at bounding box center [687, 332] width 157 height 31
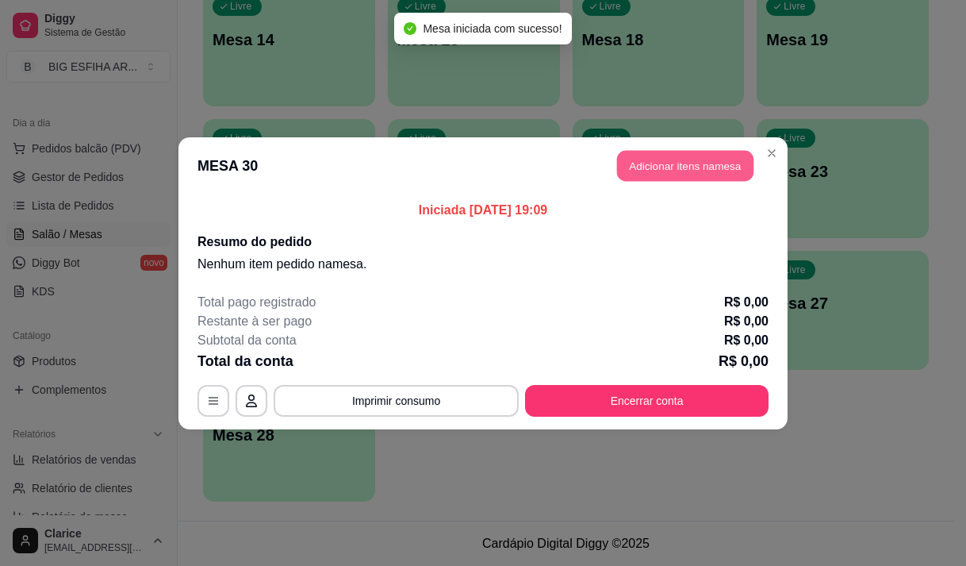
click at [684, 167] on button "Adicionar itens na mesa" at bounding box center [685, 165] width 136 height 31
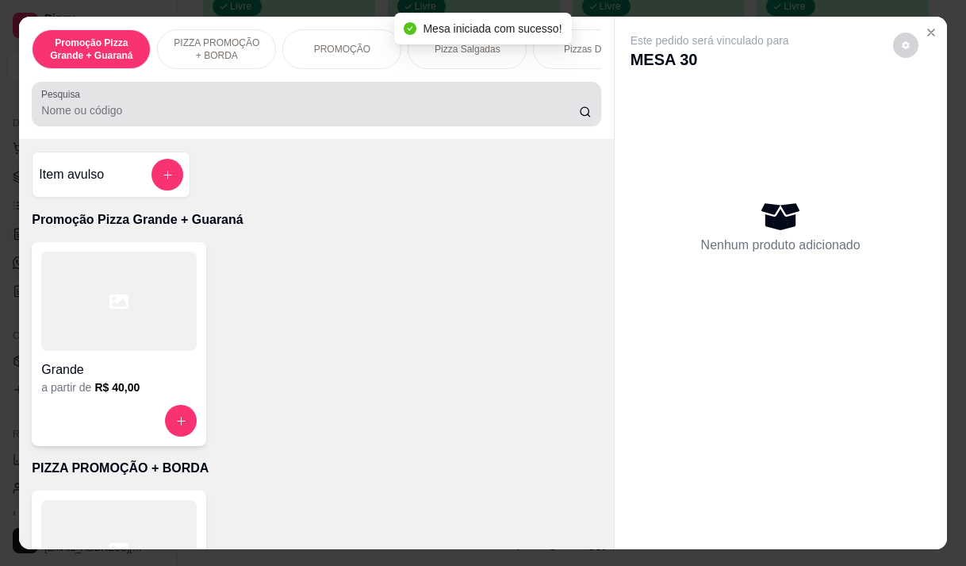
click at [167, 118] on input "Pesquisa" at bounding box center [310, 110] width 538 height 16
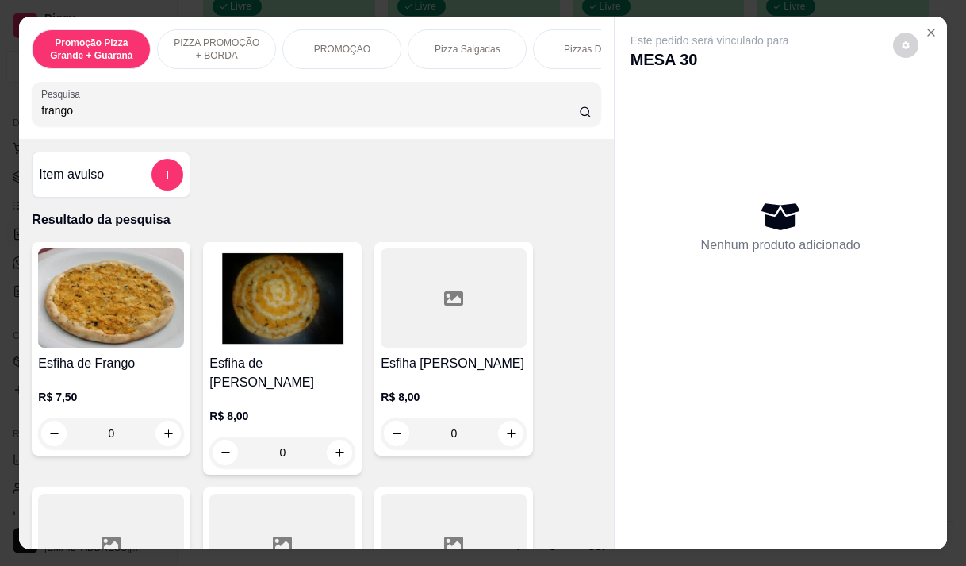
type input "frango"
click at [261, 375] on h4 "Esfiha de [PERSON_NAME]" at bounding box center [282, 373] width 146 height 38
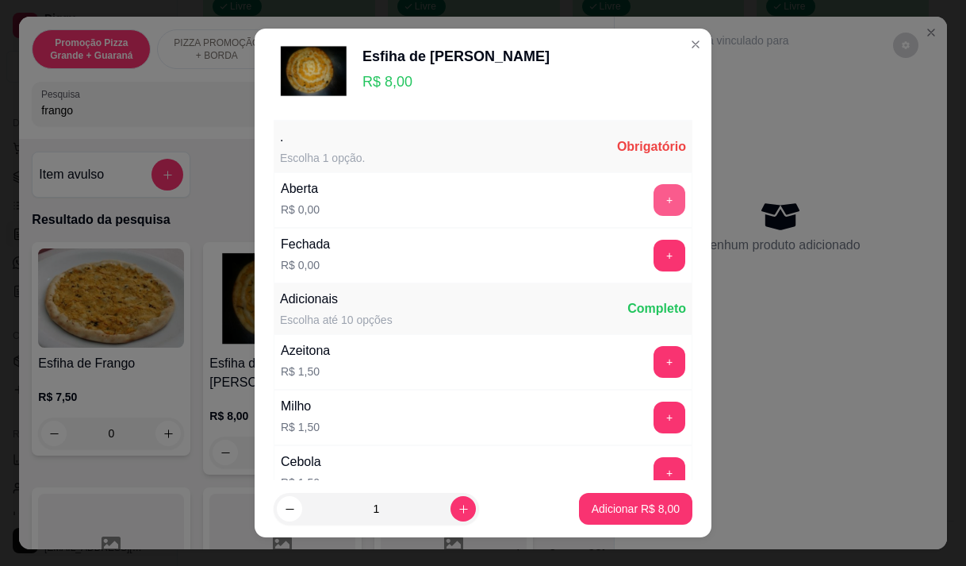
click at [654, 205] on button "+" at bounding box center [670, 200] width 32 height 32
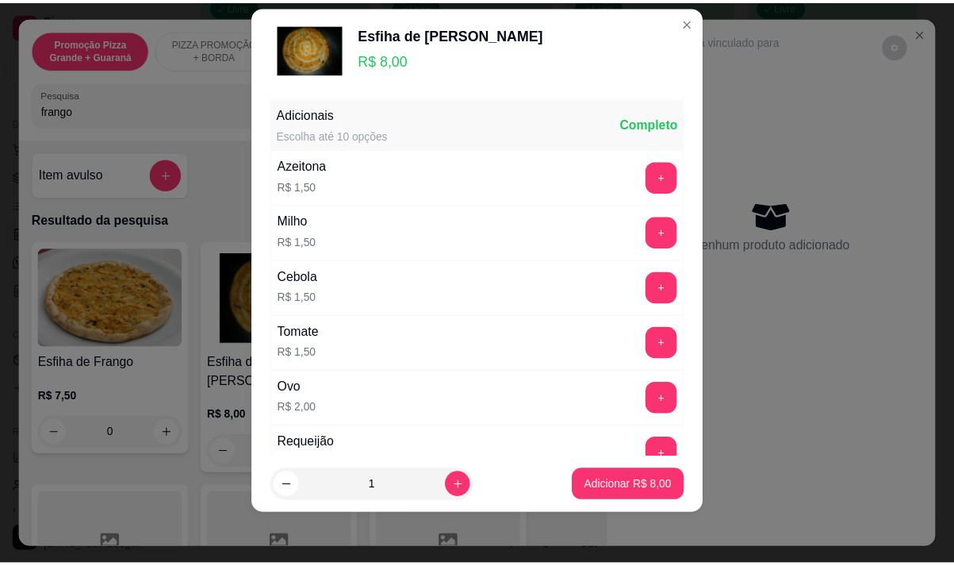
scroll to position [170, 0]
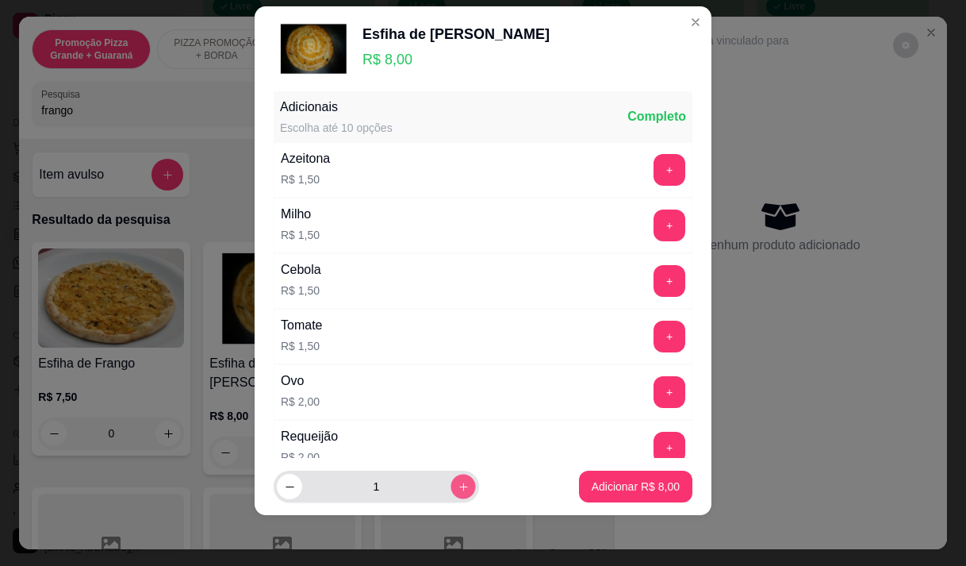
click at [451, 478] on button "increase-product-quantity" at bounding box center [463, 486] width 25 height 25
type input "2"
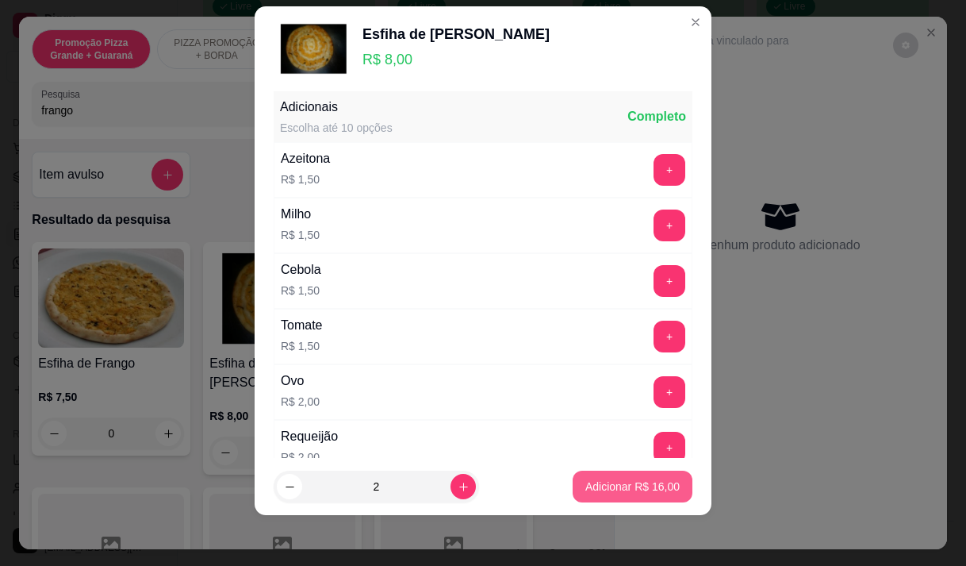
click at [656, 488] on p "Adicionar R$ 16,00" at bounding box center [633, 486] width 94 height 16
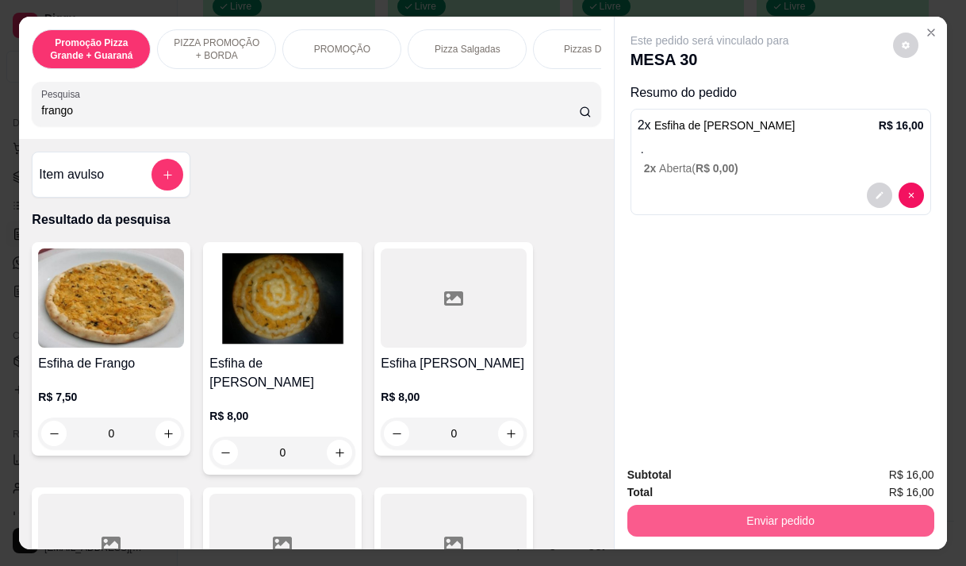
click at [805, 514] on button "Enviar pedido" at bounding box center [781, 521] width 307 height 32
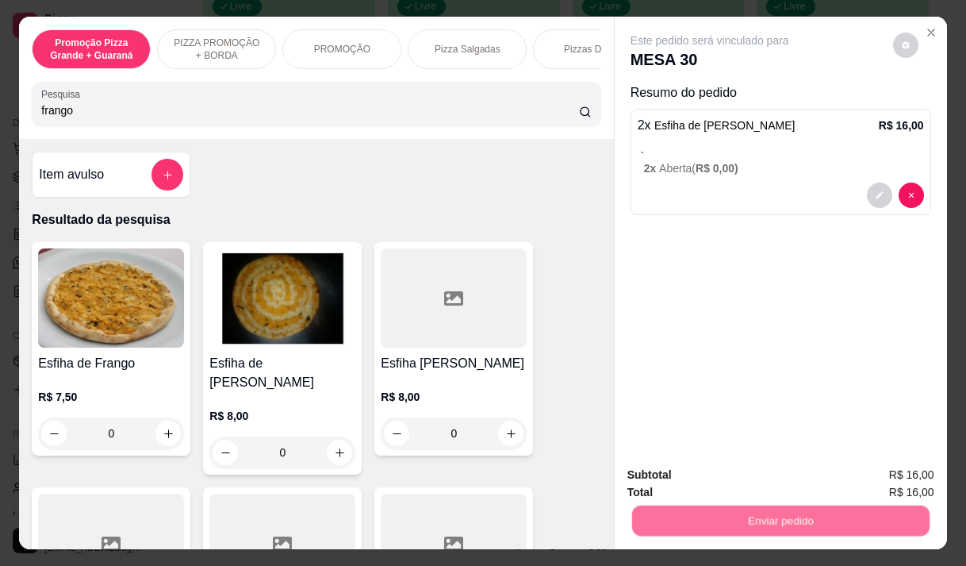
click at [721, 478] on button "Não registrar e enviar pedido" at bounding box center [728, 475] width 165 height 30
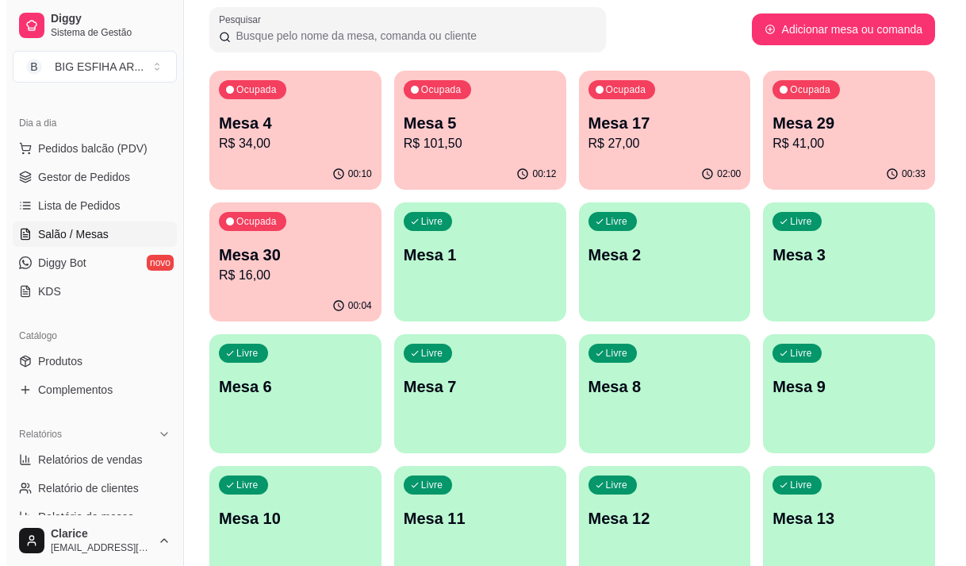
scroll to position [76, 0]
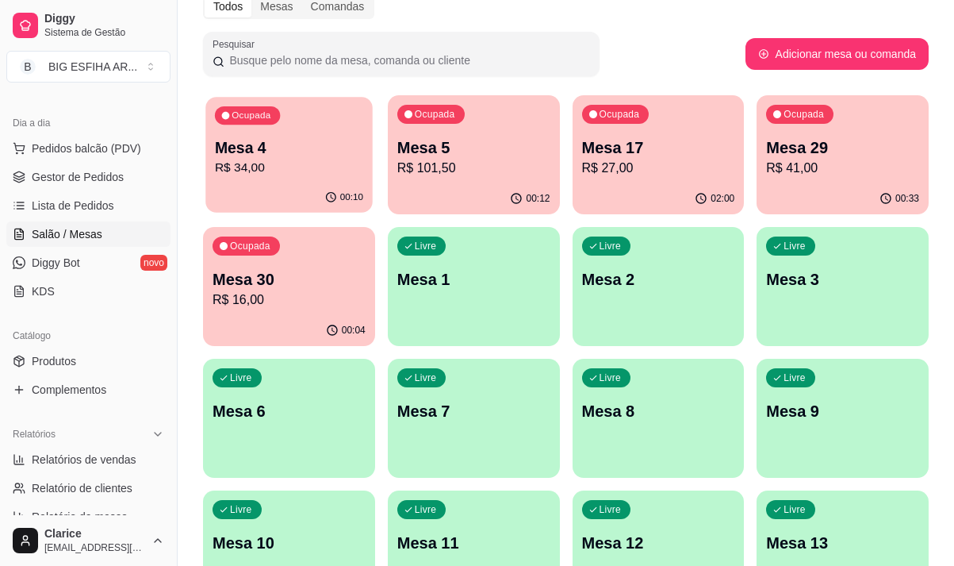
click at [287, 186] on div "00:10" at bounding box center [288, 197] width 167 height 30
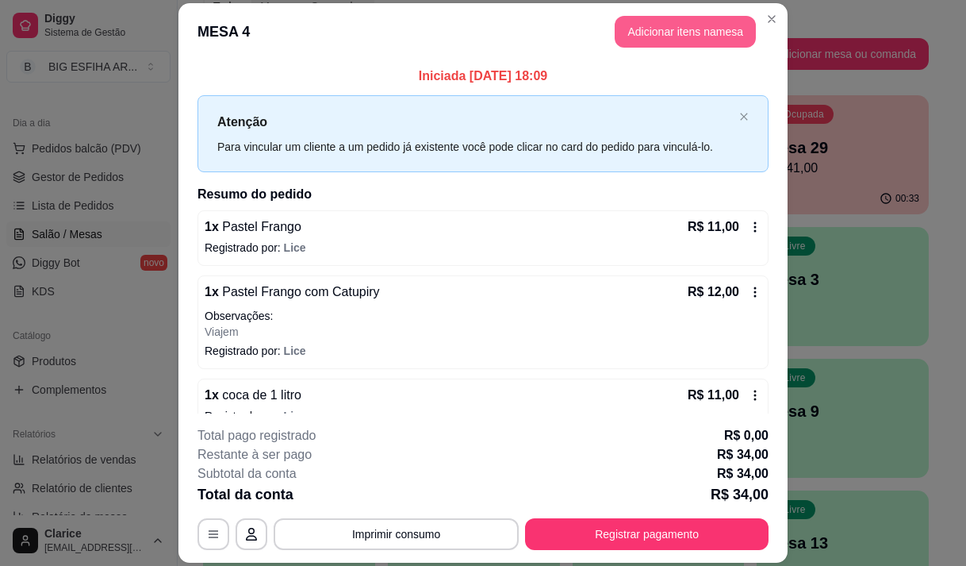
click at [699, 35] on button "Adicionar itens na mesa" at bounding box center [685, 32] width 141 height 32
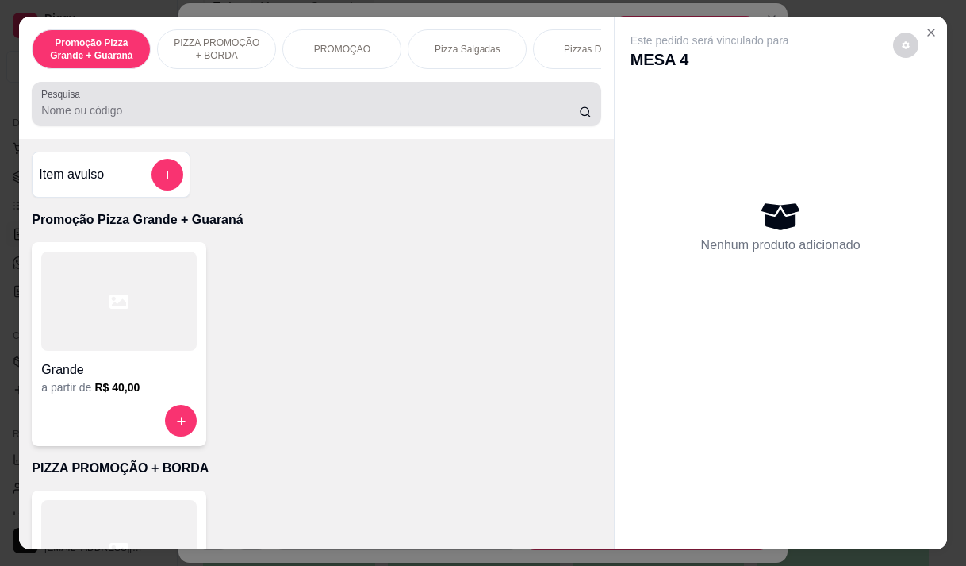
click at [242, 106] on div at bounding box center [316, 104] width 550 height 32
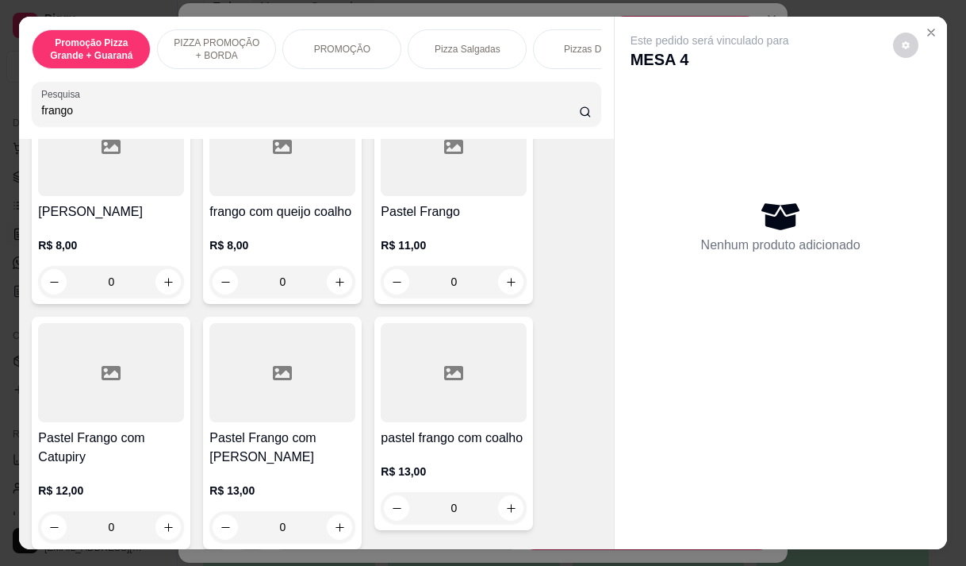
scroll to position [476, 0]
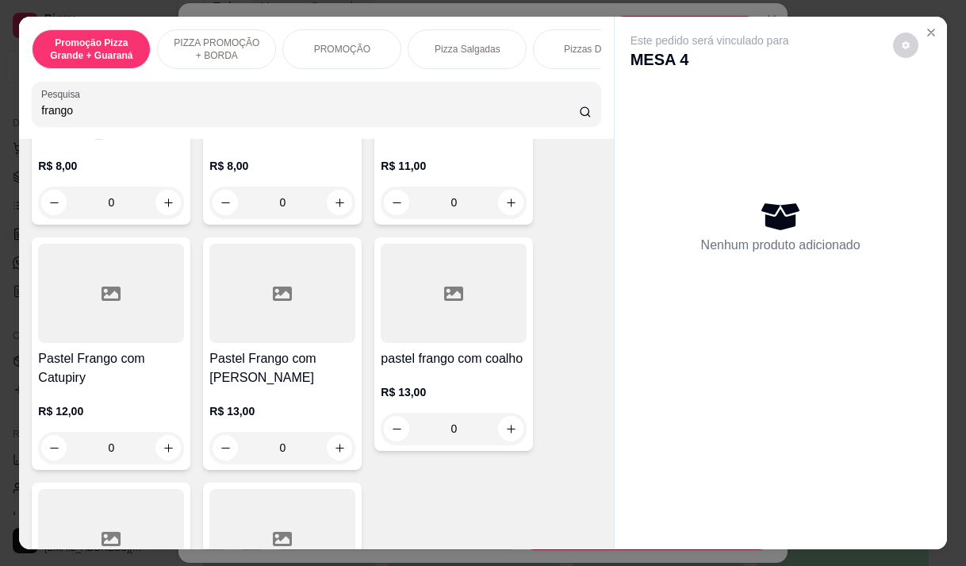
type input "frango"
click at [96, 387] on div "R$ 12,00 0" at bounding box center [111, 425] width 146 height 76
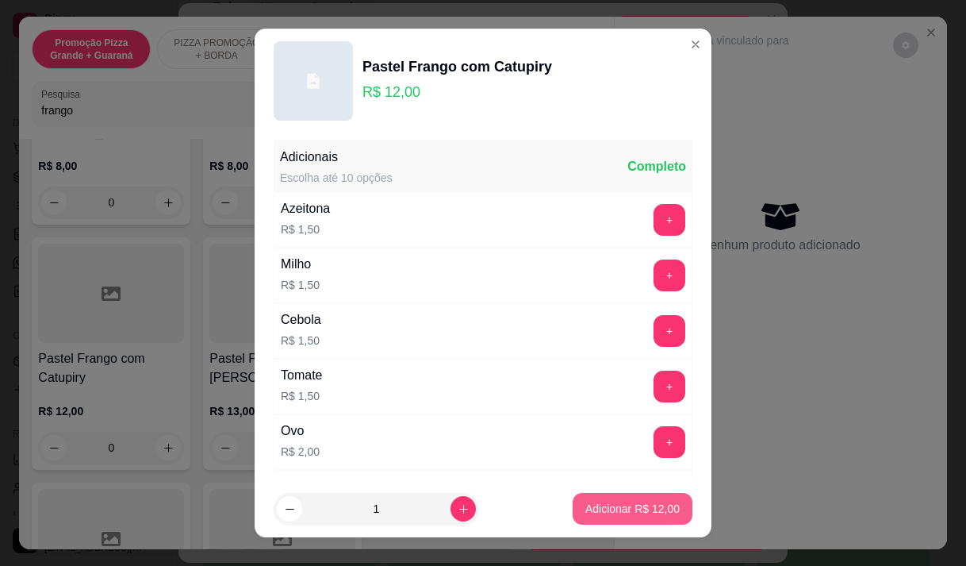
click at [615, 500] on button "Adicionar R$ 12,00" at bounding box center [633, 509] width 120 height 32
type input "1"
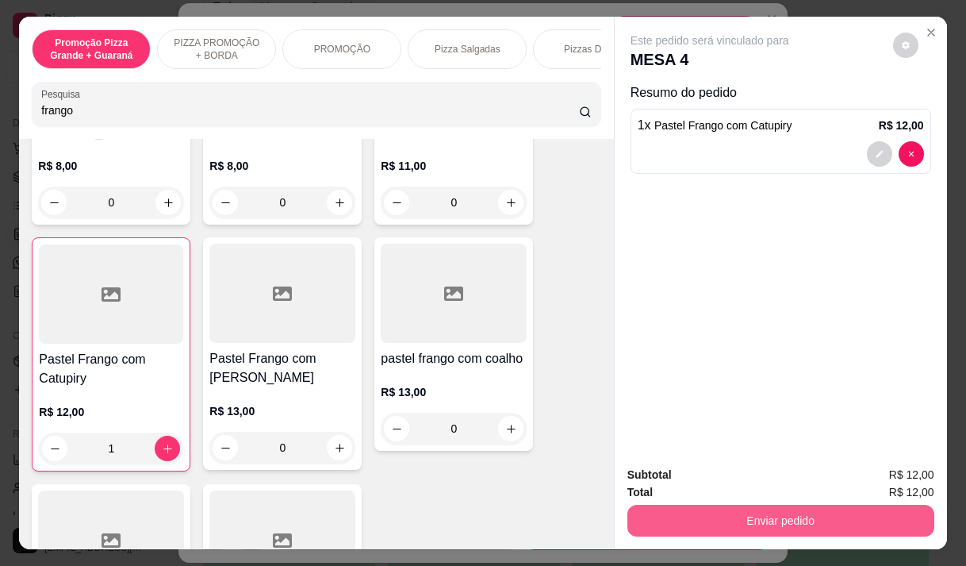
click at [776, 505] on button "Enviar pedido" at bounding box center [781, 521] width 307 height 32
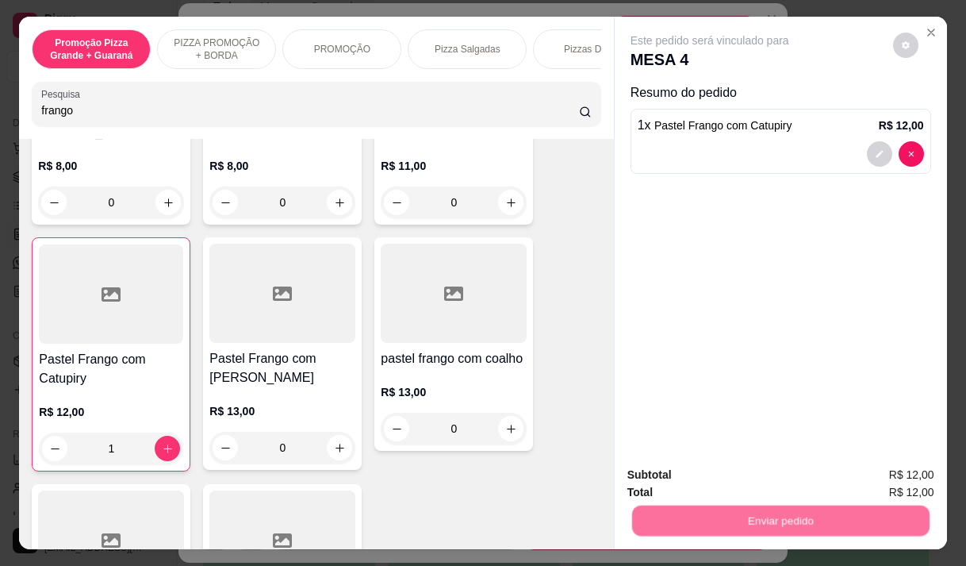
click at [751, 474] on button "Não registrar e enviar pedido" at bounding box center [728, 475] width 165 height 30
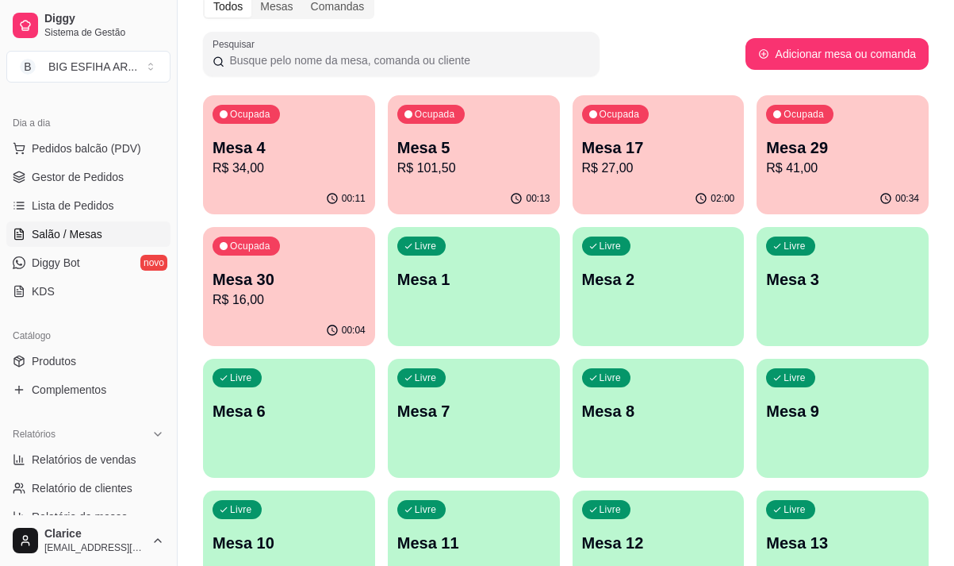
click at [140, 413] on div "Loja aberta Diggy Bot até 16/09 Acesso Rápido Dashboard Dia a dia Pedidos balcã…" at bounding box center [88, 302] width 177 height 426
click at [867, 173] on p "R$ 41,00" at bounding box center [843, 168] width 148 height 18
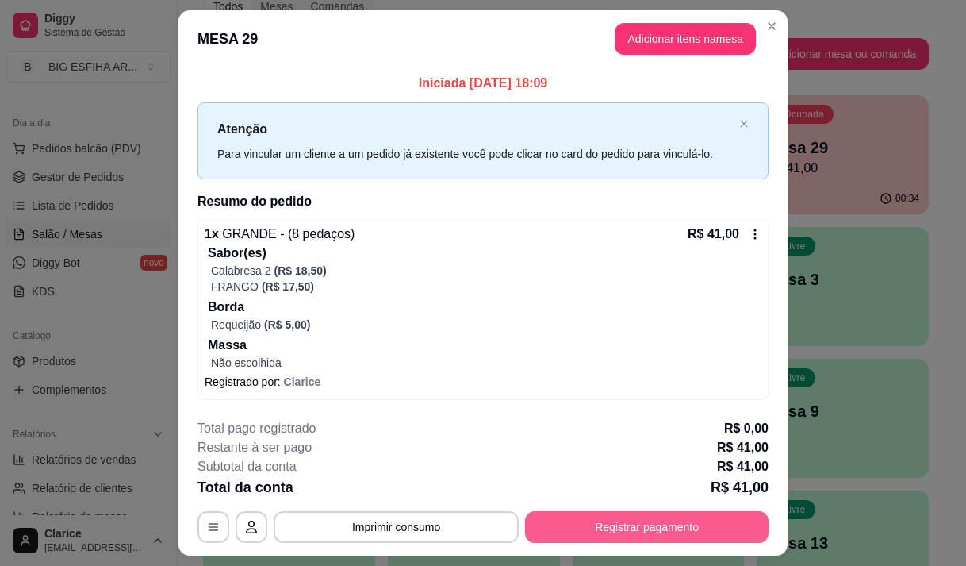
click at [642, 520] on button "Registrar pagamento" at bounding box center [647, 527] width 244 height 32
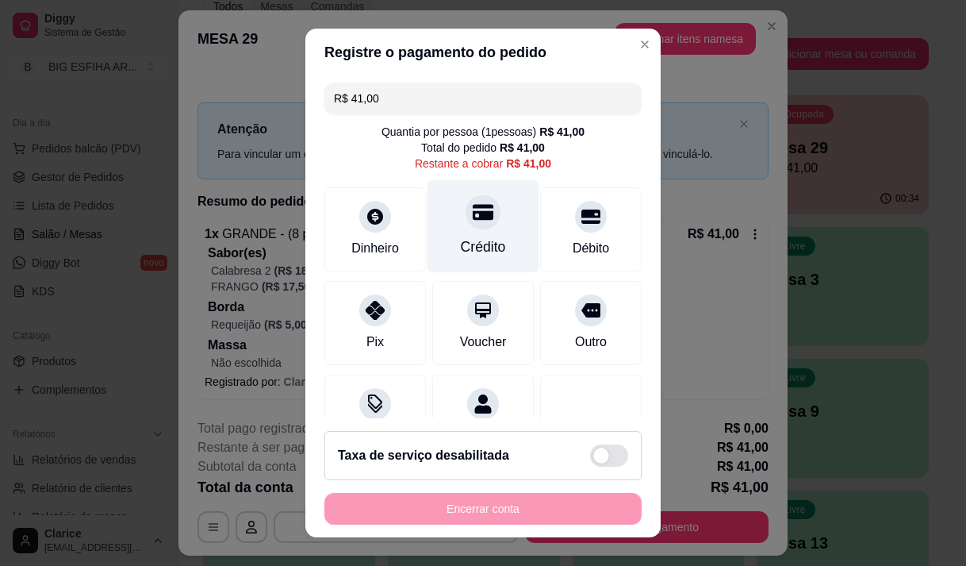
click at [479, 247] on div "Crédito" at bounding box center [483, 246] width 45 height 21
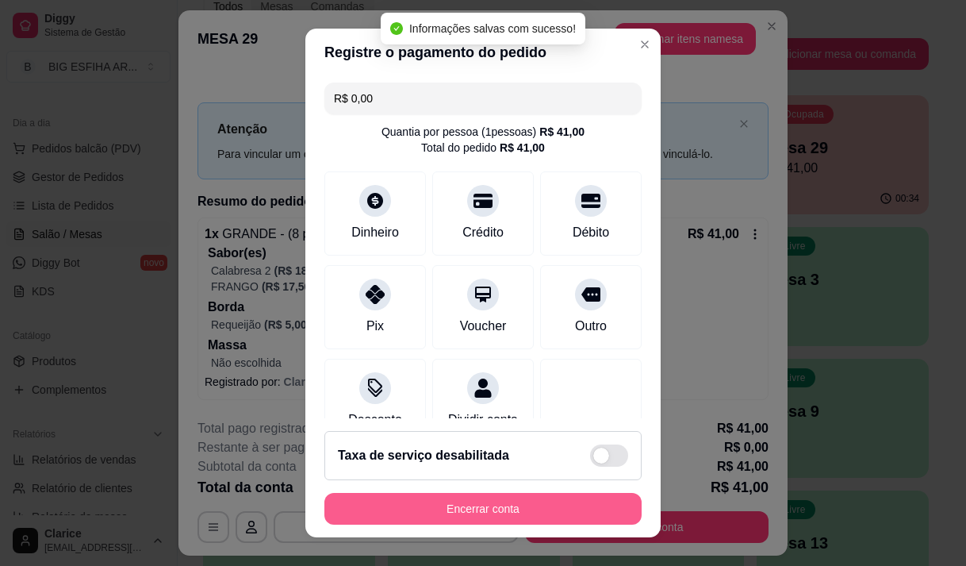
type input "R$ 0,00"
click at [503, 509] on button "Encerrar conta" at bounding box center [483, 509] width 317 height 32
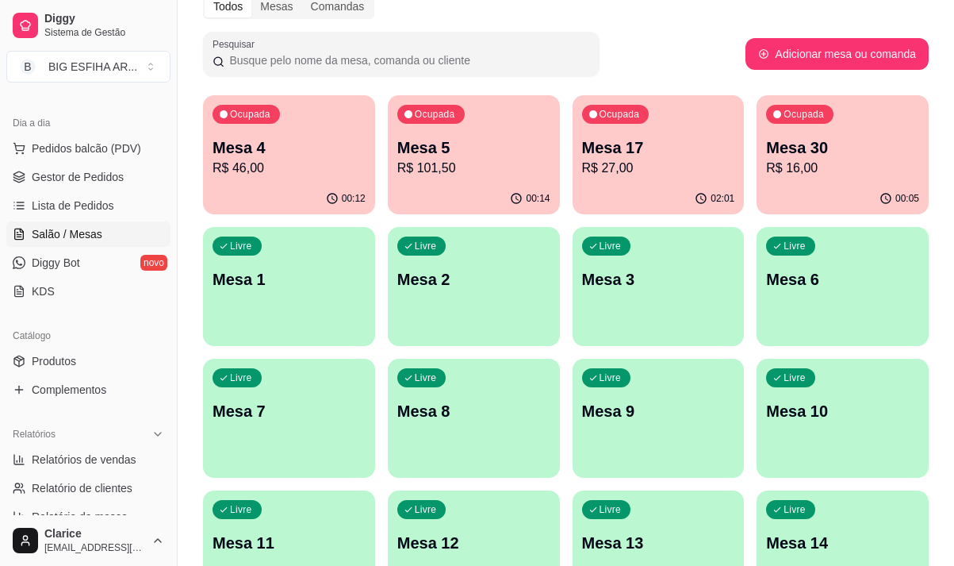
click at [410, 128] on div "Ocupada Mesa 5 R$ 101,50" at bounding box center [474, 139] width 172 height 88
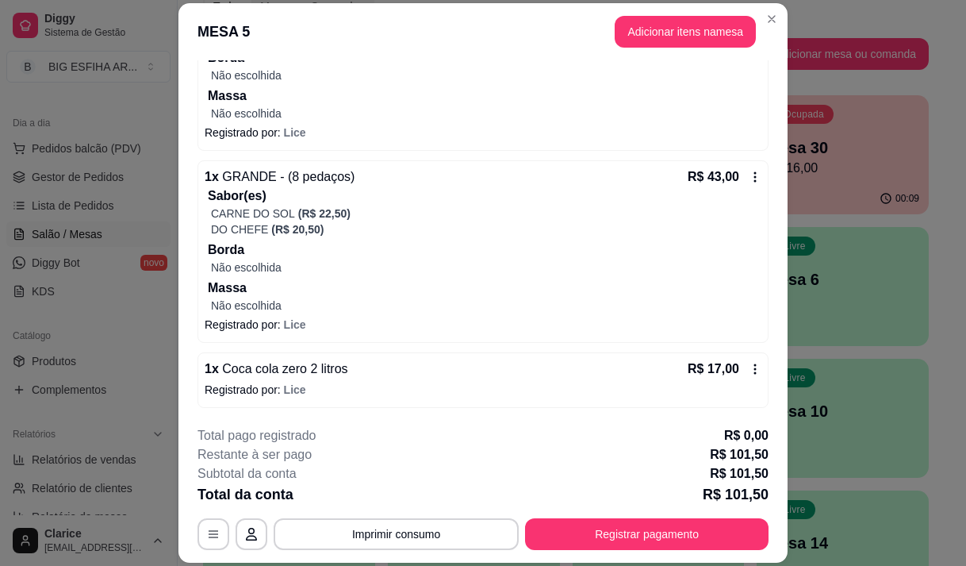
scroll to position [48, 0]
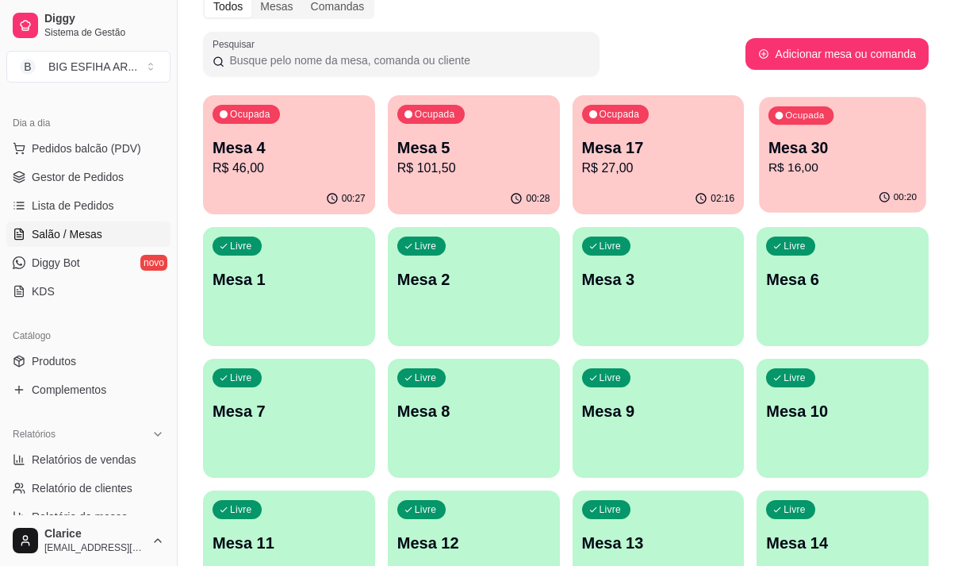
click at [820, 137] on p "Mesa 30" at bounding box center [843, 147] width 148 height 21
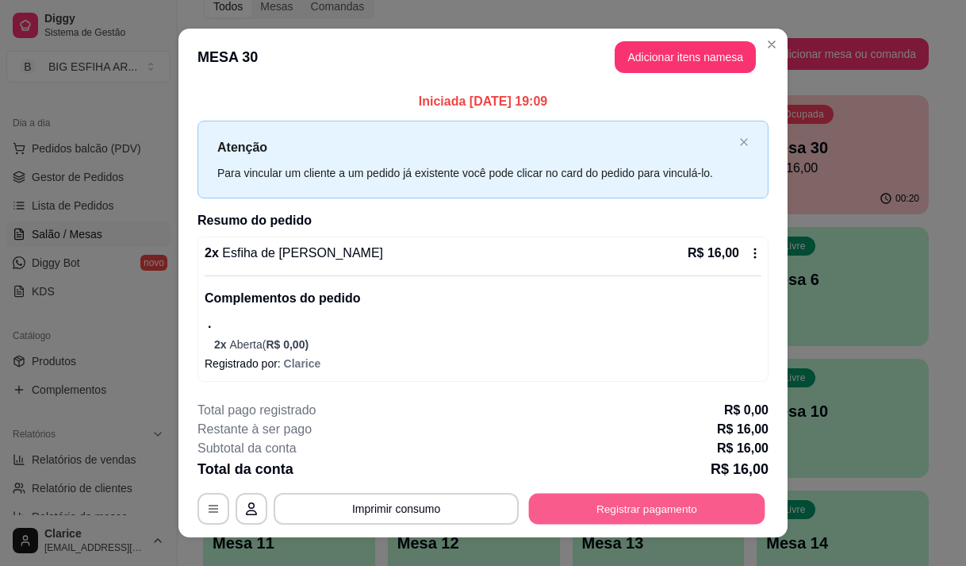
click at [658, 504] on button "Registrar pagamento" at bounding box center [647, 508] width 236 height 31
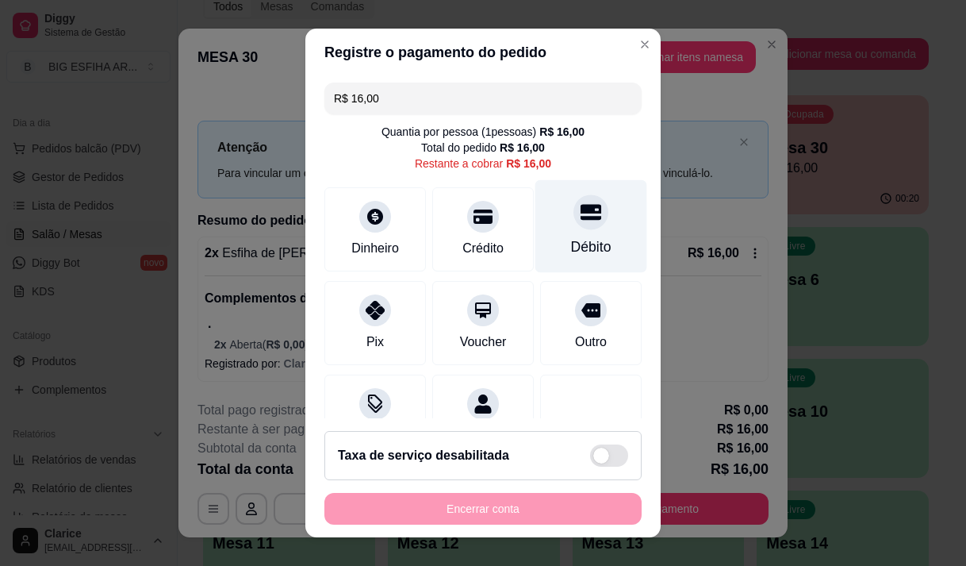
click at [574, 219] on div at bounding box center [591, 211] width 35 height 35
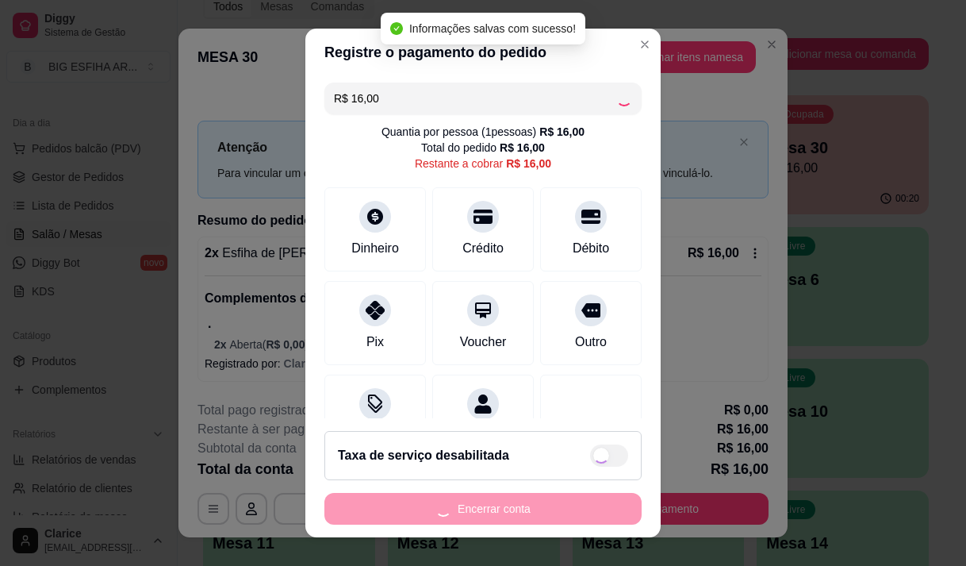
type input "R$ 0,00"
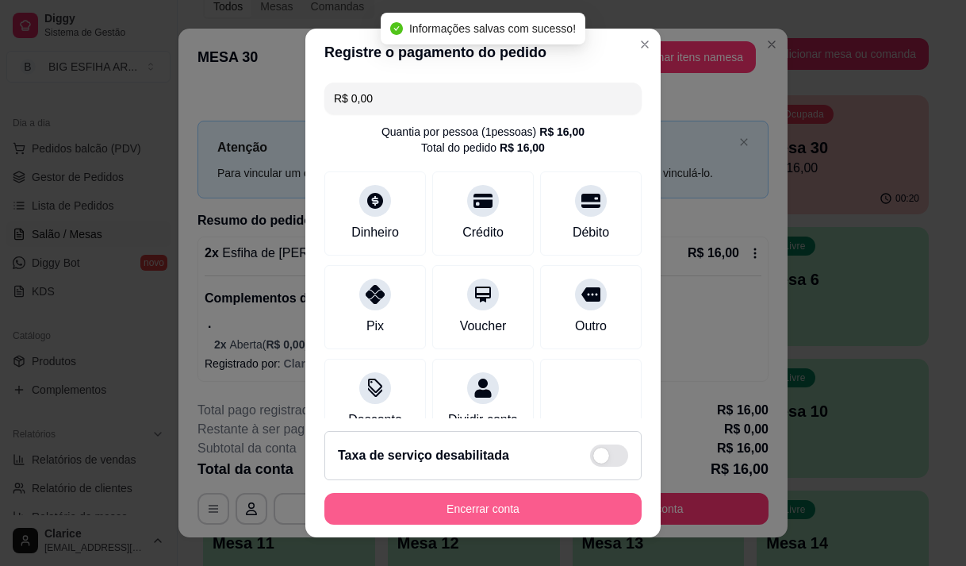
click at [518, 509] on button "Encerrar conta" at bounding box center [483, 509] width 317 height 32
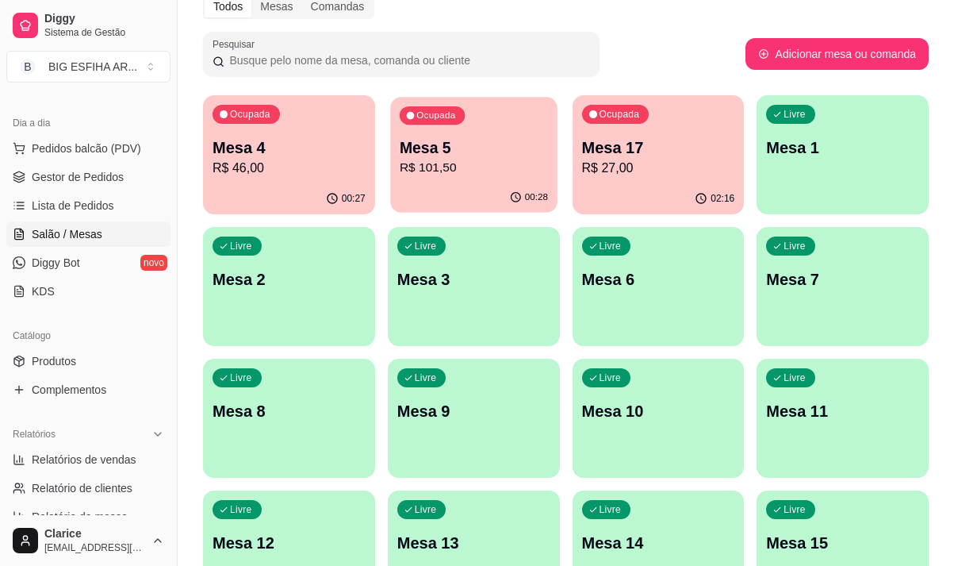
click at [454, 179] on div "Ocupada Mesa 5 R$ 101,50" at bounding box center [473, 140] width 167 height 86
click at [260, 172] on p "R$ 46,00" at bounding box center [289, 168] width 153 height 19
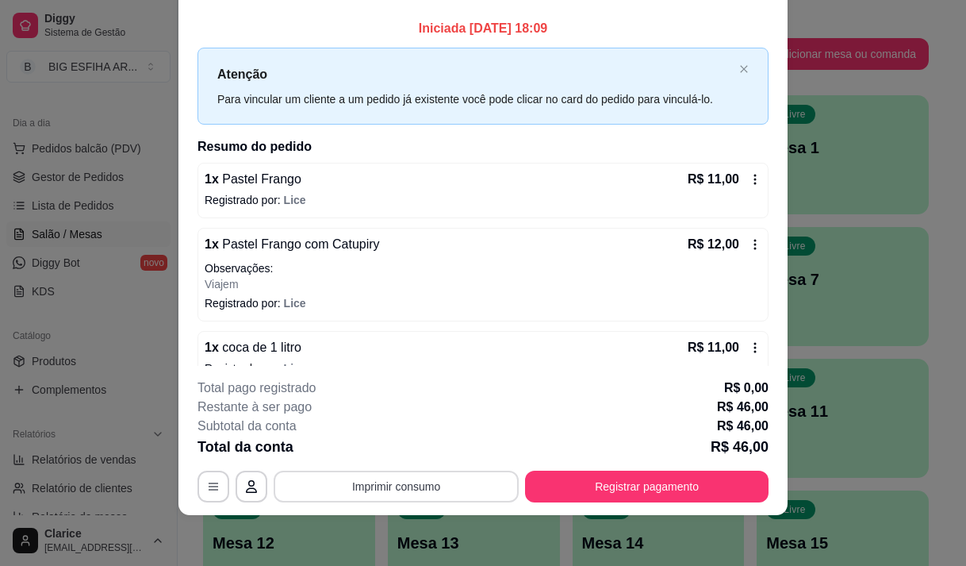
click at [333, 484] on button "Imprimir consumo" at bounding box center [396, 486] width 245 height 32
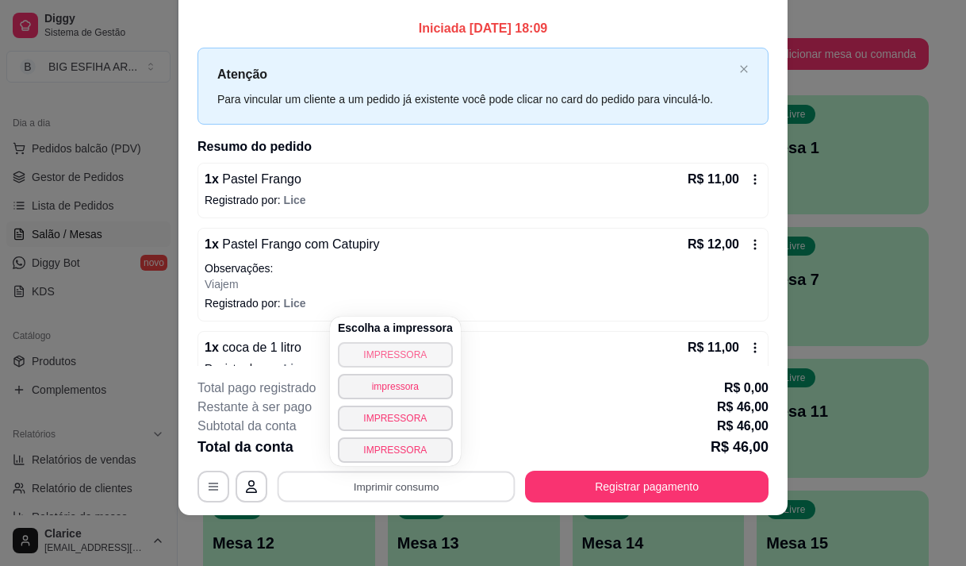
click at [376, 354] on button "IMPRESSORA" at bounding box center [395, 354] width 115 height 25
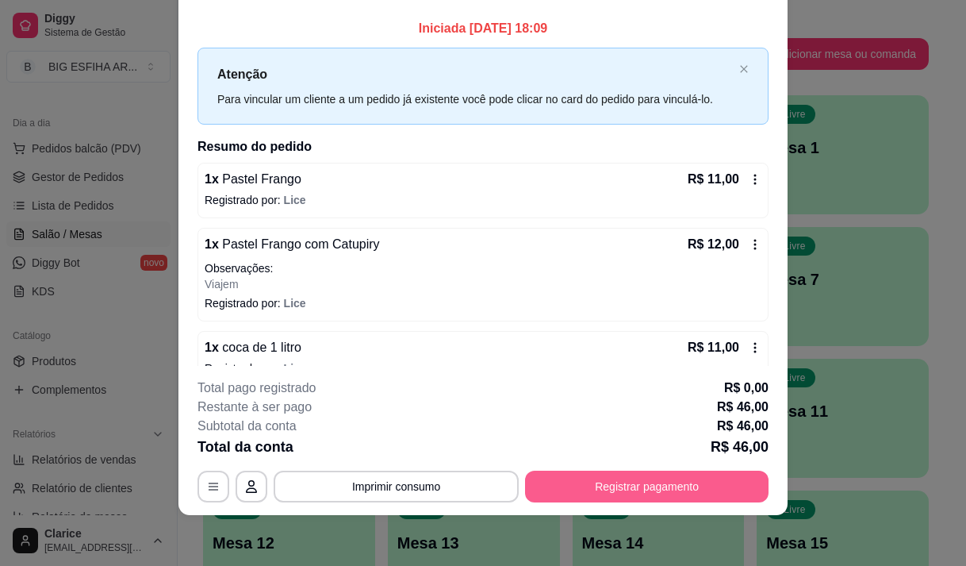
click at [602, 489] on button "Registrar pagamento" at bounding box center [647, 486] width 244 height 32
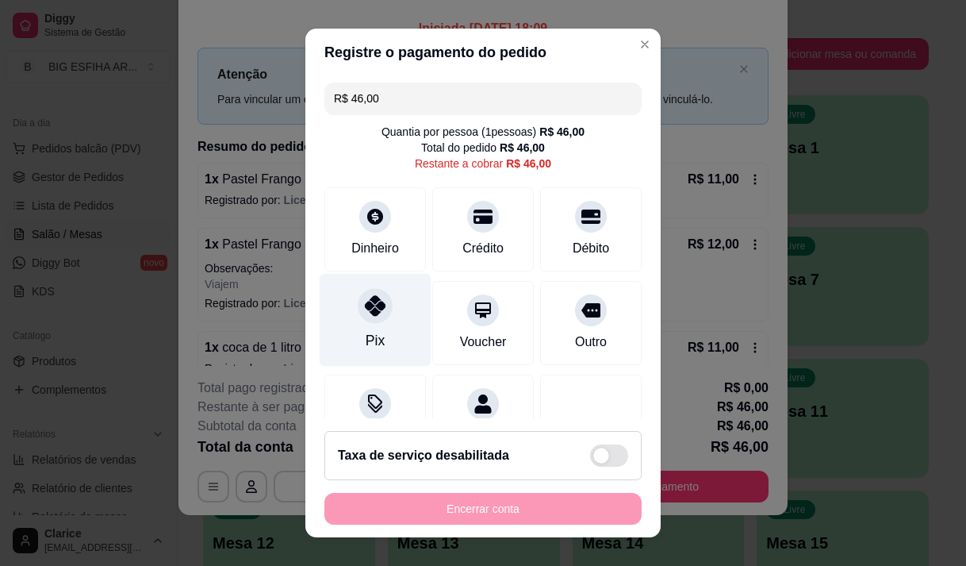
click at [365, 315] on icon at bounding box center [375, 305] width 21 height 21
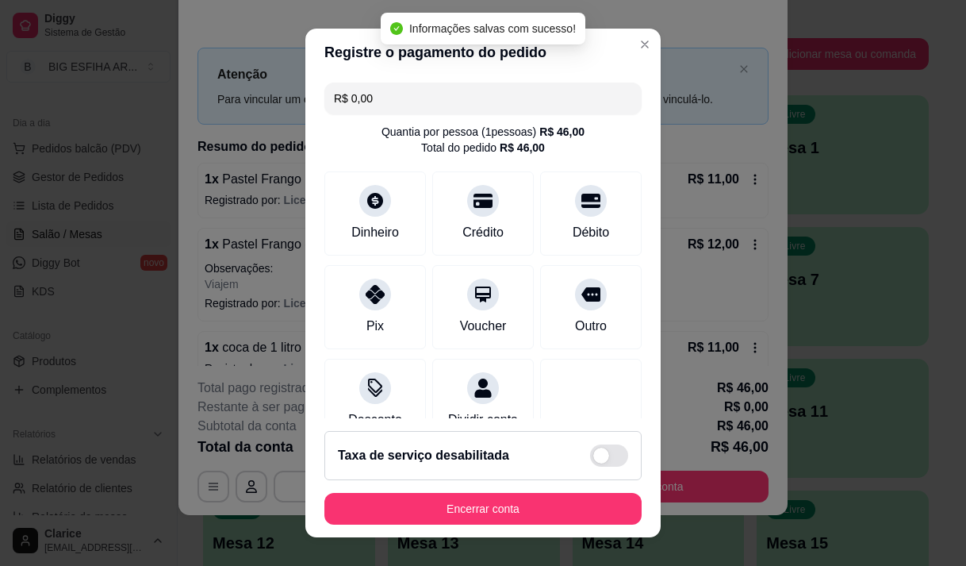
type input "R$ 0,00"
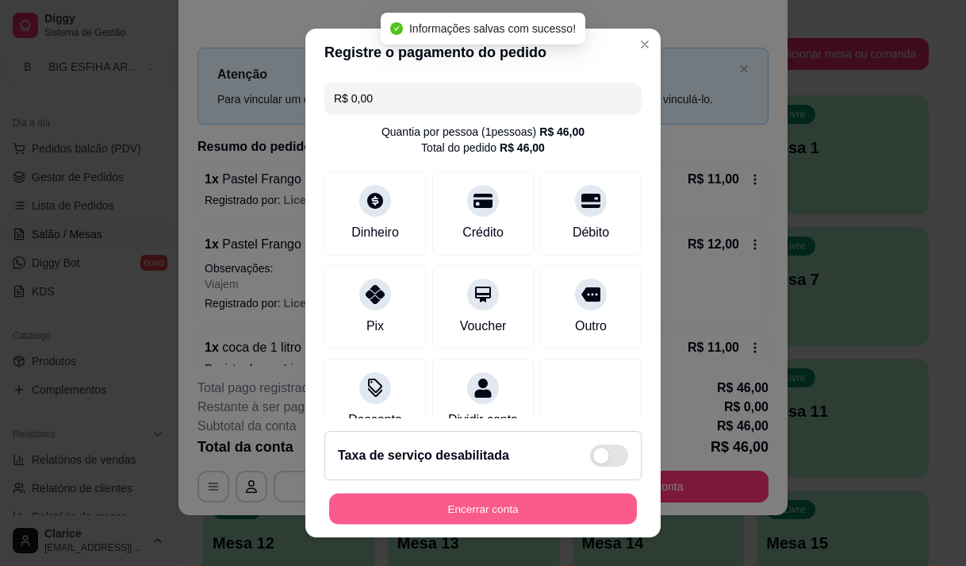
click at [408, 503] on button "Encerrar conta" at bounding box center [483, 508] width 308 height 31
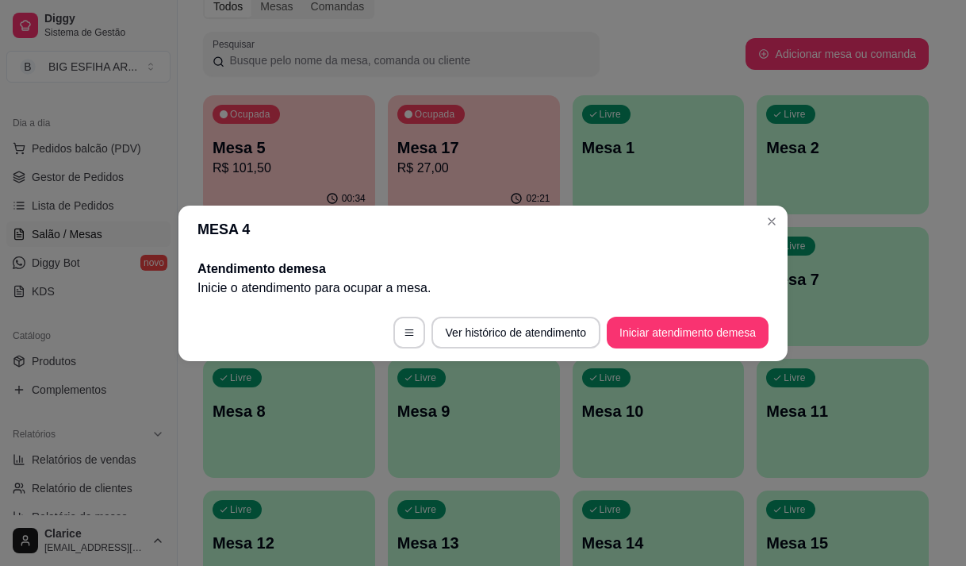
scroll to position [0, 0]
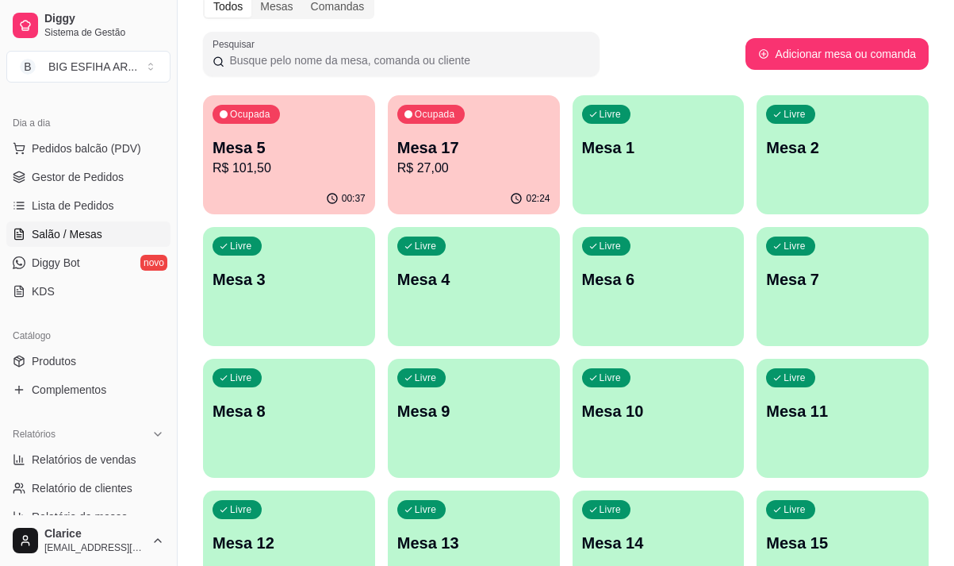
click at [246, 190] on div "00:37" at bounding box center [289, 198] width 172 height 31
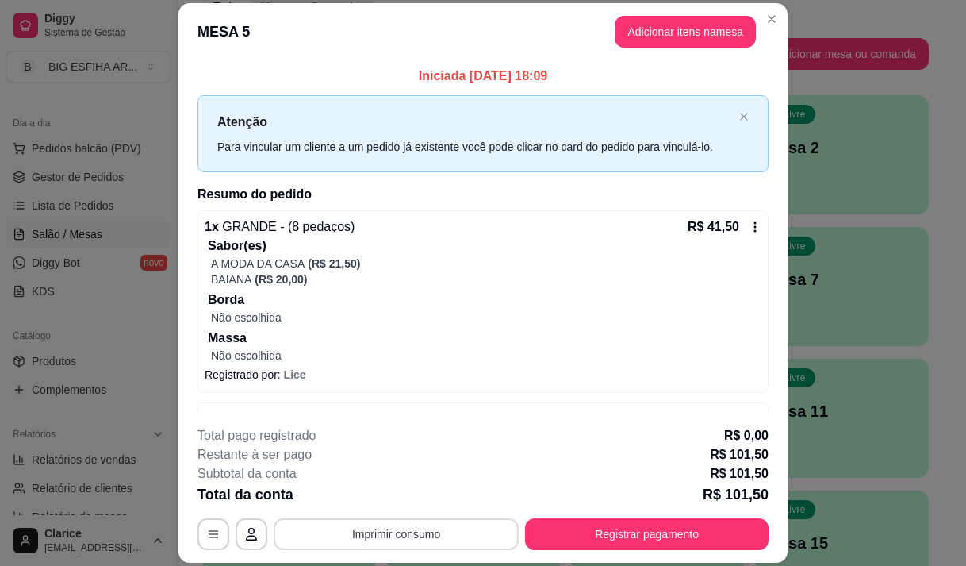
click at [381, 532] on button "Imprimir consumo" at bounding box center [396, 534] width 245 height 32
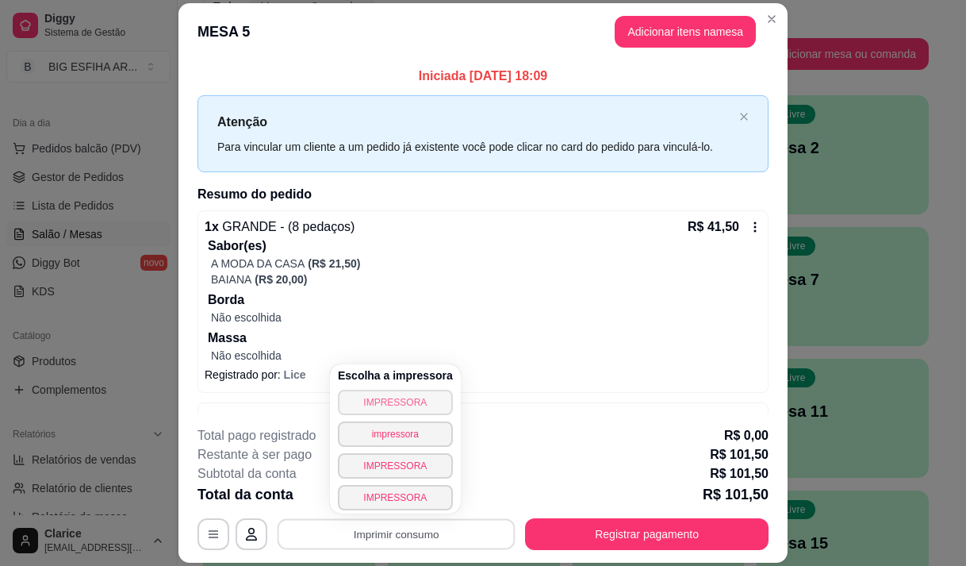
click at [365, 408] on button "IMPRESSORA" at bounding box center [395, 402] width 115 height 25
